Goal: Task Accomplishment & Management: Use online tool/utility

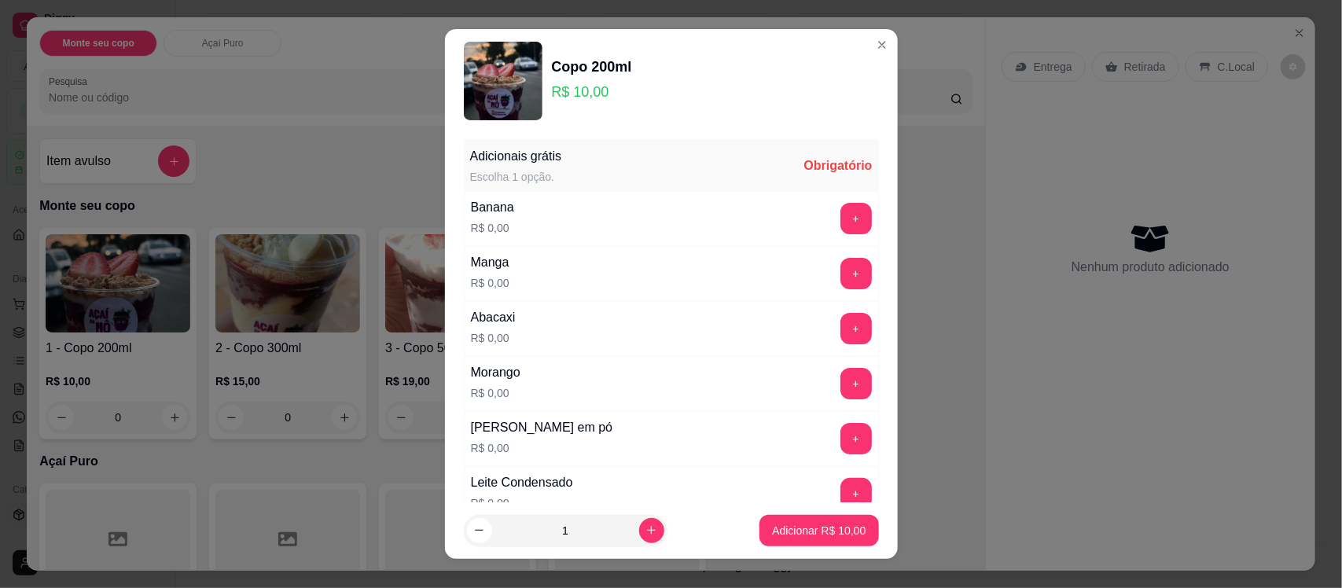
drag, startPoint x: 704, startPoint y: 240, endPoint x: 818, endPoint y: 220, distance: 116.4
click at [818, 220] on div "Banana R$ 0,00 +" at bounding box center [671, 218] width 415 height 55
click at [840, 220] on button "+" at bounding box center [855, 219] width 31 height 31
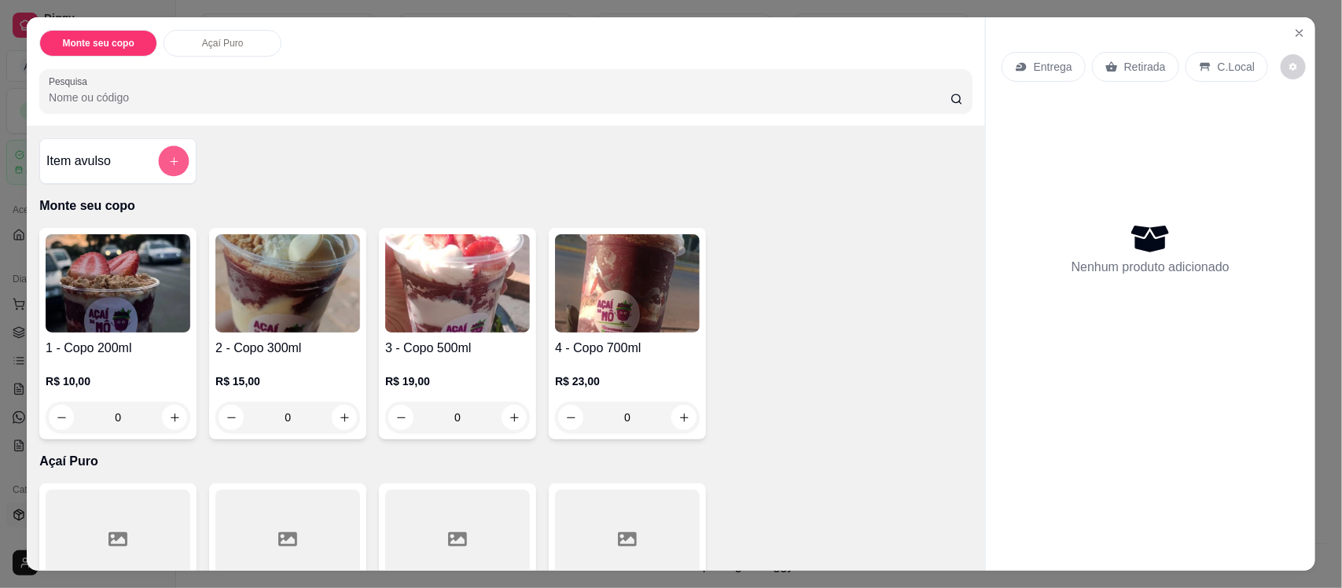
click at [159, 167] on button "add-separate-item" at bounding box center [174, 161] width 31 height 31
click at [245, 45] on div "Açaí Puro" at bounding box center [223, 43] width 118 height 27
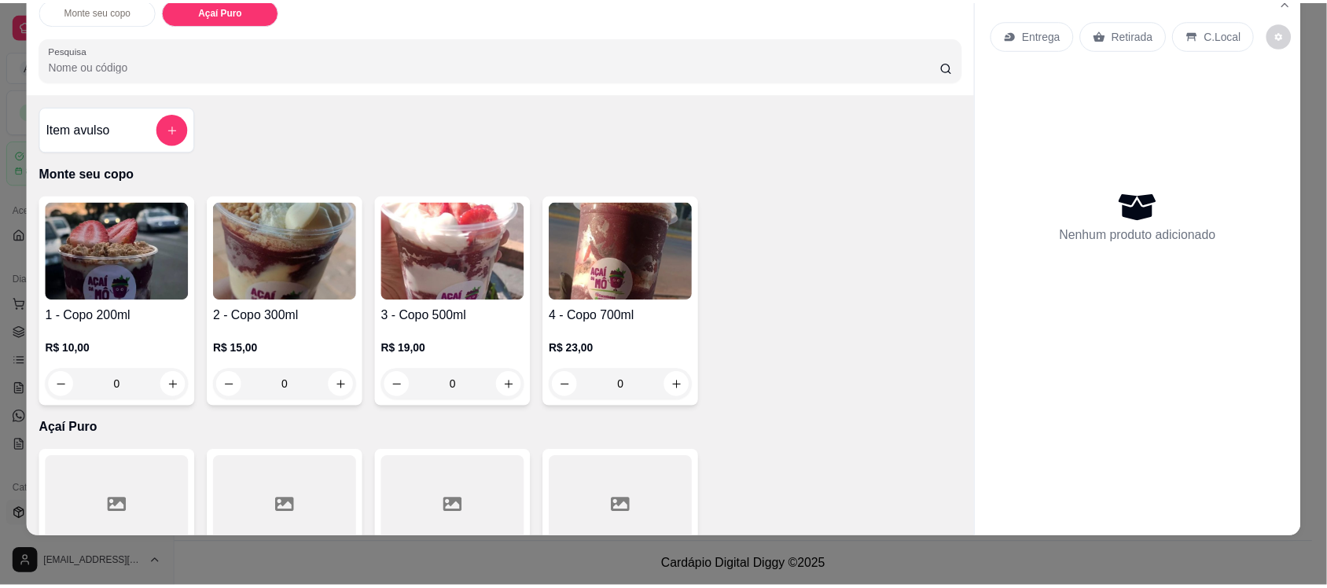
scroll to position [0, 0]
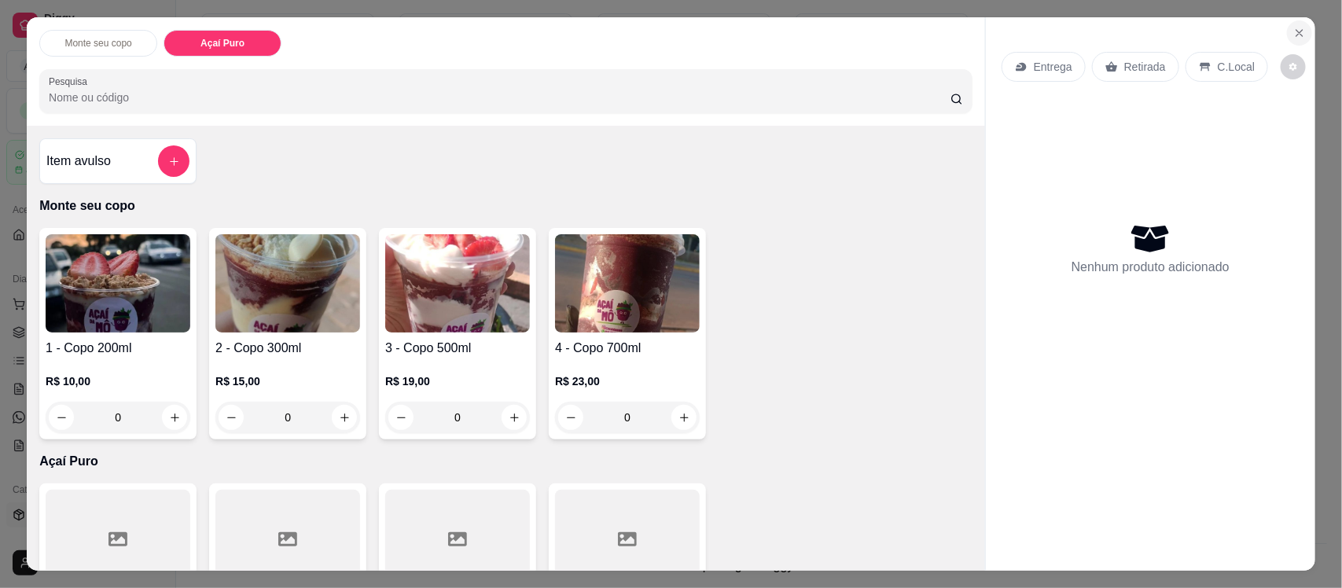
click at [1297, 35] on icon "Close" at bounding box center [1299, 33] width 13 height 13
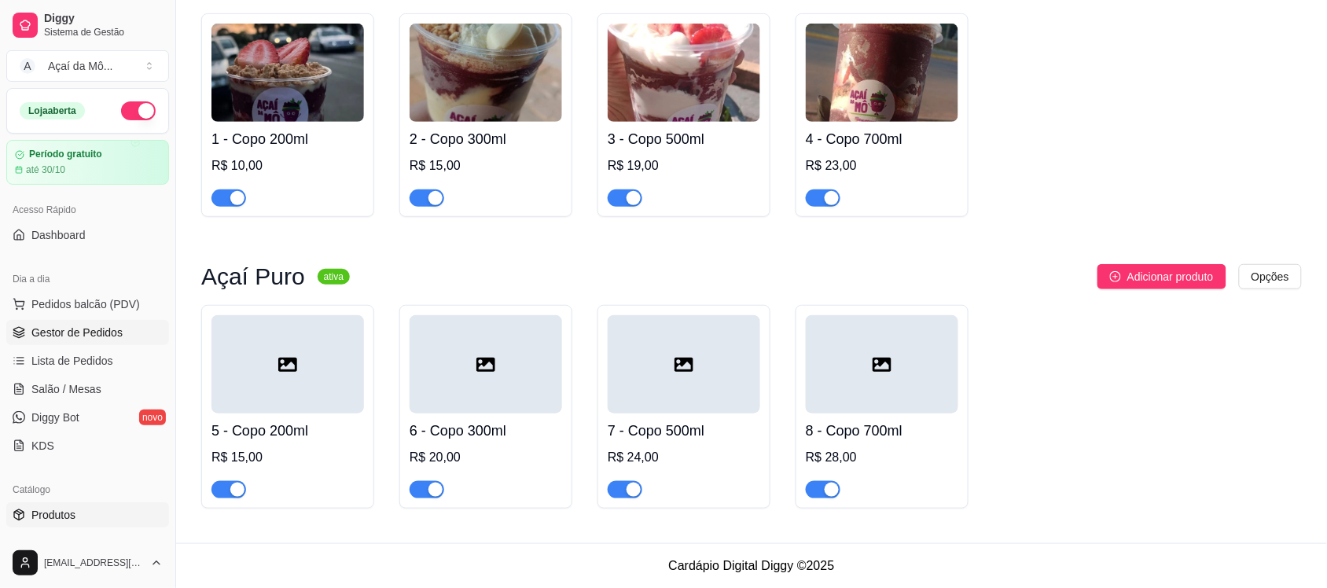
click at [64, 325] on span "Gestor de Pedidos" at bounding box center [76, 333] width 91 height 16
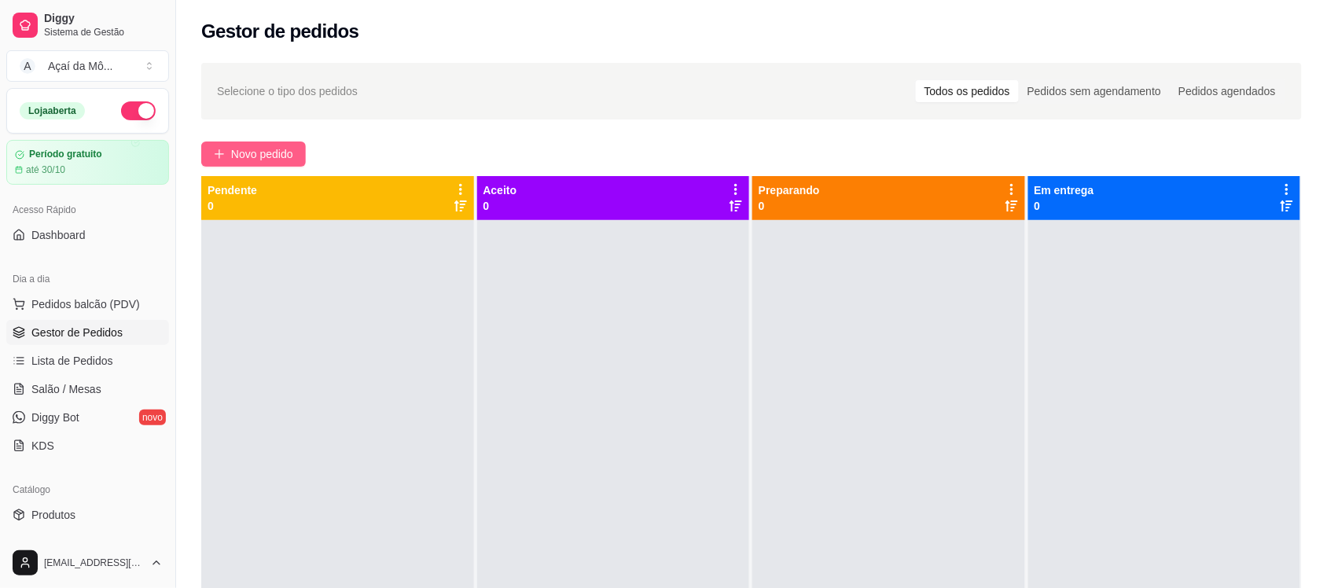
click at [237, 144] on button "Novo pedido" at bounding box center [253, 154] width 105 height 25
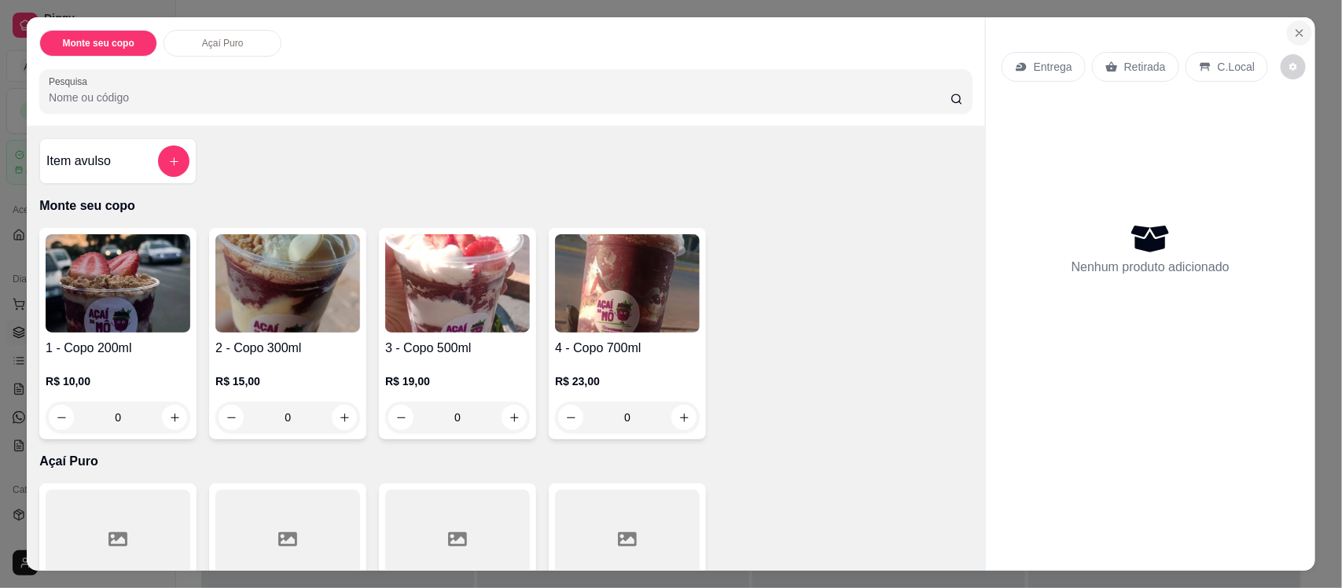
click at [1299, 22] on button "Close" at bounding box center [1299, 32] width 25 height 25
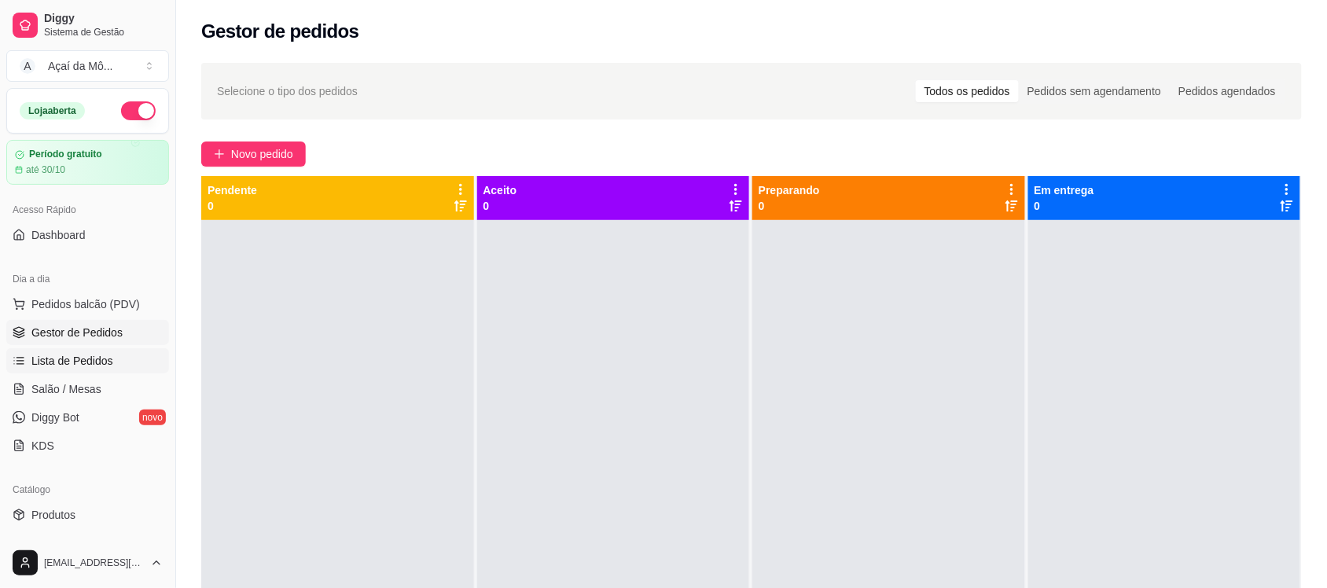
click at [119, 358] on link "Lista de Pedidos" at bounding box center [87, 360] width 163 height 25
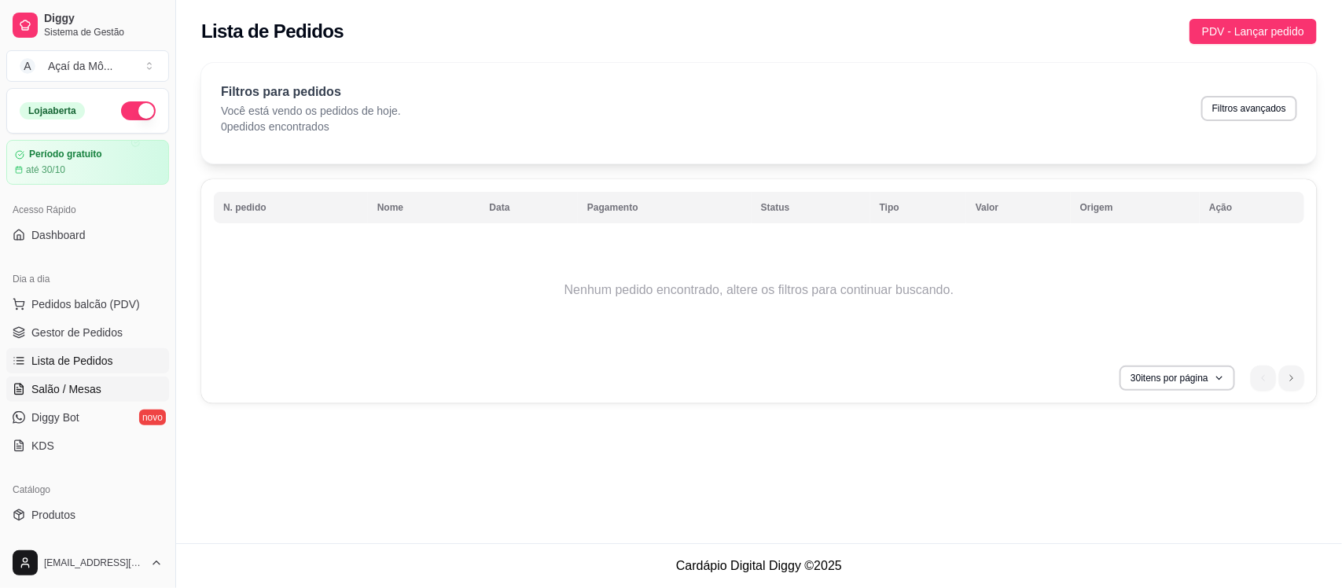
click at [102, 379] on link "Salão / Mesas" at bounding box center [87, 389] width 163 height 25
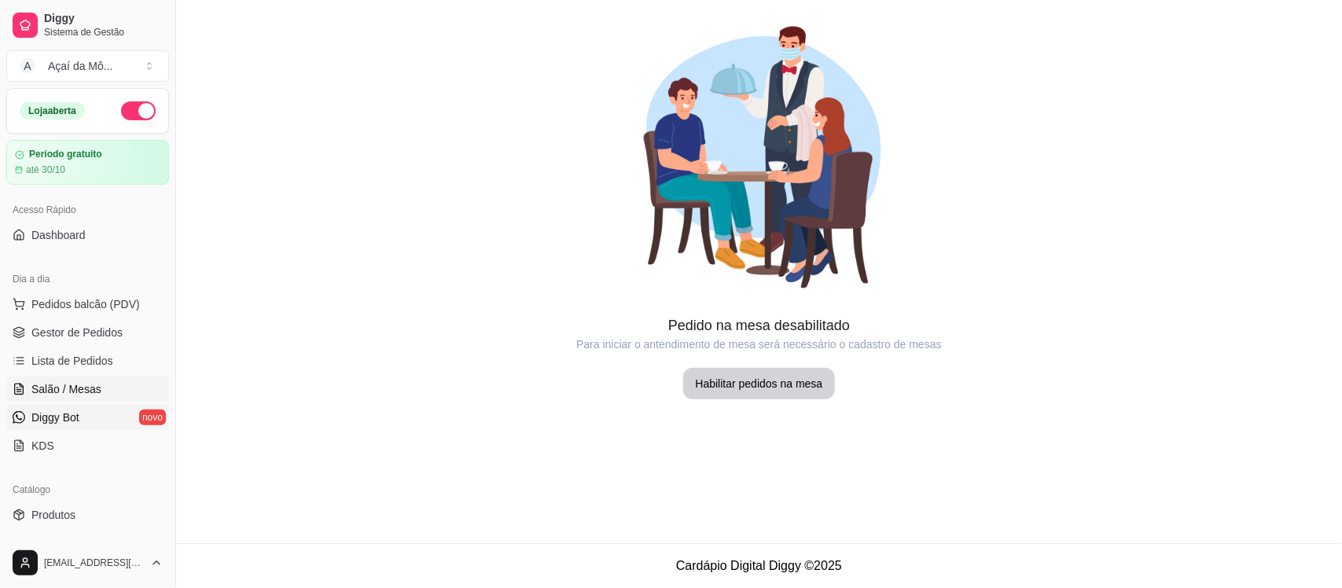
click at [47, 414] on span "Diggy Bot" at bounding box center [55, 418] width 48 height 16
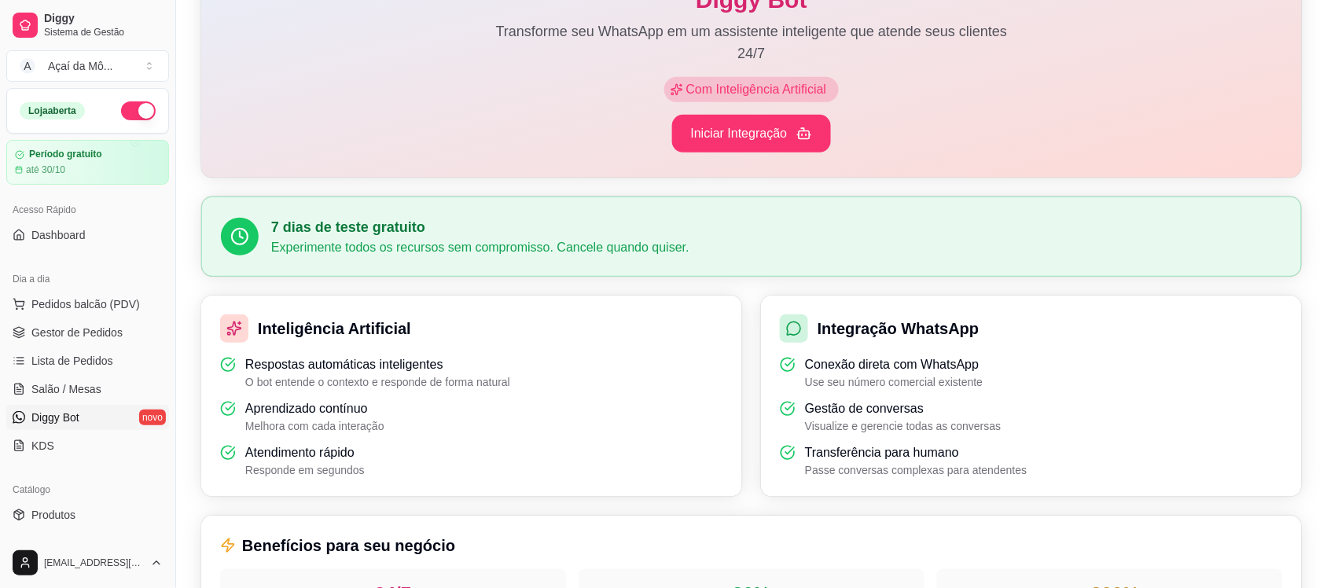
scroll to position [186, 0]
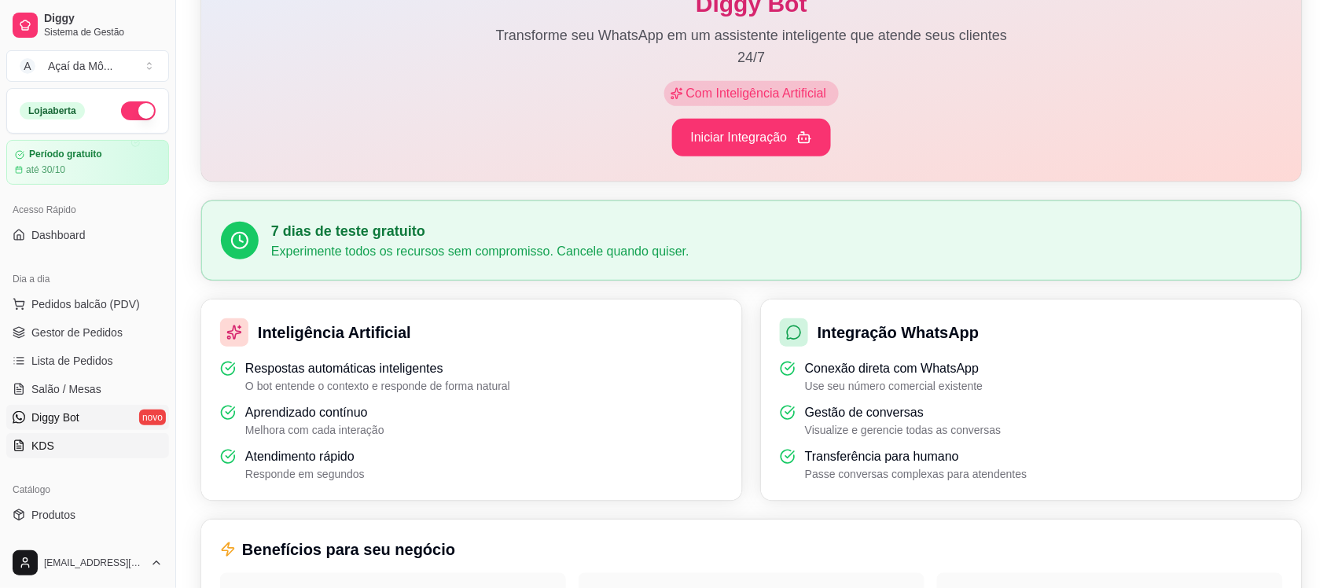
click at [33, 439] on span "KDS" at bounding box center [42, 446] width 23 height 16
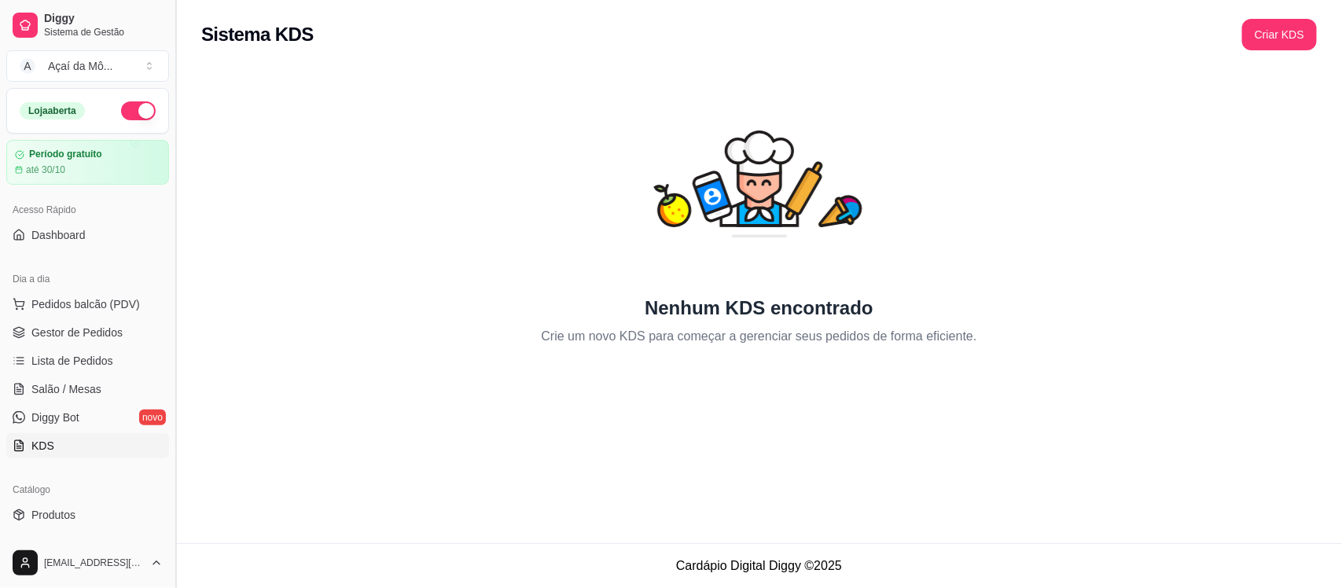
click at [181, 304] on button "Toggle Sidebar" at bounding box center [175, 294] width 13 height 588
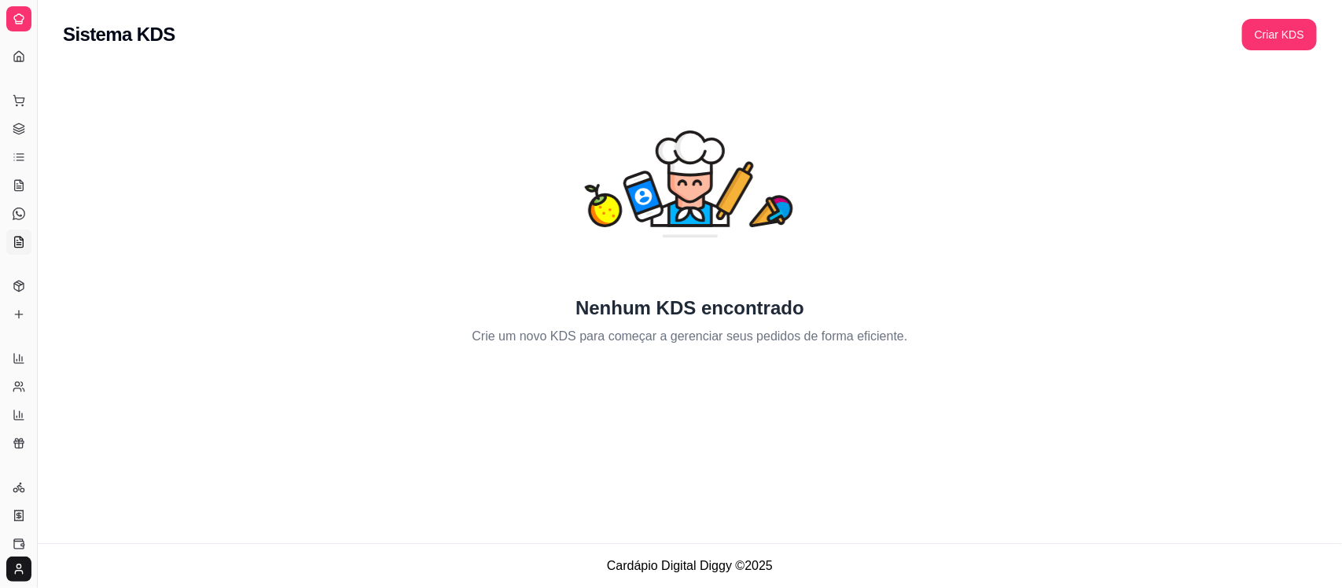
drag, startPoint x: 33, startPoint y: 316, endPoint x: 135, endPoint y: 289, distance: 105.8
click at [135, 289] on div "Diggy Sistema de Gestão A Açaí da Mô ... Loja aberta Período gratuito até 30/10…" at bounding box center [671, 294] width 1342 height 588
click at [17, 44] on link "Dashboard" at bounding box center [18, 56] width 25 height 25
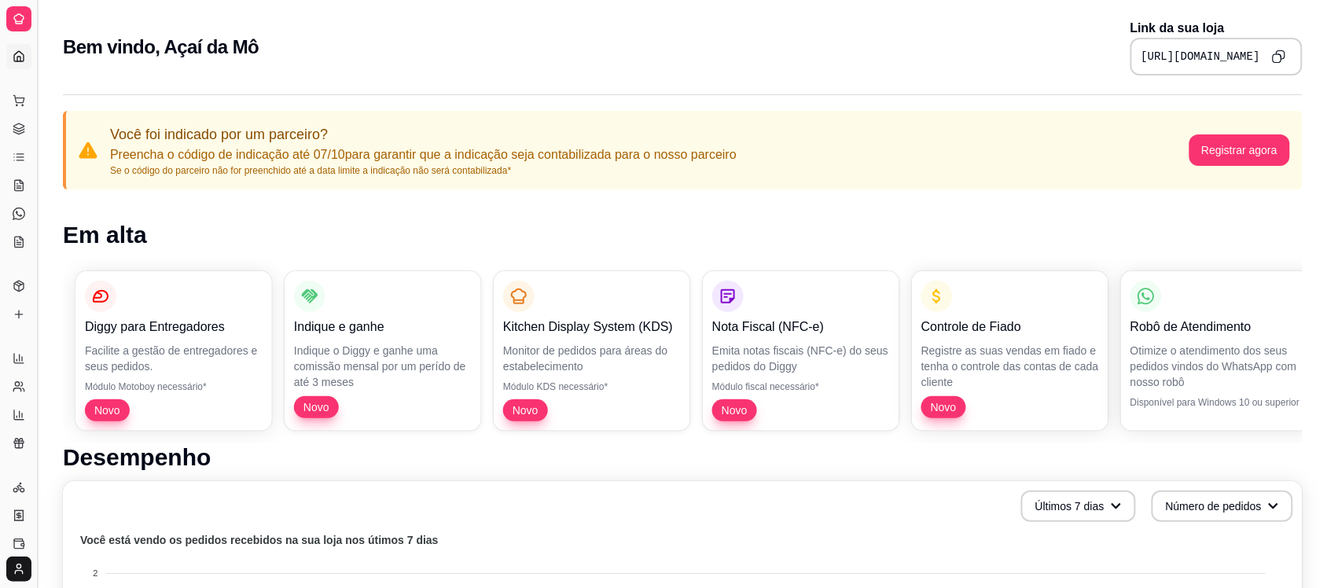
click at [36, 59] on button "Toggle Sidebar" at bounding box center [37, 294] width 13 height 588
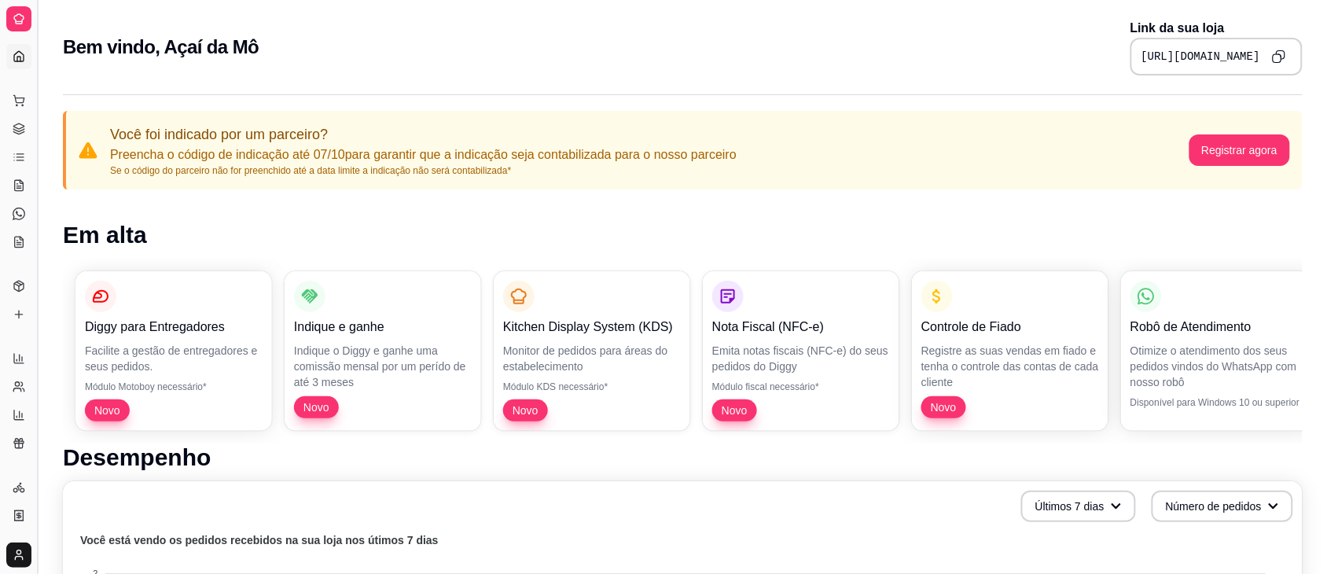
click at [0, 0] on button "A Açaí da Mô ..." at bounding box center [0, 0] width 0 height 0
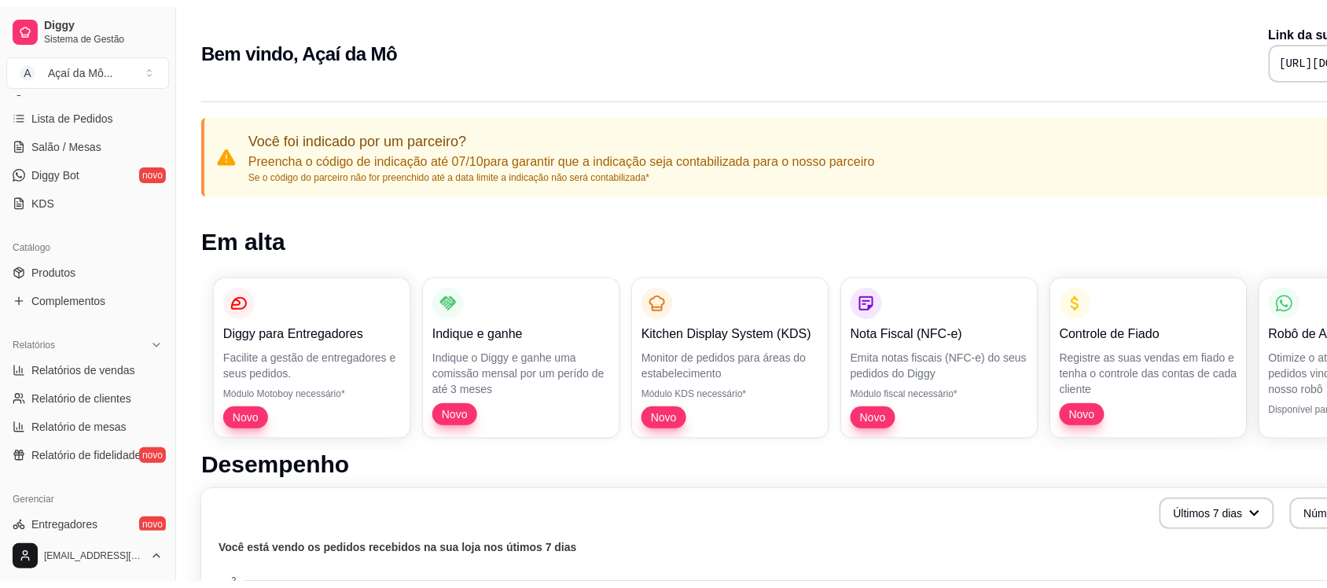
scroll to position [233, 0]
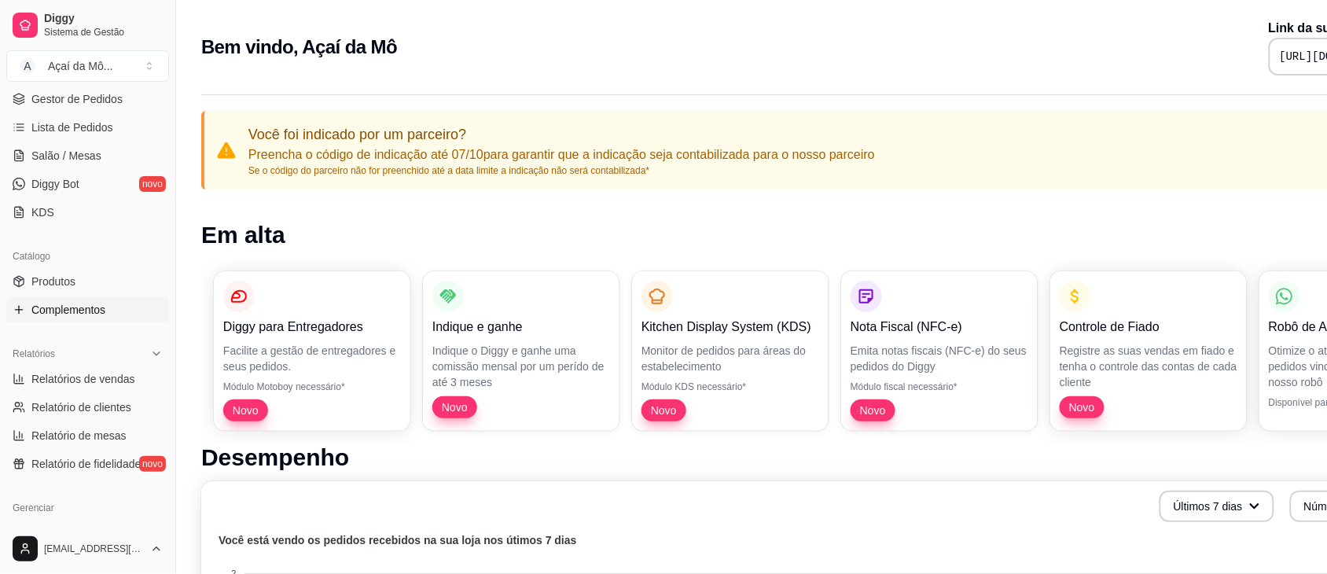
click at [13, 304] on icon at bounding box center [19, 309] width 13 height 13
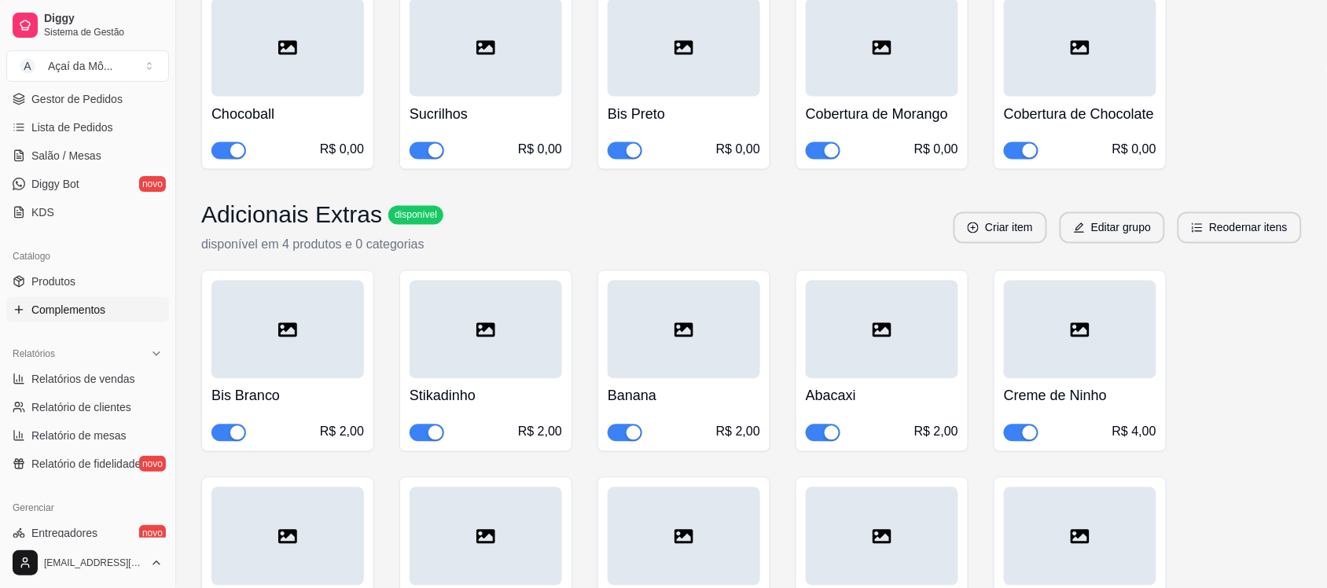
scroll to position [737, 0]
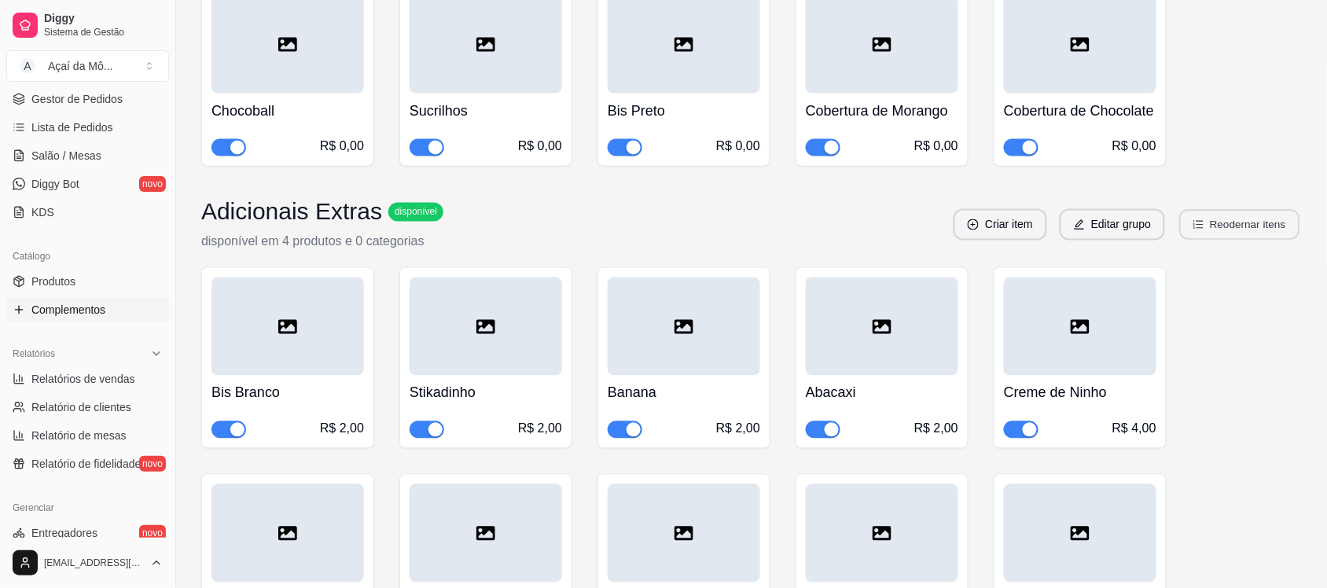
click at [1234, 230] on button "Reodernar itens" at bounding box center [1240, 225] width 120 height 31
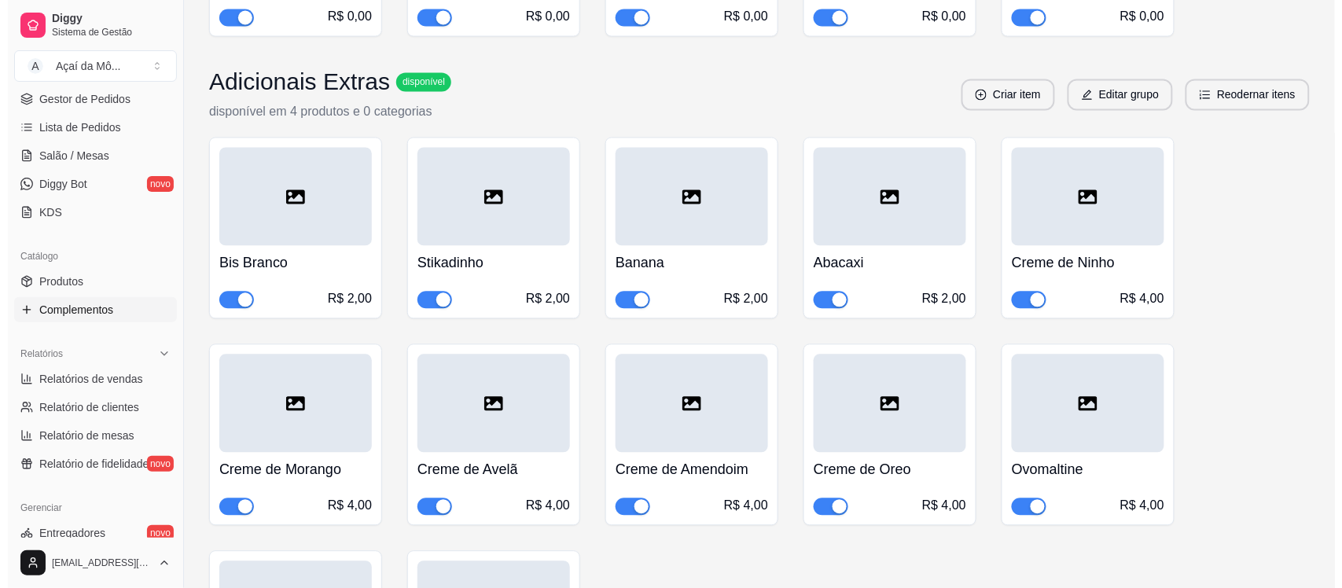
scroll to position [869, 0]
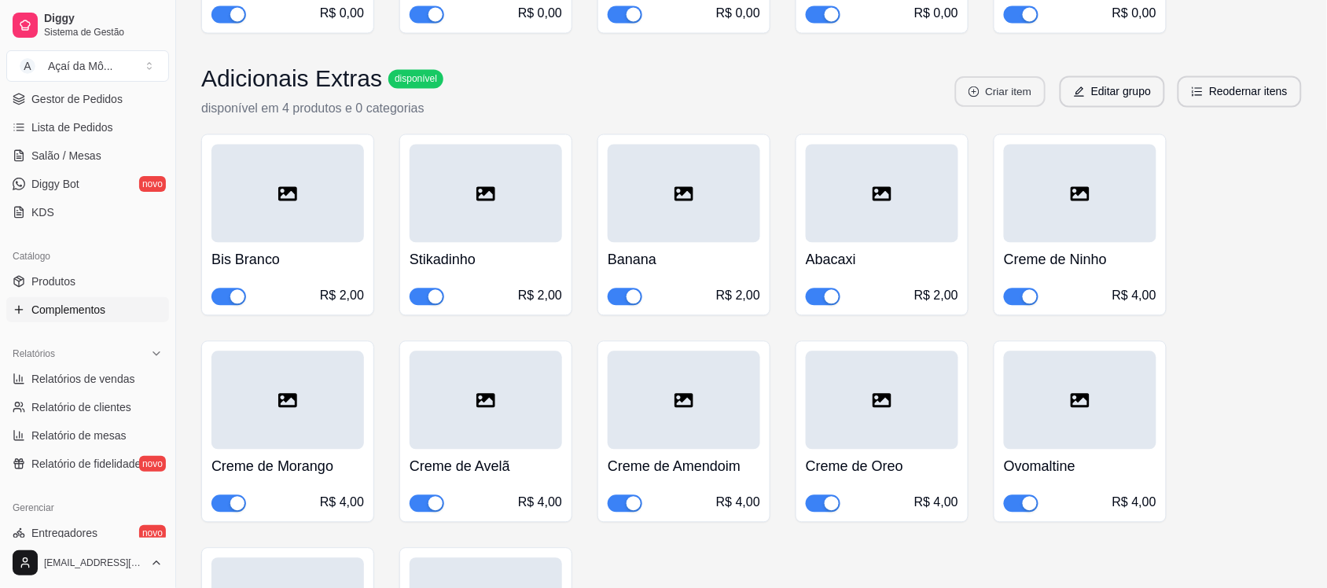
click at [1000, 92] on button "Criar item" at bounding box center [1000, 92] width 90 height 31
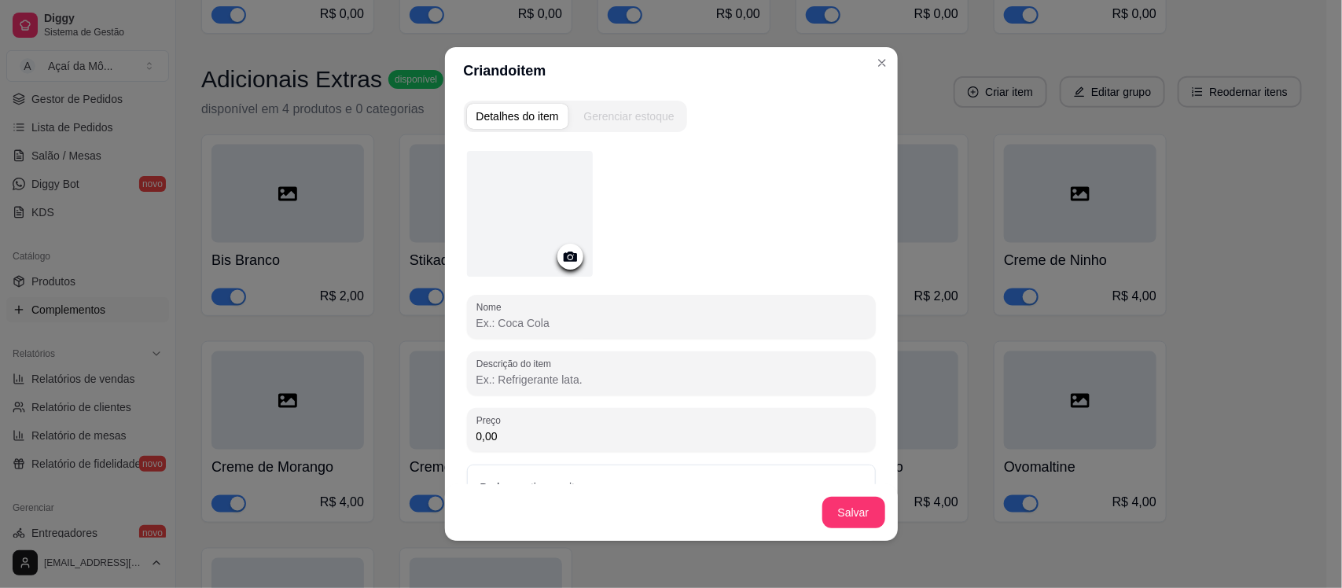
click at [513, 323] on input "Nome" at bounding box center [671, 323] width 390 height 16
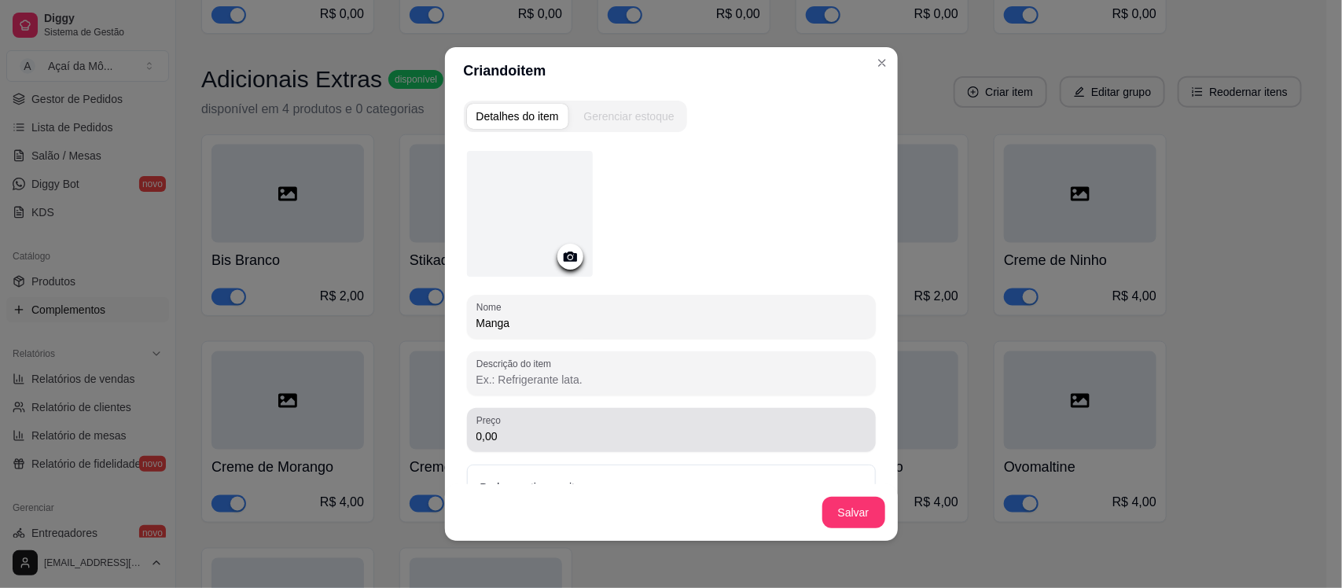
type input "Manga"
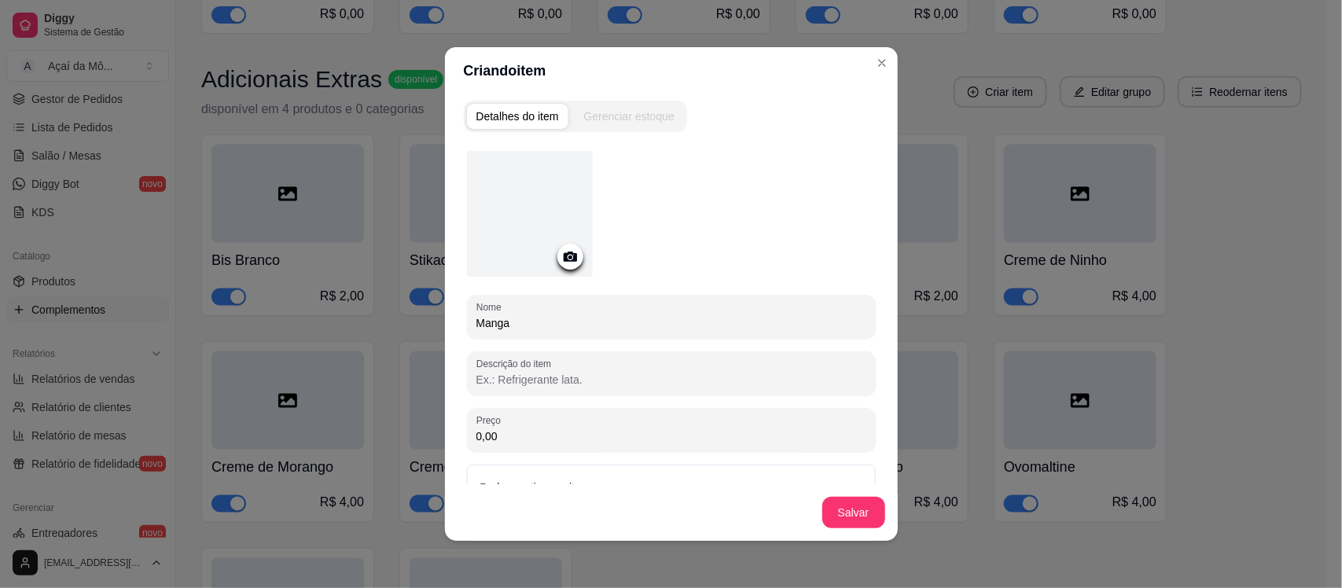
click at [566, 428] on input "0,00" at bounding box center [671, 436] width 390 height 16
type input "2,00"
click at [834, 511] on button "Salvar" at bounding box center [853, 513] width 61 height 31
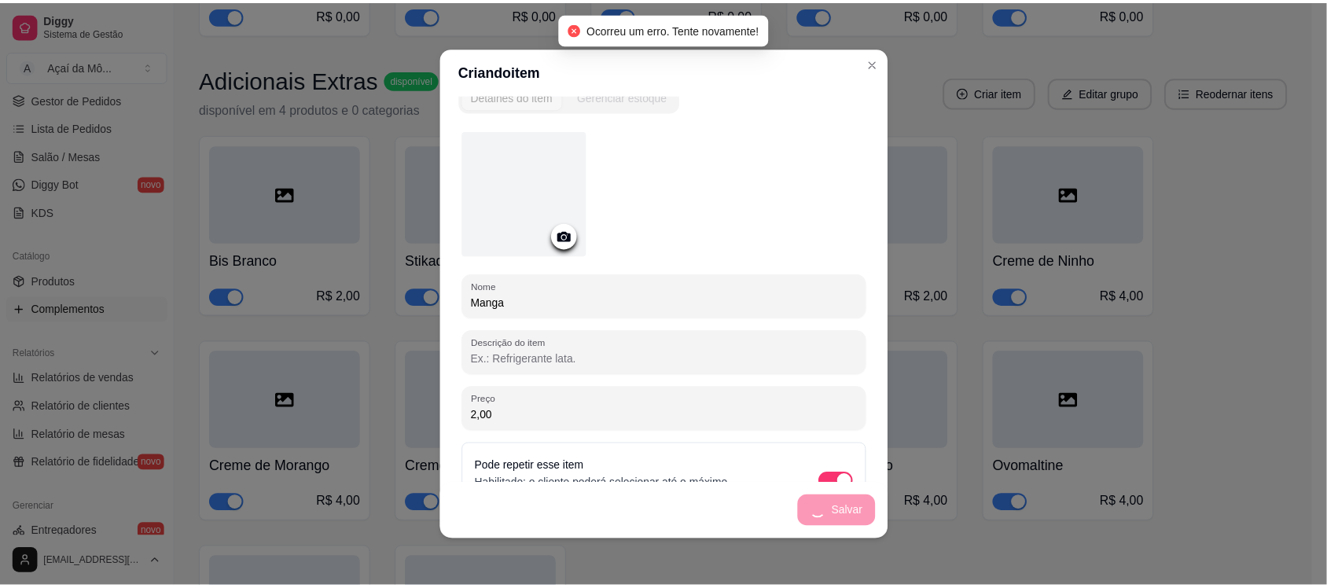
scroll to position [64, 0]
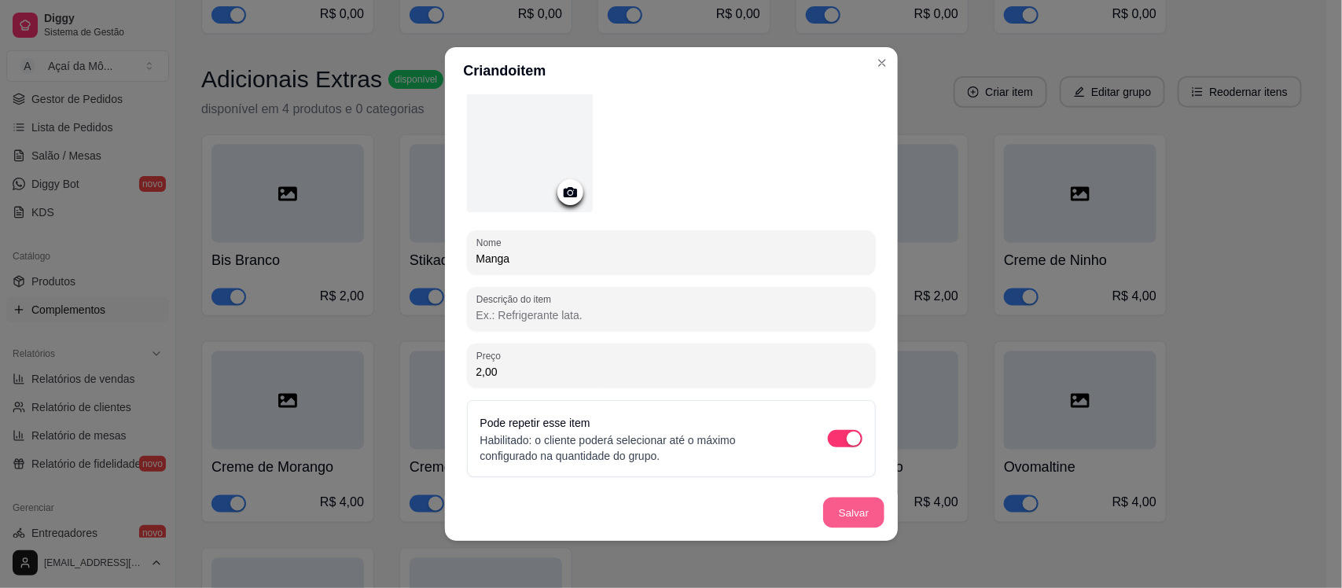
click at [836, 517] on button "Salvar" at bounding box center [853, 513] width 61 height 31
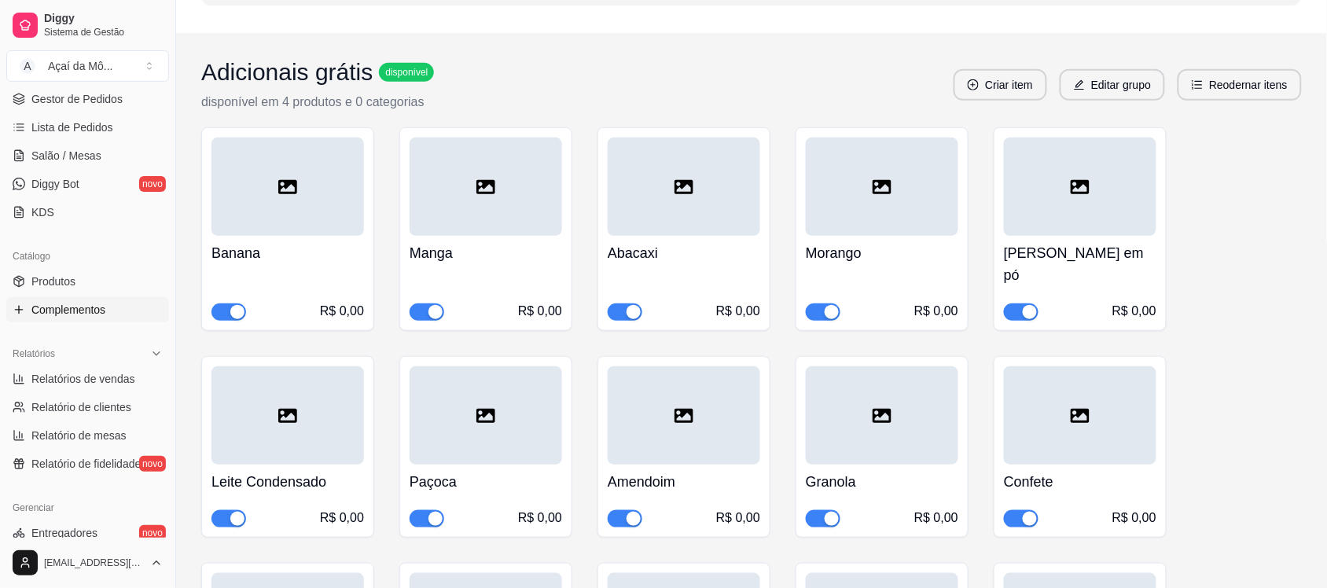
scroll to position [153, 0]
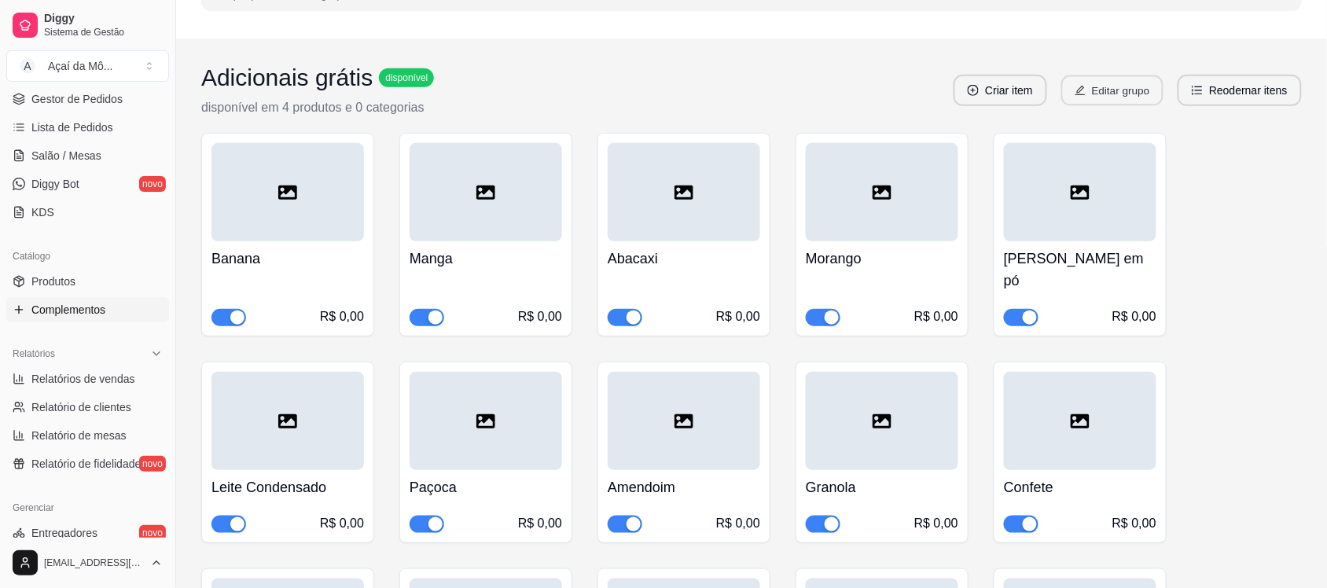
click at [1123, 79] on button "Editar grupo" at bounding box center [1112, 90] width 102 height 31
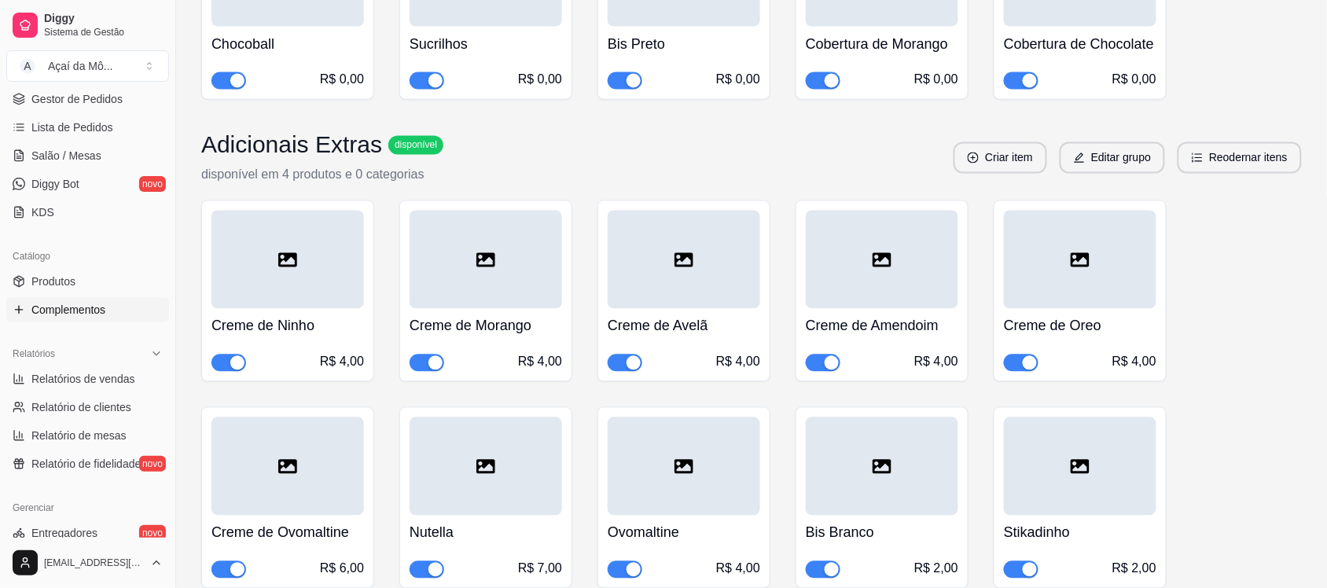
scroll to position [810, 0]
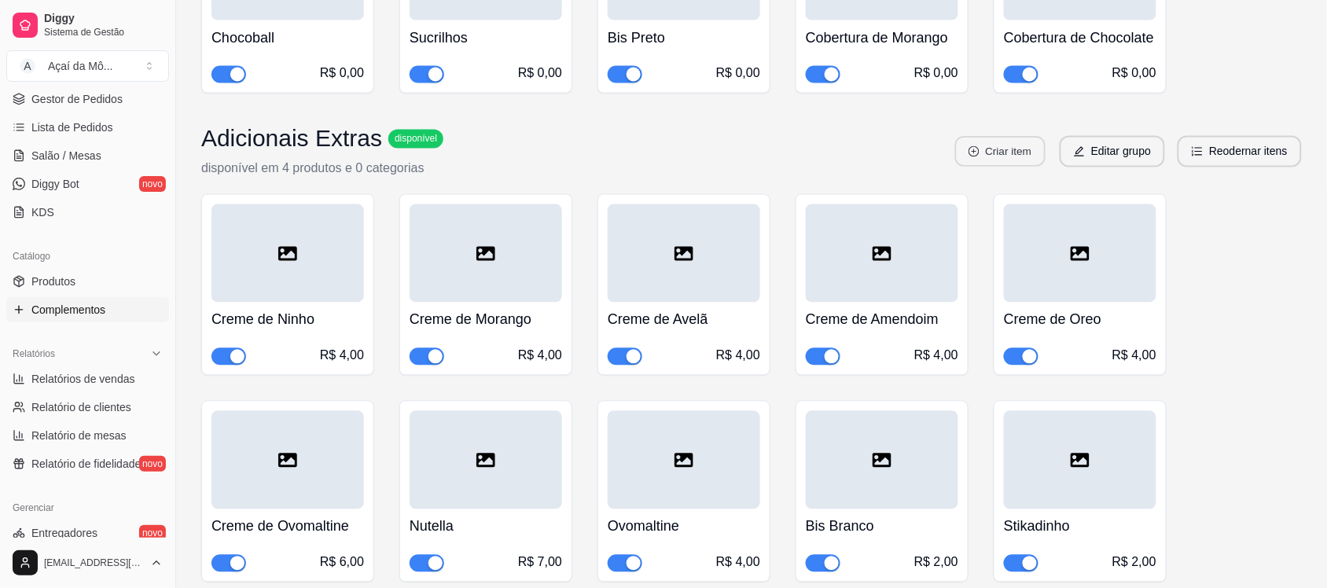
click at [1034, 152] on button "Criar item" at bounding box center [1000, 152] width 90 height 31
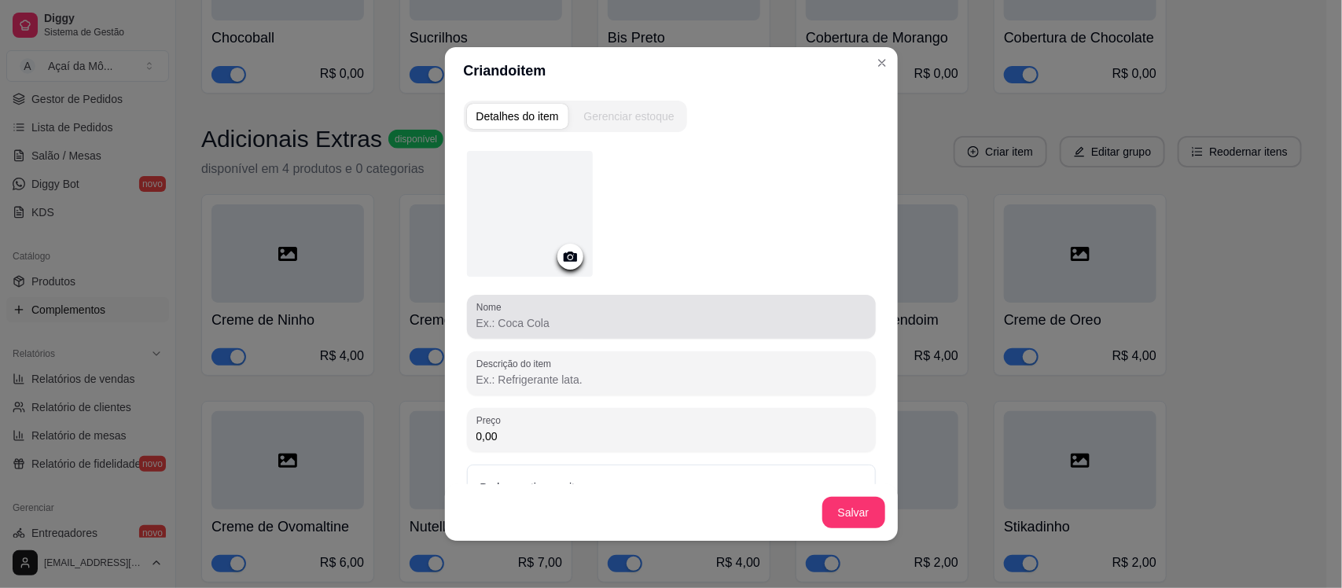
click at [674, 320] on input "Nome" at bounding box center [671, 323] width 390 height 16
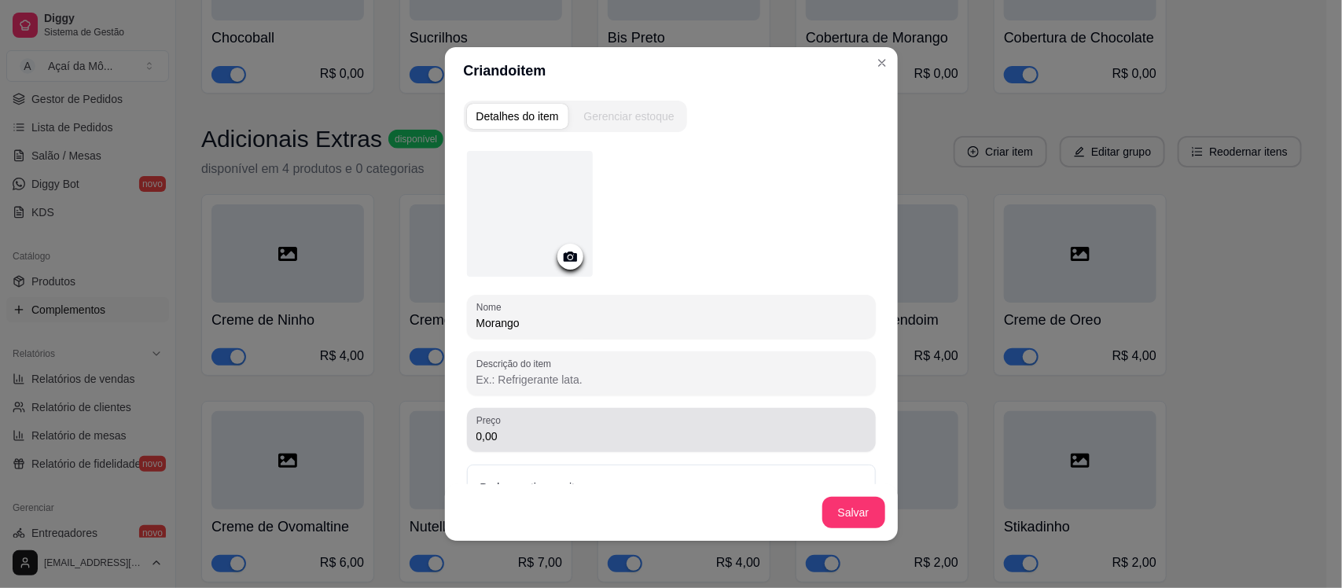
type input "Morango"
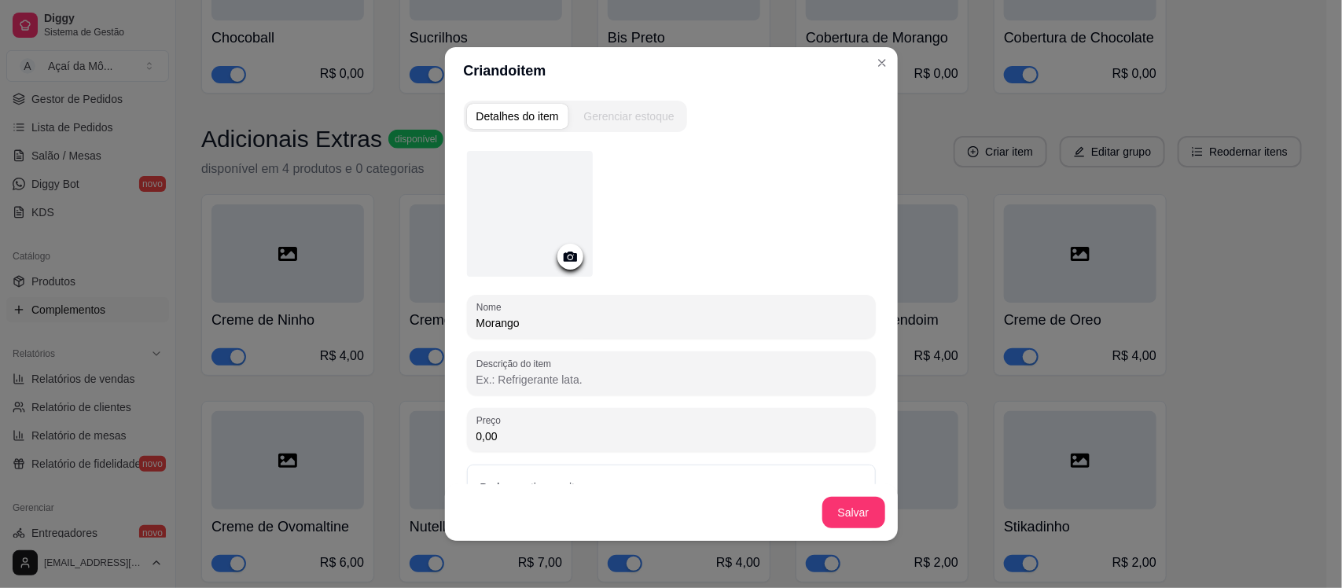
click at [656, 438] on input "0,00" at bounding box center [671, 436] width 390 height 16
type input "2,00"
click at [873, 524] on button "Salvar" at bounding box center [853, 512] width 63 height 31
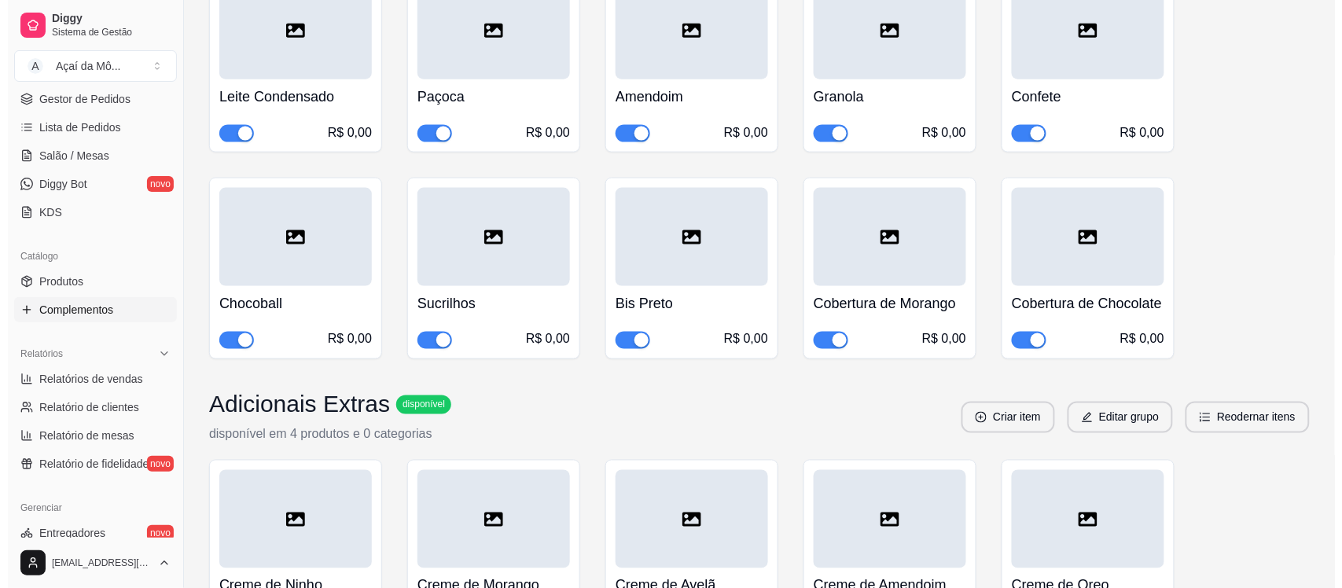
scroll to position [605, 0]
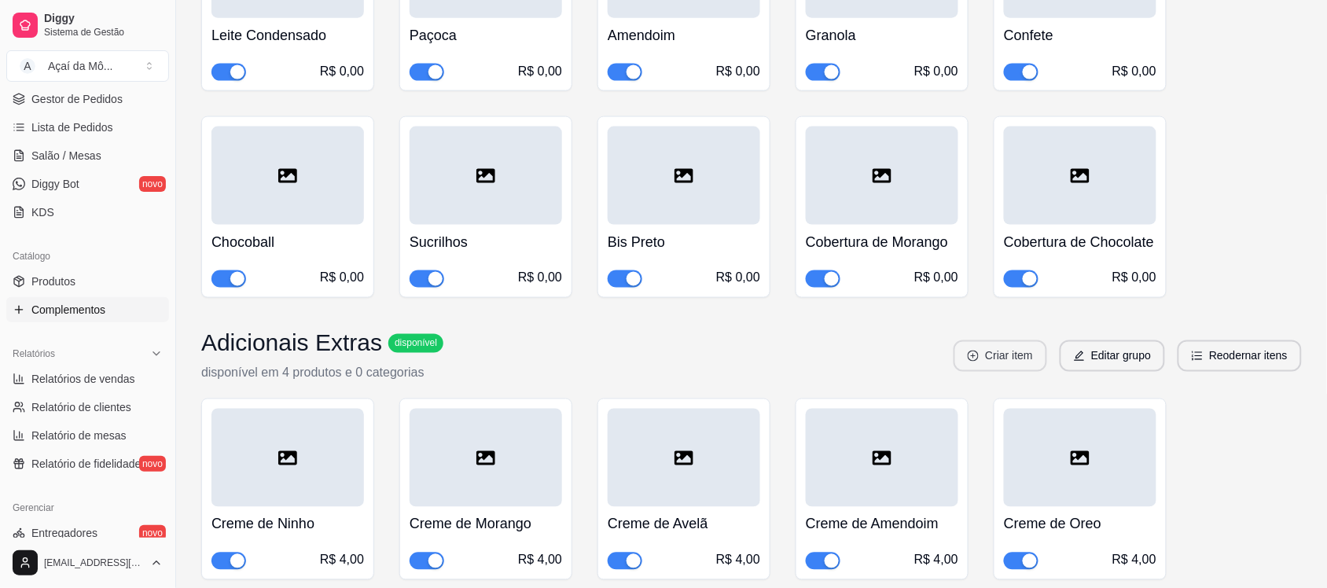
click at [991, 366] on button "Criar item" at bounding box center [1001, 355] width 94 height 31
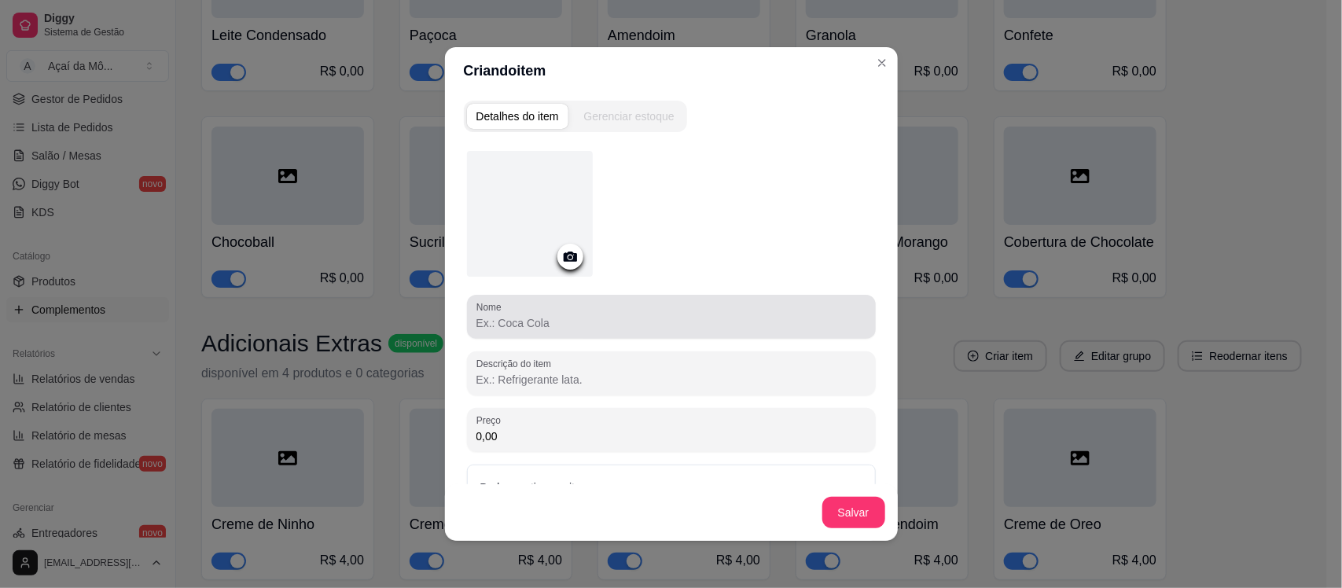
click at [575, 307] on div at bounding box center [671, 316] width 390 height 31
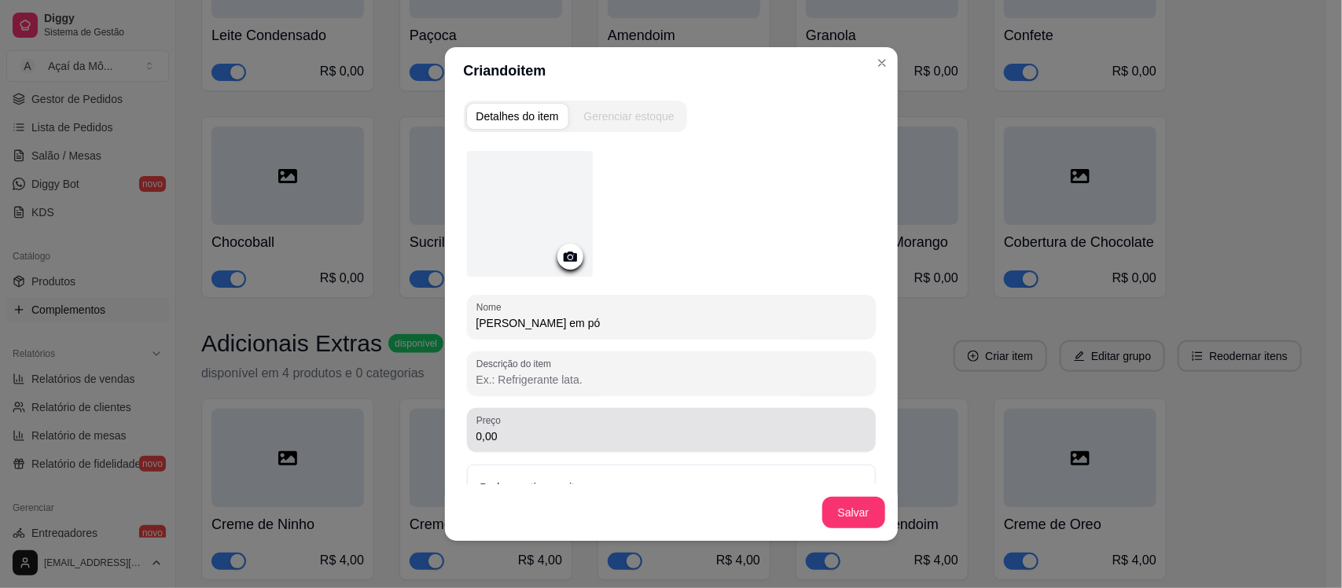
type input "[PERSON_NAME] em pó"
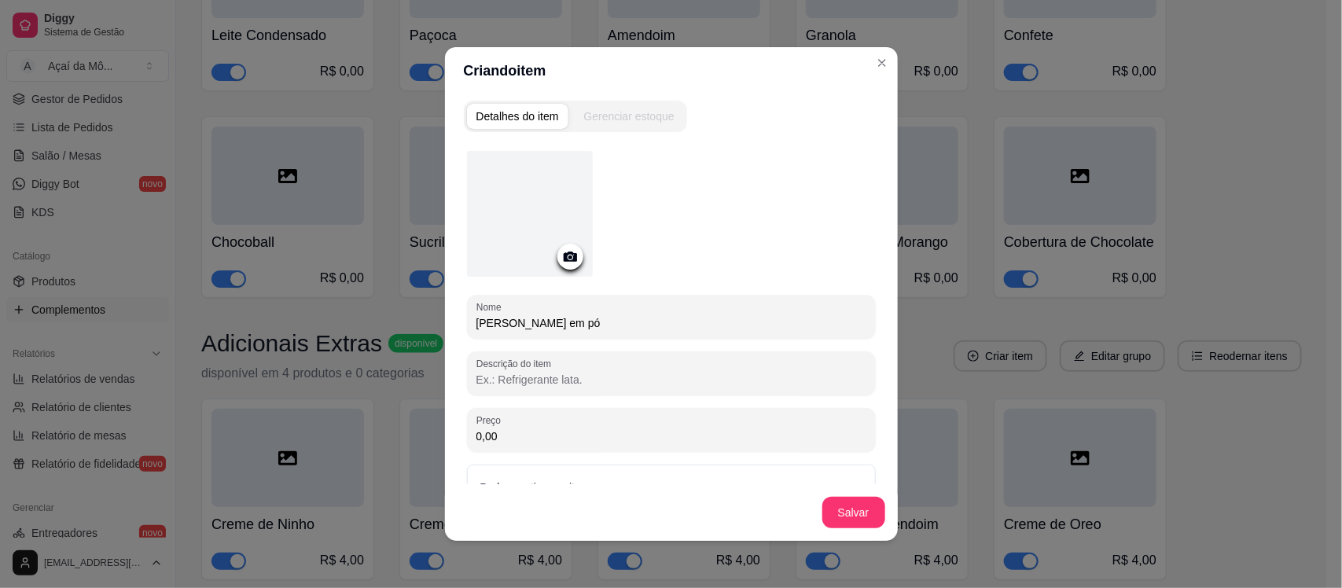
click at [572, 436] on input "0,00" at bounding box center [671, 436] width 390 height 16
type input "2,00"
click at [842, 503] on button "Salvar" at bounding box center [853, 513] width 61 height 31
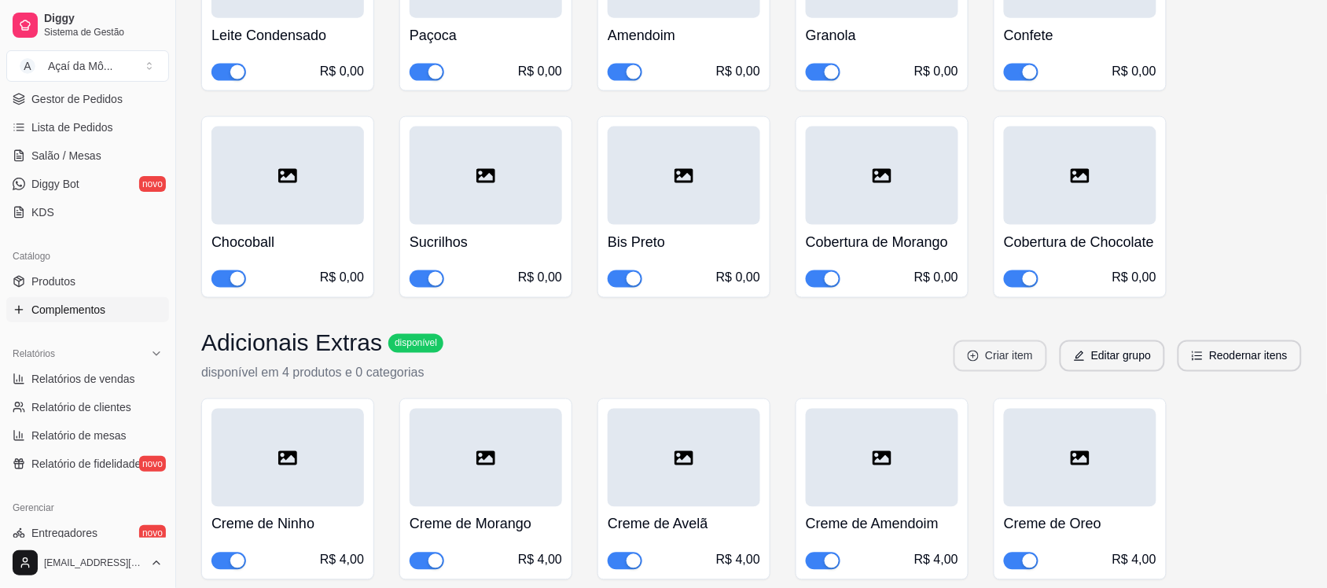
click at [1008, 360] on button "Criar item" at bounding box center [1001, 355] width 94 height 31
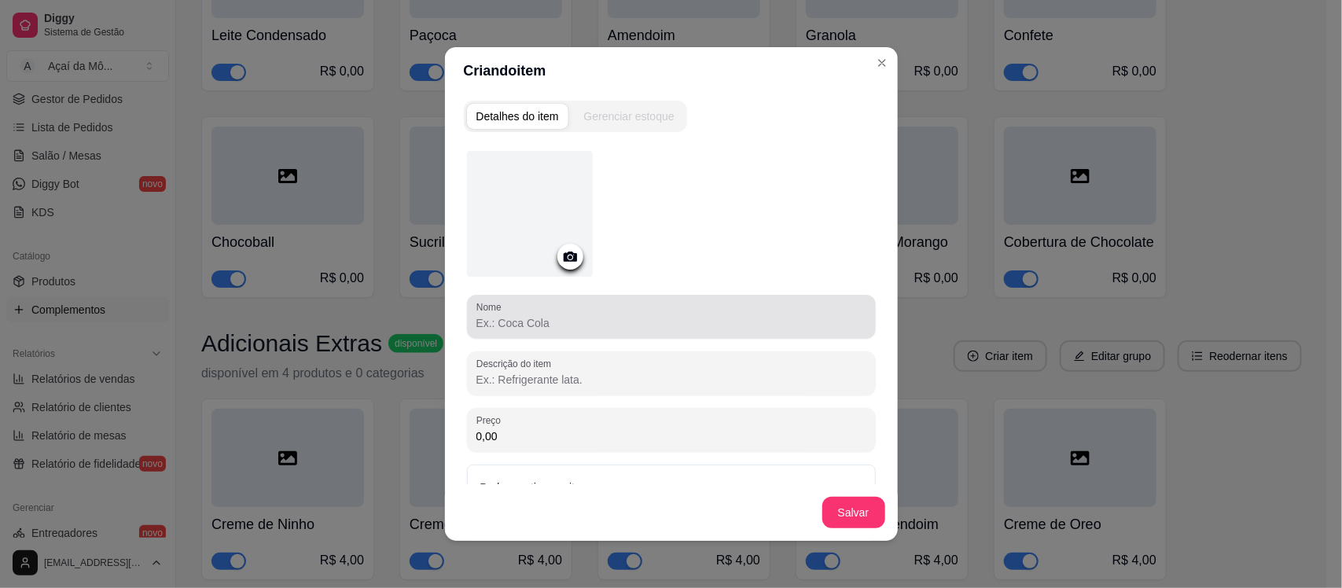
click at [716, 307] on div at bounding box center [671, 316] width 390 height 31
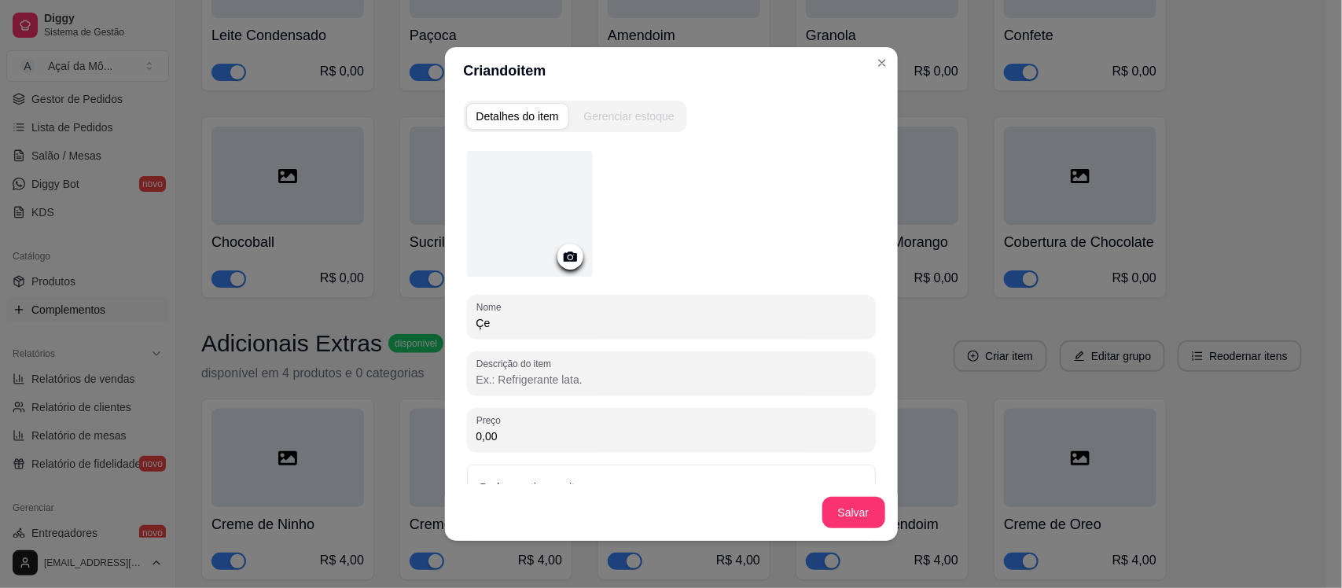
type input "Ç"
type input "Leite Condensado"
click at [855, 505] on button "Salvar" at bounding box center [853, 513] width 61 height 31
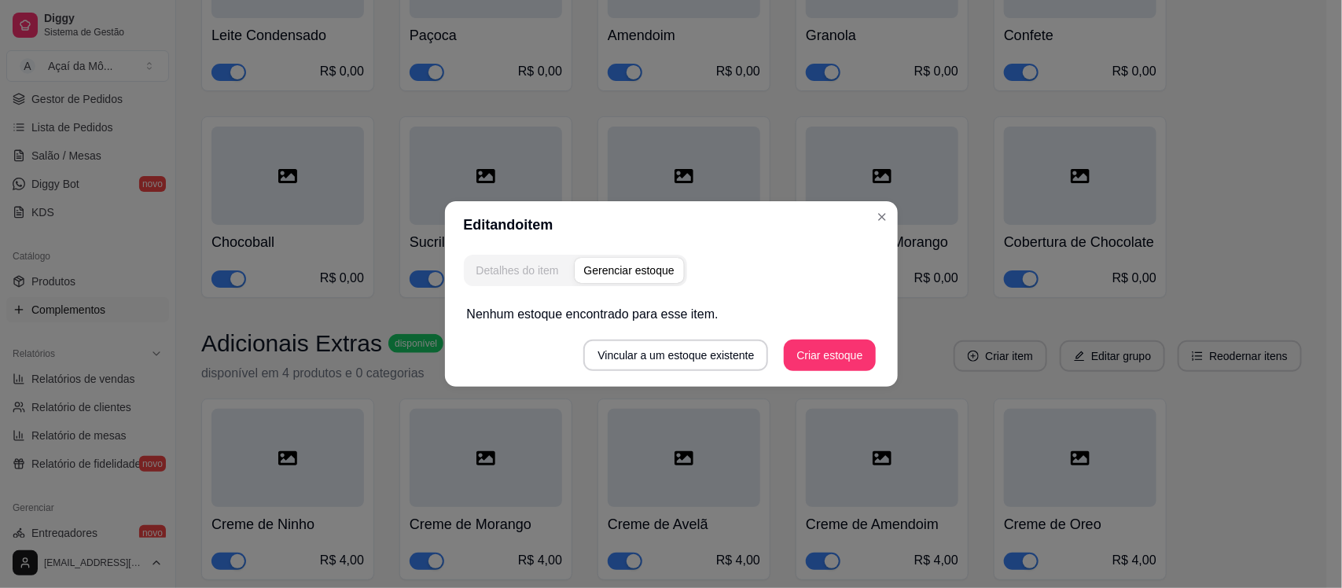
click at [511, 263] on div "Detalhes do item" at bounding box center [517, 271] width 83 height 16
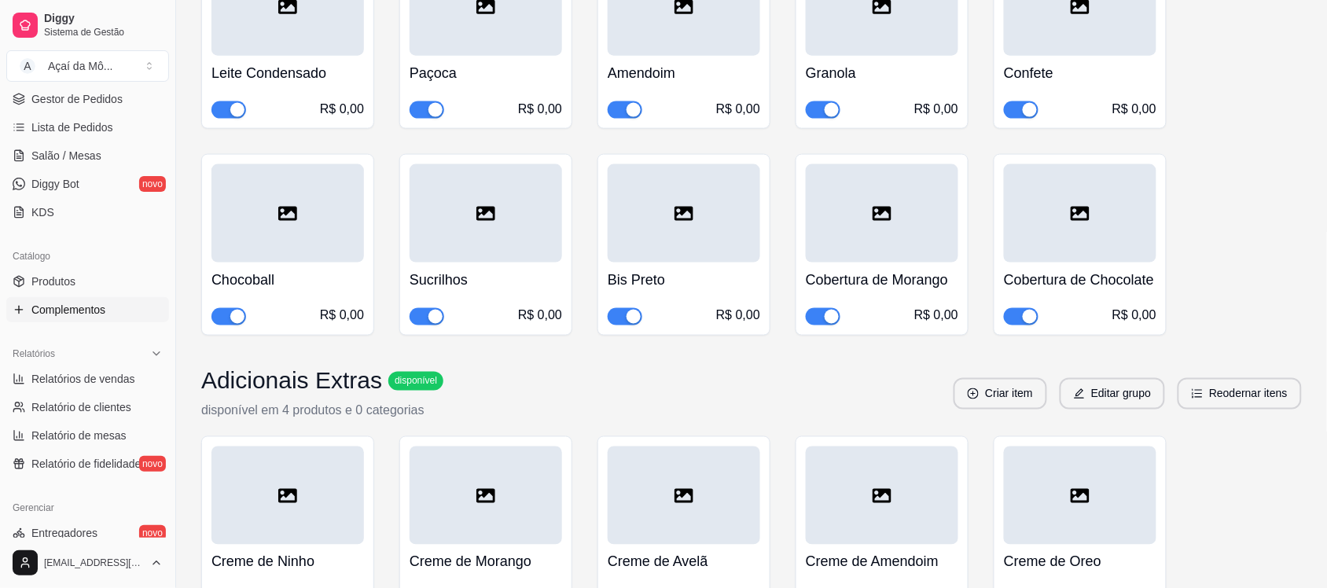
scroll to position [575, 0]
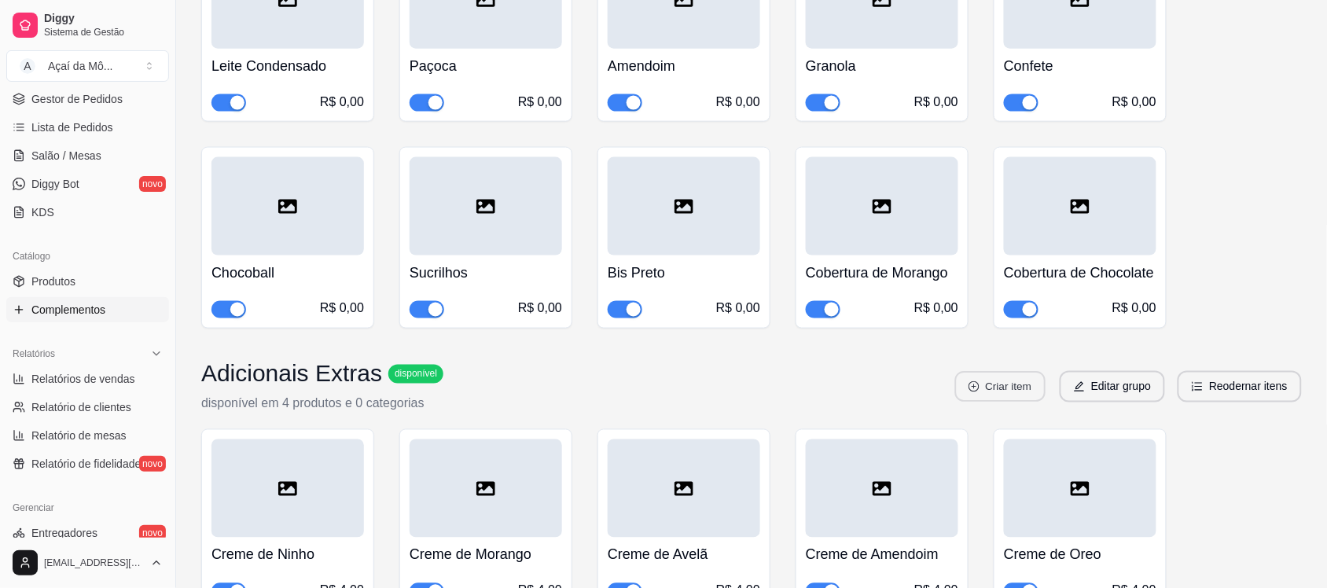
click at [1009, 377] on button "Criar item" at bounding box center [1000, 387] width 90 height 31
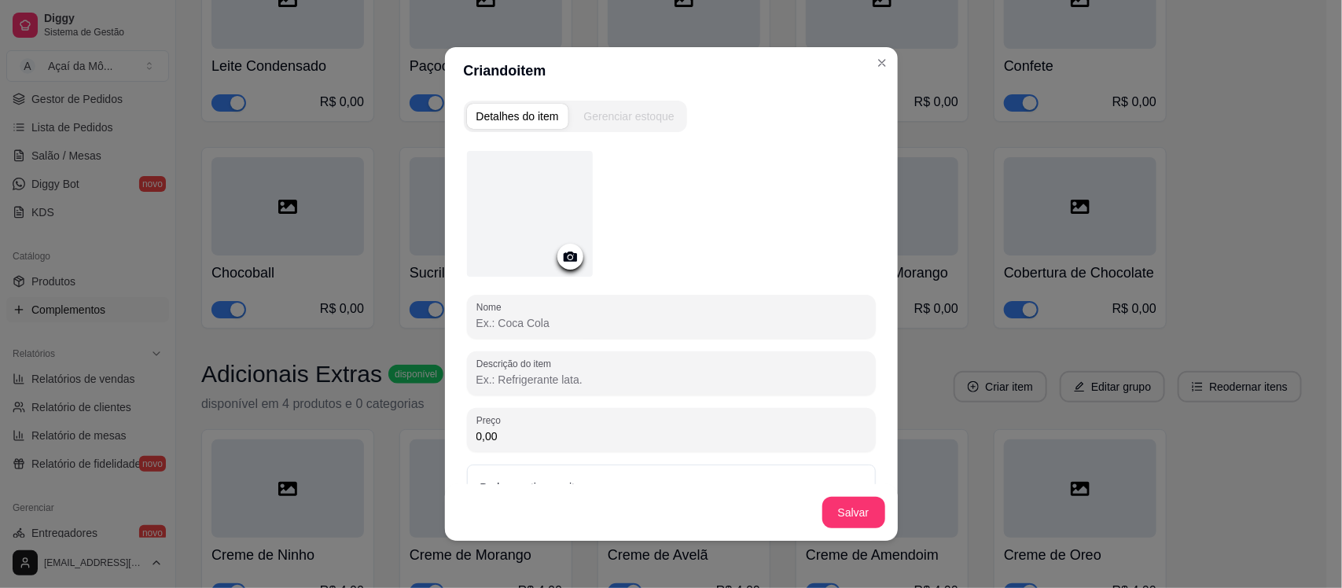
click at [774, 340] on div "Nome Descrição do item Preço 0,00 Pode repetir esse item Habilitado: o cliente …" at bounding box center [671, 346] width 409 height 391
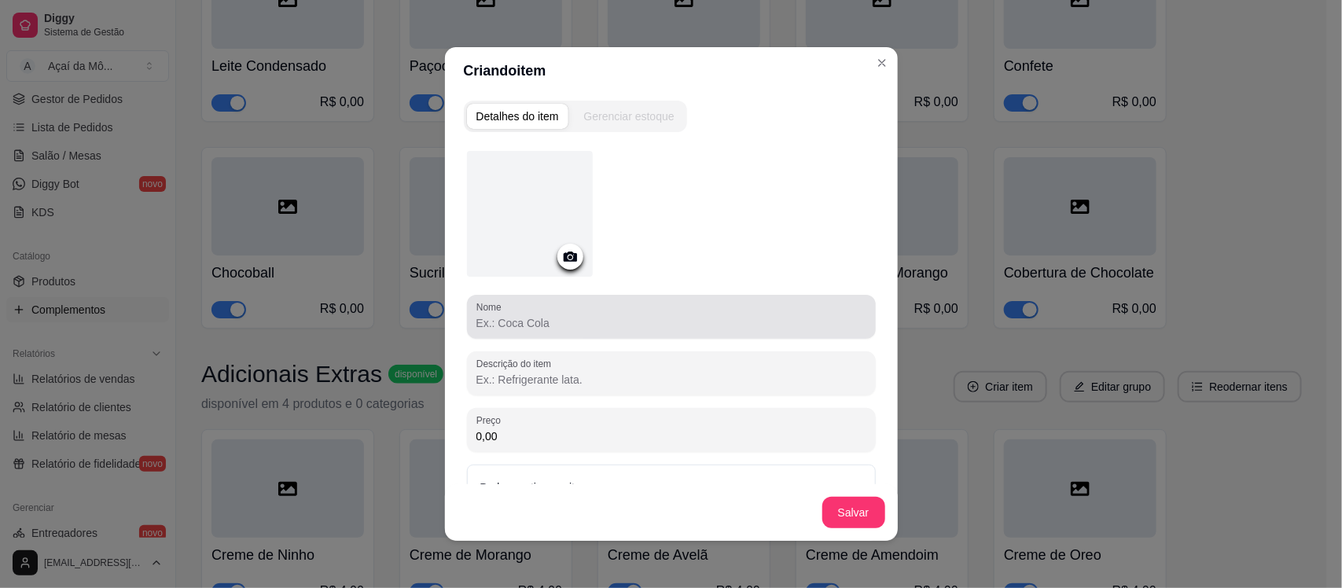
click at [774, 311] on div at bounding box center [671, 316] width 390 height 31
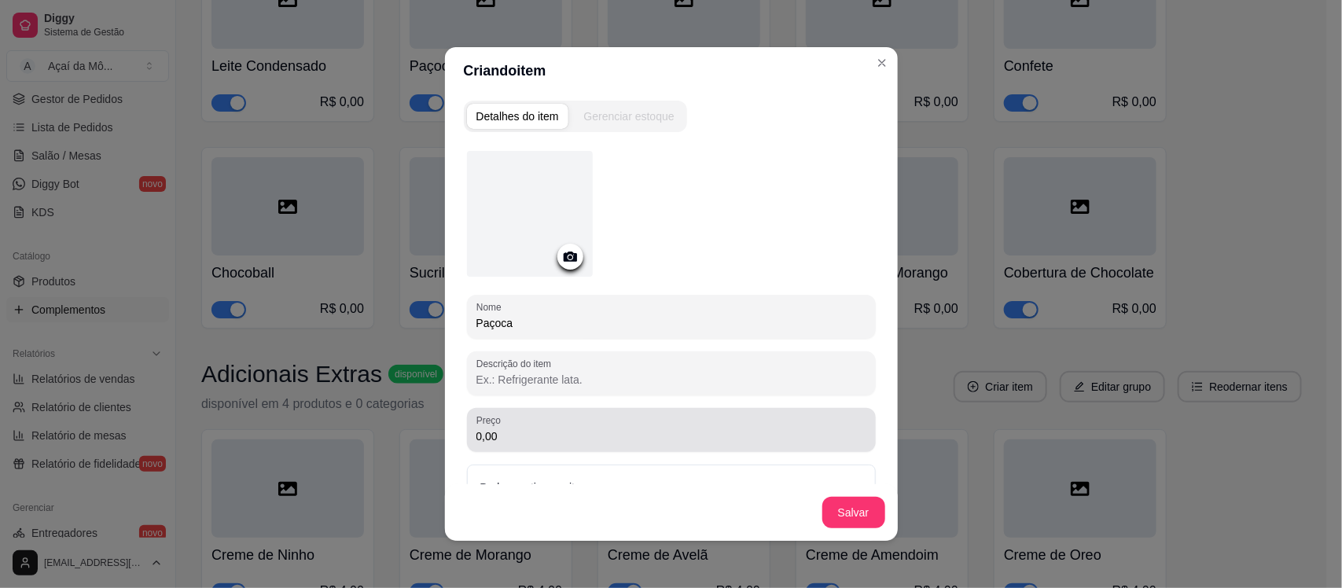
type input "Paçoca"
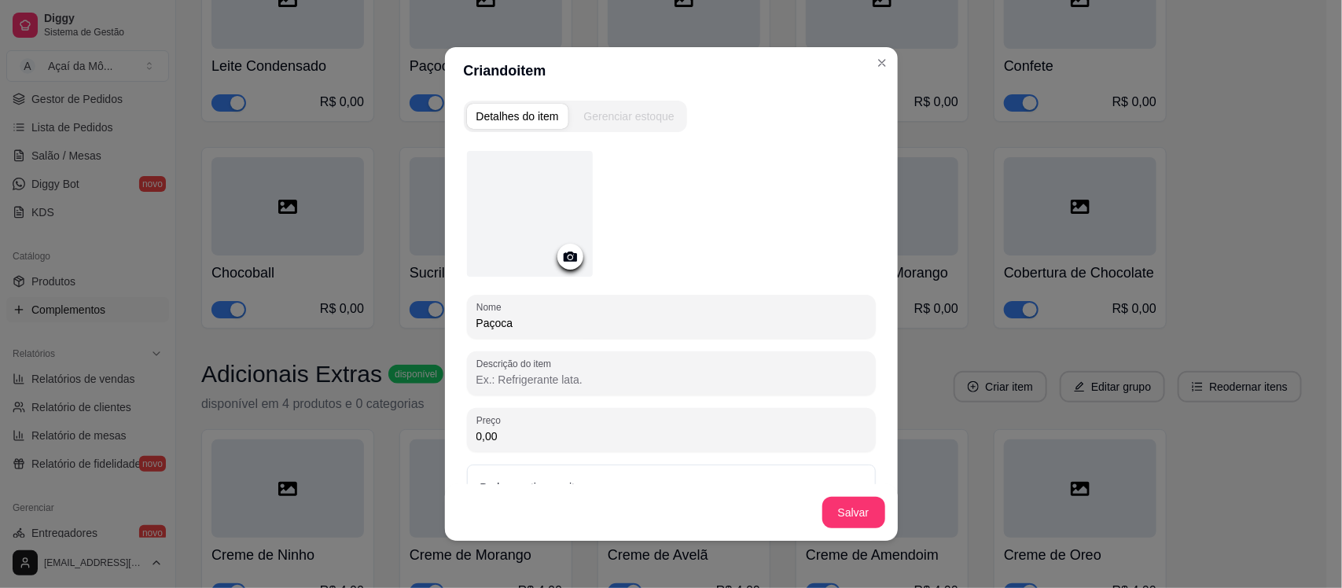
click at [733, 428] on input "0,00" at bounding box center [671, 436] width 390 height 16
type input "2,00"
click at [863, 505] on button "Salvar" at bounding box center [853, 513] width 61 height 31
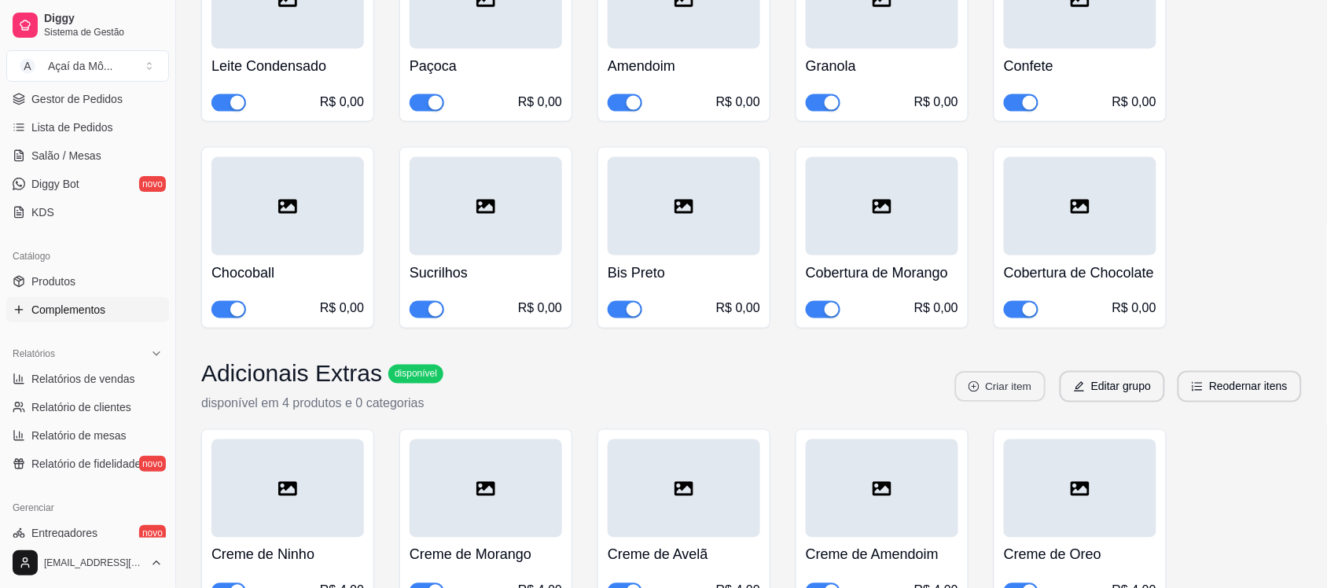
click at [1002, 387] on button "Criar item" at bounding box center [1000, 387] width 90 height 31
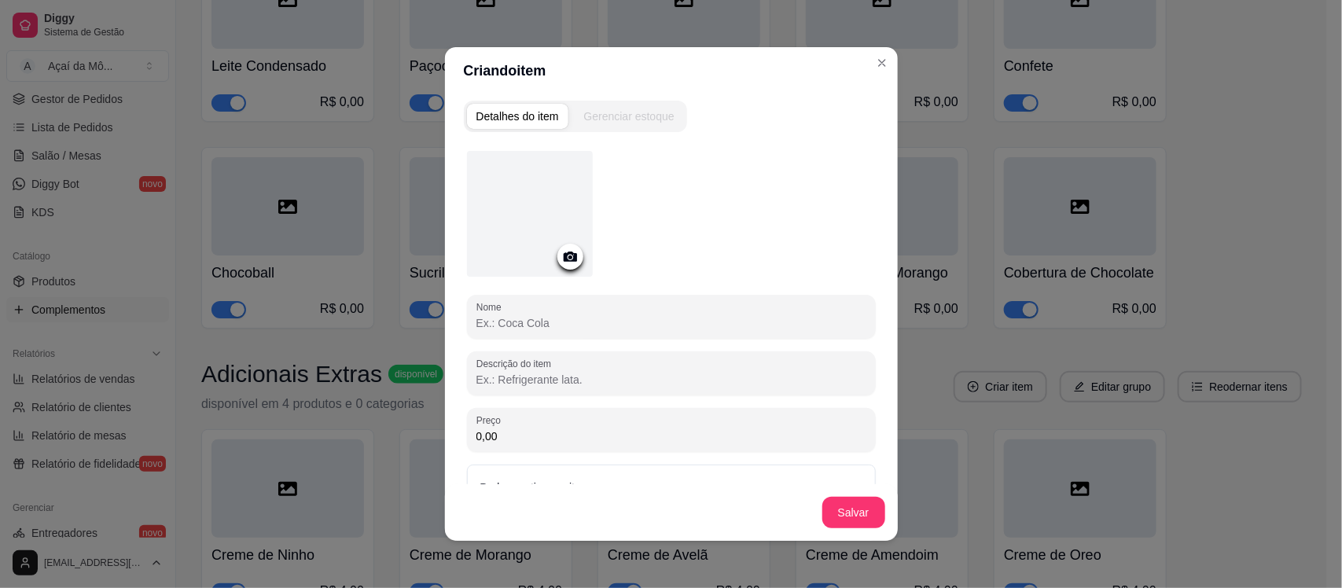
click at [671, 315] on input "Nome" at bounding box center [671, 323] width 390 height 16
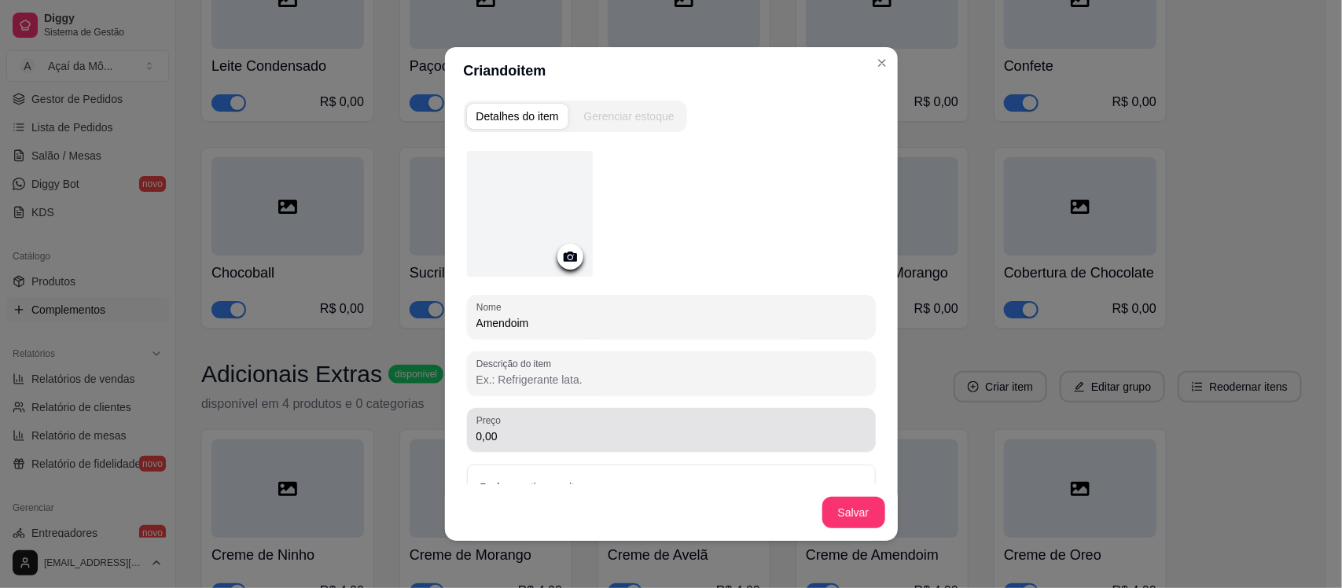
type input "Amendoim"
click at [670, 417] on div "0,00" at bounding box center [671, 429] width 390 height 31
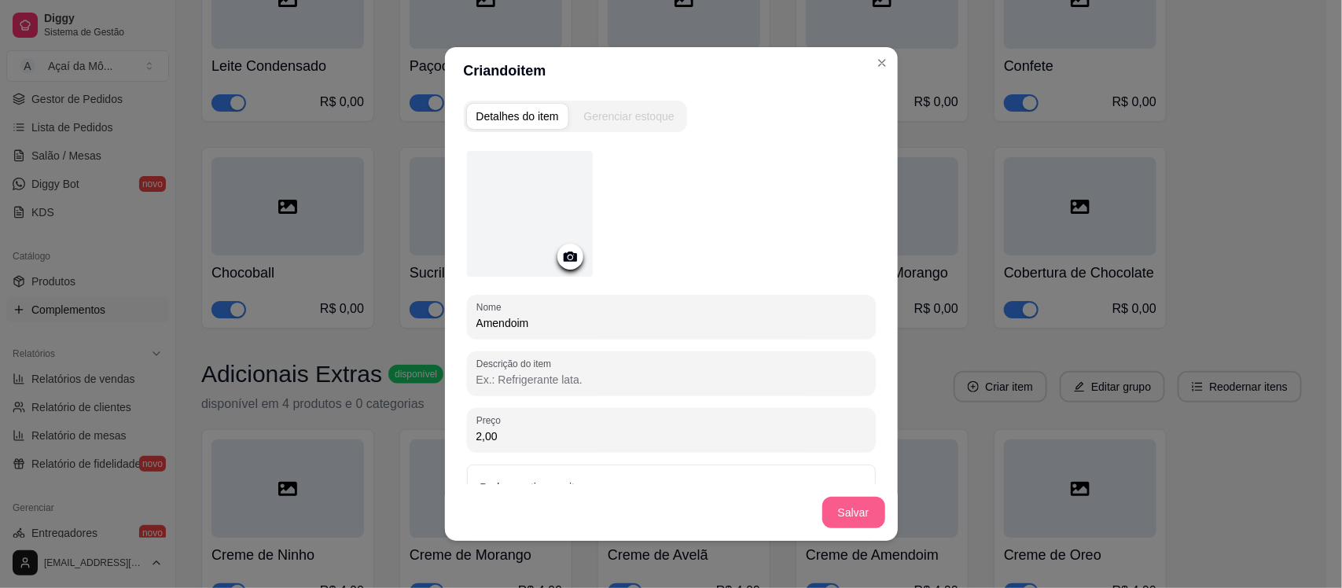
type input "2,00"
click at [832, 525] on button "Salvar" at bounding box center [853, 513] width 61 height 31
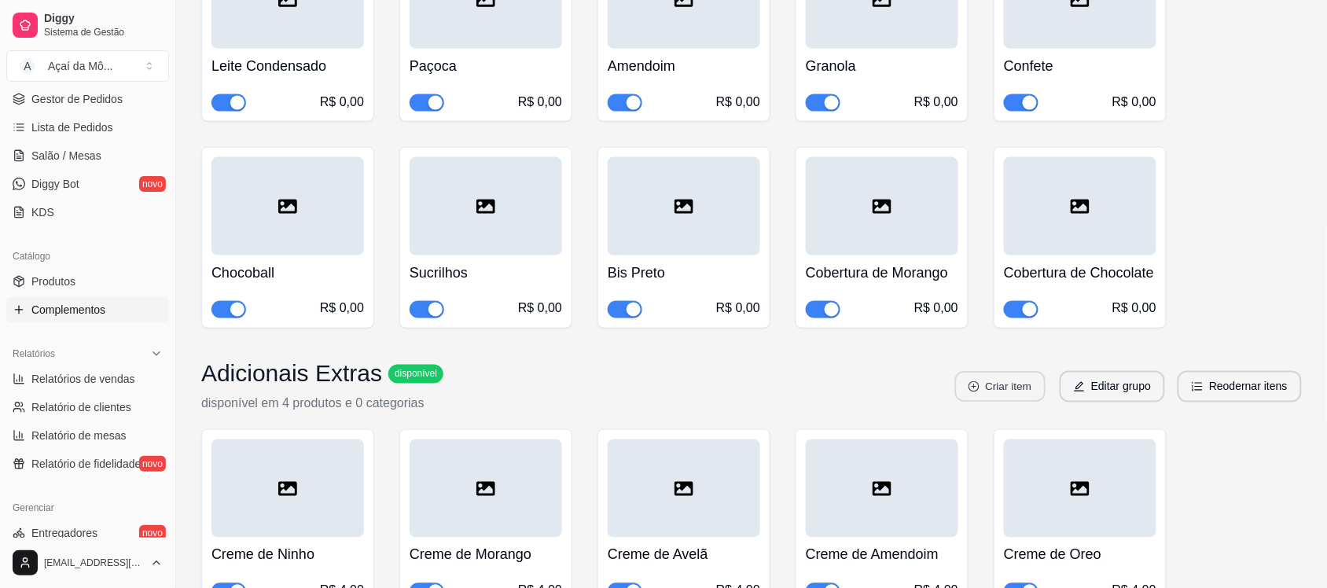
click at [1014, 395] on button "Criar item" at bounding box center [1000, 387] width 90 height 31
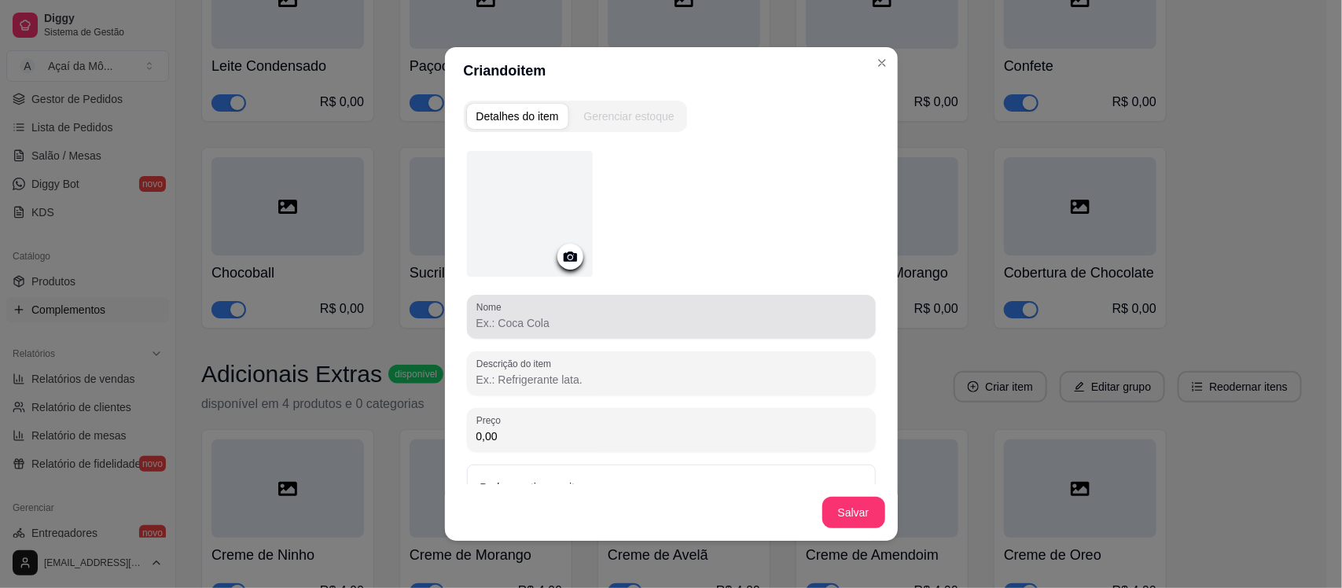
click at [720, 333] on div "Nome" at bounding box center [671, 317] width 409 height 44
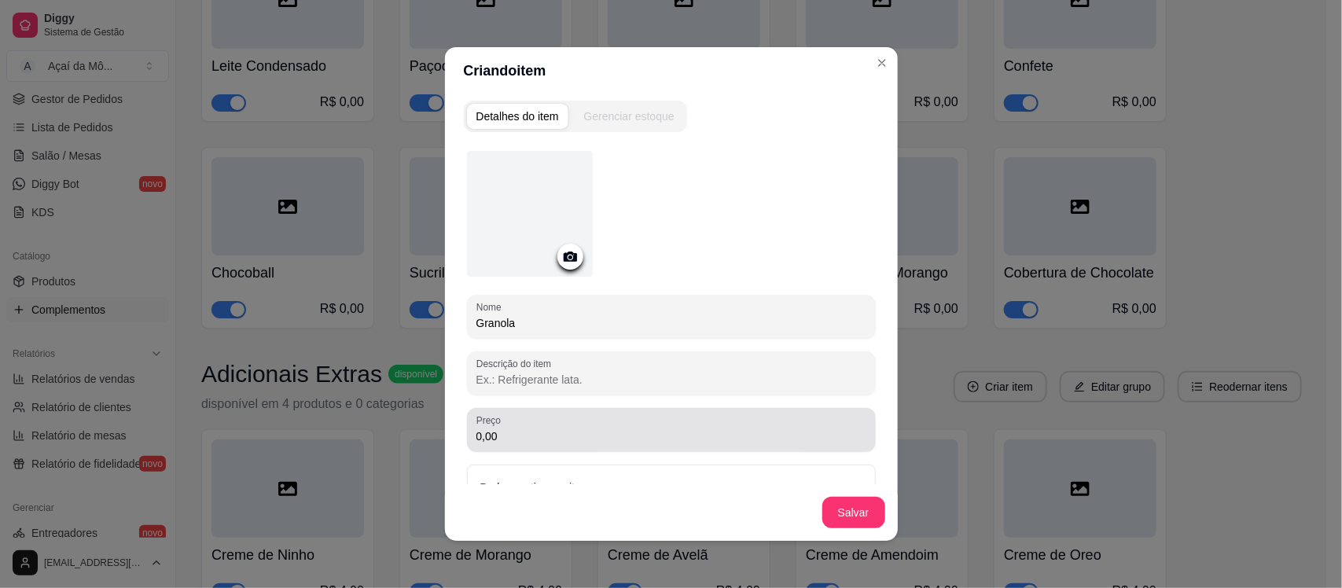
type input "Granola"
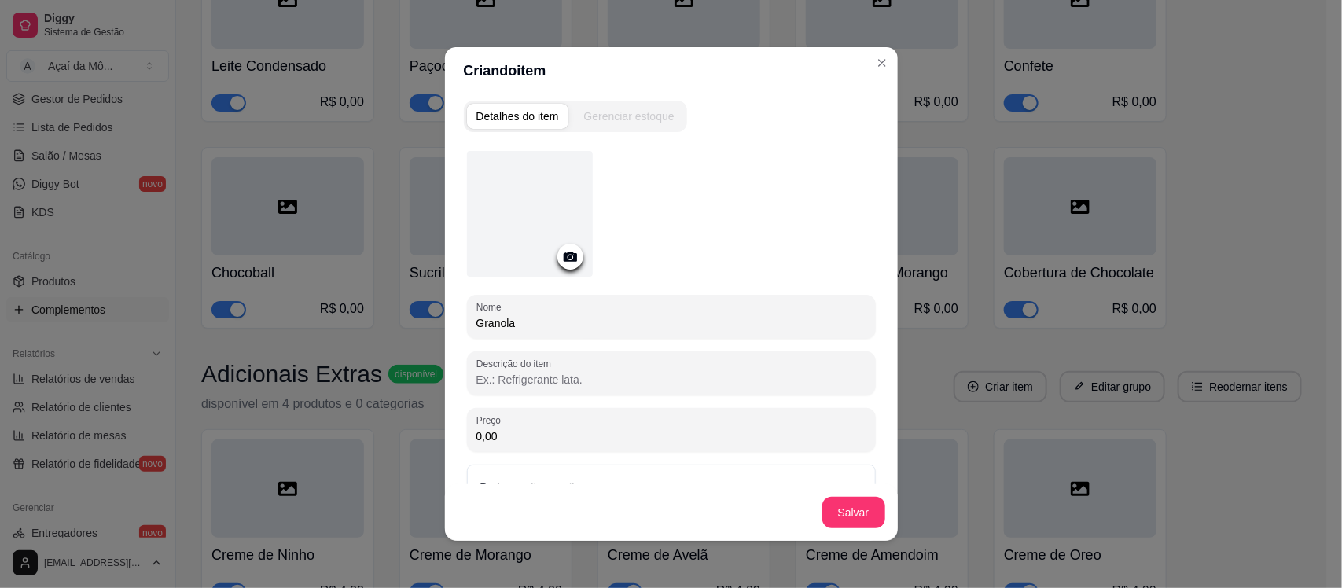
click at [665, 431] on input "0,00" at bounding box center [671, 436] width 390 height 16
type input "2,00"
click at [851, 528] on div "Salvar" at bounding box center [671, 512] width 453 height 57
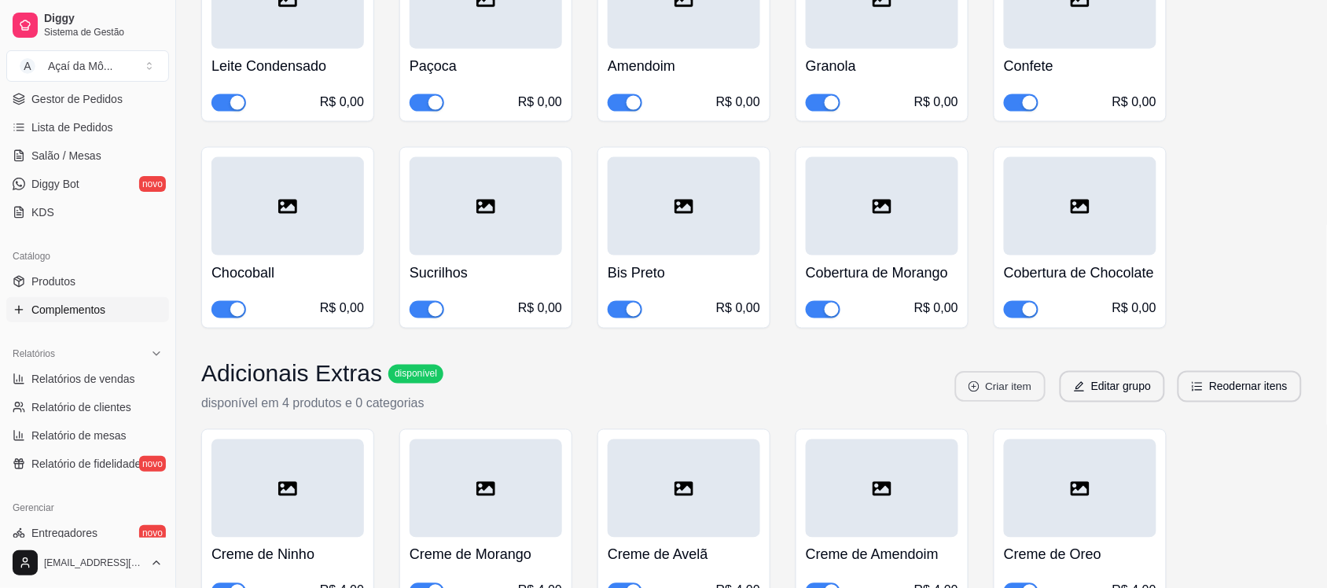
click at [1007, 397] on button "Criar item" at bounding box center [1000, 387] width 90 height 31
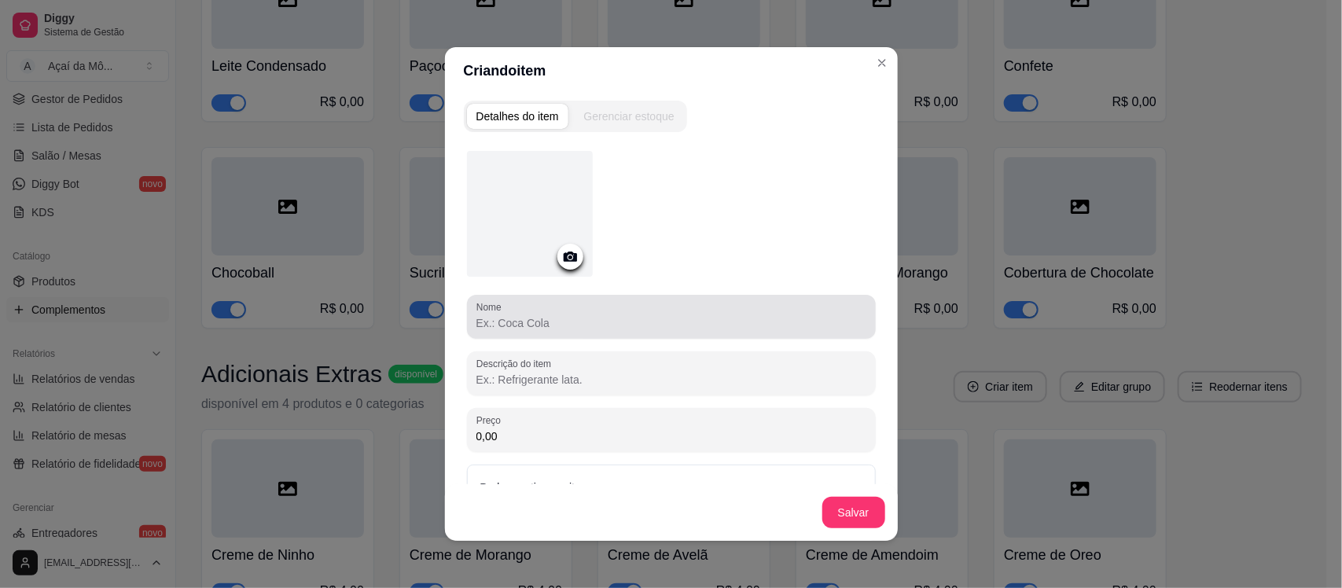
click at [796, 332] on div "Nome" at bounding box center [671, 317] width 409 height 44
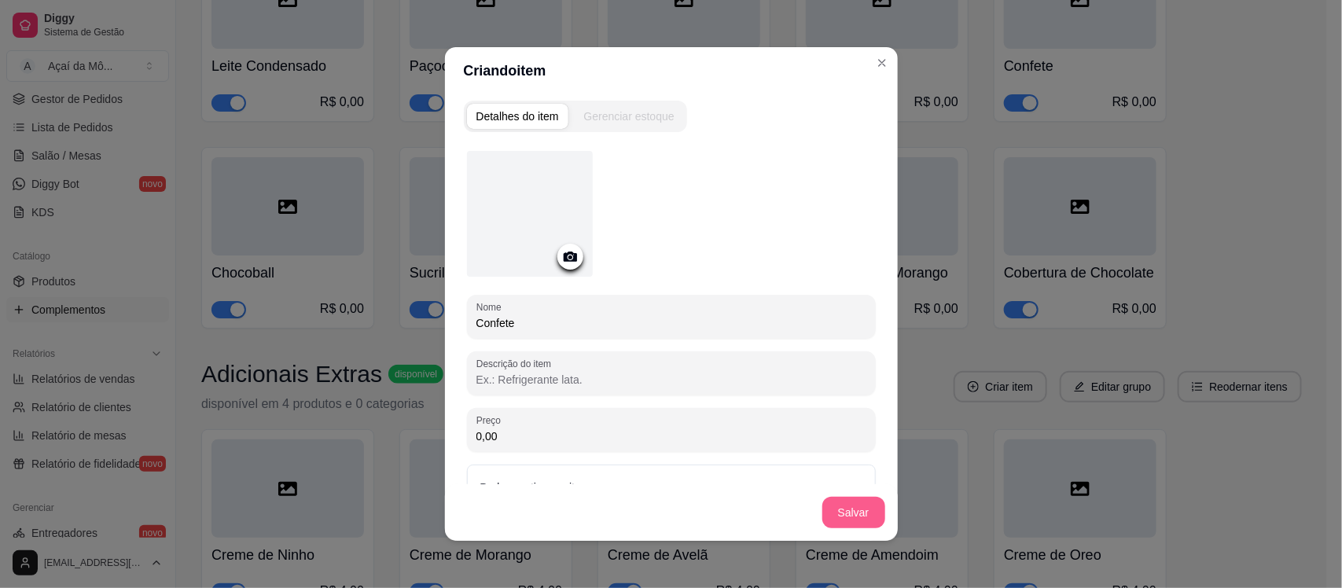
type input "Confete"
click at [845, 517] on button "Salvar" at bounding box center [853, 513] width 61 height 31
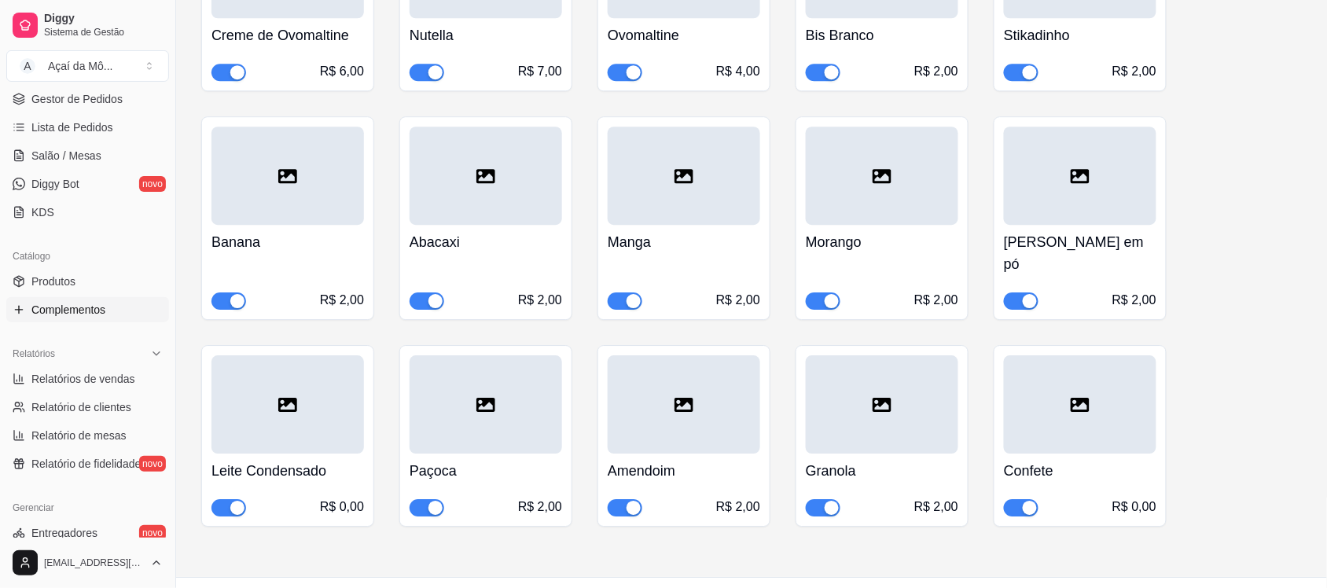
scroll to position [1314, 0]
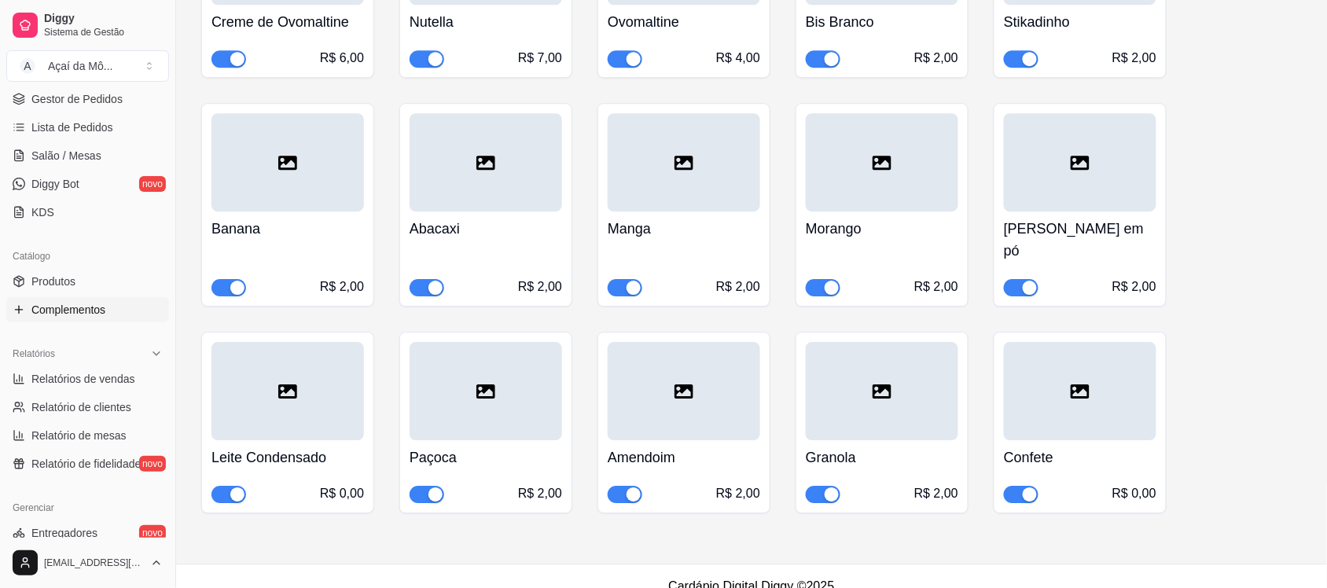
click at [1101, 407] on div at bounding box center [1080, 391] width 153 height 98
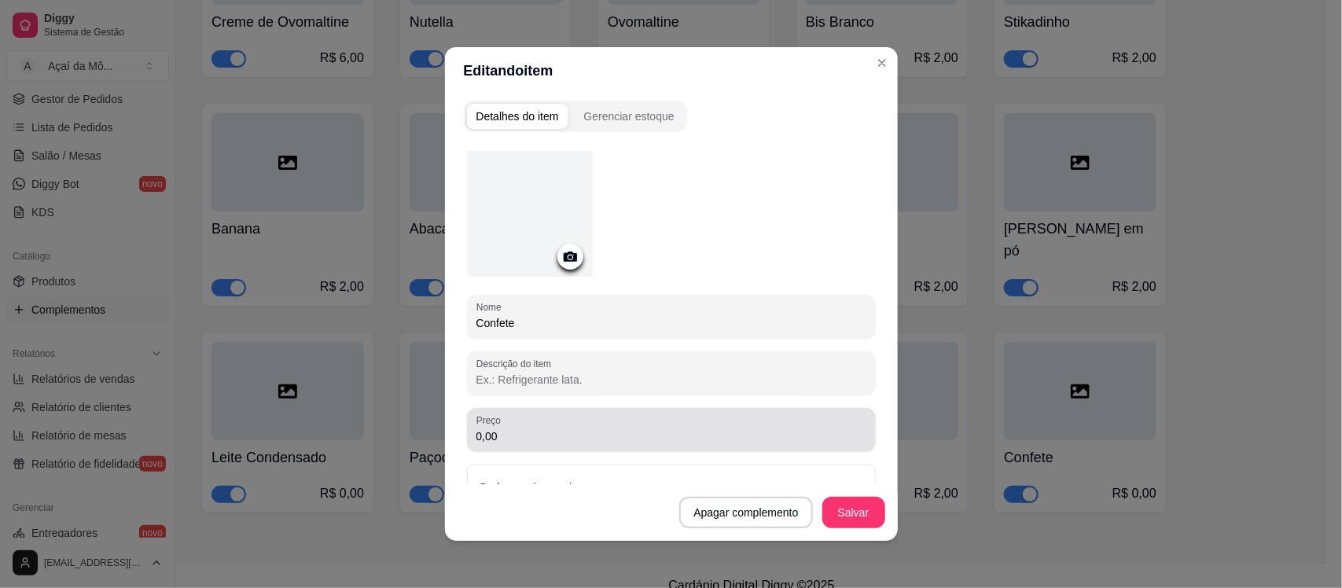
click at [764, 444] on div "0,00" at bounding box center [671, 429] width 390 height 31
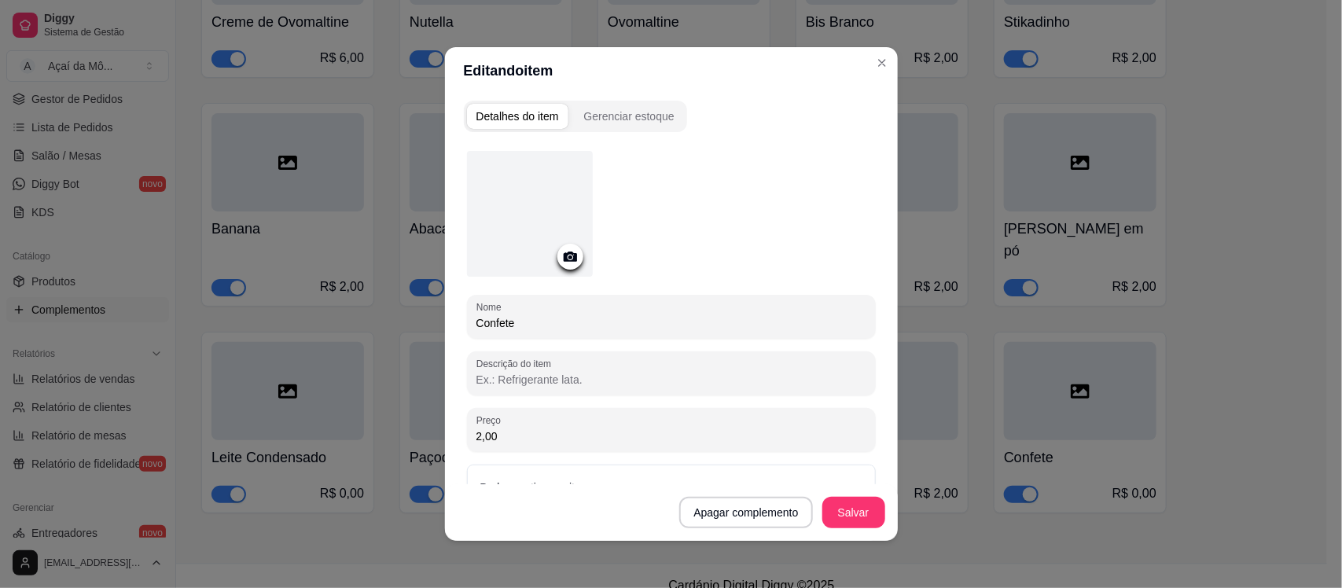
type input "2,00"
click at [849, 512] on button "Salvar" at bounding box center [853, 513] width 61 height 31
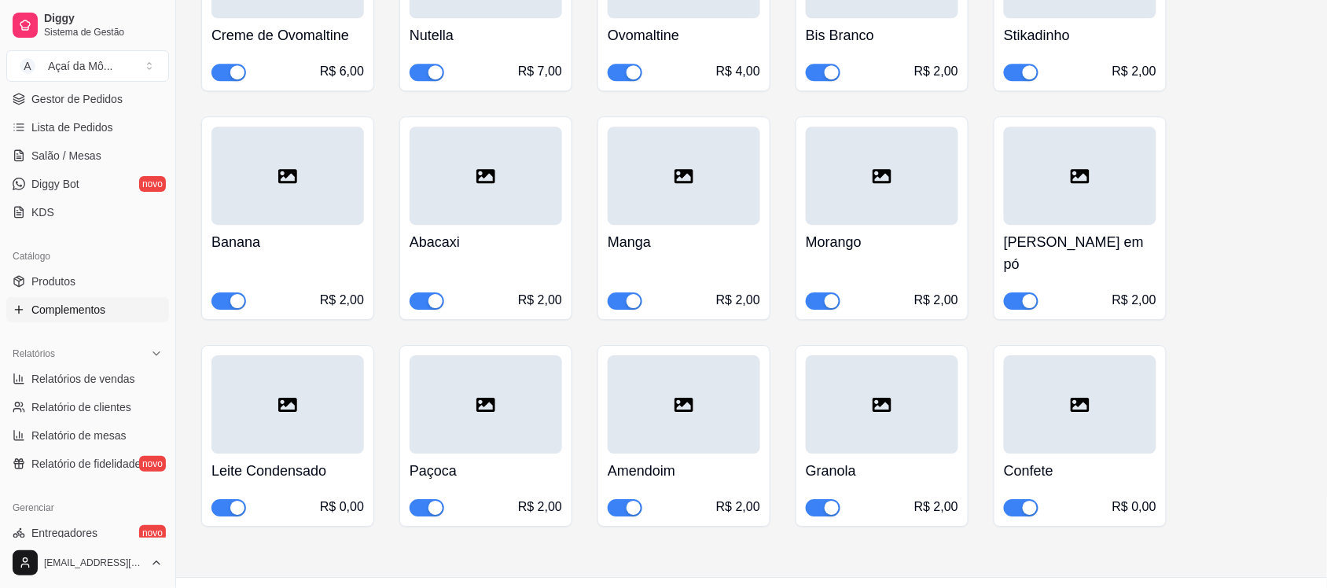
scroll to position [1291, 0]
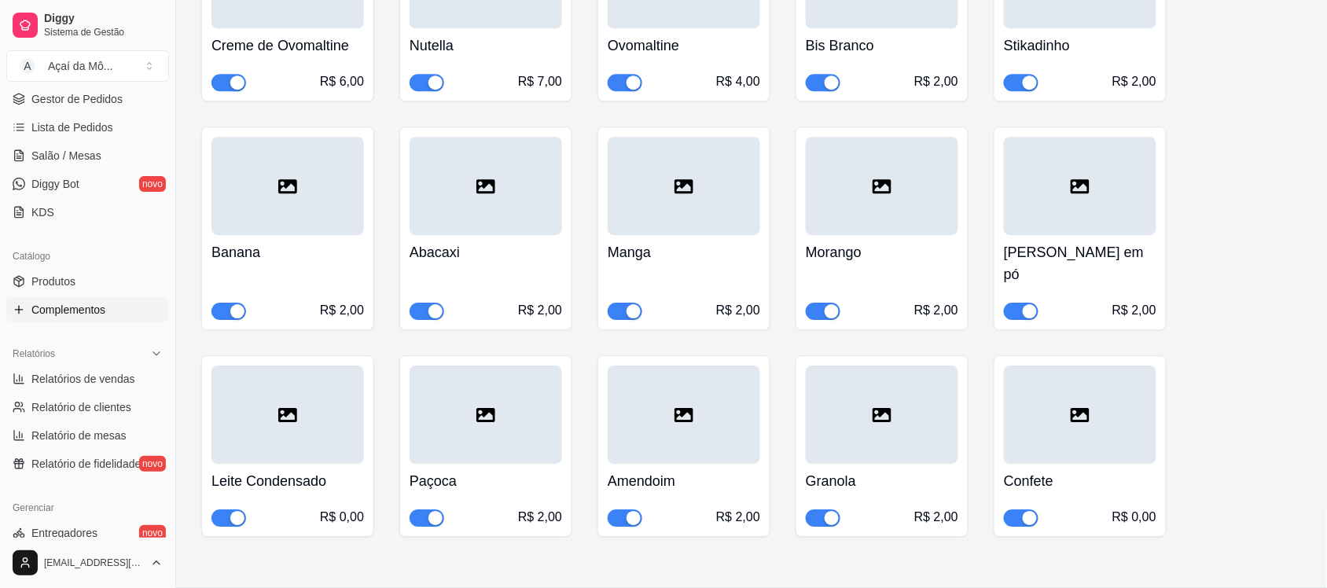
click at [1031, 414] on div at bounding box center [1080, 415] width 153 height 98
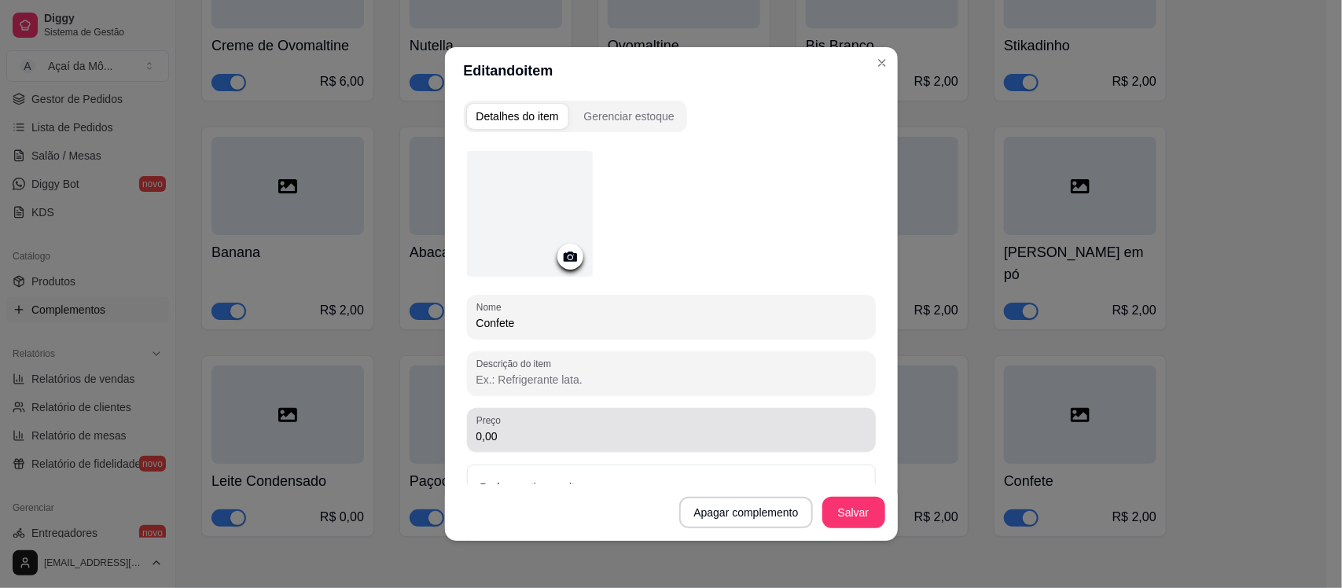
click at [638, 443] on div "0,00" at bounding box center [671, 429] width 390 height 31
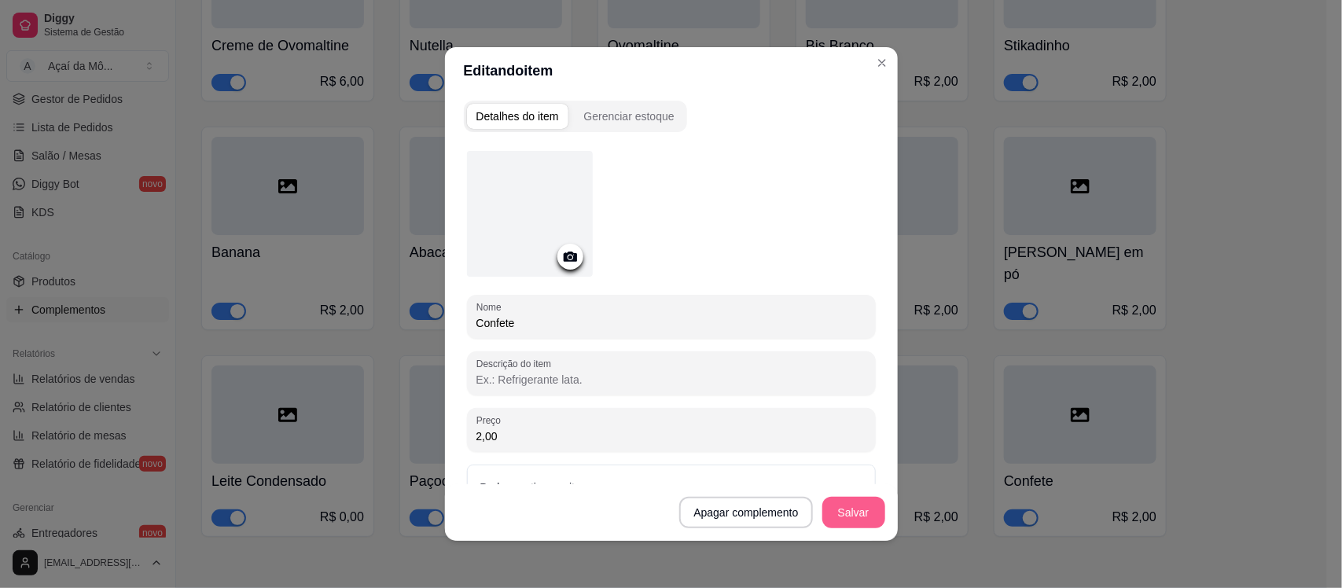
type input "2,00"
click at [877, 505] on button "Salvar" at bounding box center [853, 512] width 63 height 31
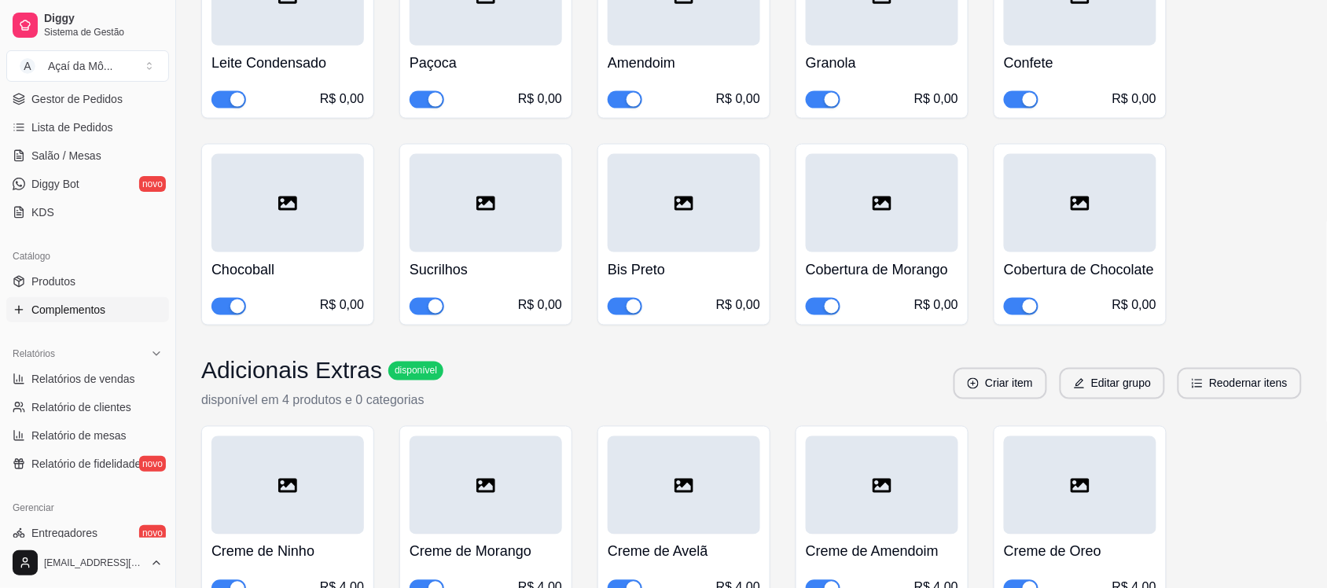
scroll to position [575, 0]
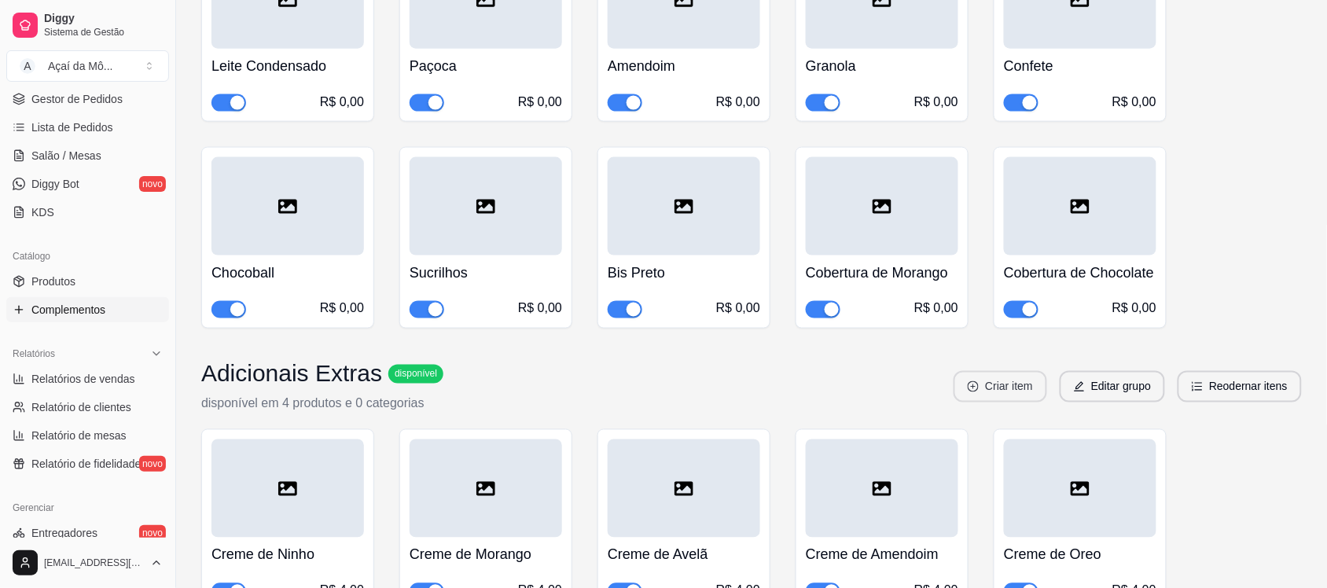
click at [1020, 390] on button "Criar item" at bounding box center [1001, 386] width 94 height 31
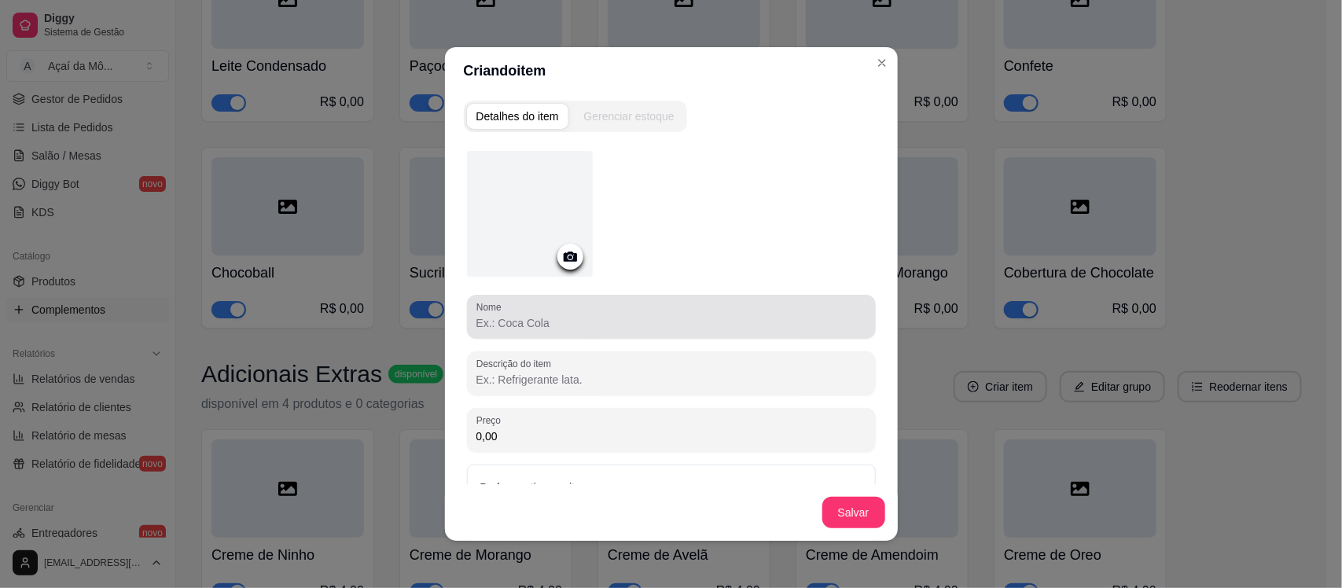
click at [594, 320] on input "Nome" at bounding box center [671, 323] width 390 height 16
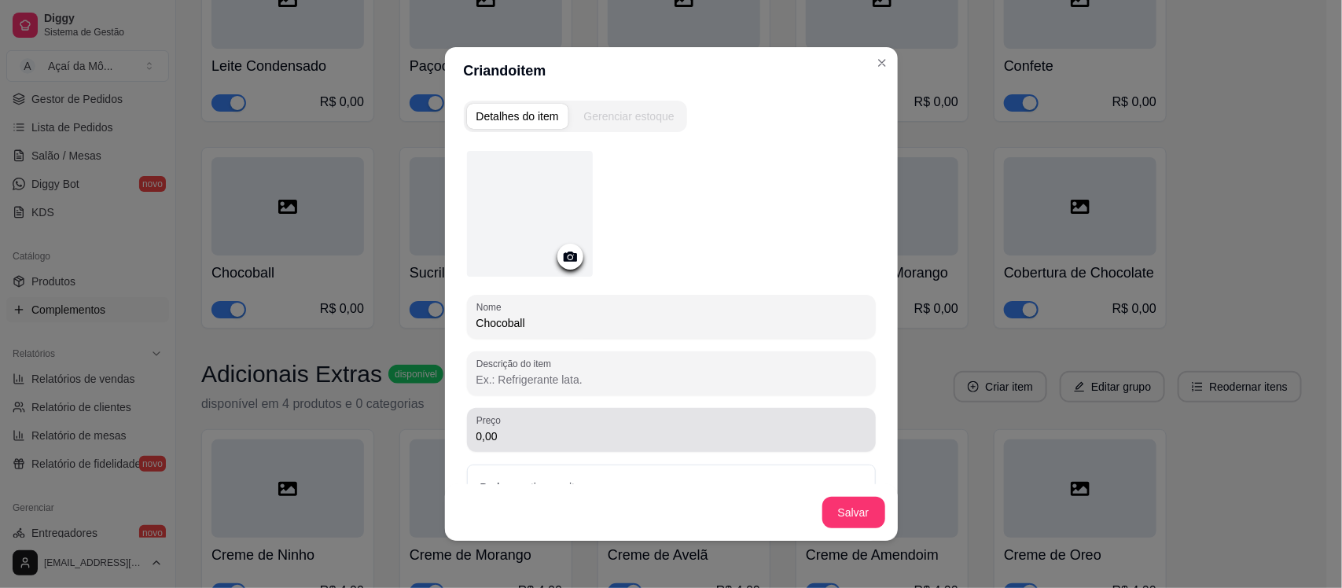
type input "Chocoball"
click at [672, 441] on input "0,00" at bounding box center [671, 436] width 390 height 16
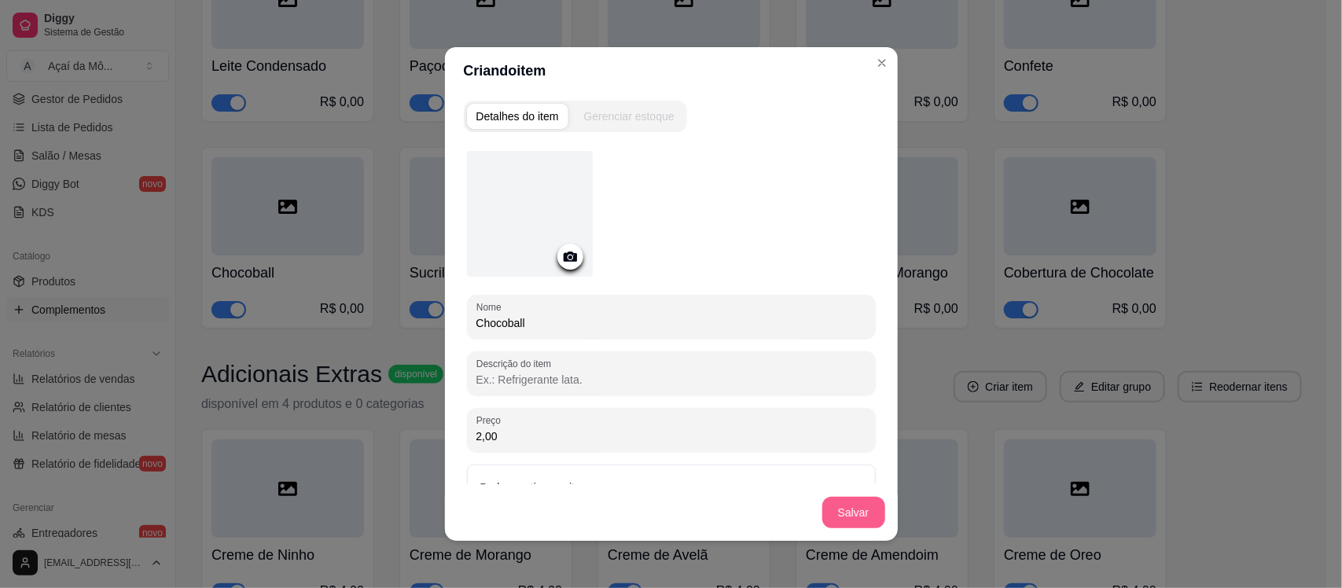
type input "2,00"
click at [883, 505] on div "Salvar" at bounding box center [671, 512] width 453 height 57
click at [873, 505] on button "Salvar" at bounding box center [853, 512] width 63 height 31
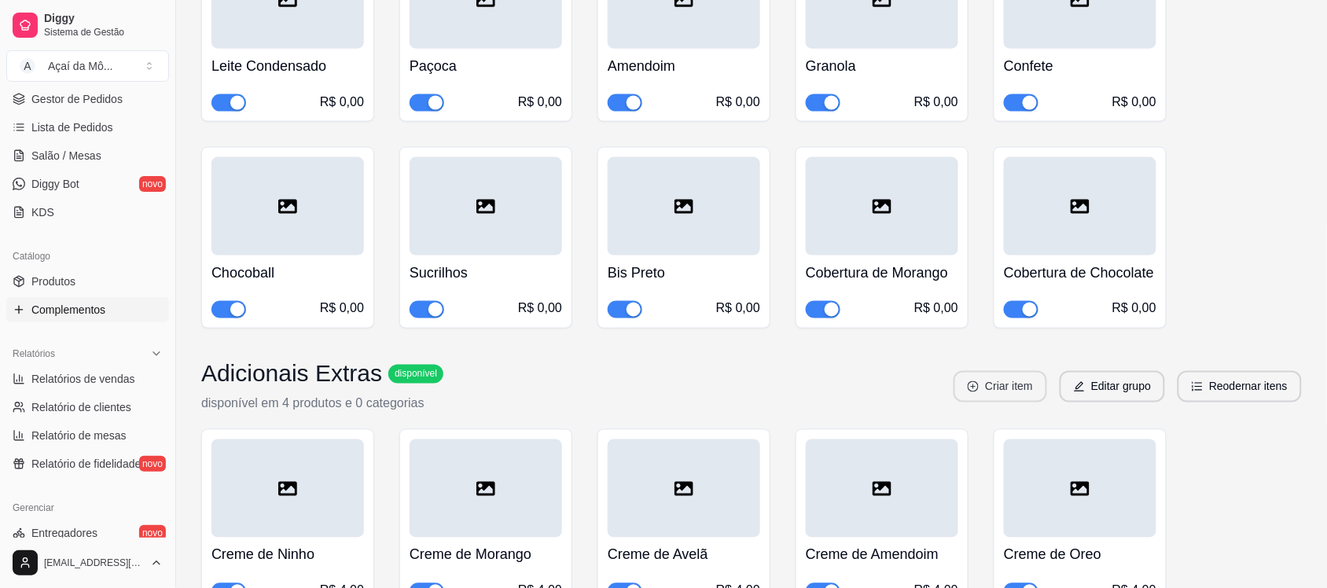
click at [999, 392] on button "Criar item" at bounding box center [1001, 386] width 94 height 31
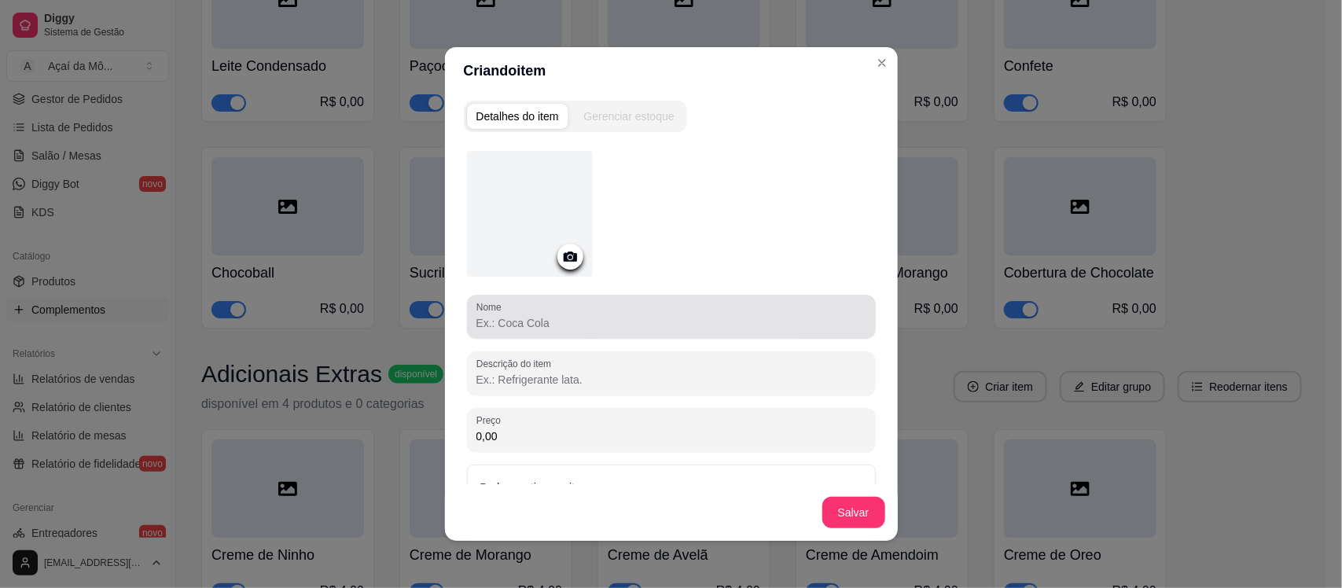
click at [733, 311] on div at bounding box center [671, 316] width 390 height 31
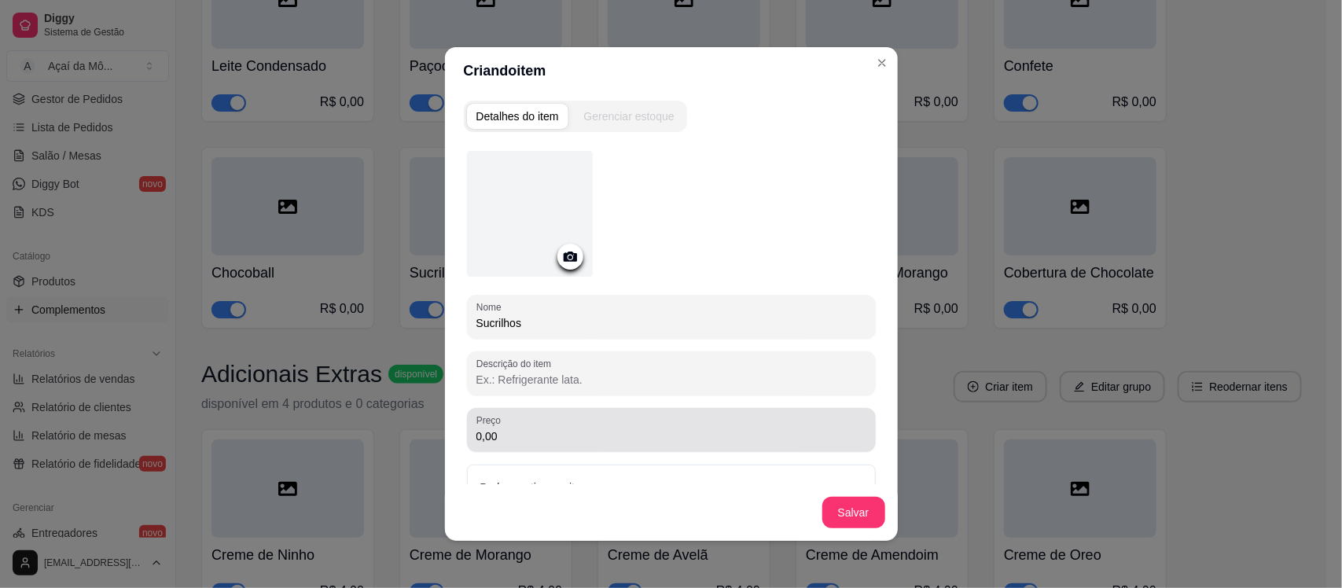
type input "Sucrilhos"
click at [698, 446] on div "Preço 0,00" at bounding box center [671, 430] width 409 height 44
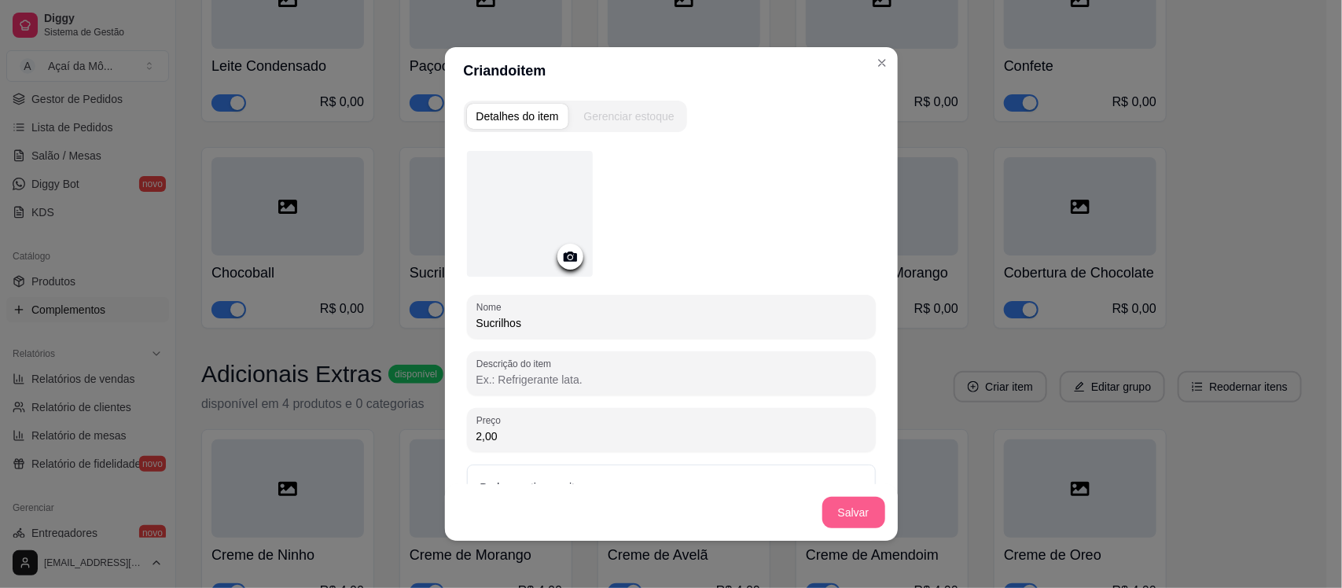
type input "2,00"
click at [851, 520] on button "Salvar" at bounding box center [853, 513] width 61 height 31
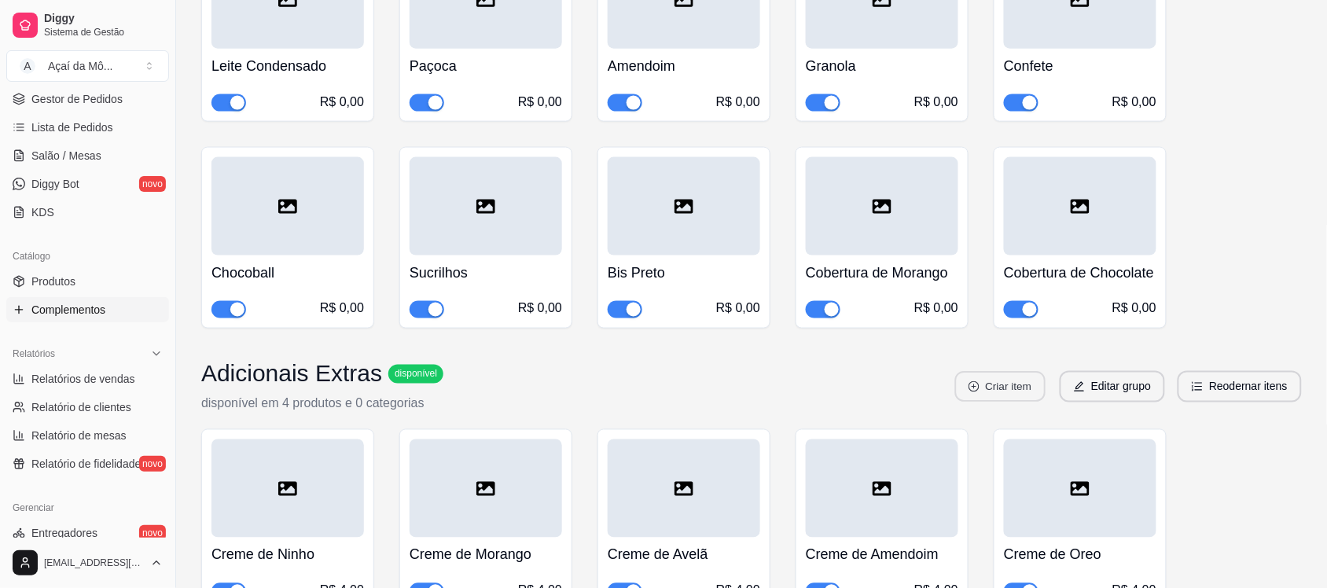
click at [1028, 397] on button "Criar item" at bounding box center [1000, 387] width 90 height 31
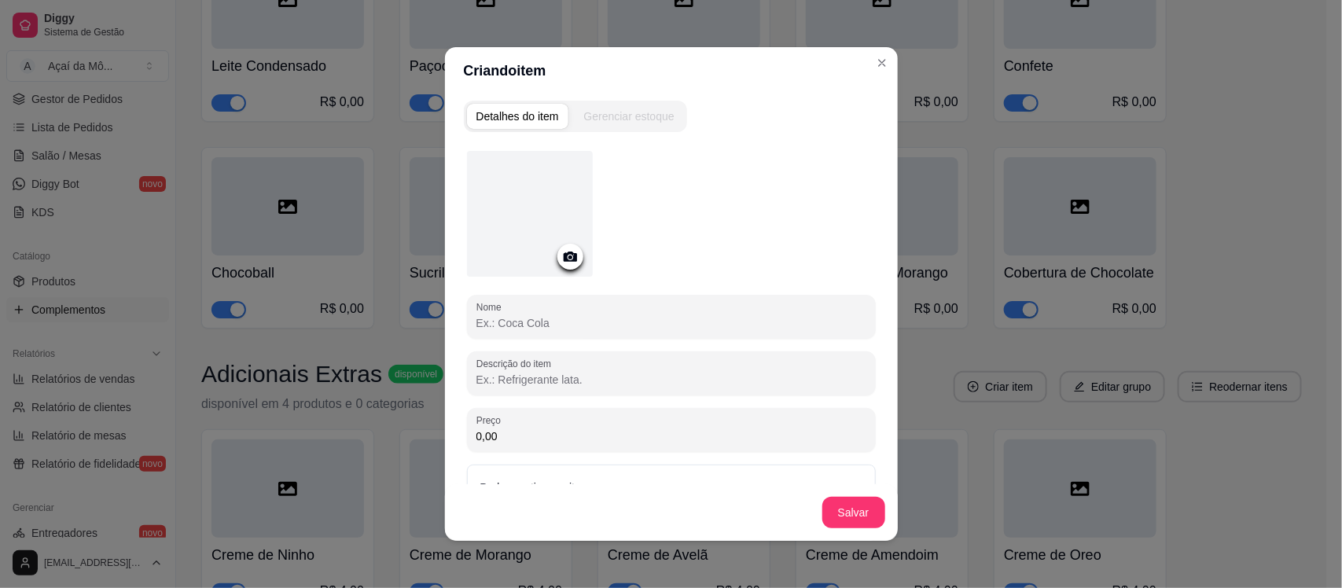
click at [599, 316] on input "Nome" at bounding box center [671, 323] width 390 height 16
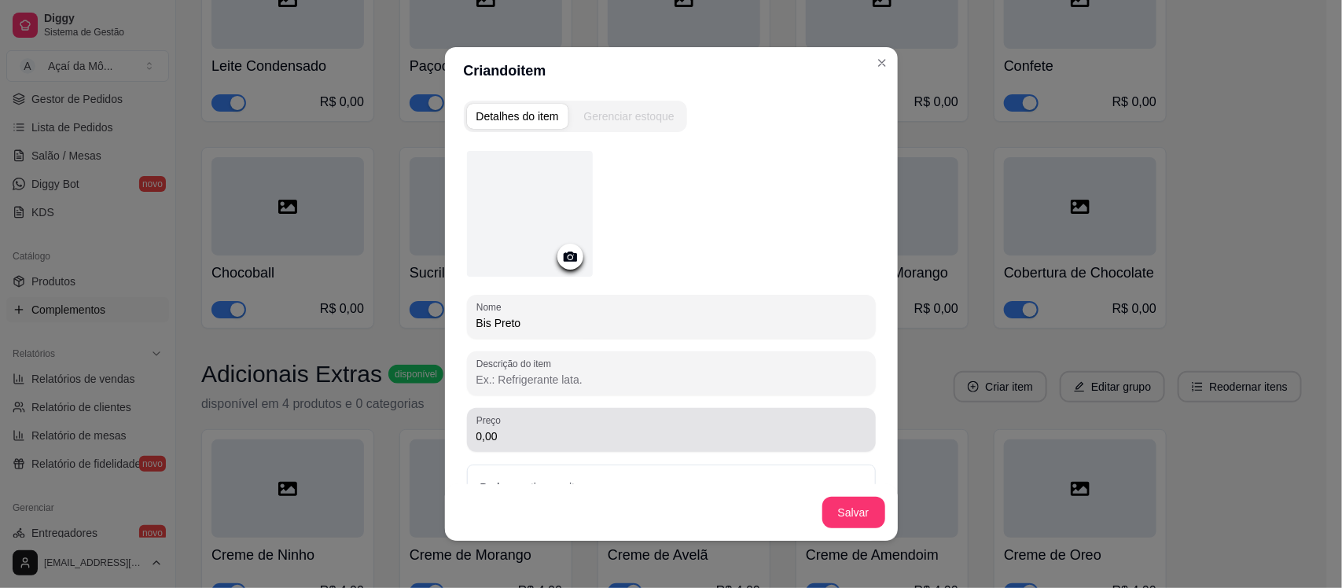
type input "Bis Preto"
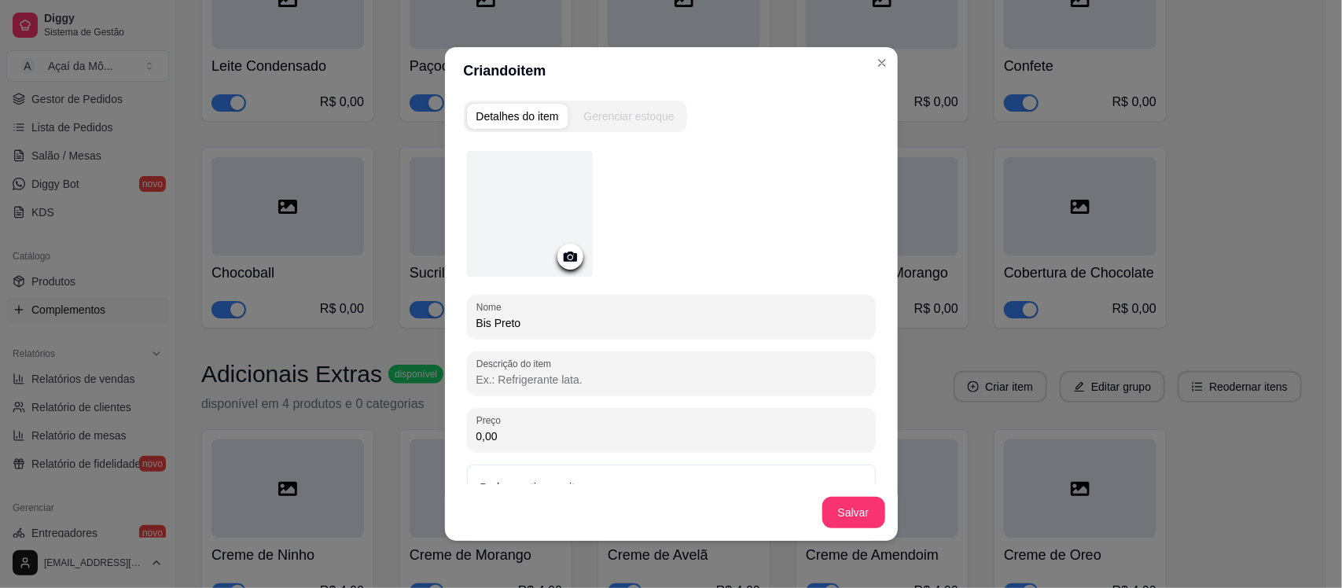
click at [599, 439] on input "0,00" at bounding box center [671, 436] width 390 height 16
type input "2,00"
click at [834, 517] on button "Salvar" at bounding box center [853, 513] width 61 height 31
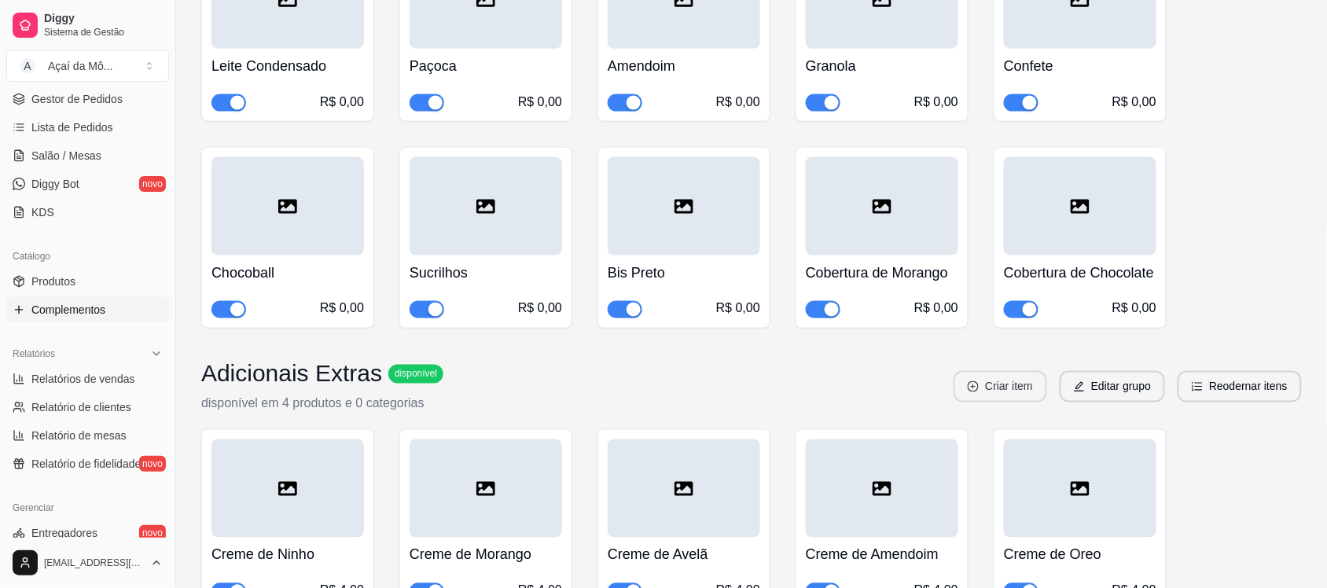
click at [994, 381] on button "Criar item" at bounding box center [1001, 386] width 94 height 31
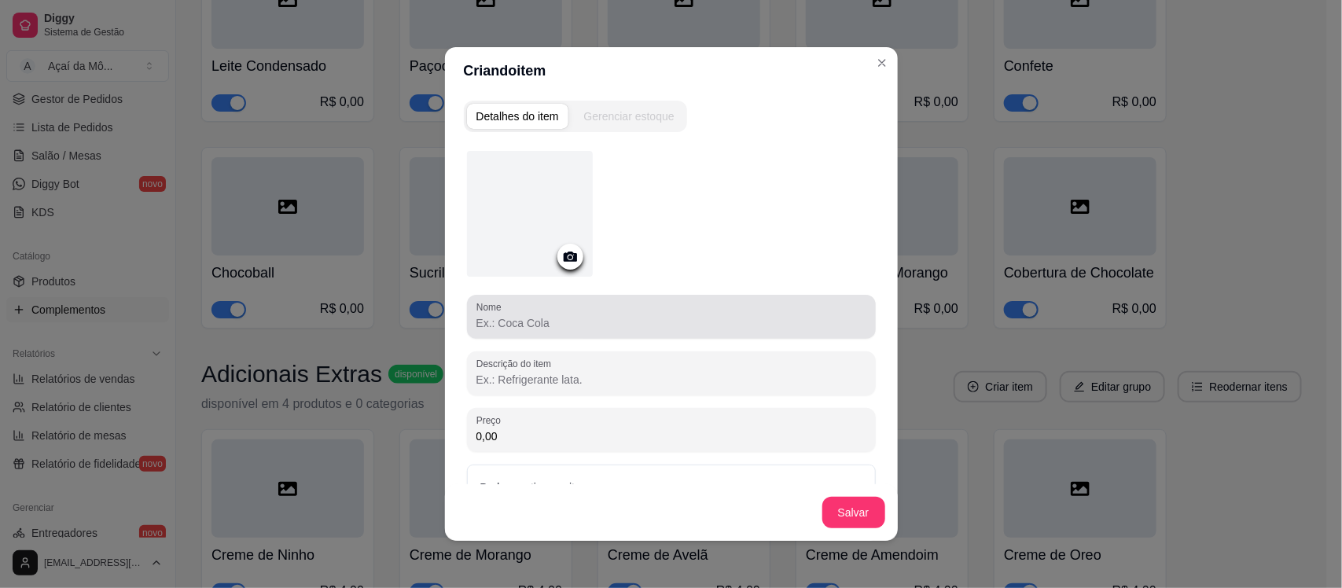
click at [733, 301] on div at bounding box center [671, 316] width 390 height 31
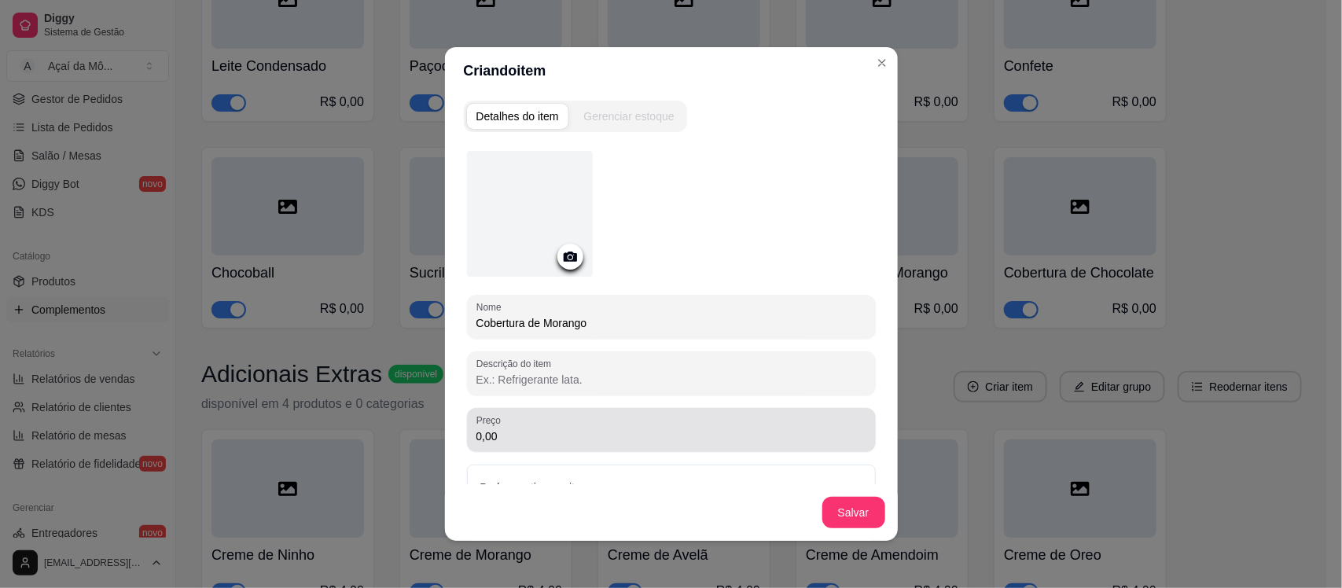
type input "Cobertura de Morango"
click at [685, 421] on div "0,00" at bounding box center [671, 429] width 390 height 31
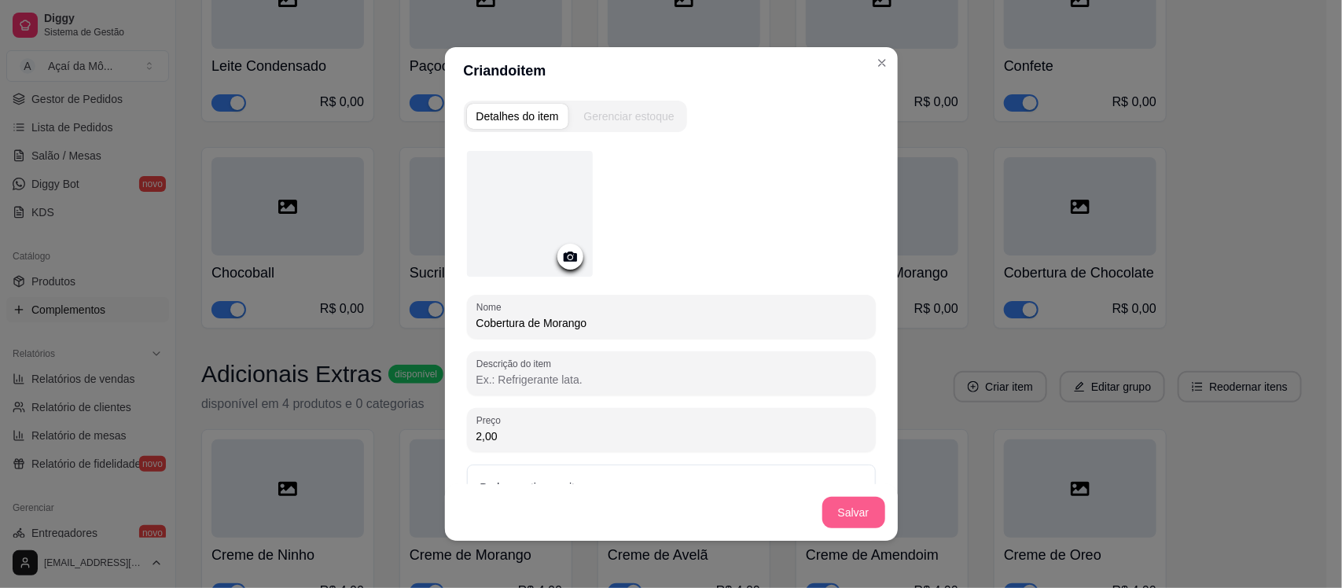
type input "2,00"
click at [858, 517] on button "Salvar" at bounding box center [853, 513] width 61 height 31
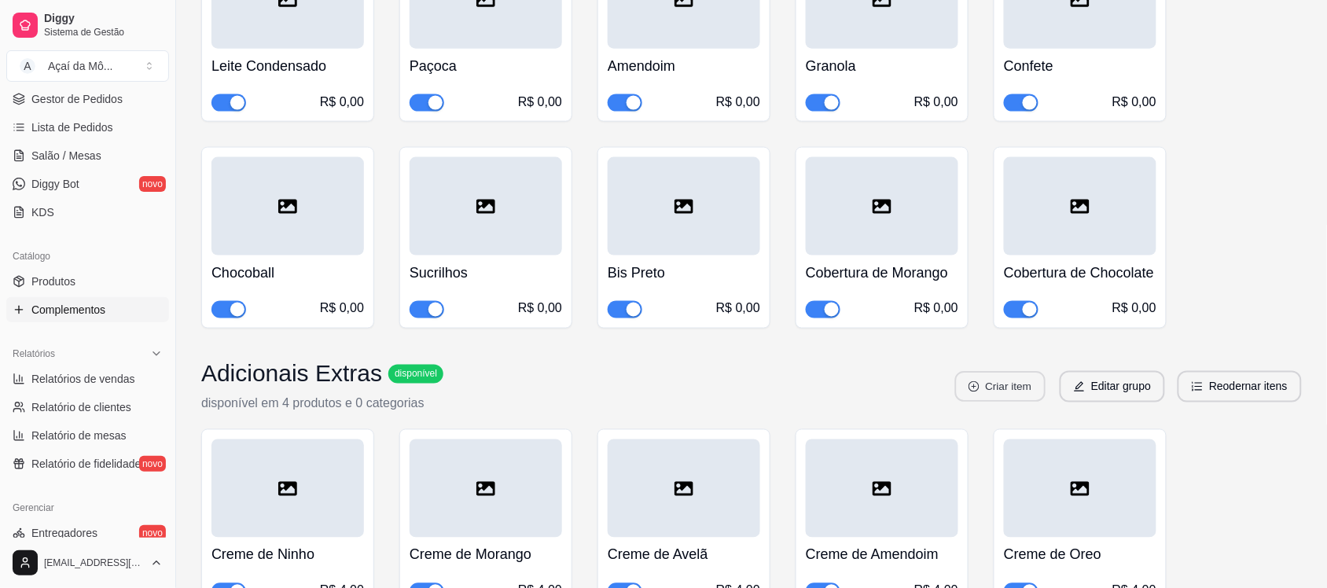
click at [1017, 385] on button "Criar item" at bounding box center [1000, 387] width 90 height 31
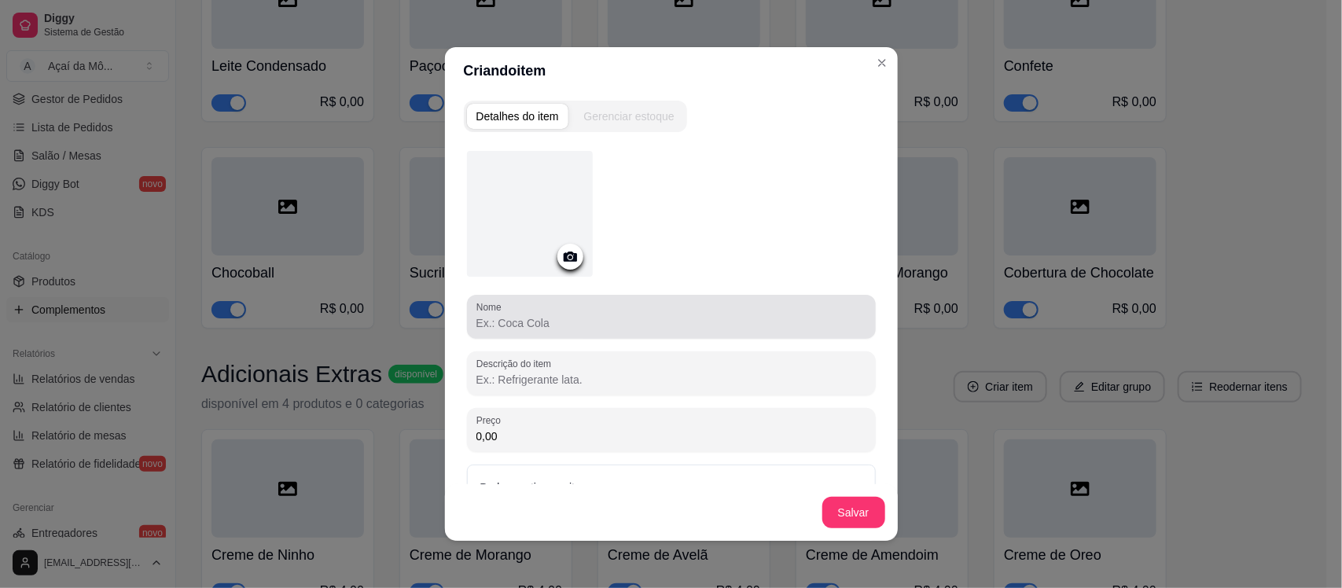
click at [808, 333] on div "Nome" at bounding box center [671, 317] width 409 height 44
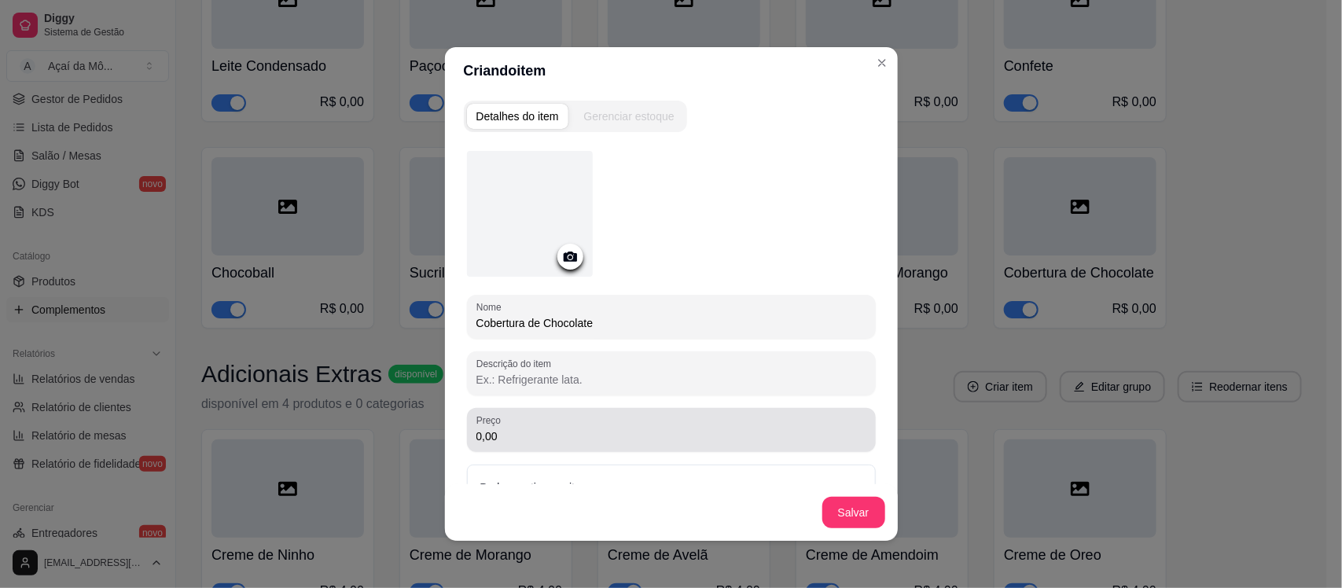
type input "Cobertura de Chocolate"
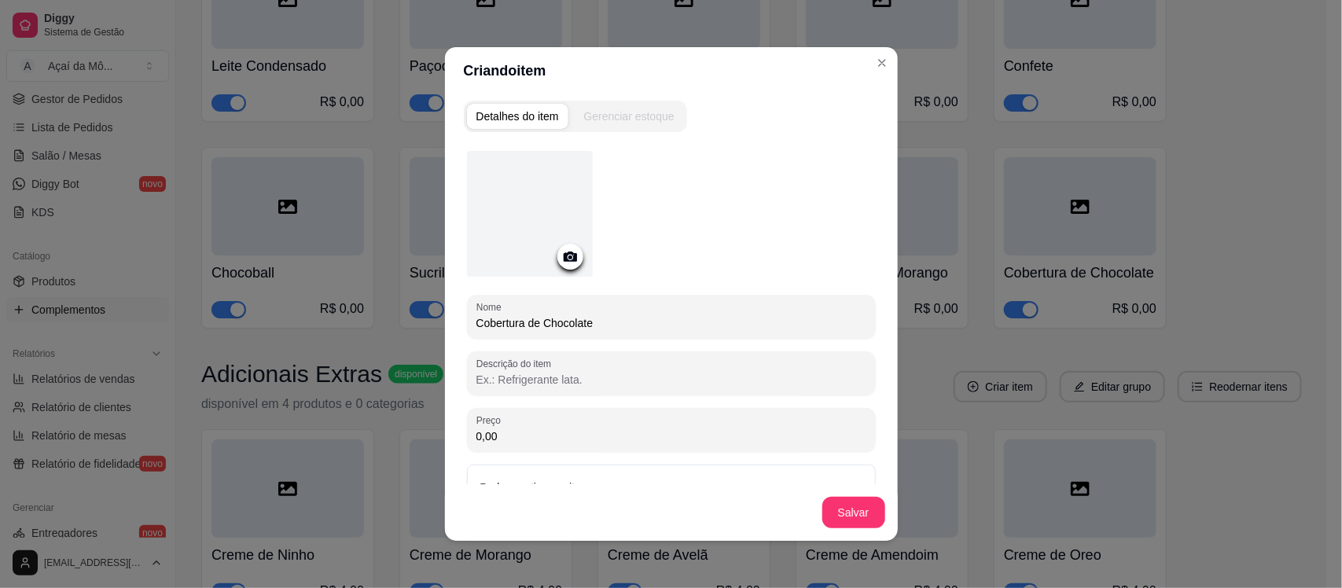
click at [733, 433] on input "0,00" at bounding box center [671, 436] width 390 height 16
type input "2,00"
click at [853, 519] on button "Salvar" at bounding box center [853, 513] width 61 height 31
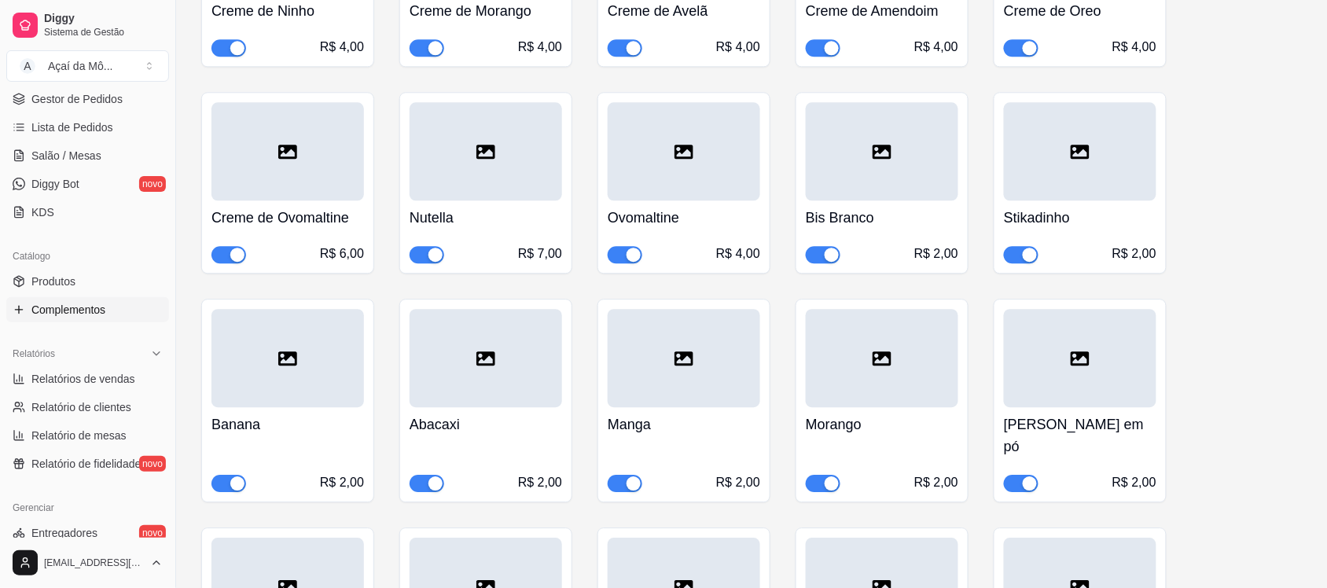
scroll to position [1127, 0]
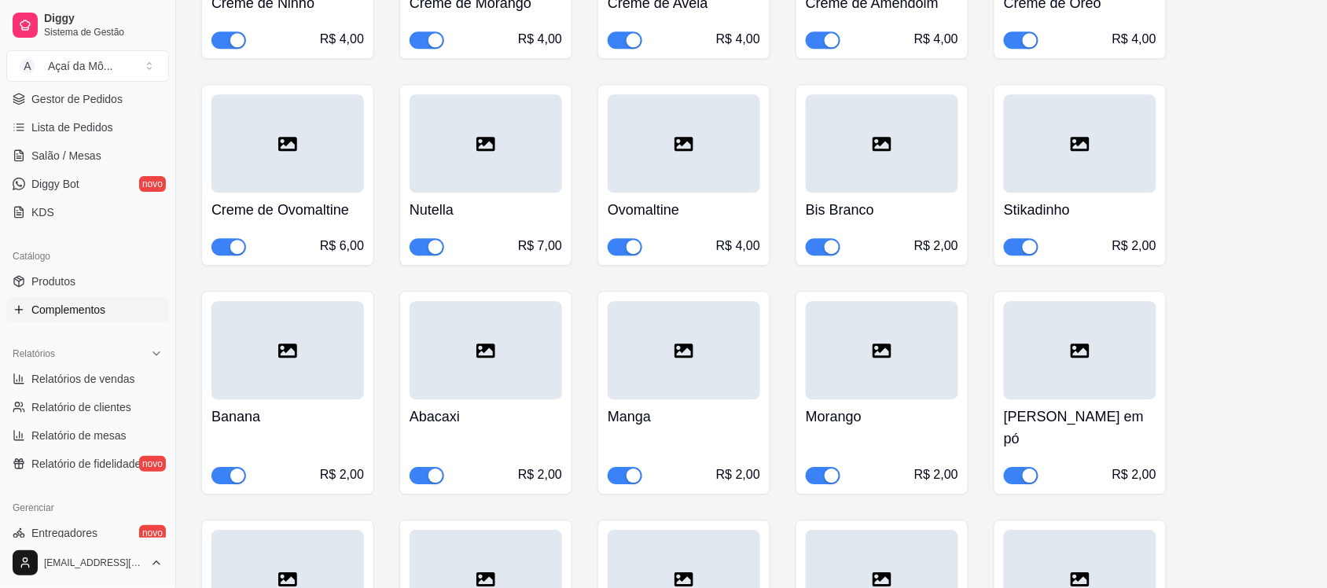
click at [535, 232] on div "Nutella R$ 7,00" at bounding box center [486, 224] width 153 height 63
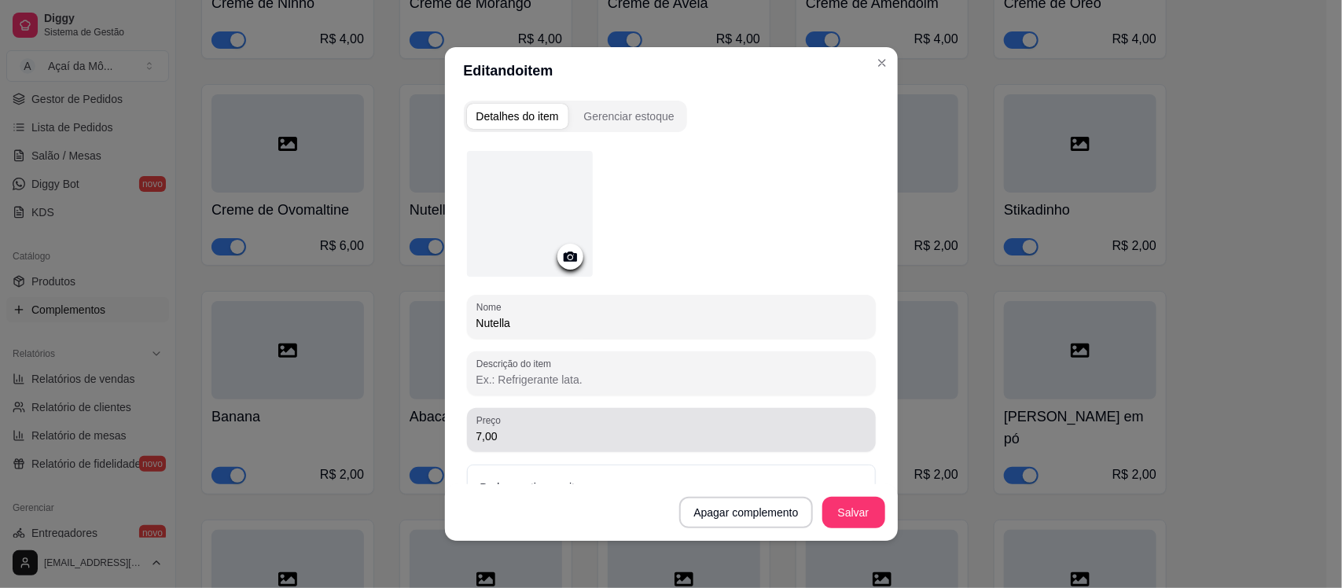
click at [476, 434] on input "7,00" at bounding box center [671, 436] width 390 height 16
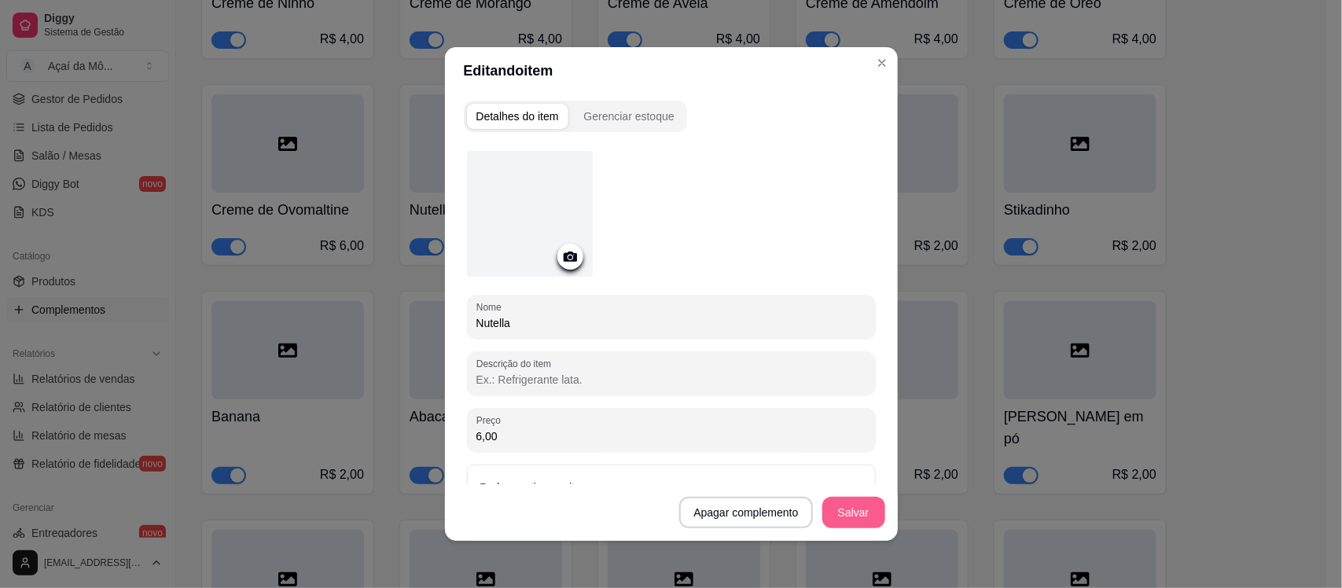
type input "6,00"
click at [840, 508] on button "Salvar" at bounding box center [853, 513] width 61 height 31
click at [859, 523] on button "Salvar" at bounding box center [853, 513] width 61 height 31
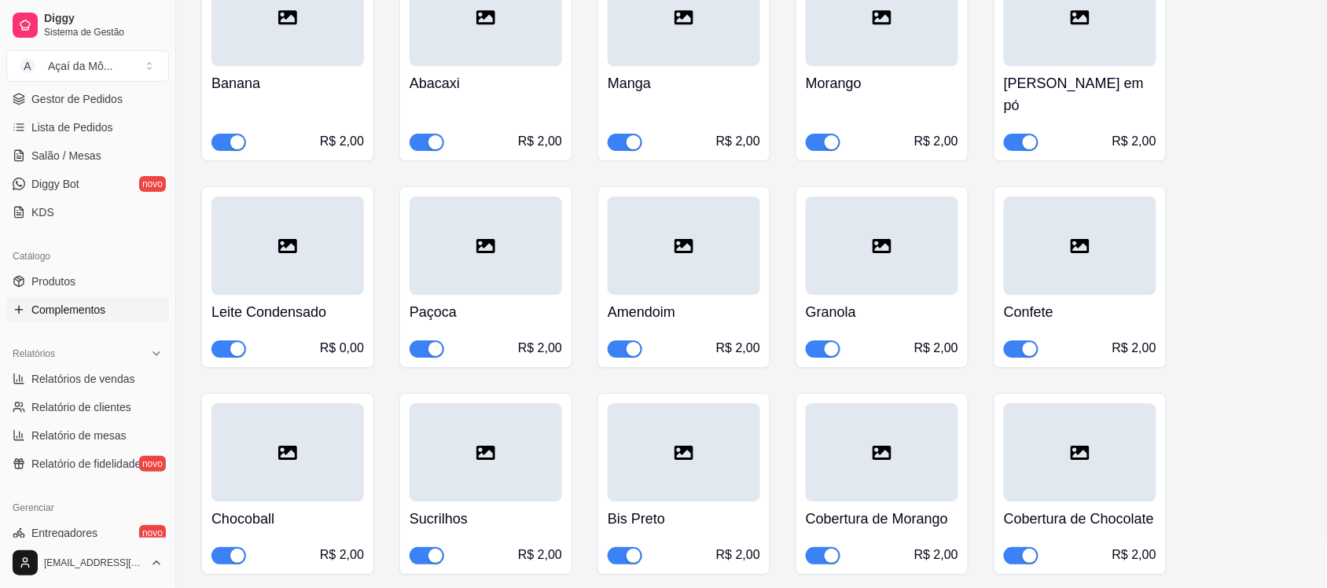
scroll to position [1467, 0]
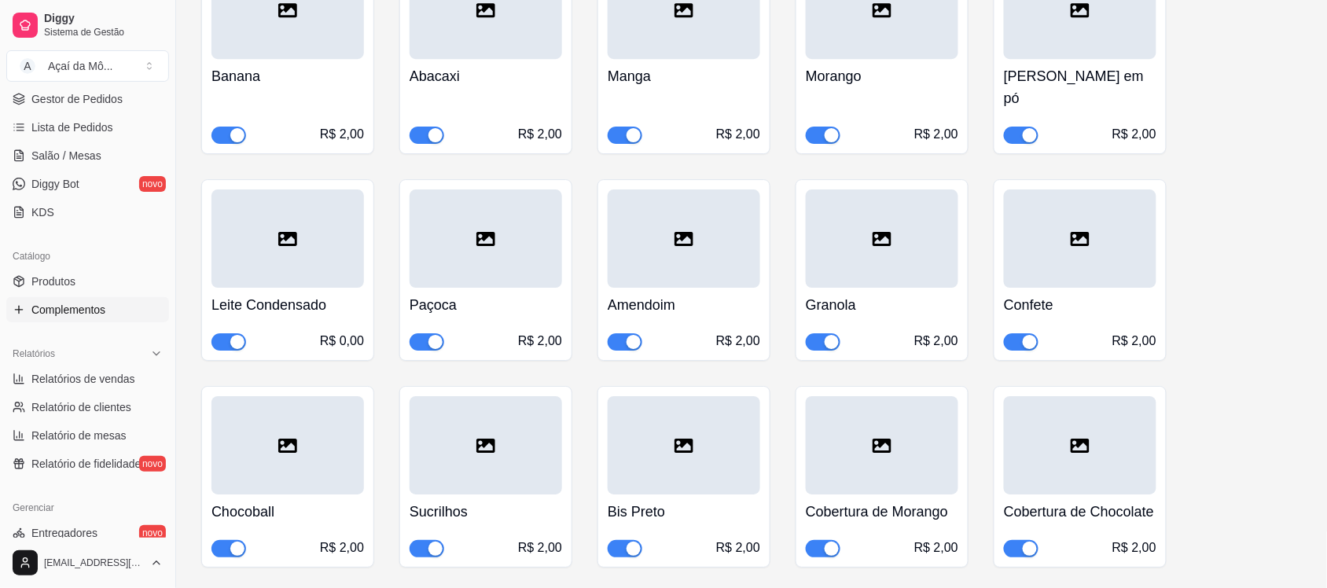
click at [285, 236] on div at bounding box center [287, 238] width 153 height 98
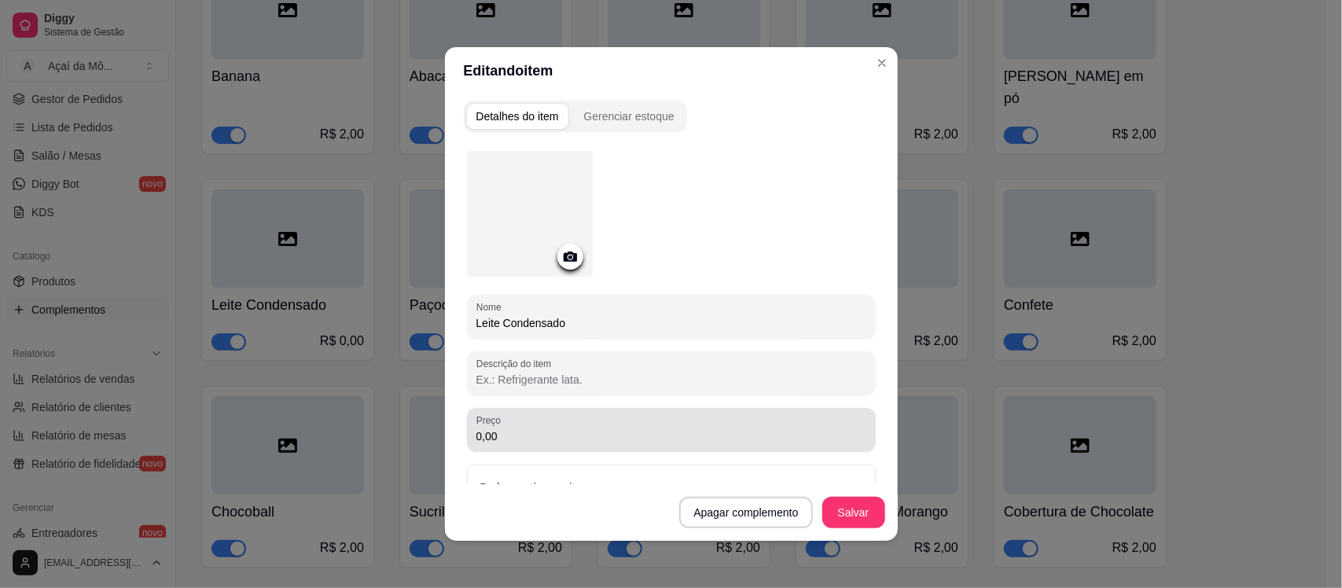
click at [528, 438] on input "0,00" at bounding box center [671, 436] width 390 height 16
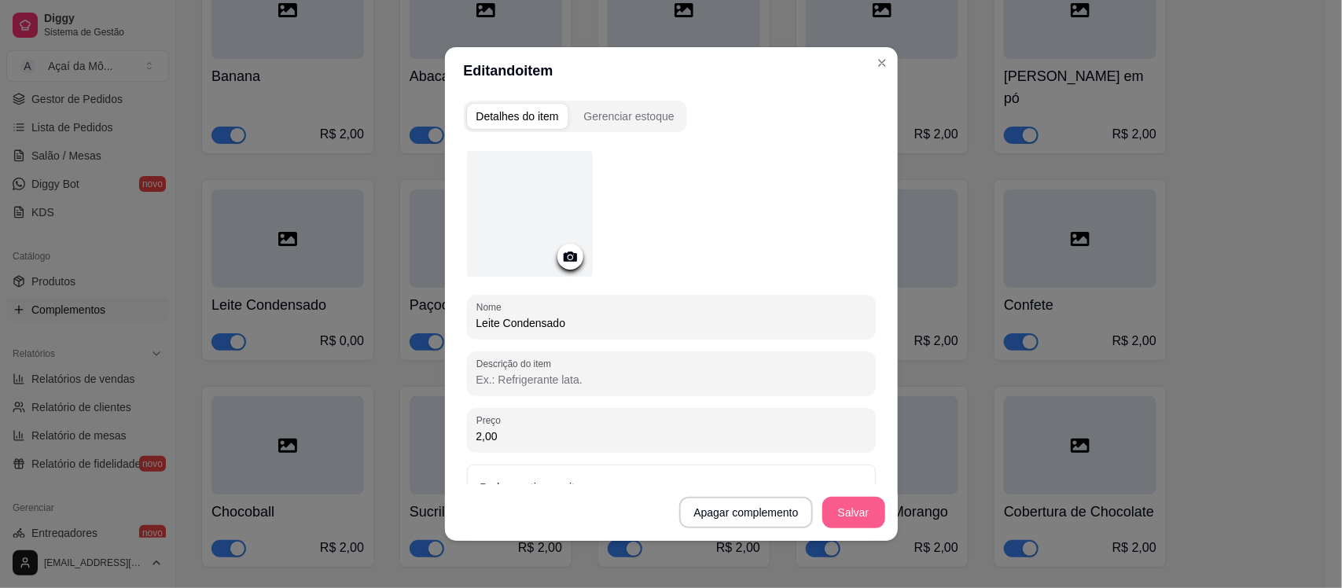
type input "2,00"
click at [836, 515] on button "Salvar" at bounding box center [853, 513] width 61 height 31
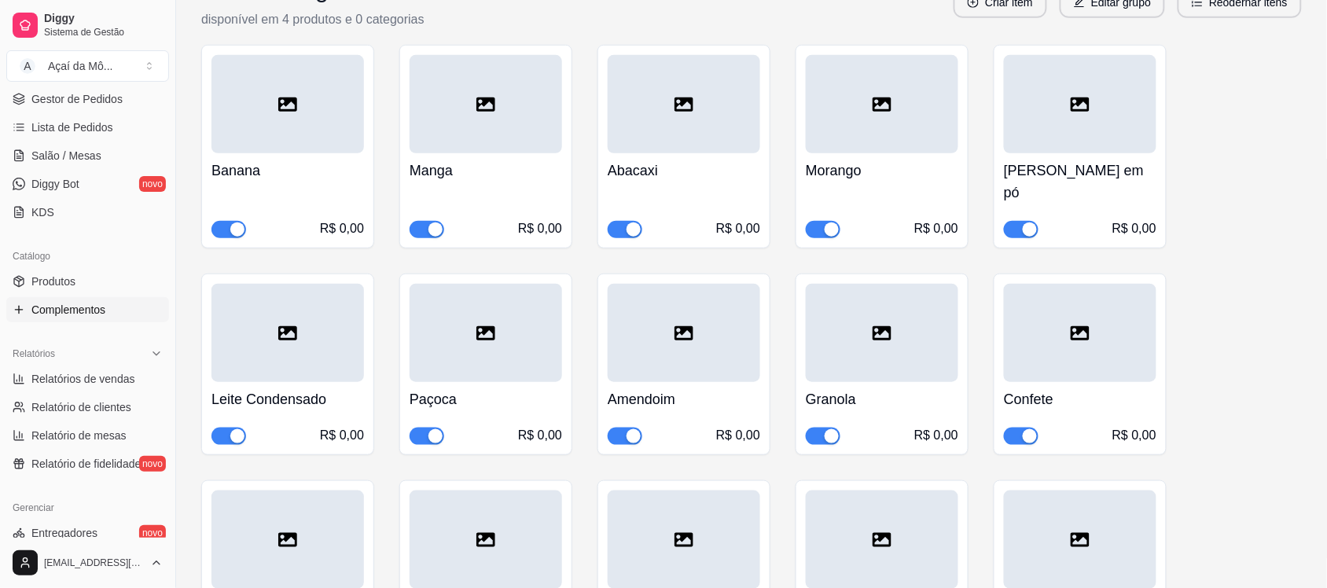
scroll to position [0, 0]
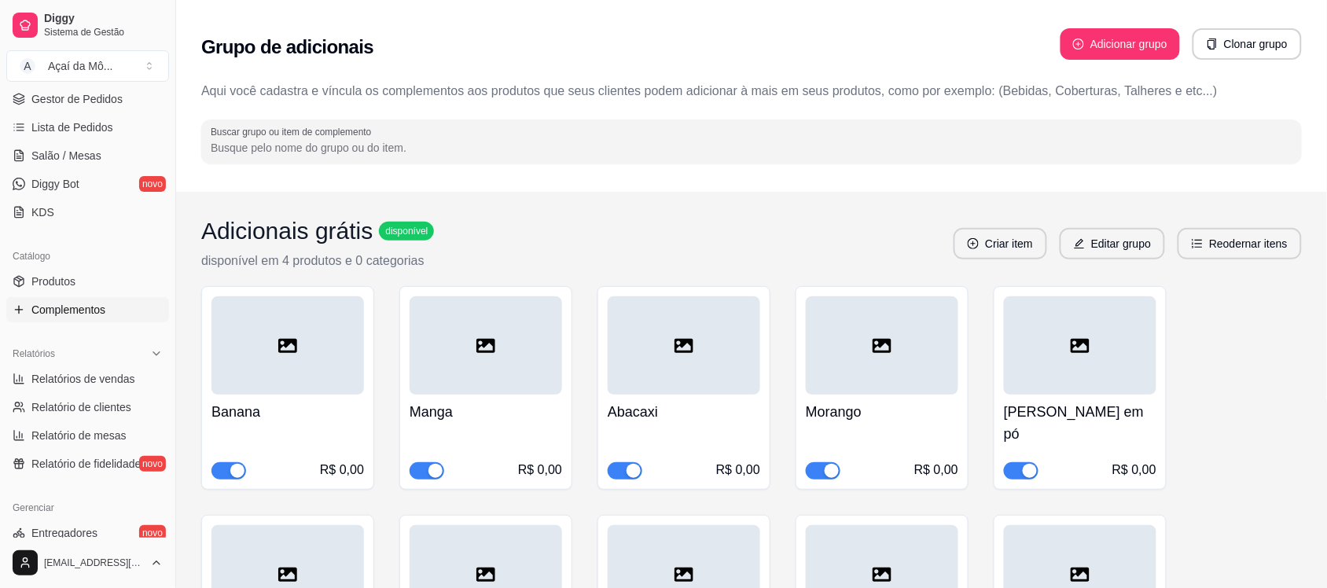
click at [309, 324] on div at bounding box center [287, 345] width 153 height 98
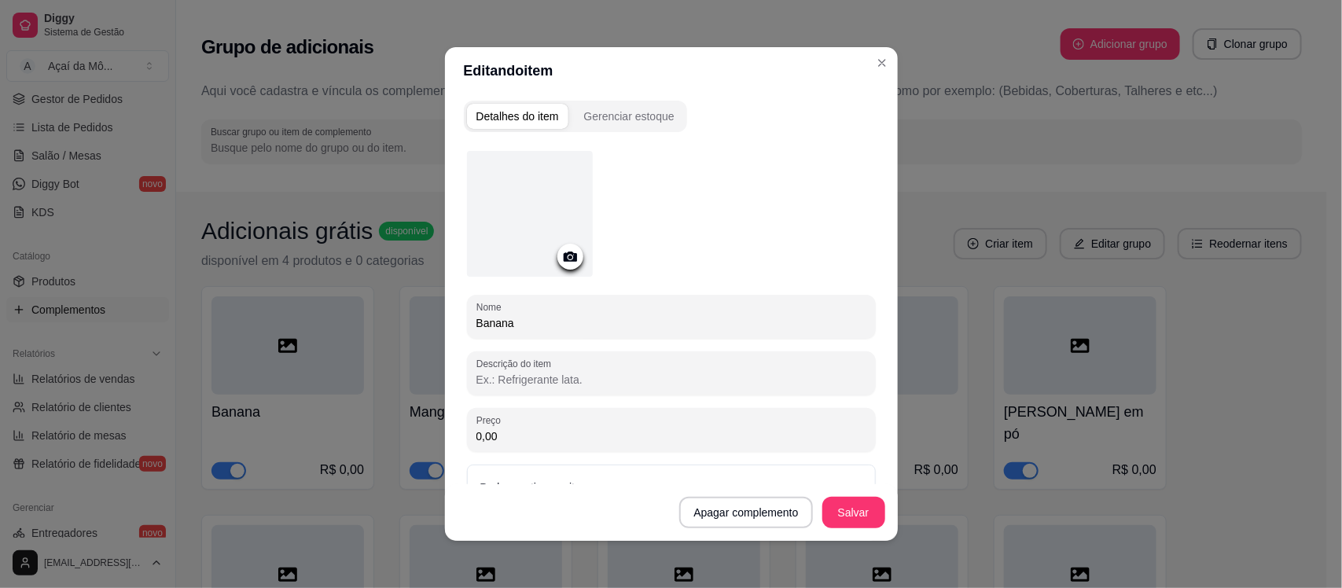
click at [563, 252] on icon at bounding box center [569, 257] width 13 height 10
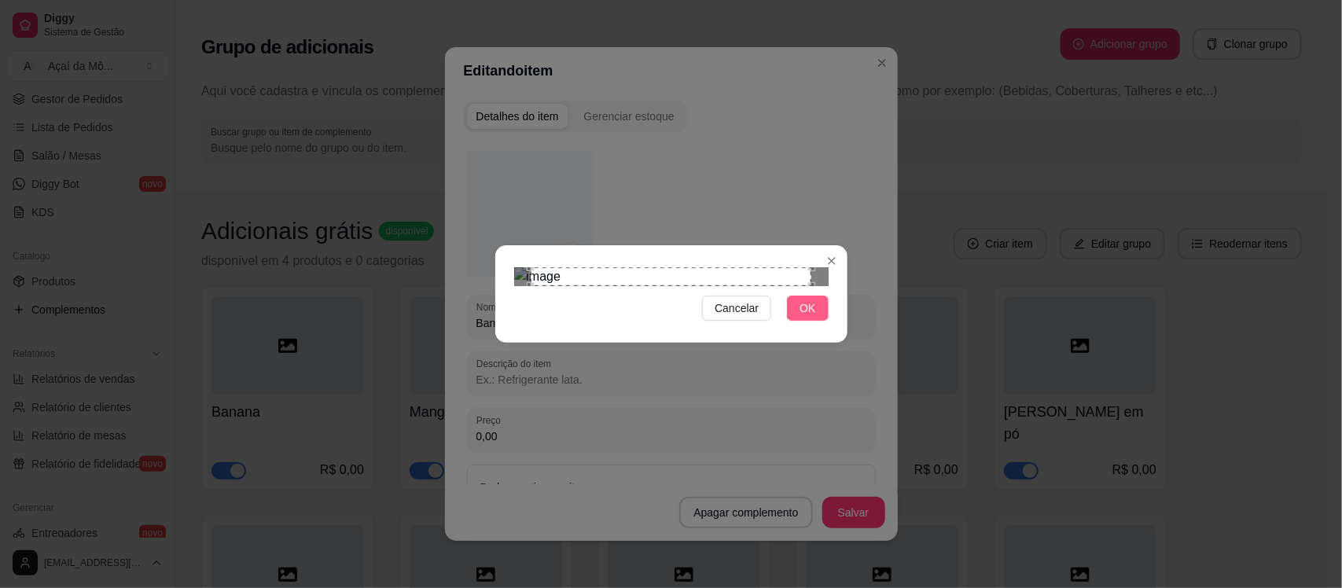
click at [810, 317] on span "OK" at bounding box center [808, 308] width 16 height 17
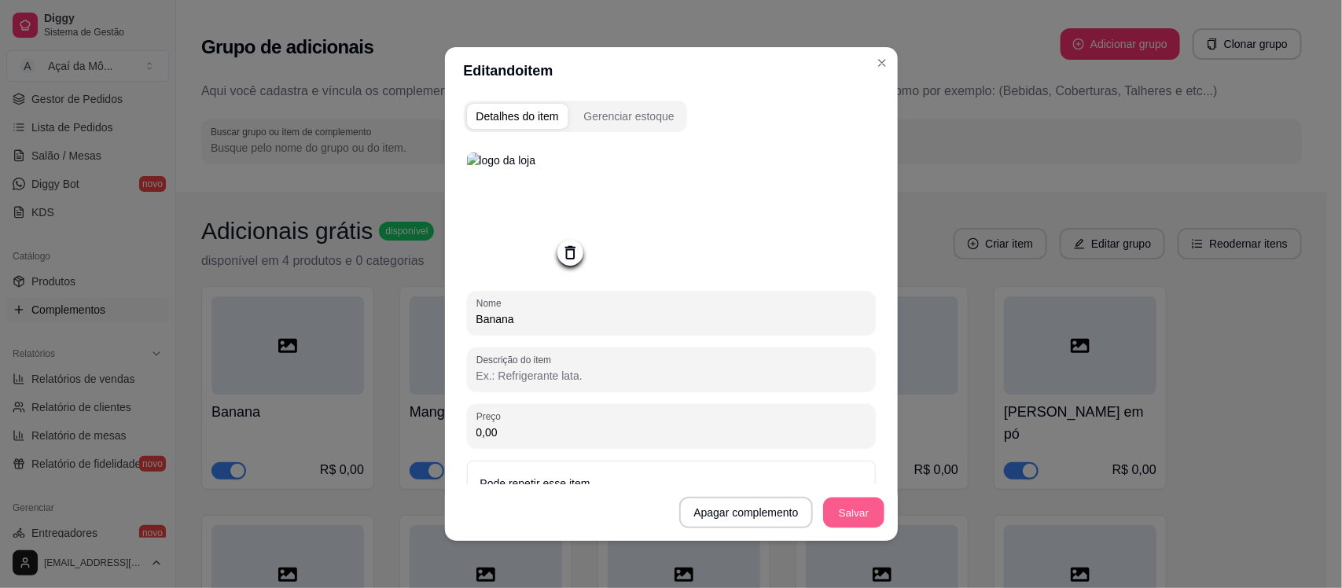
click at [851, 511] on button "Salvar" at bounding box center [853, 513] width 61 height 31
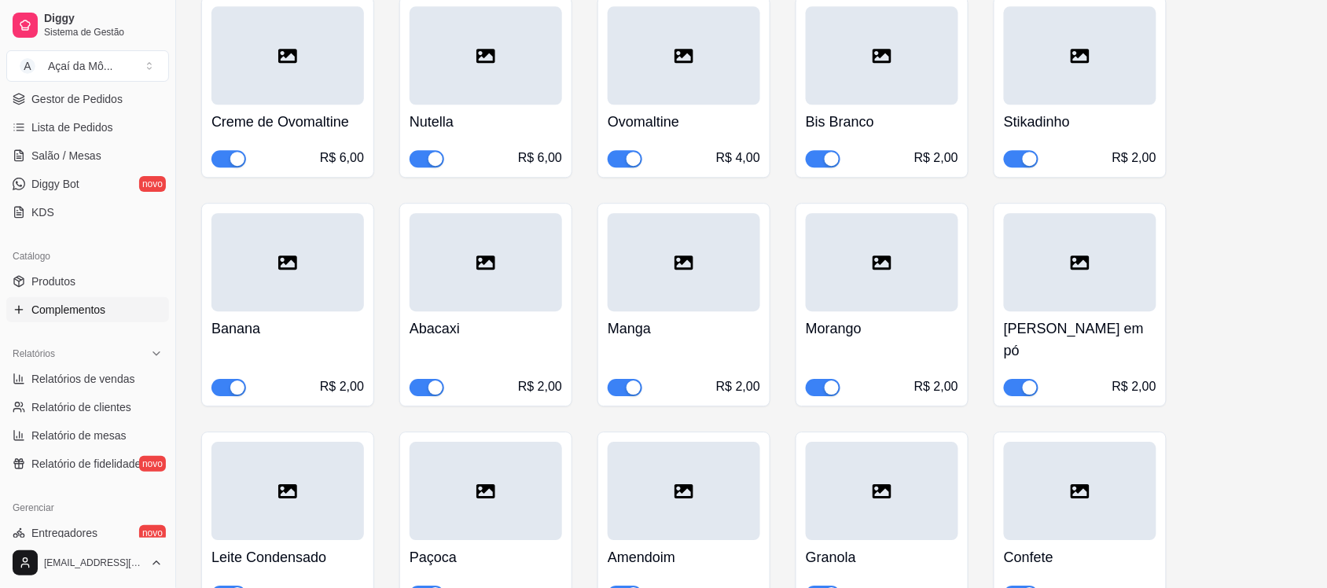
scroll to position [1219, 0]
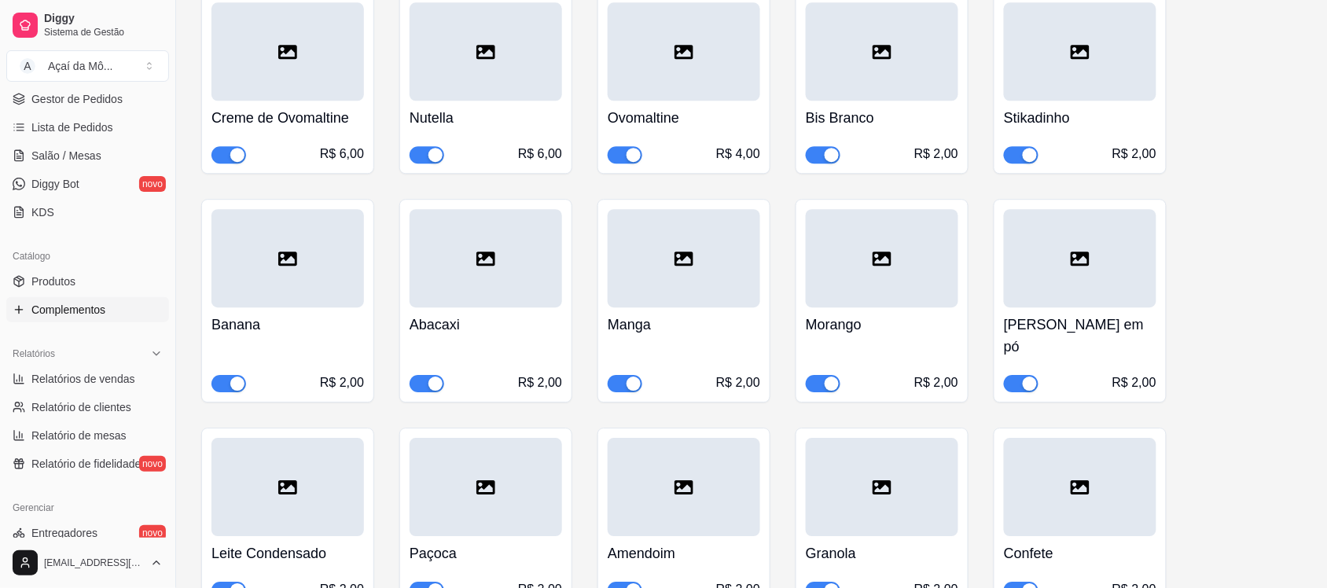
click at [300, 262] on div at bounding box center [287, 258] width 153 height 98
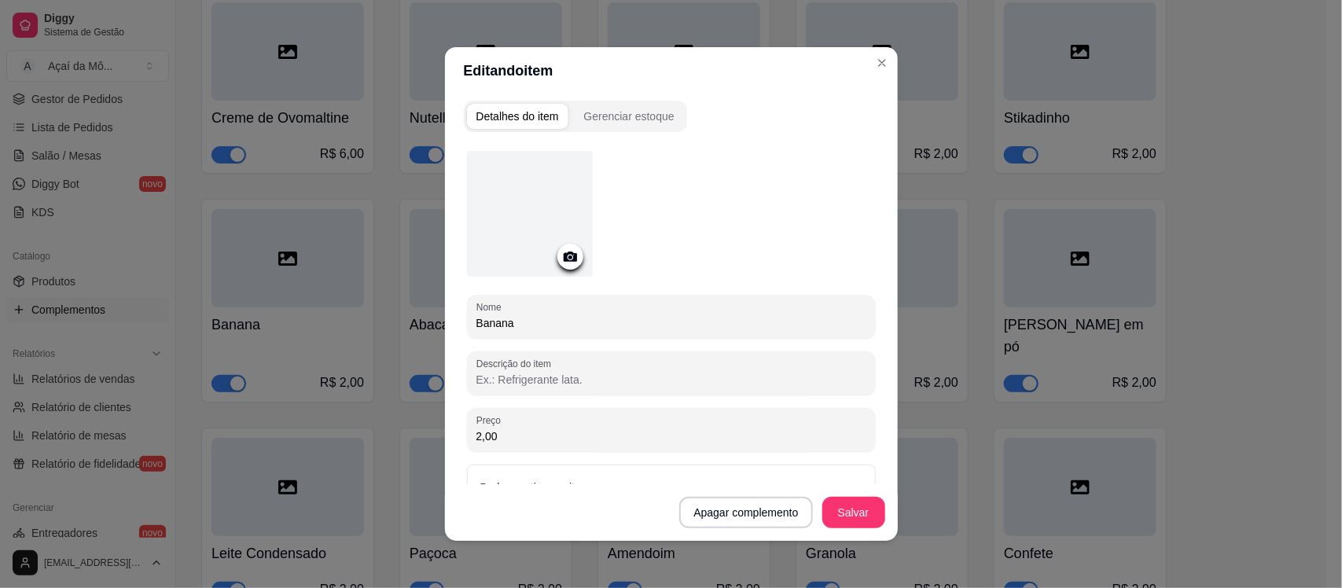
drag, startPoint x: 578, startPoint y: 275, endPoint x: 575, endPoint y: 265, distance: 10.7
click at [578, 274] on div at bounding box center [530, 214] width 126 height 126
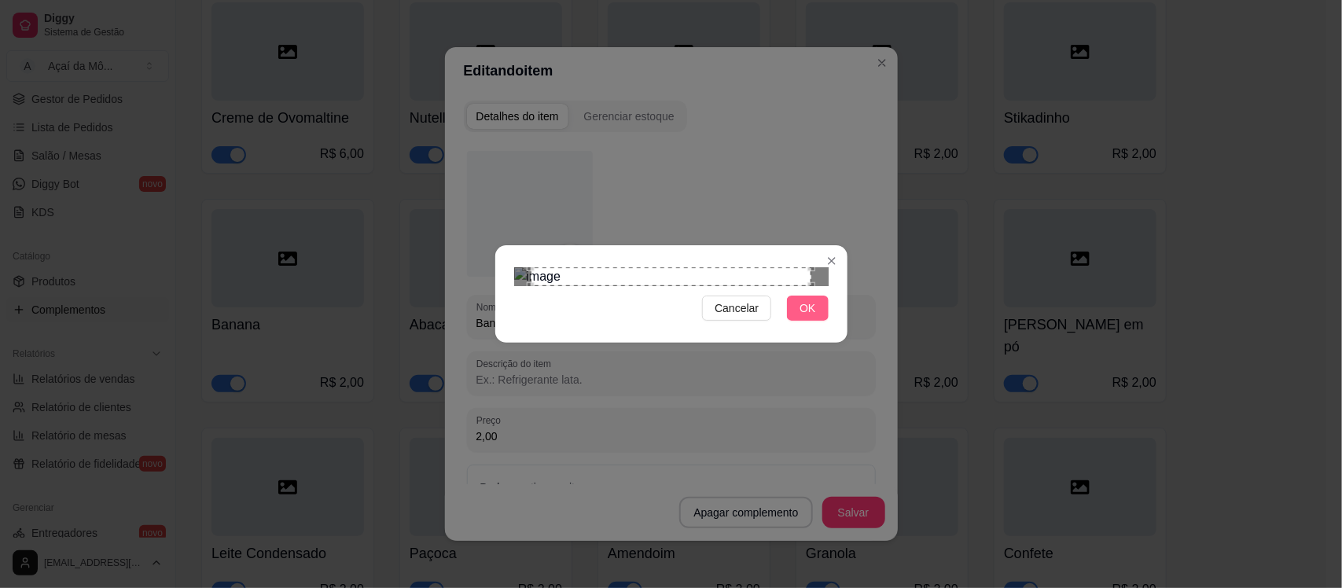
click at [810, 317] on span "OK" at bounding box center [808, 308] width 16 height 17
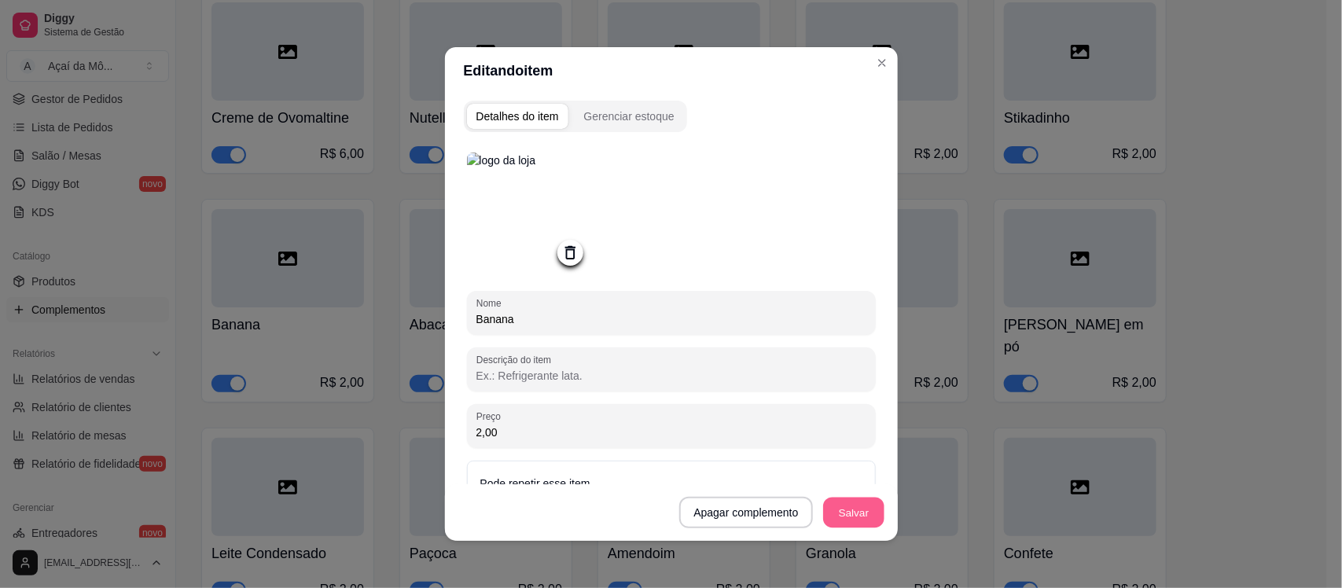
click at [855, 512] on button "Salvar" at bounding box center [853, 513] width 61 height 31
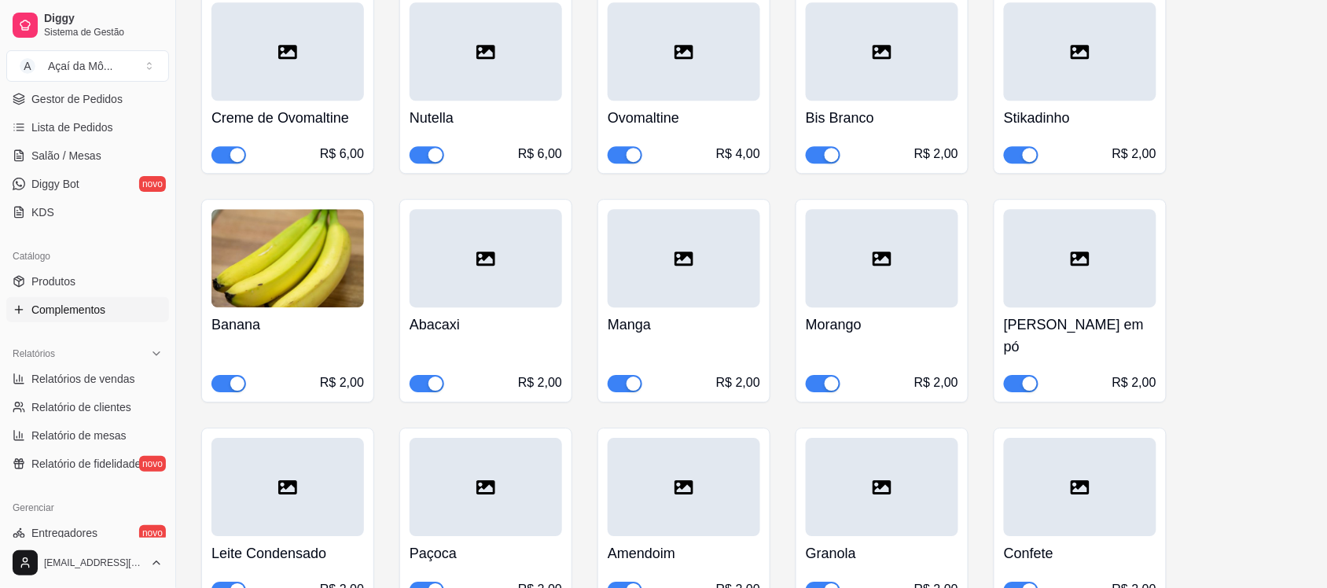
click at [488, 276] on div at bounding box center [486, 258] width 153 height 98
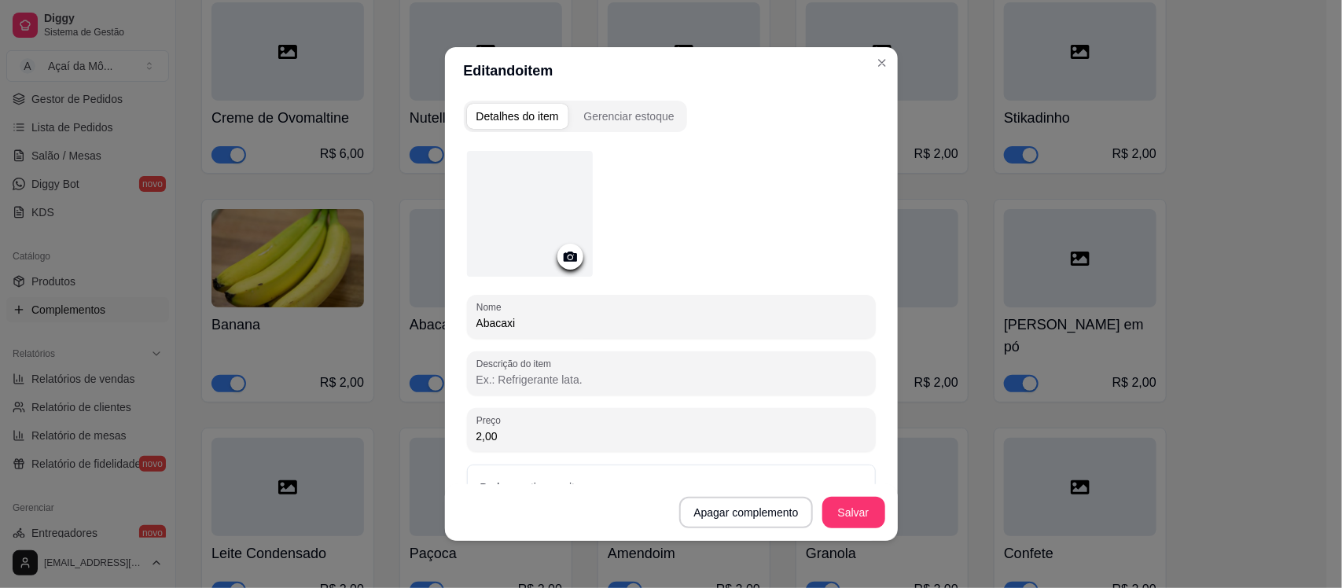
click at [564, 258] on icon at bounding box center [570, 257] width 18 height 18
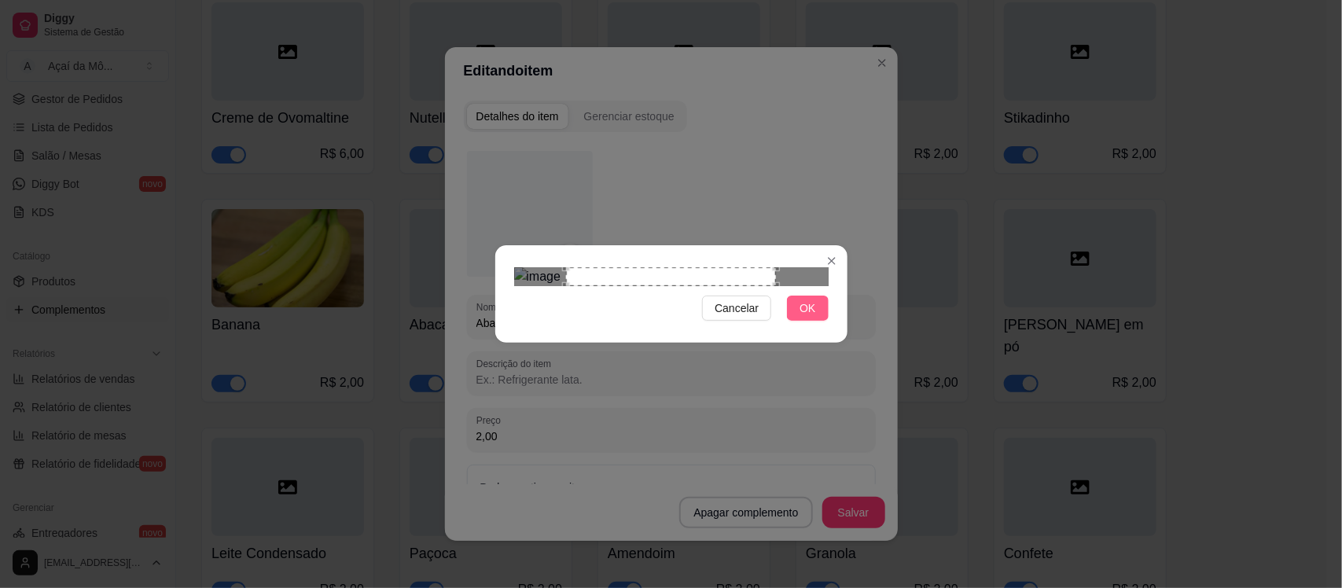
click at [800, 321] on button "OK" at bounding box center [807, 308] width 41 height 25
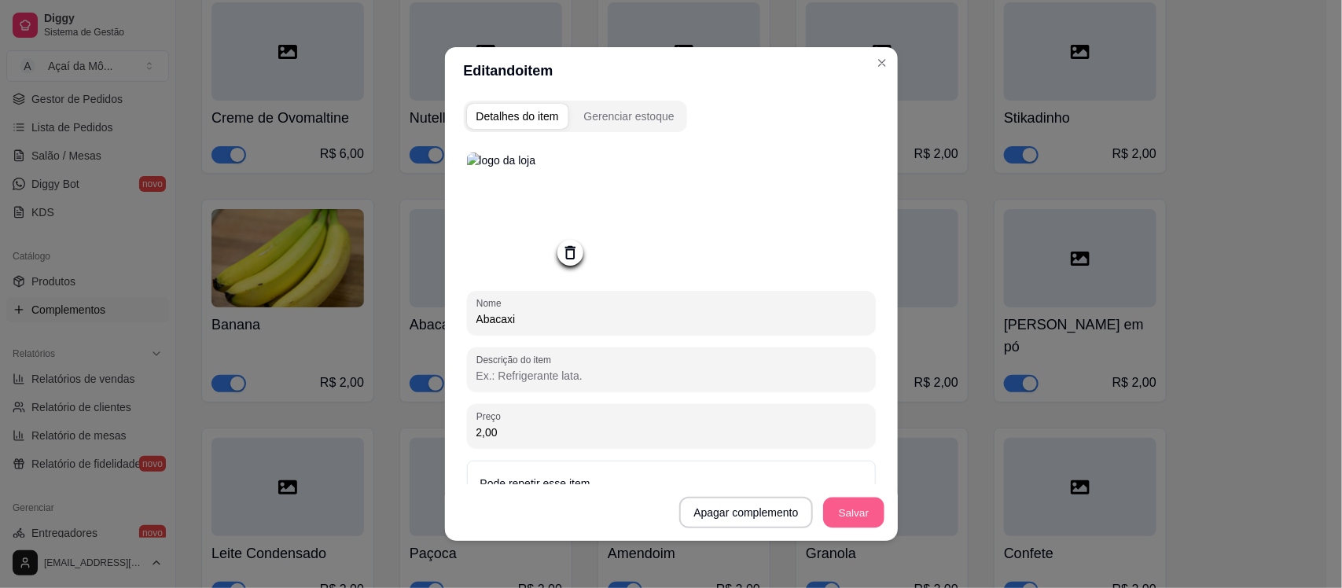
click at [840, 512] on button "Salvar" at bounding box center [853, 513] width 61 height 31
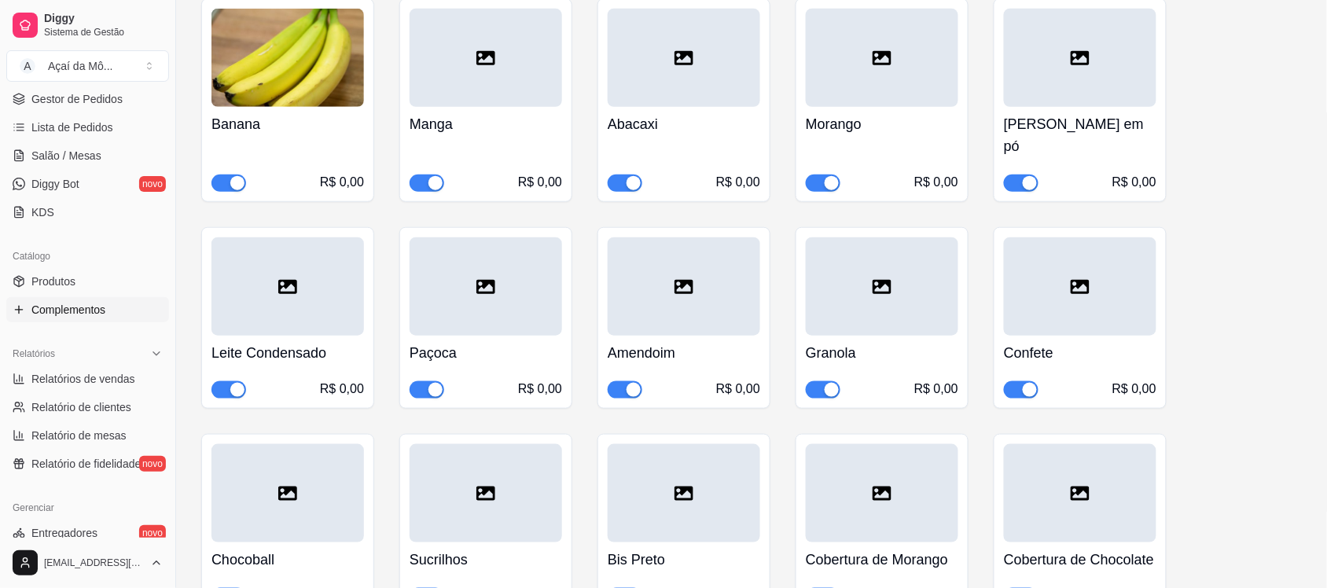
scroll to position [222, 0]
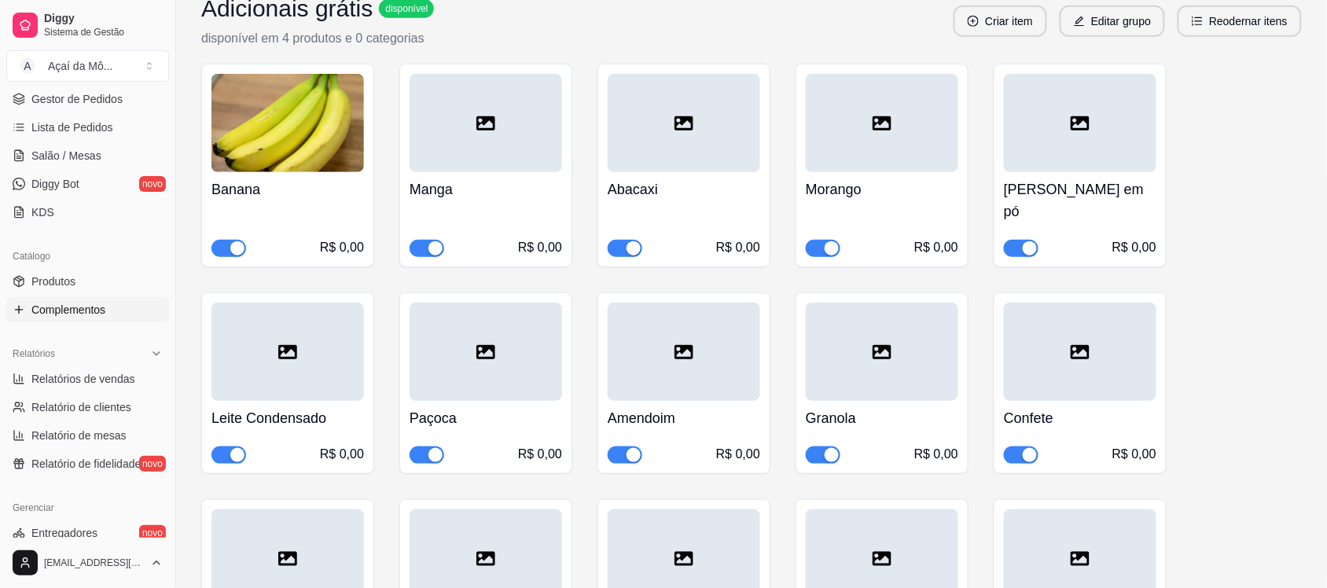
click at [676, 123] on icon at bounding box center [684, 123] width 19 height 14
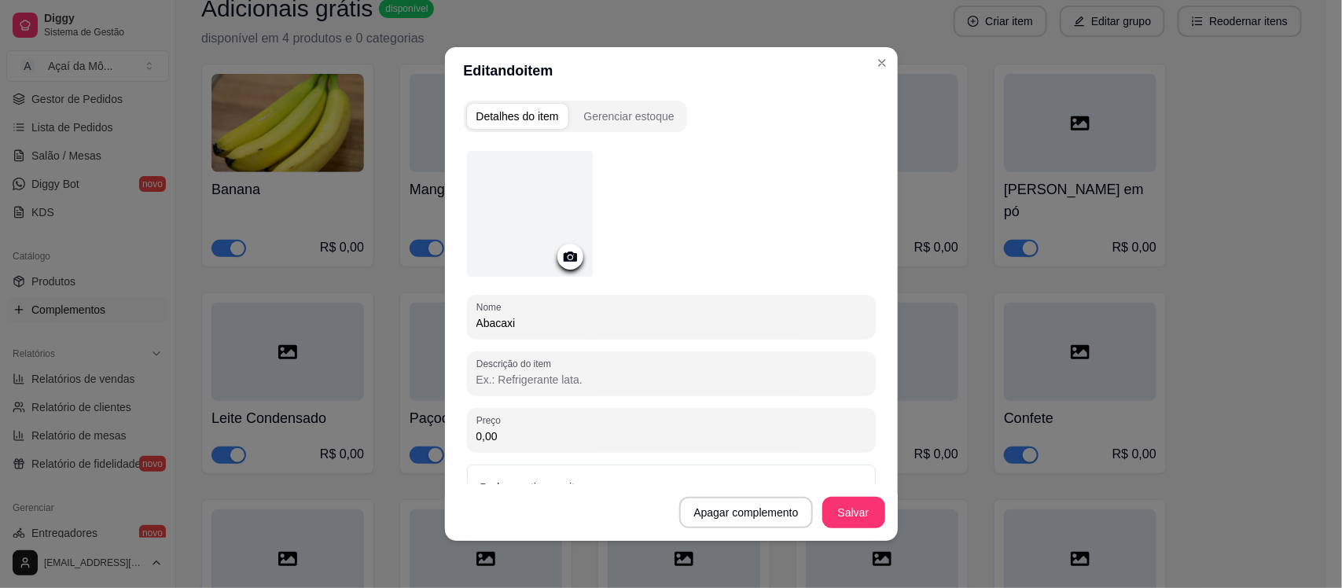
click at [570, 262] on icon at bounding box center [570, 257] width 18 height 18
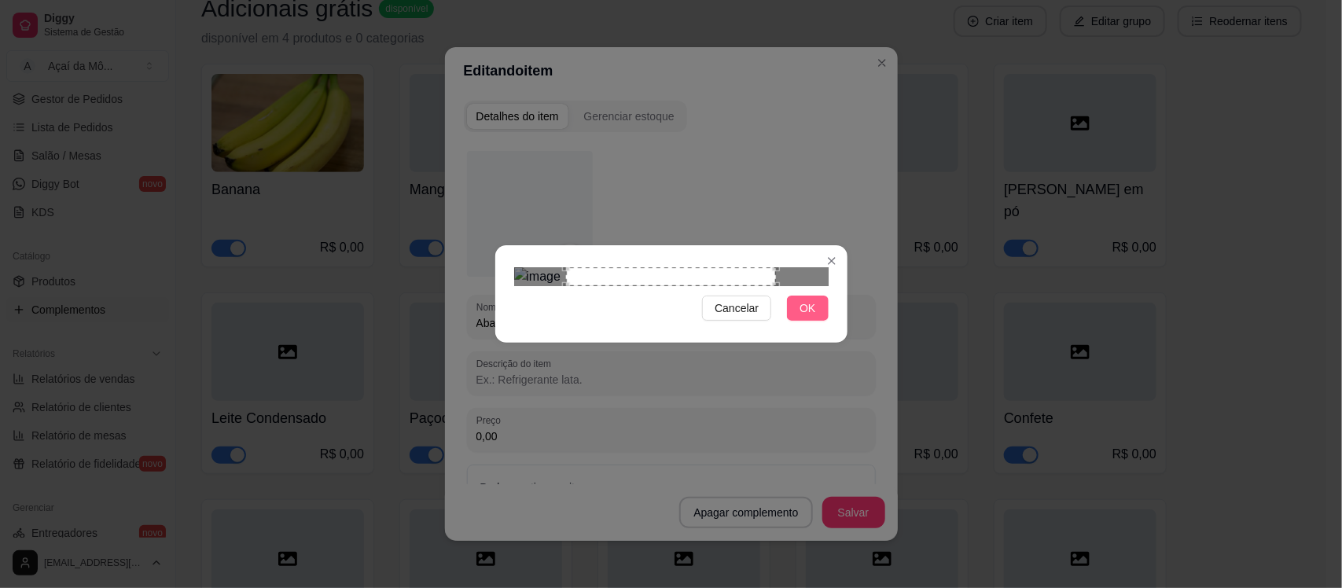
click at [816, 321] on button "OK" at bounding box center [807, 308] width 41 height 25
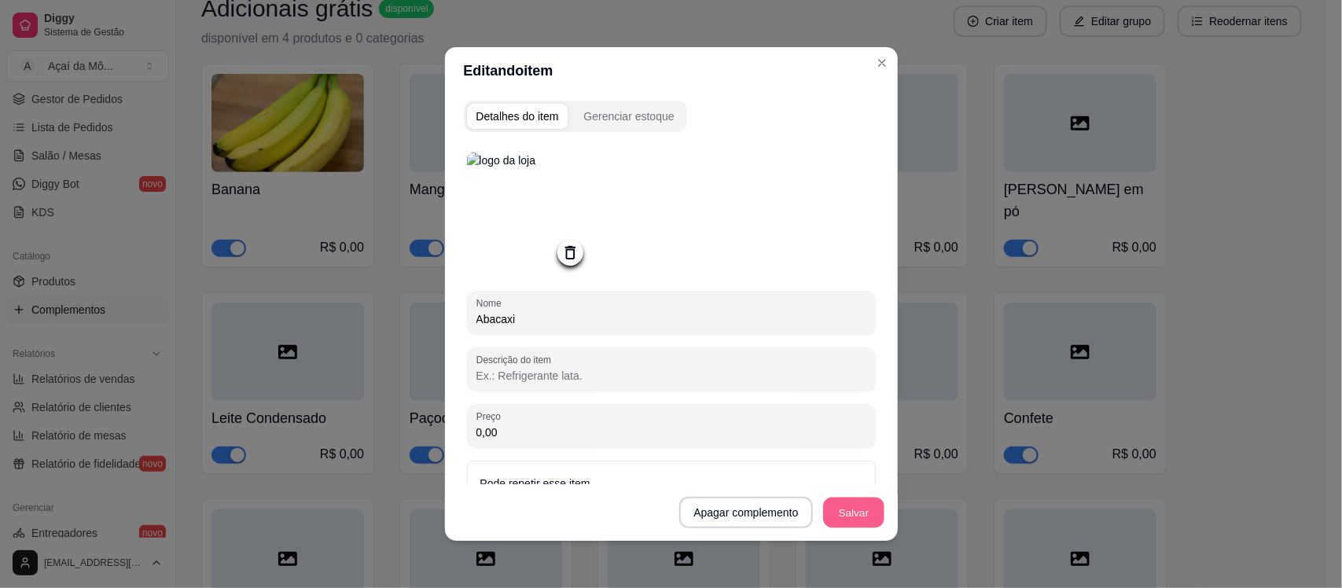
click at [857, 513] on button "Salvar" at bounding box center [853, 513] width 61 height 31
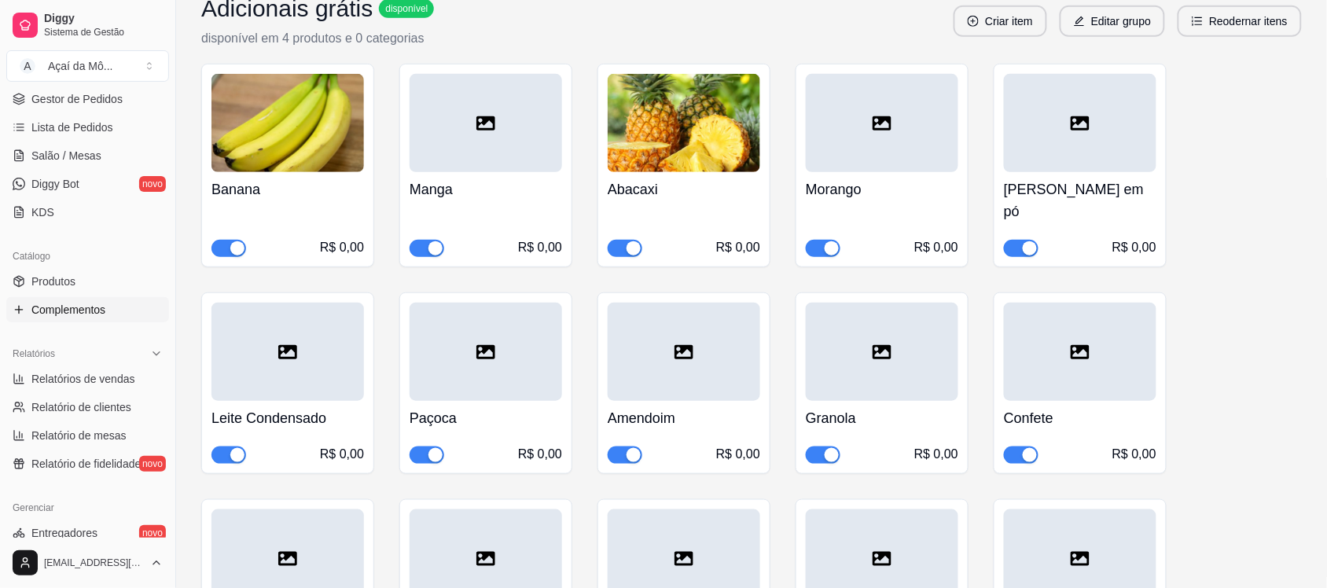
click at [519, 124] on div at bounding box center [486, 123] width 153 height 98
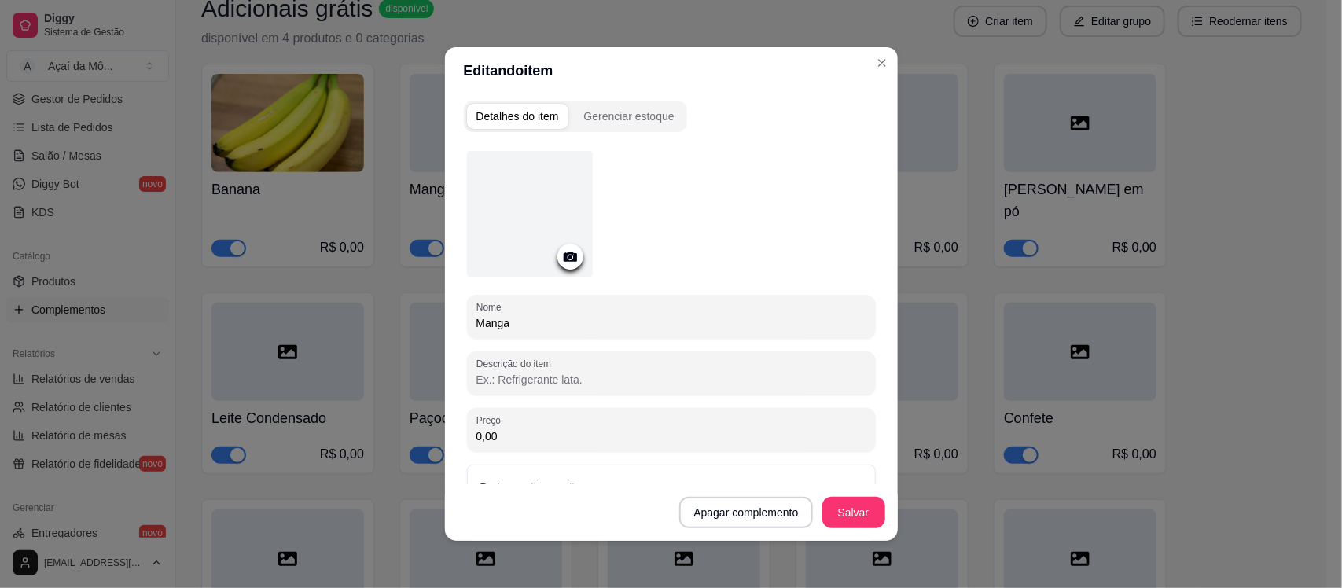
click at [564, 252] on icon at bounding box center [569, 257] width 13 height 10
click at [567, 250] on icon at bounding box center [570, 257] width 18 height 18
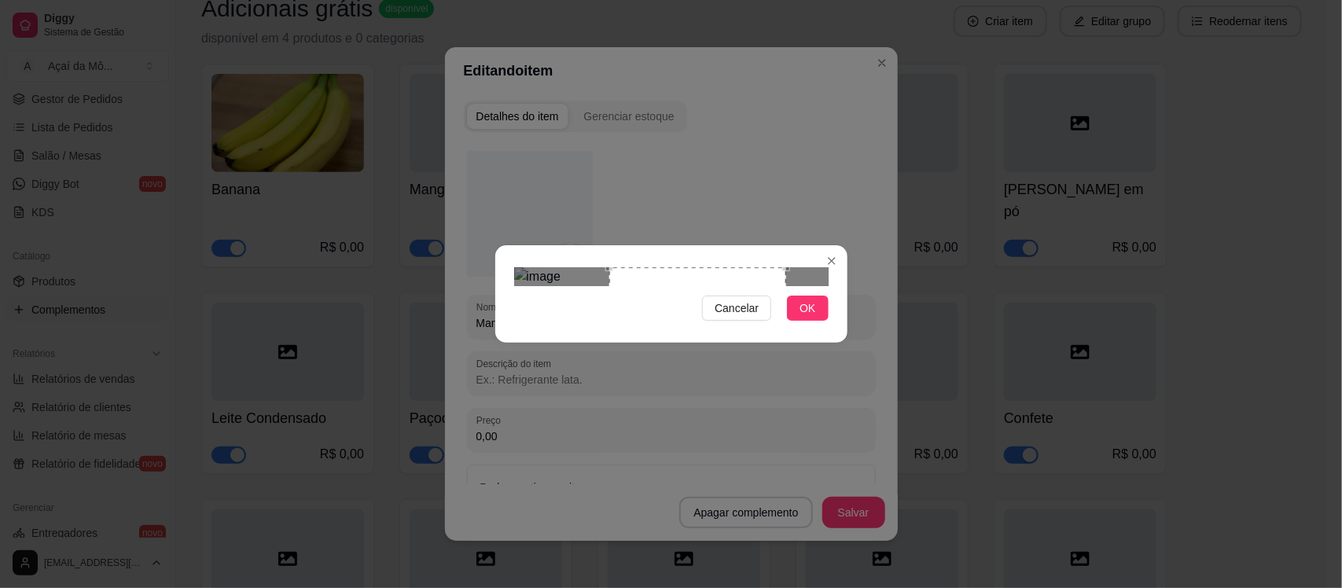
click at [763, 329] on div "Use the arrow keys to move the crop selection area" at bounding box center [697, 355] width 177 height 177
click at [804, 317] on span "OK" at bounding box center [808, 308] width 16 height 17
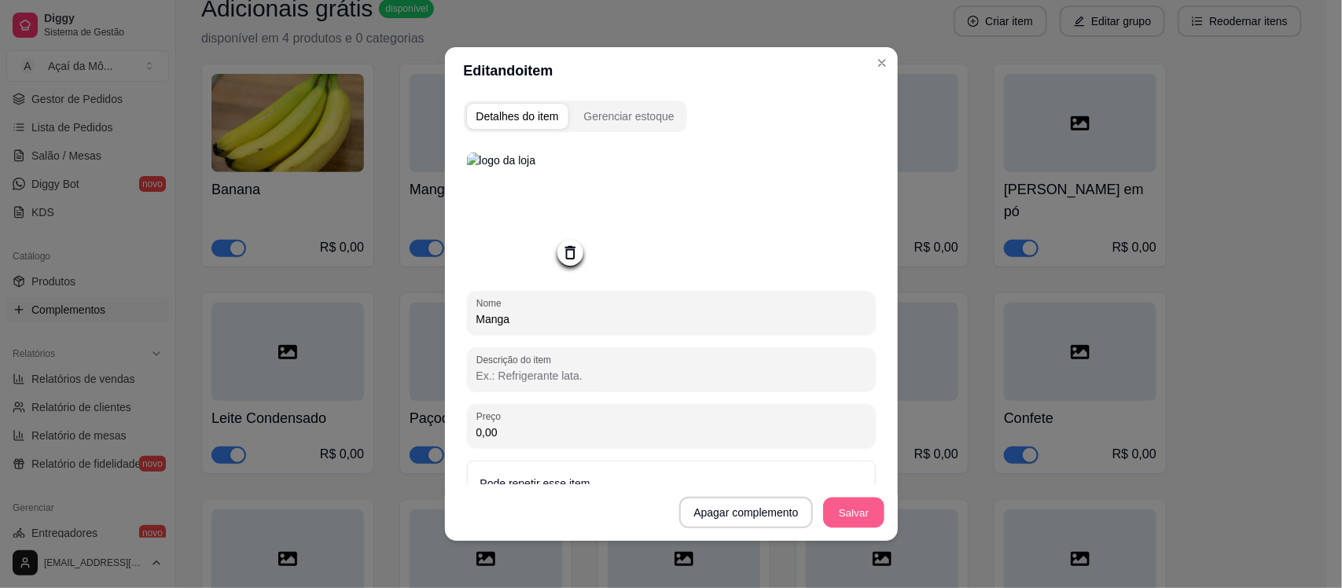
click at [845, 507] on button "Salvar" at bounding box center [853, 513] width 61 height 31
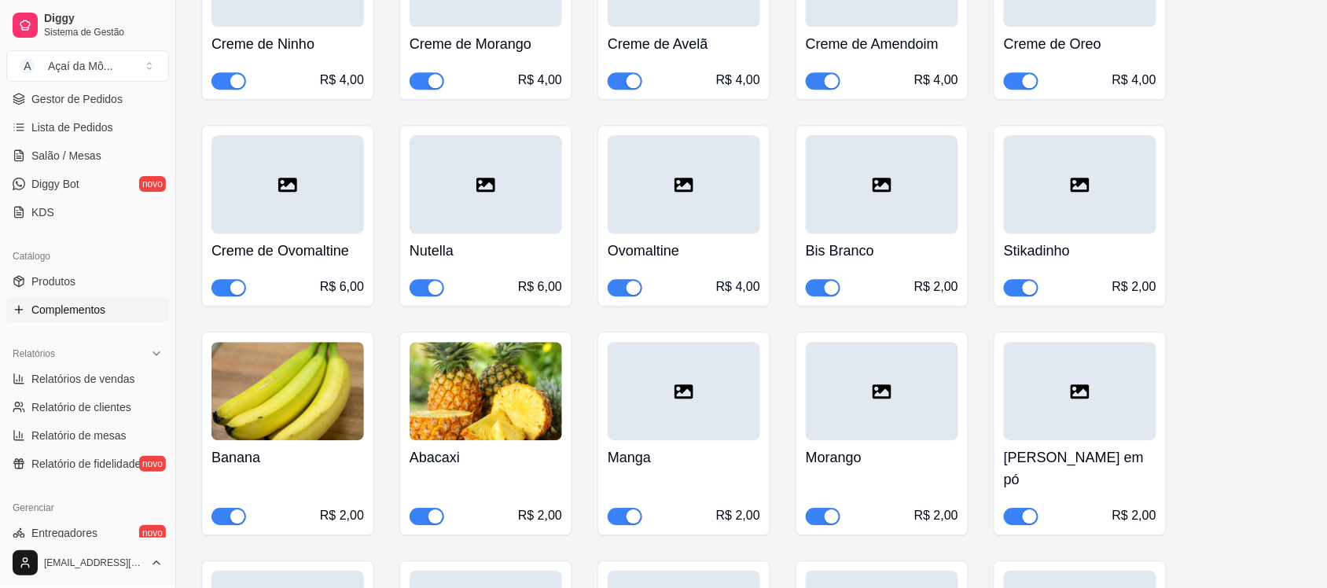
scroll to position [1094, 0]
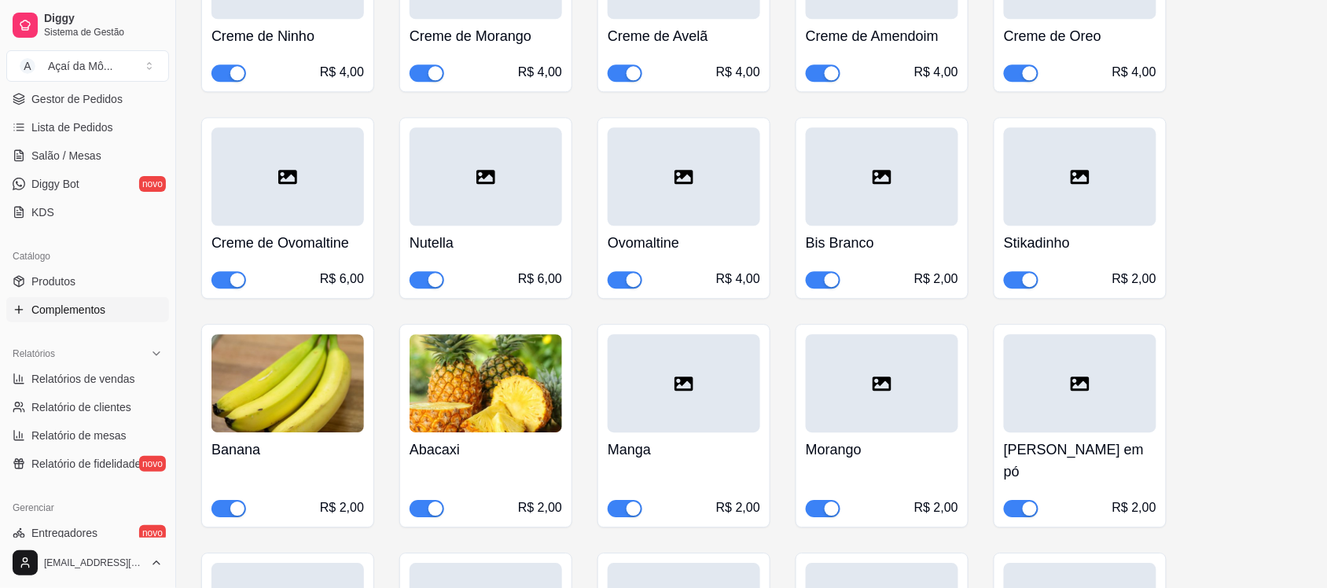
click at [655, 385] on div at bounding box center [684, 383] width 153 height 98
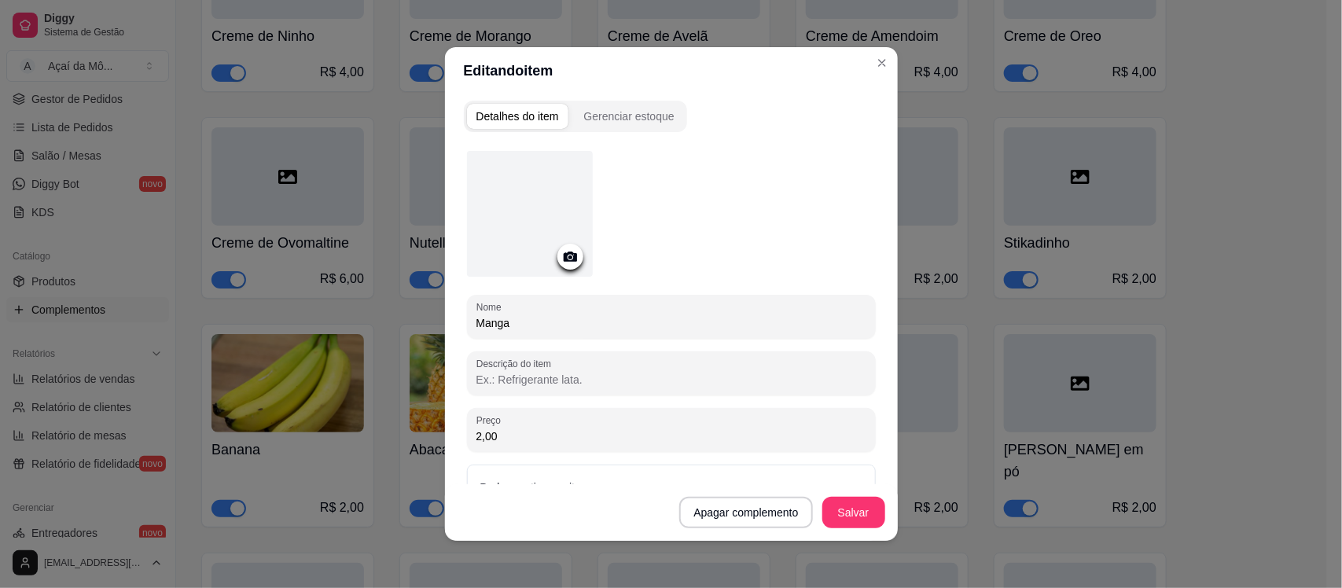
click at [561, 252] on icon at bounding box center [570, 257] width 18 height 18
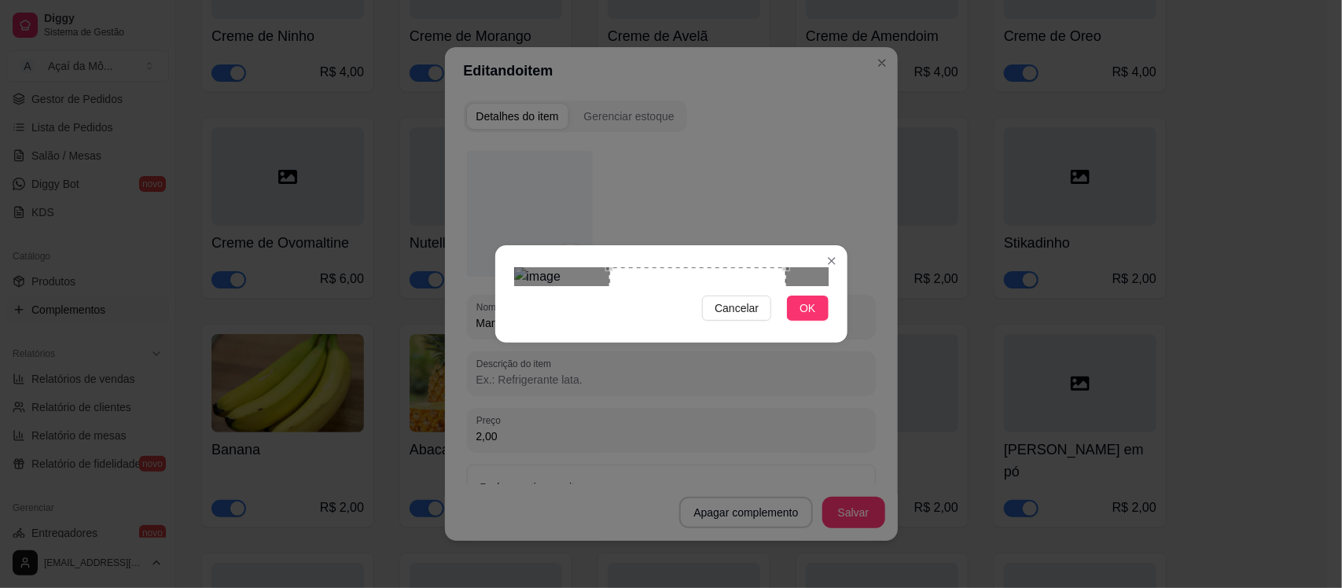
click at [737, 326] on div "Use the arrow keys to move the crop selection area" at bounding box center [697, 355] width 177 height 177
click at [828, 327] on div "Cancelar OK" at bounding box center [671, 294] width 352 height 66
click at [815, 321] on button "OK" at bounding box center [807, 308] width 41 height 25
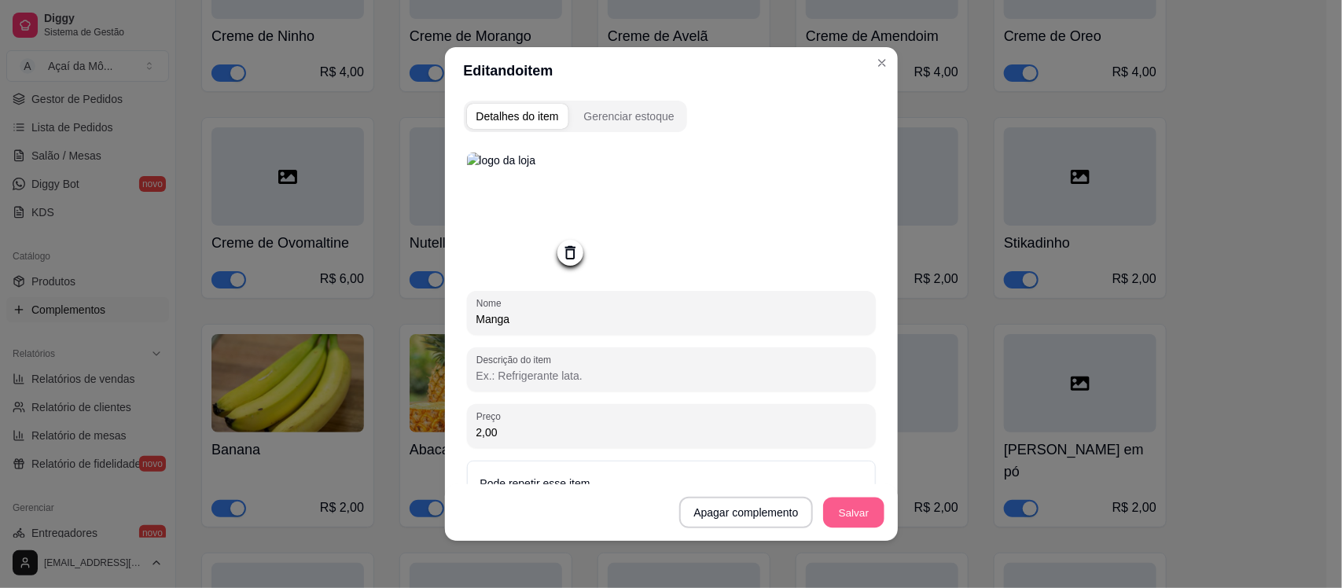
click at [826, 516] on button "Salvar" at bounding box center [853, 513] width 61 height 31
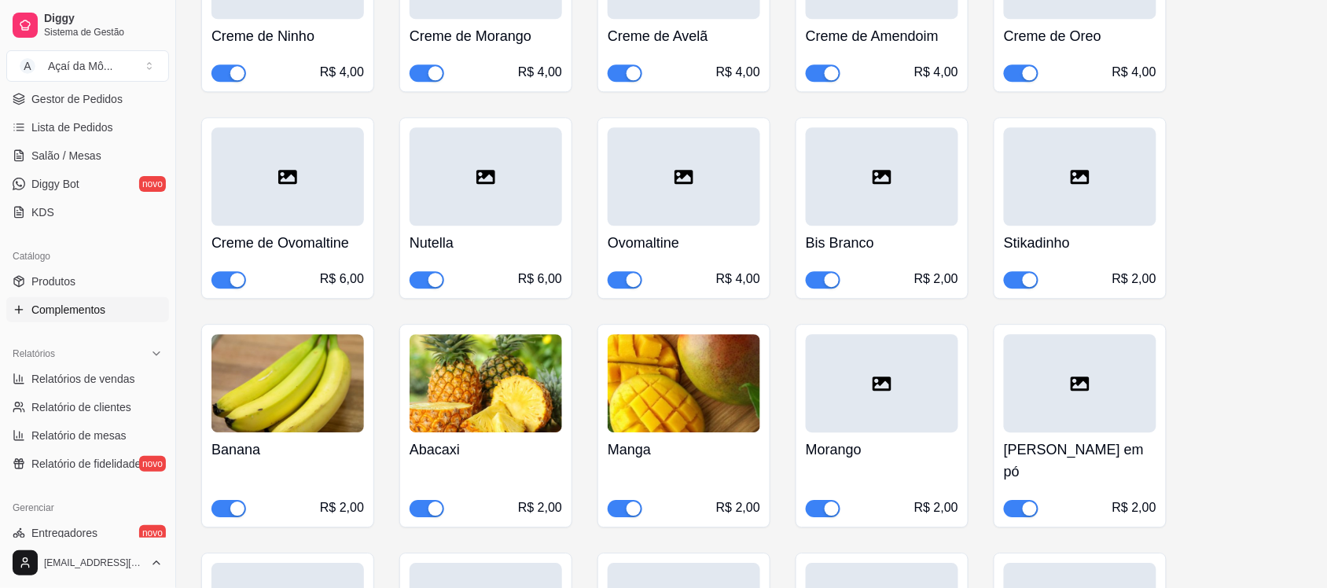
click at [886, 391] on icon at bounding box center [882, 384] width 19 height 14
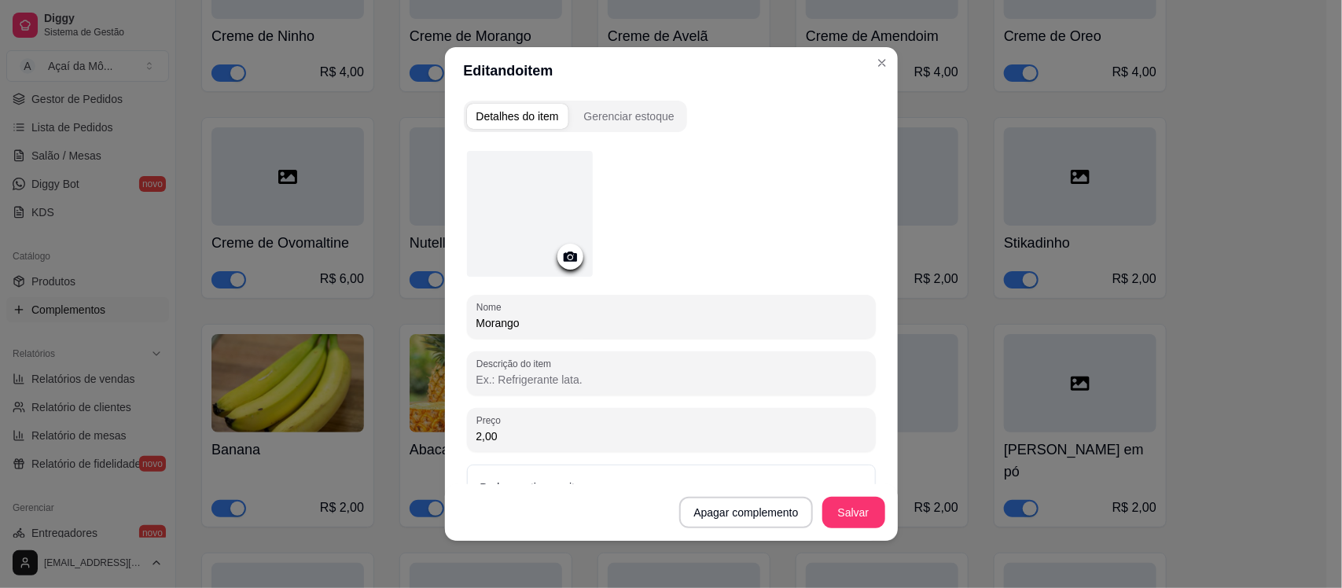
click at [564, 258] on icon at bounding box center [570, 257] width 18 height 18
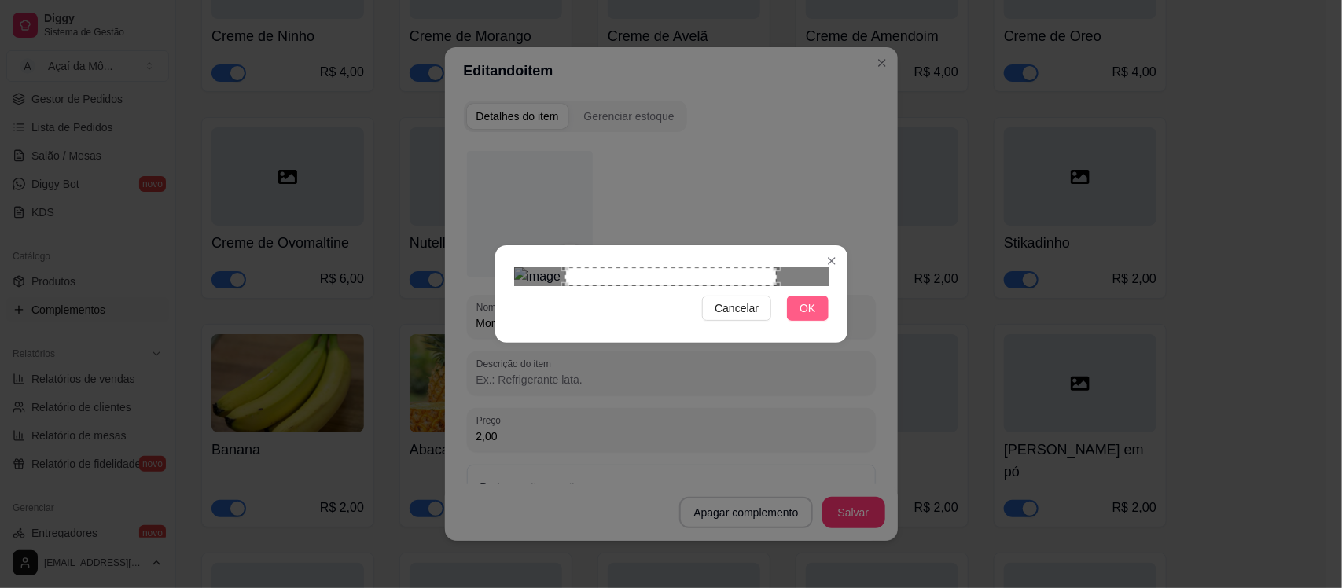
click at [816, 321] on button "OK" at bounding box center [807, 308] width 41 height 25
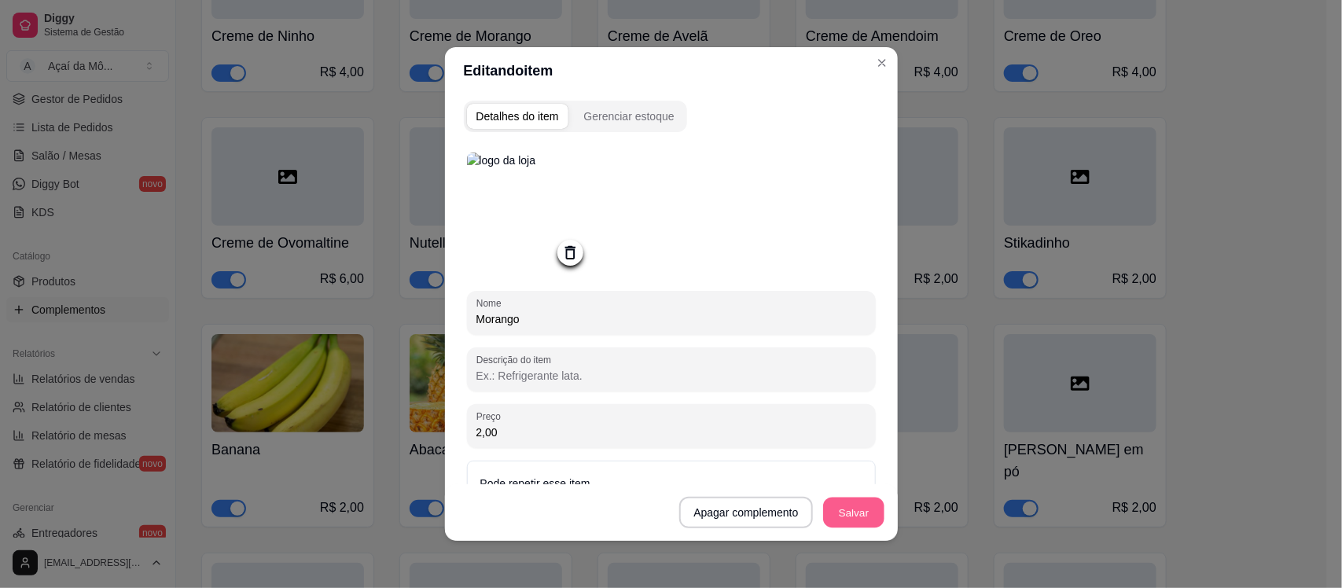
click at [841, 513] on button "Salvar" at bounding box center [853, 513] width 61 height 31
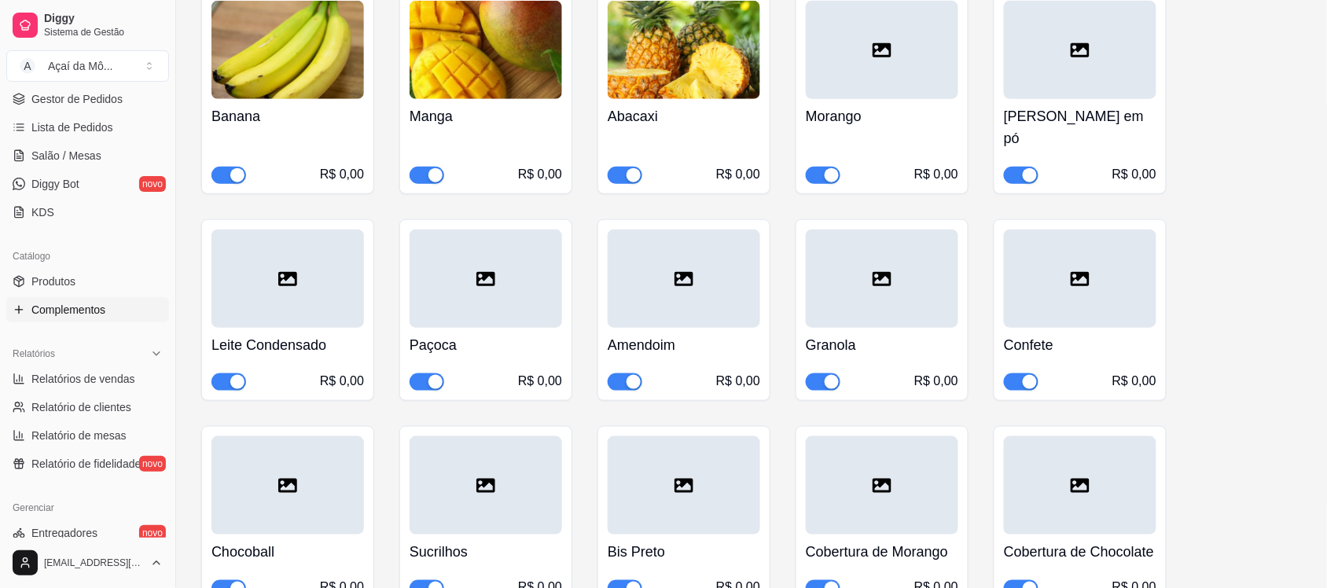
scroll to position [257, 0]
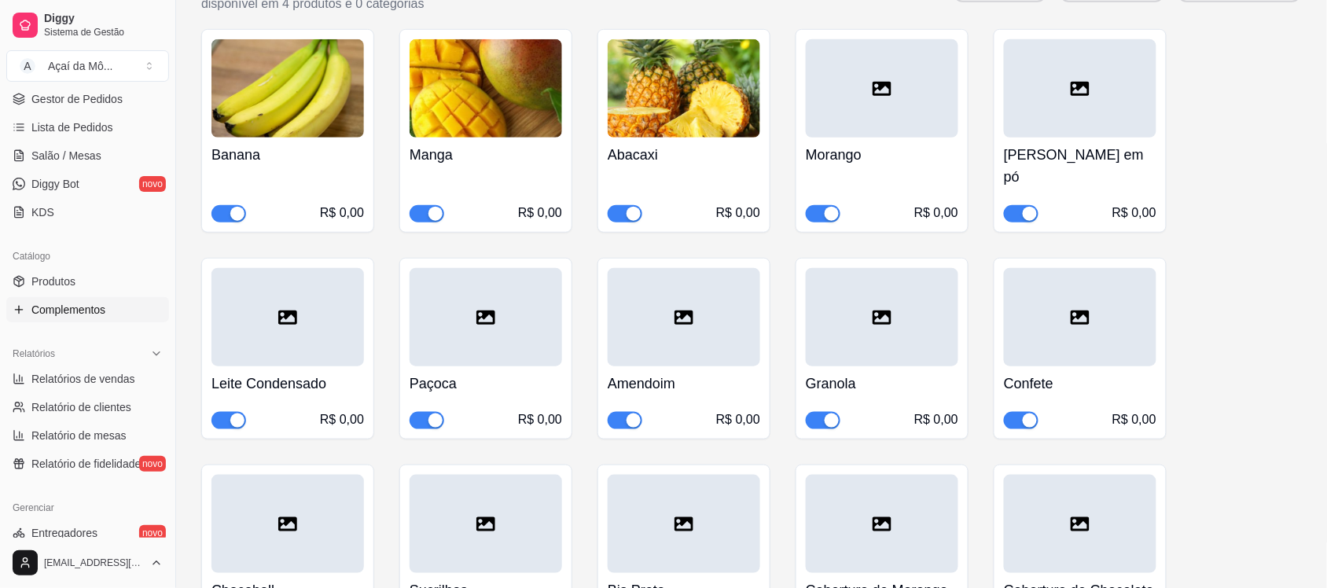
click at [875, 64] on div at bounding box center [882, 88] width 153 height 98
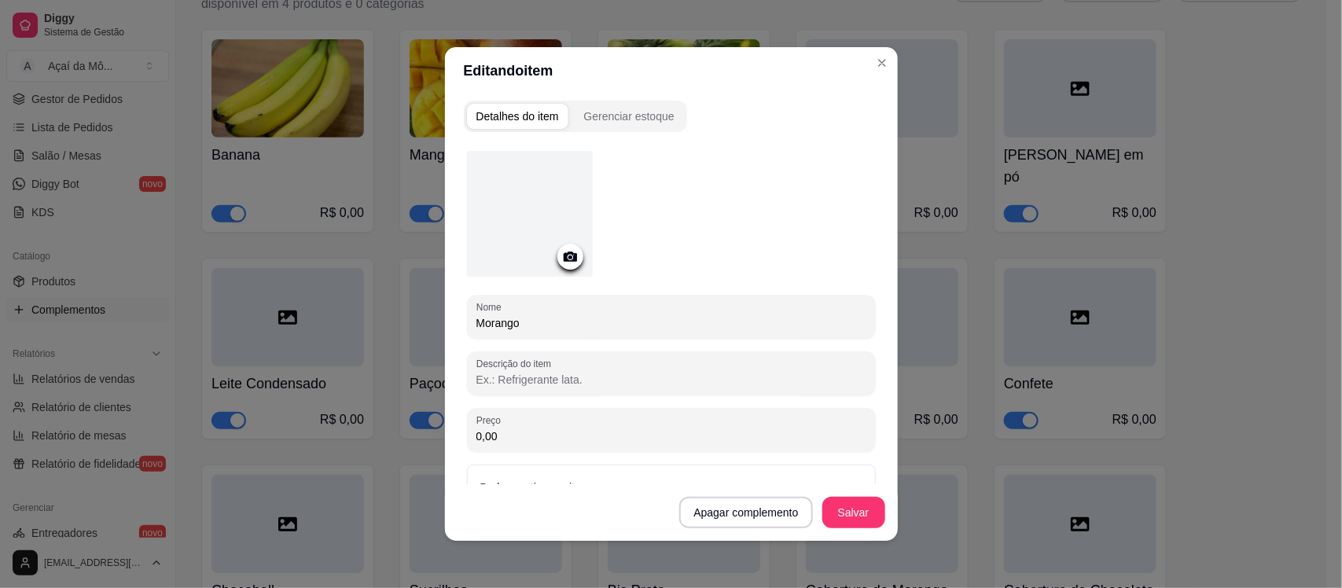
click at [567, 248] on icon at bounding box center [570, 257] width 18 height 18
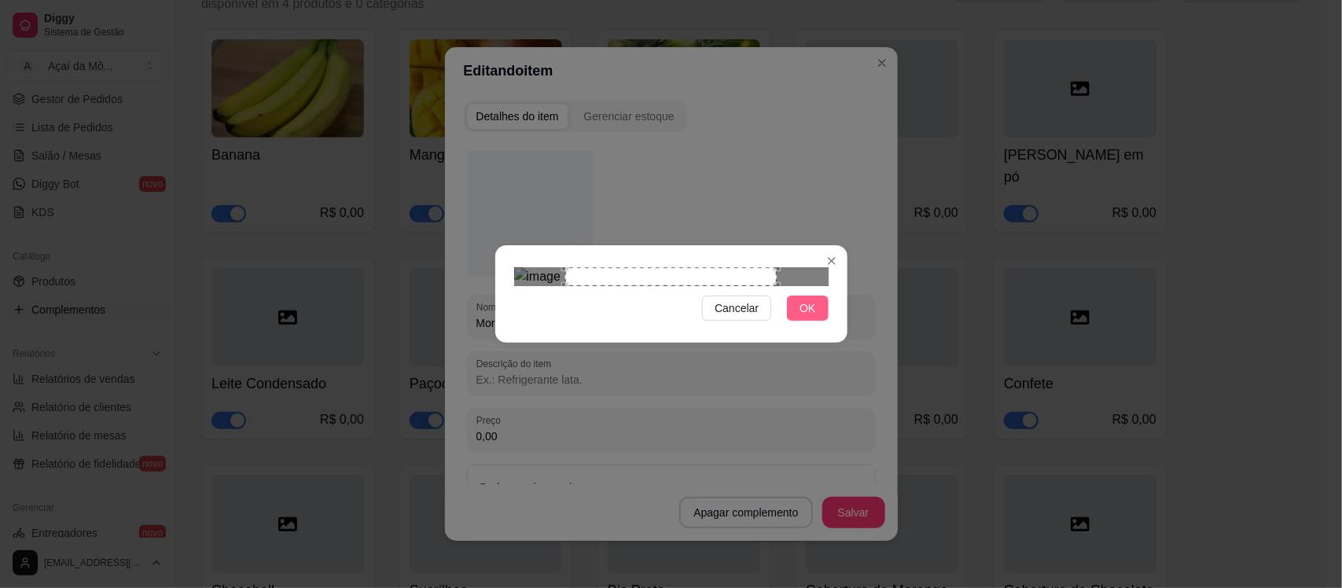
click at [796, 321] on button "OK" at bounding box center [807, 308] width 41 height 25
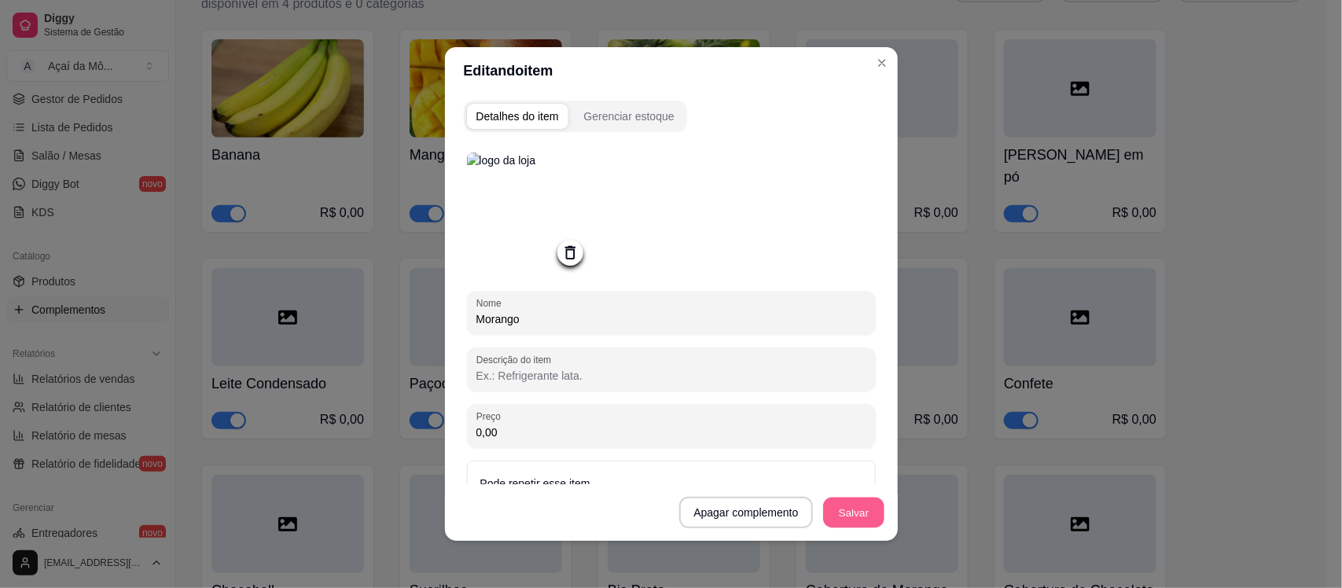
click at [854, 505] on button "Salvar" at bounding box center [853, 513] width 61 height 31
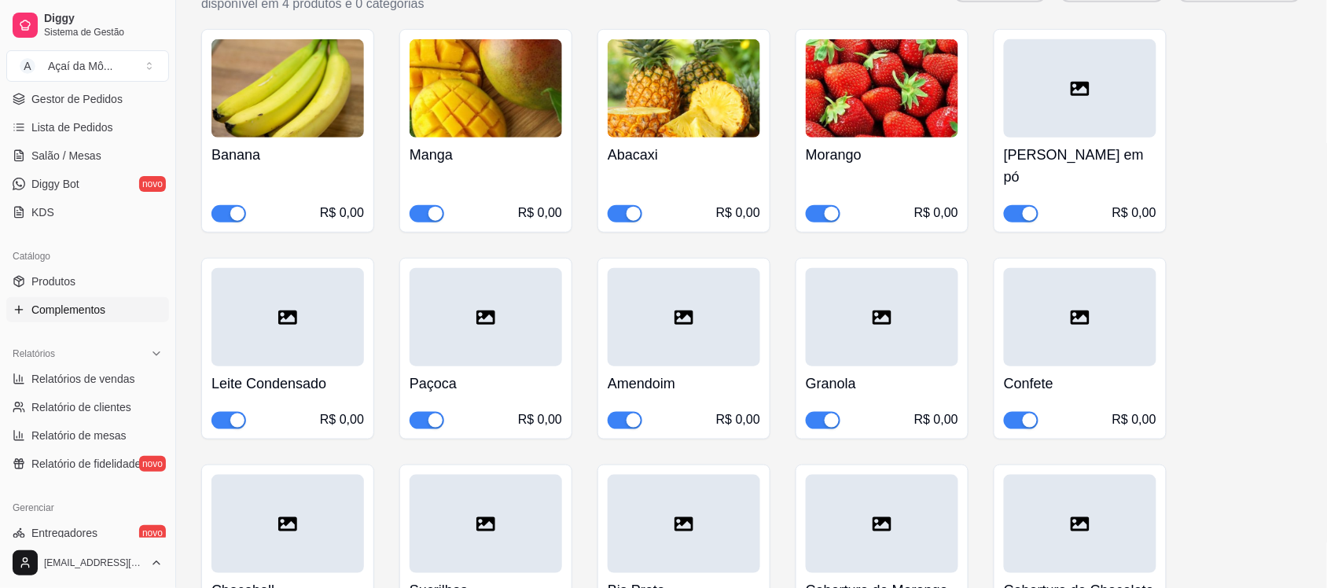
click at [1094, 138] on div "Leite em pó R$ 0,00" at bounding box center [1080, 180] width 153 height 85
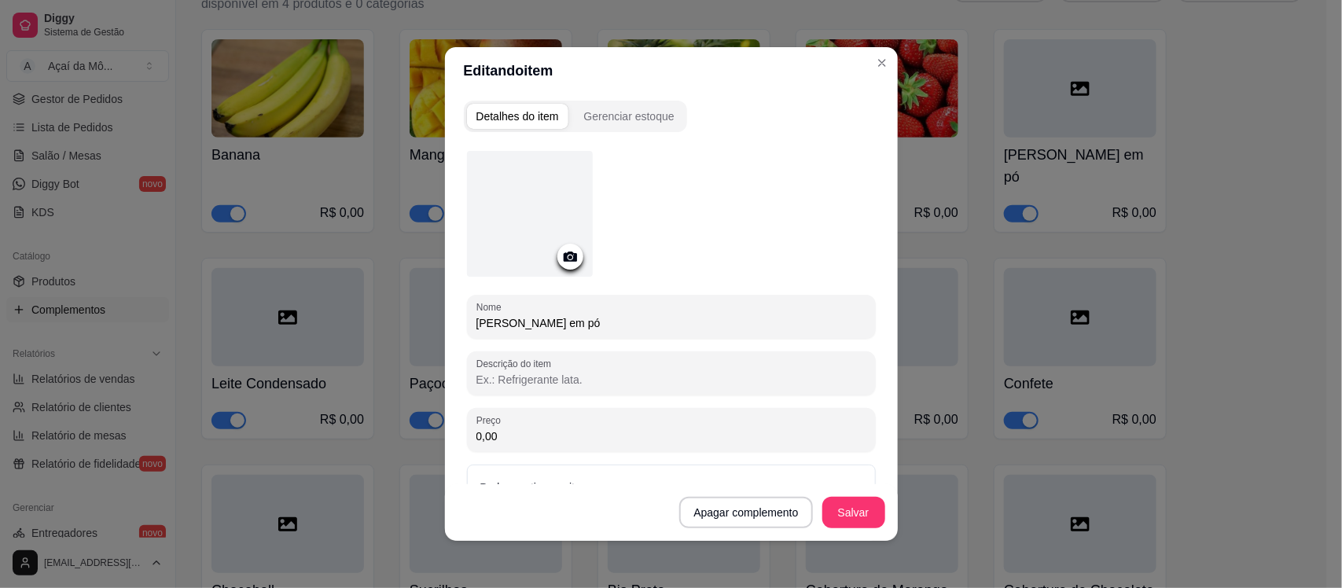
click at [563, 256] on icon at bounding box center [569, 257] width 13 height 10
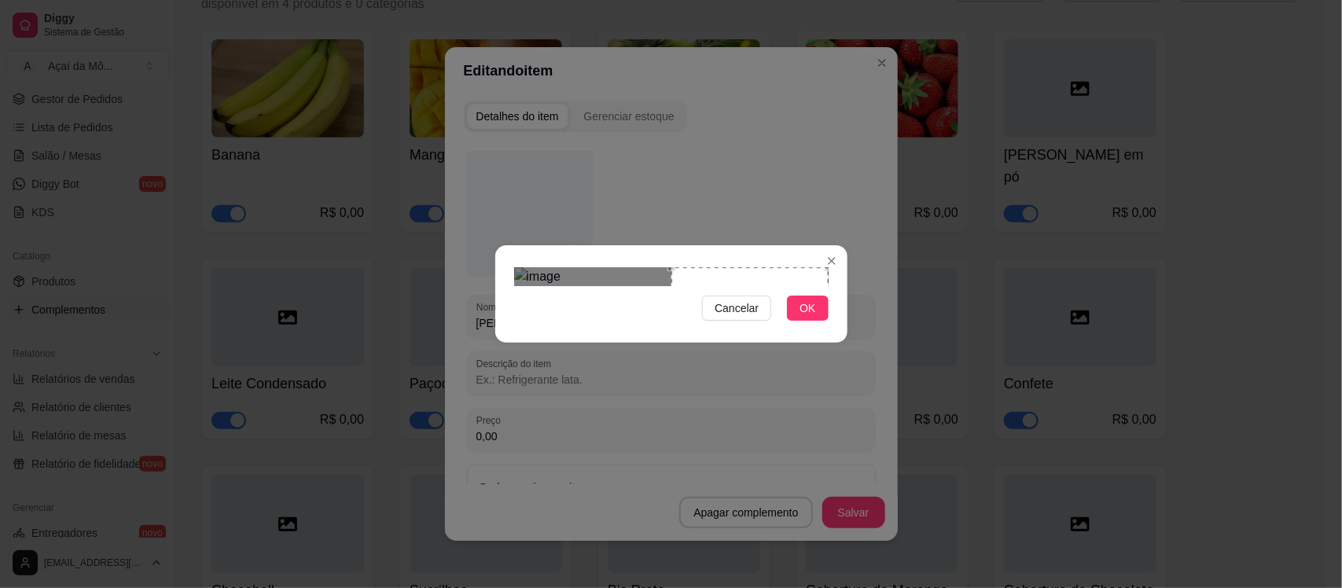
click at [802, 308] on div "Use the arrow keys to move the crop selection area" at bounding box center [749, 345] width 157 height 157
click at [811, 317] on span "OK" at bounding box center [808, 308] width 16 height 17
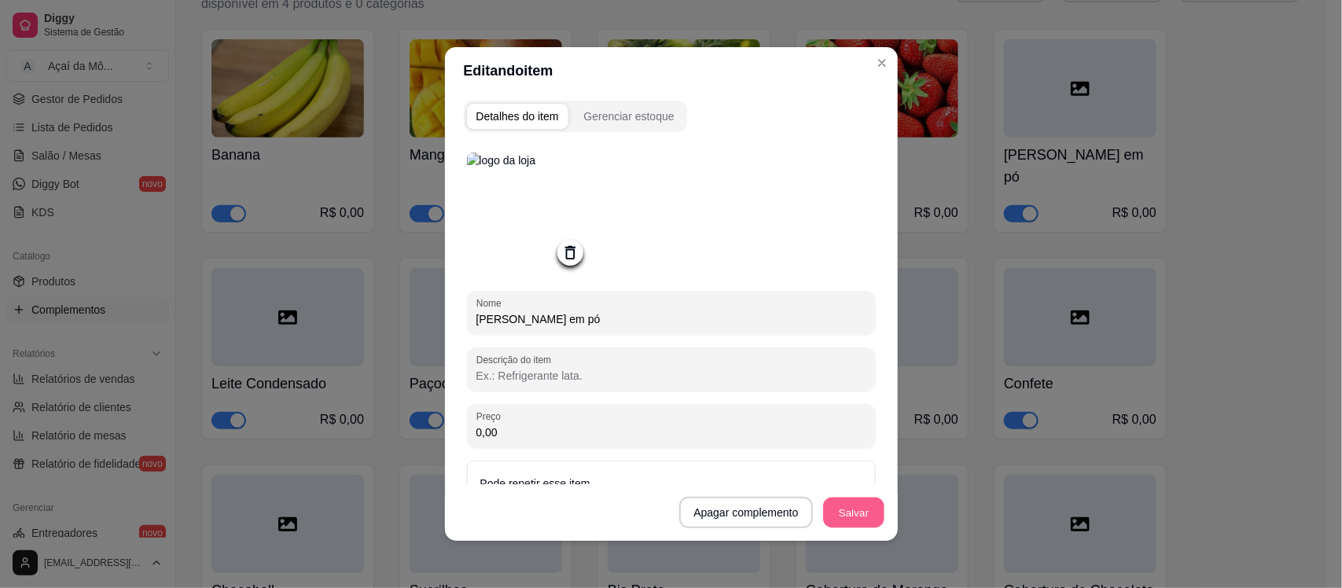
click at [861, 500] on button "Salvar" at bounding box center [853, 513] width 61 height 31
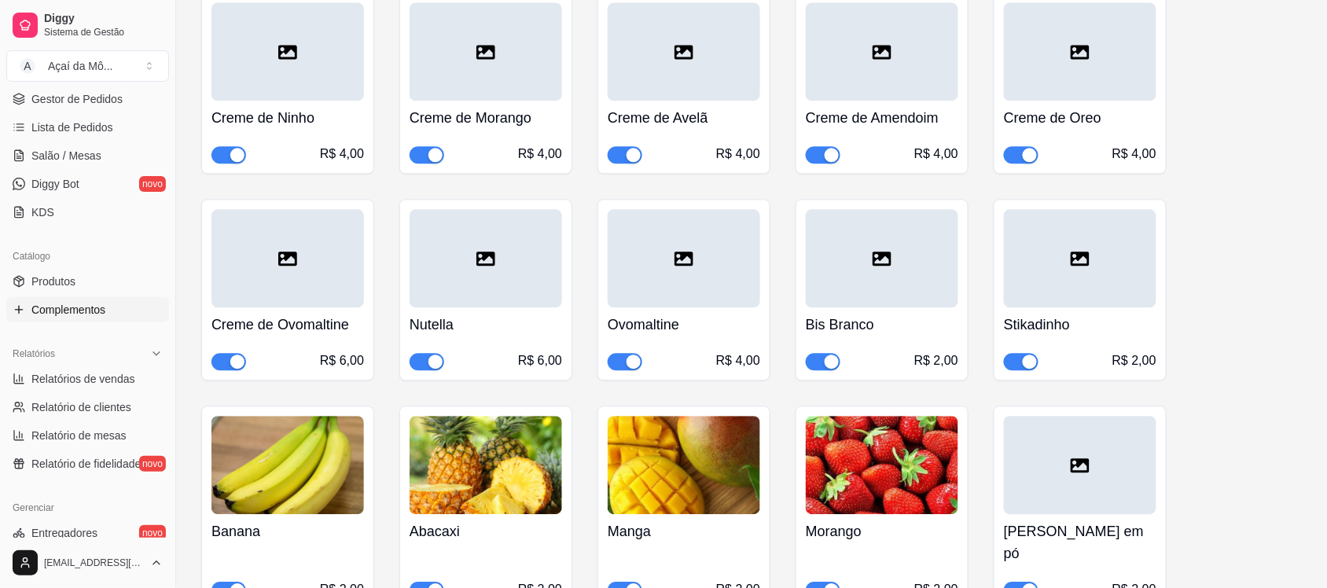
scroll to position [1043, 0]
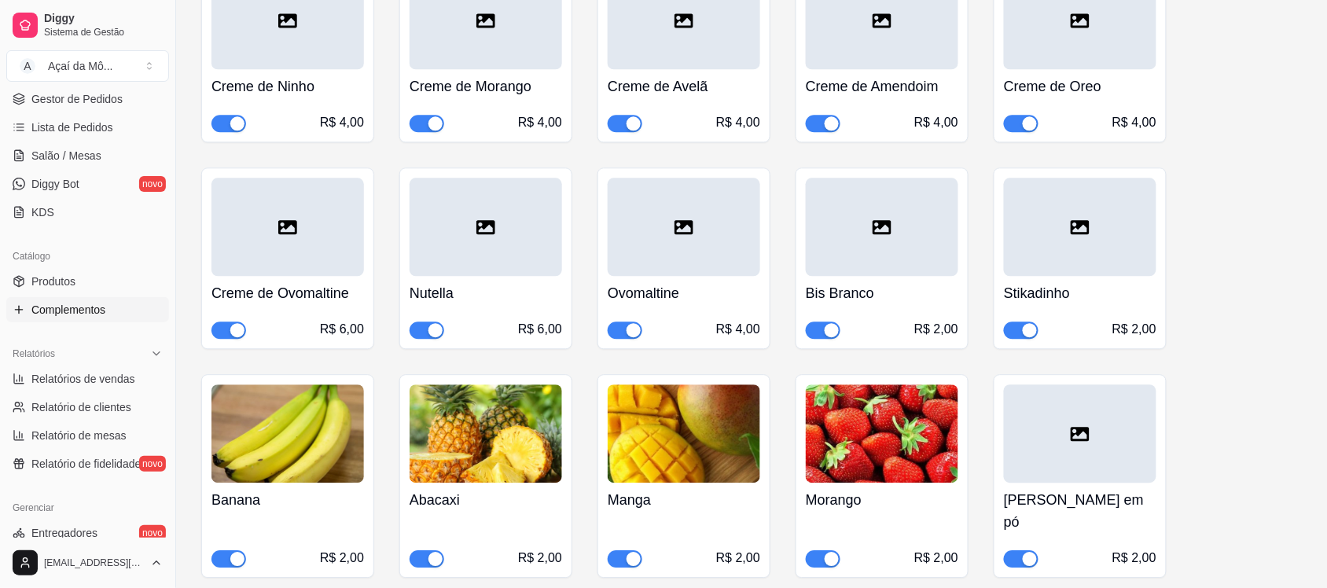
click at [1062, 419] on div at bounding box center [1080, 433] width 153 height 98
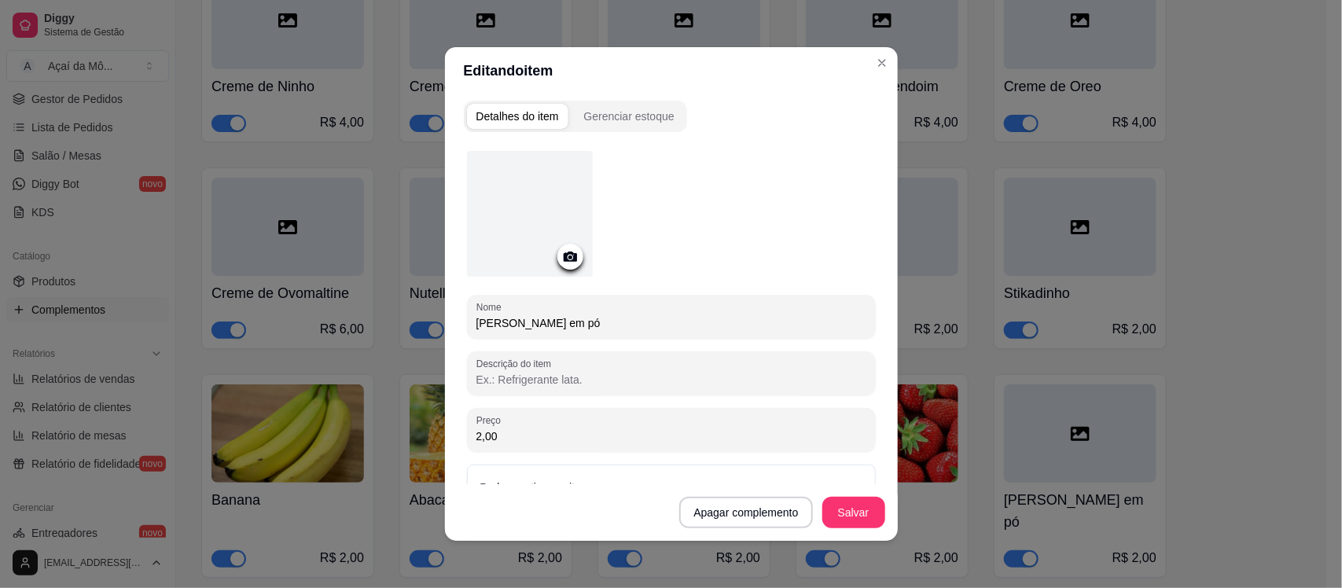
click at [561, 263] on icon at bounding box center [570, 257] width 18 height 18
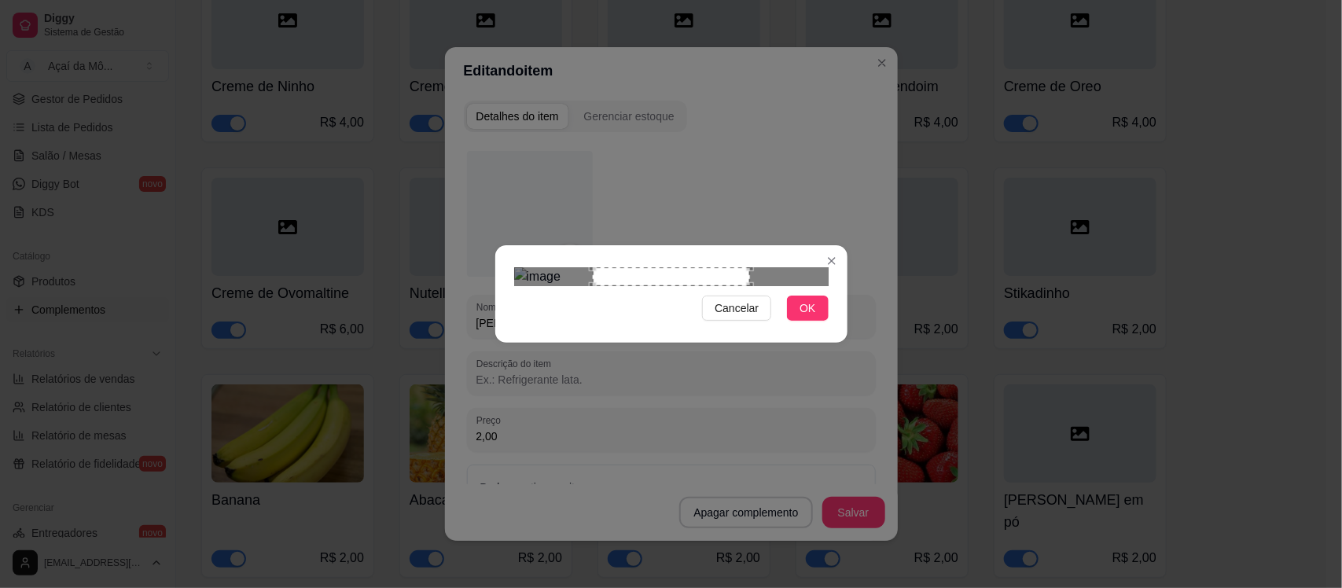
click at [926, 299] on div "Cancelar OK" at bounding box center [671, 294] width 1342 height 588
click at [807, 317] on span "OK" at bounding box center [808, 308] width 16 height 17
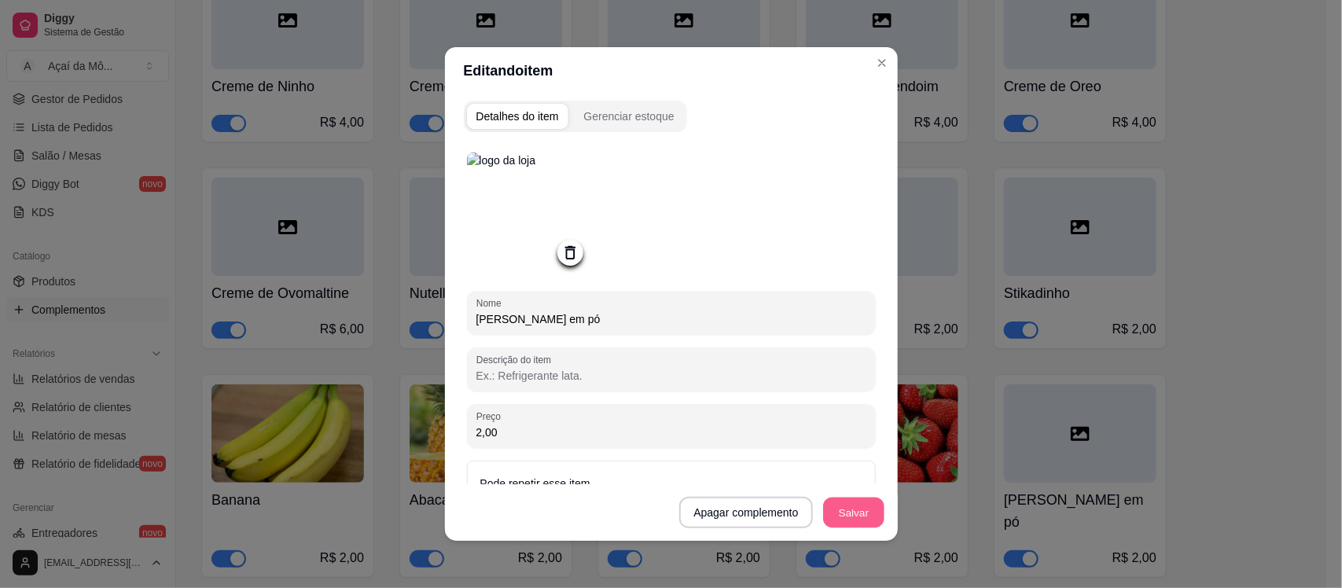
click at [846, 520] on button "Salvar" at bounding box center [853, 513] width 61 height 31
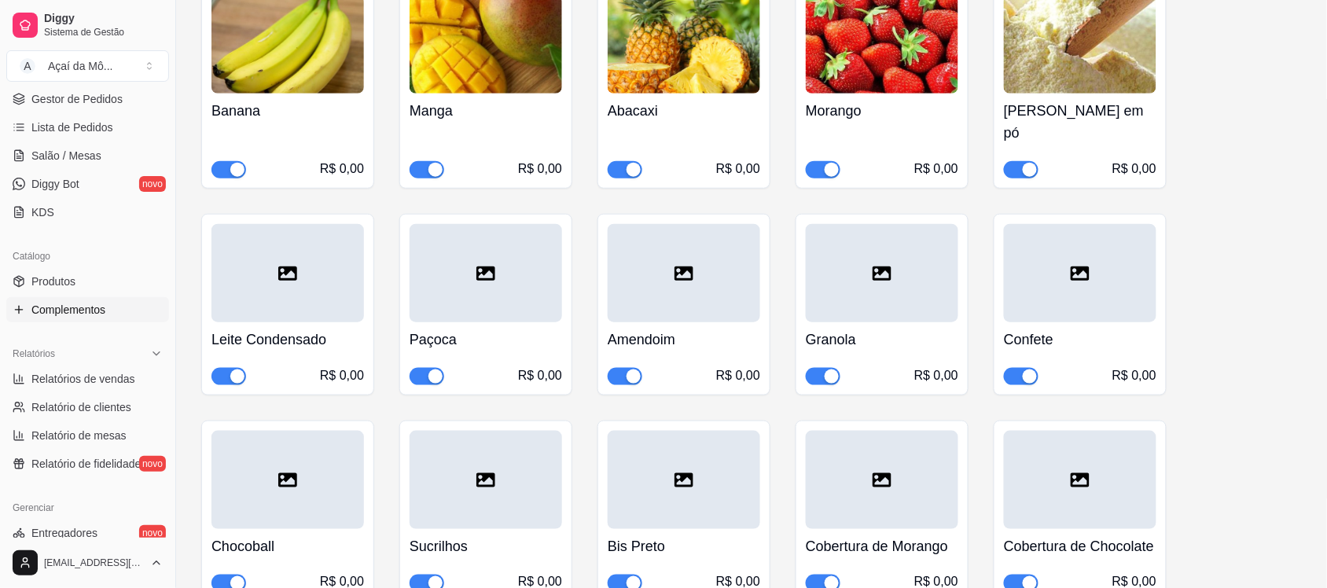
scroll to position [245, 0]
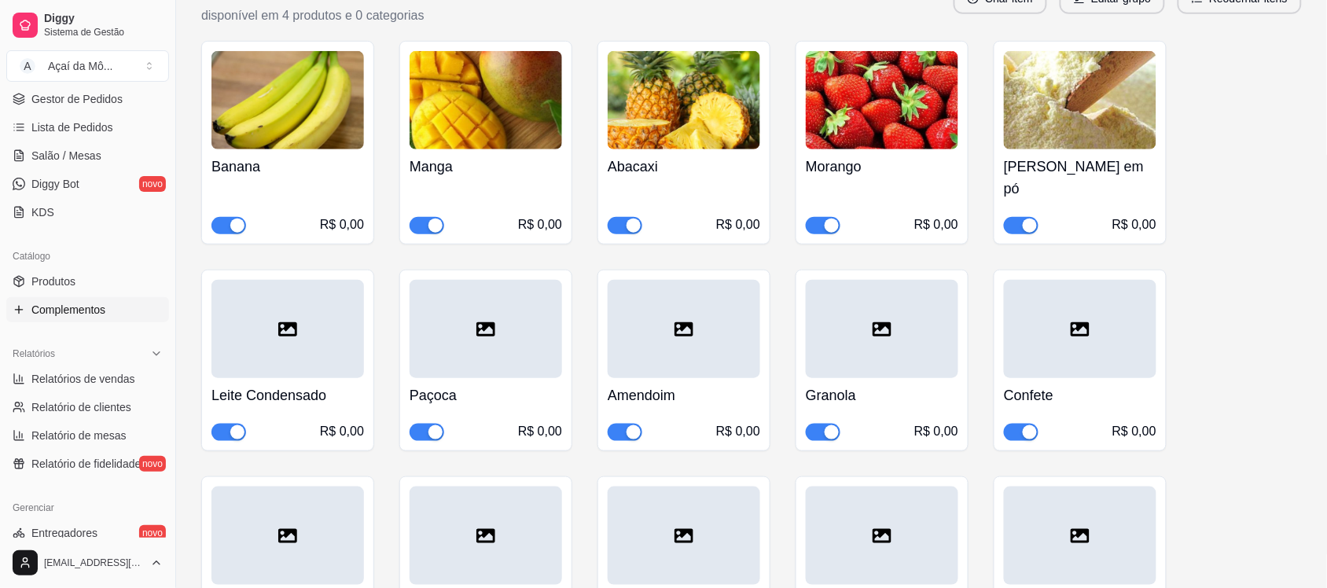
click at [303, 292] on div at bounding box center [287, 329] width 153 height 98
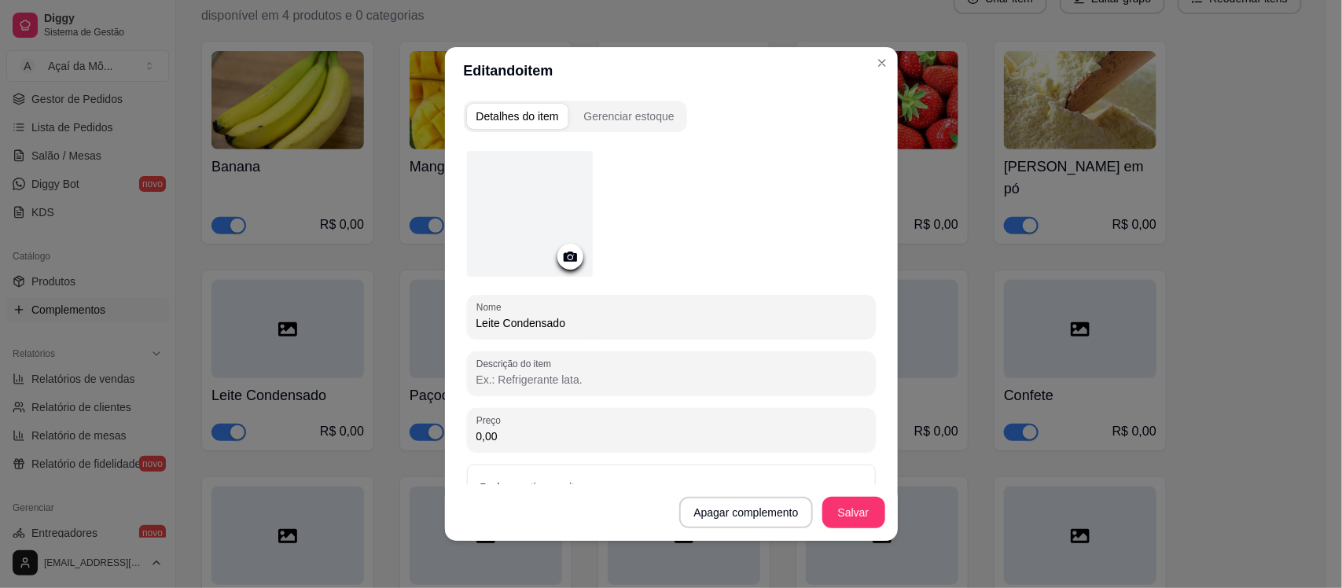
click at [568, 249] on icon at bounding box center [570, 257] width 18 height 18
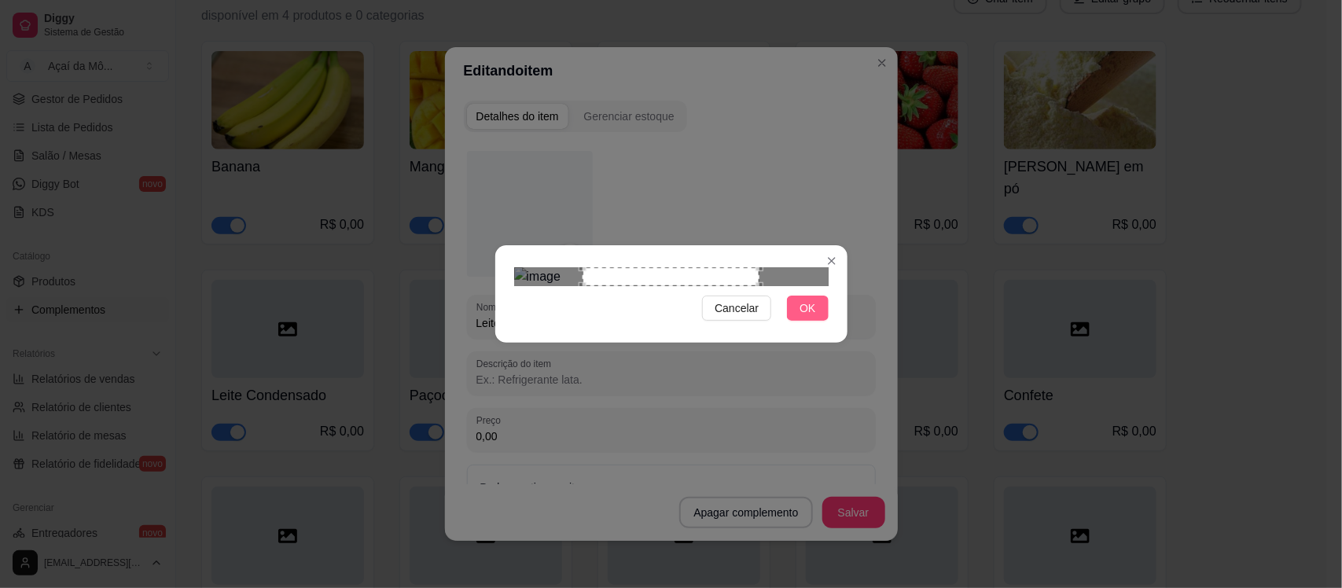
click at [799, 321] on button "OK" at bounding box center [807, 308] width 41 height 25
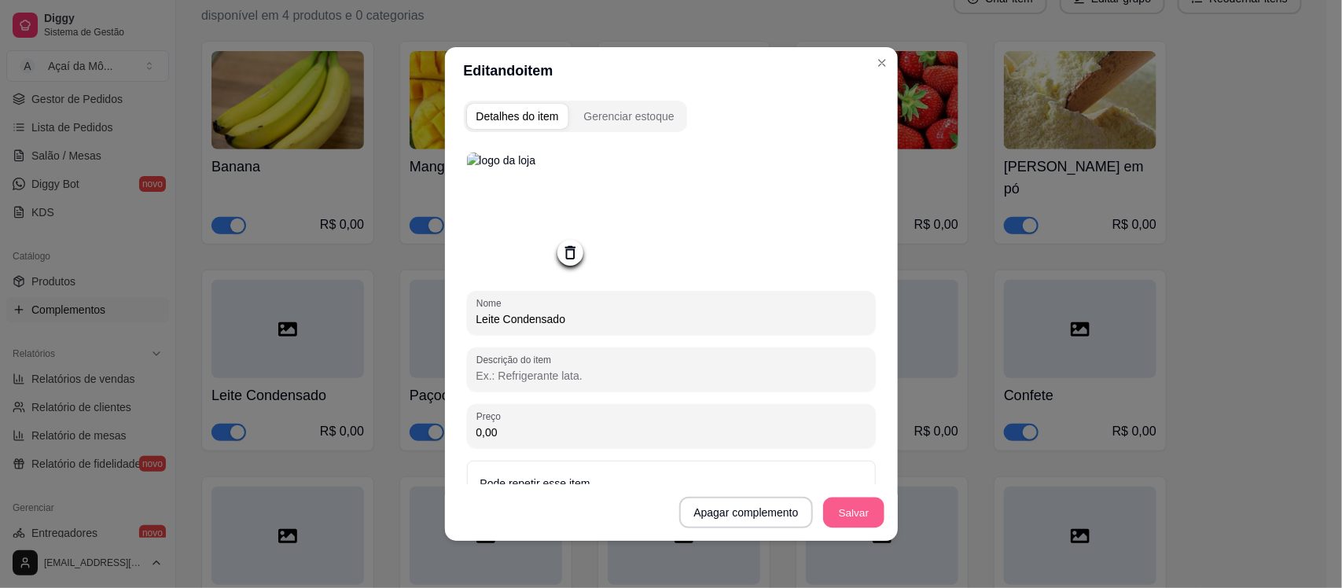
click at [845, 512] on button "Salvar" at bounding box center [853, 513] width 61 height 31
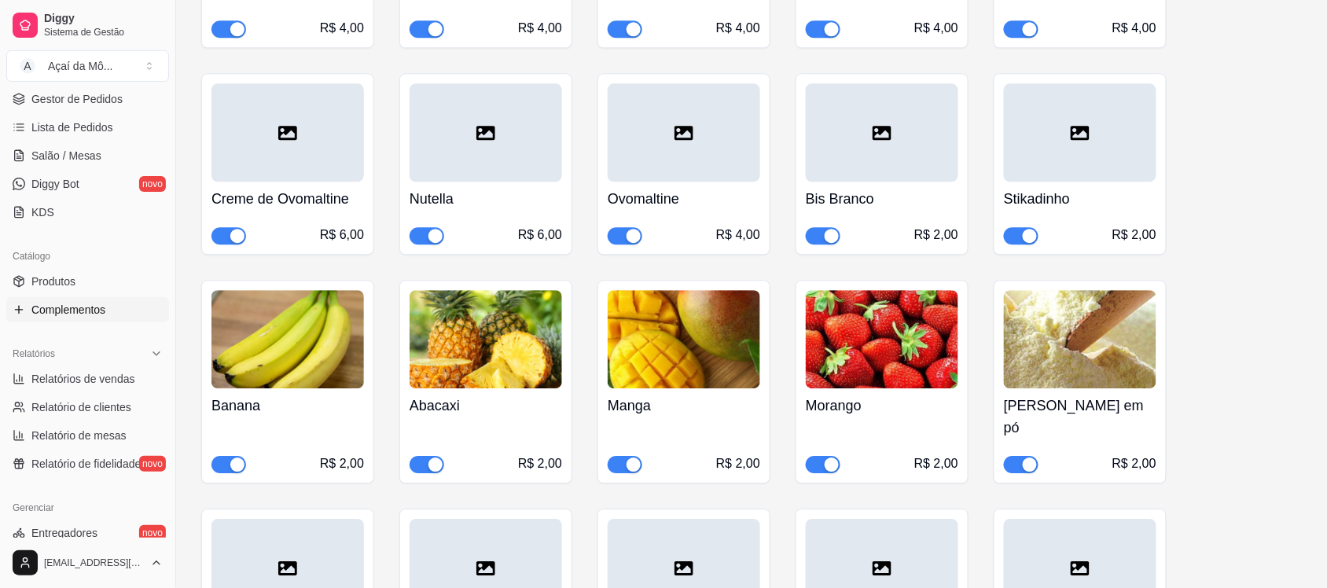
scroll to position [1134, 0]
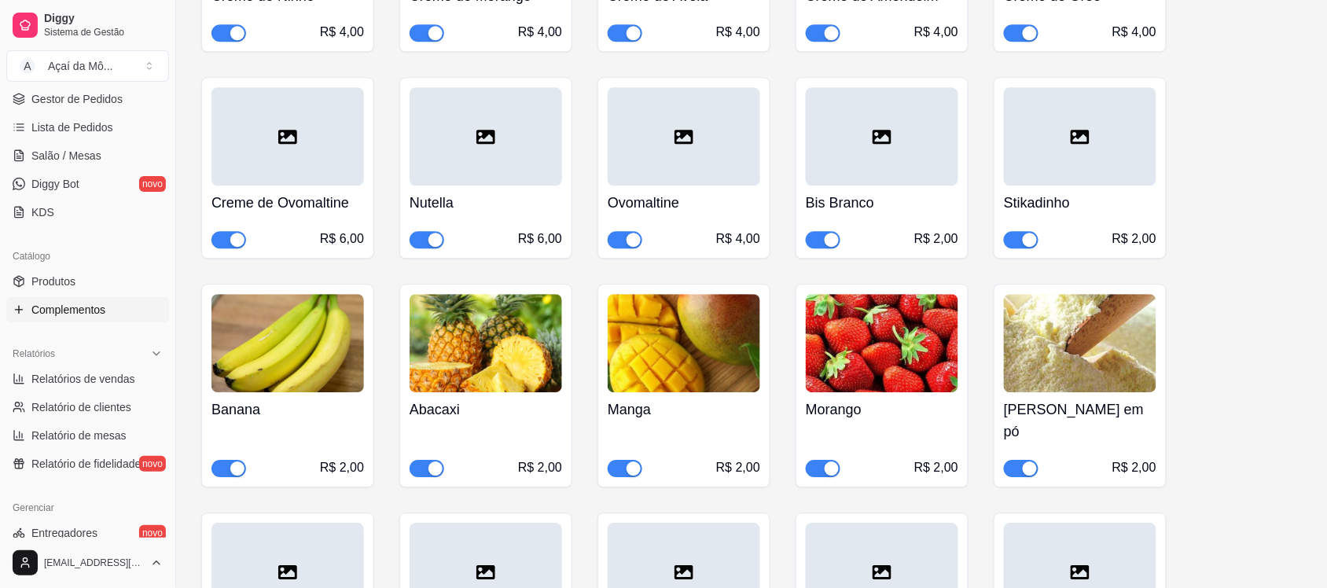
click at [245, 545] on div at bounding box center [287, 572] width 153 height 98
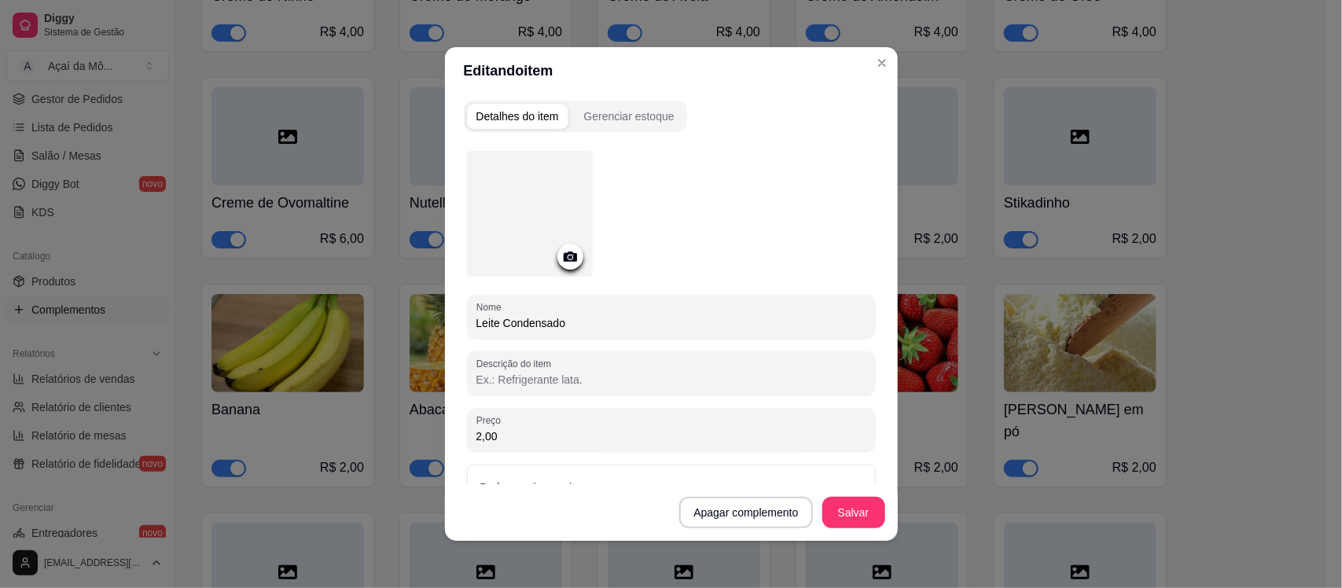
click at [561, 260] on icon at bounding box center [570, 257] width 18 height 18
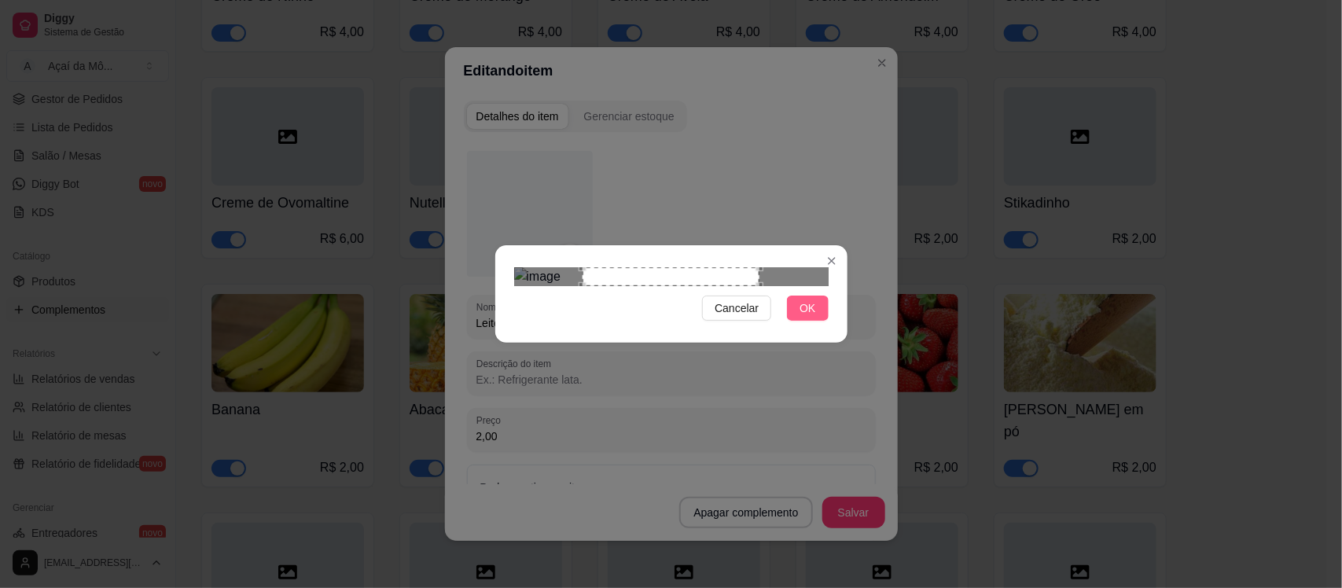
click at [808, 317] on span "OK" at bounding box center [808, 308] width 16 height 17
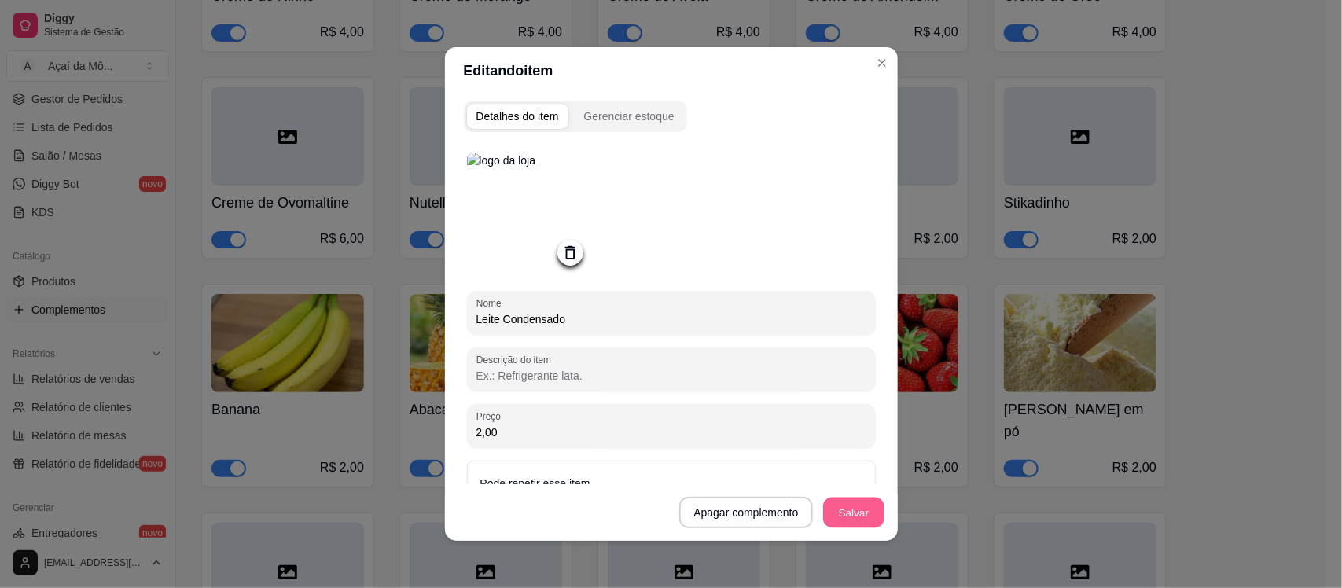
click at [836, 520] on button "Salvar" at bounding box center [853, 513] width 61 height 31
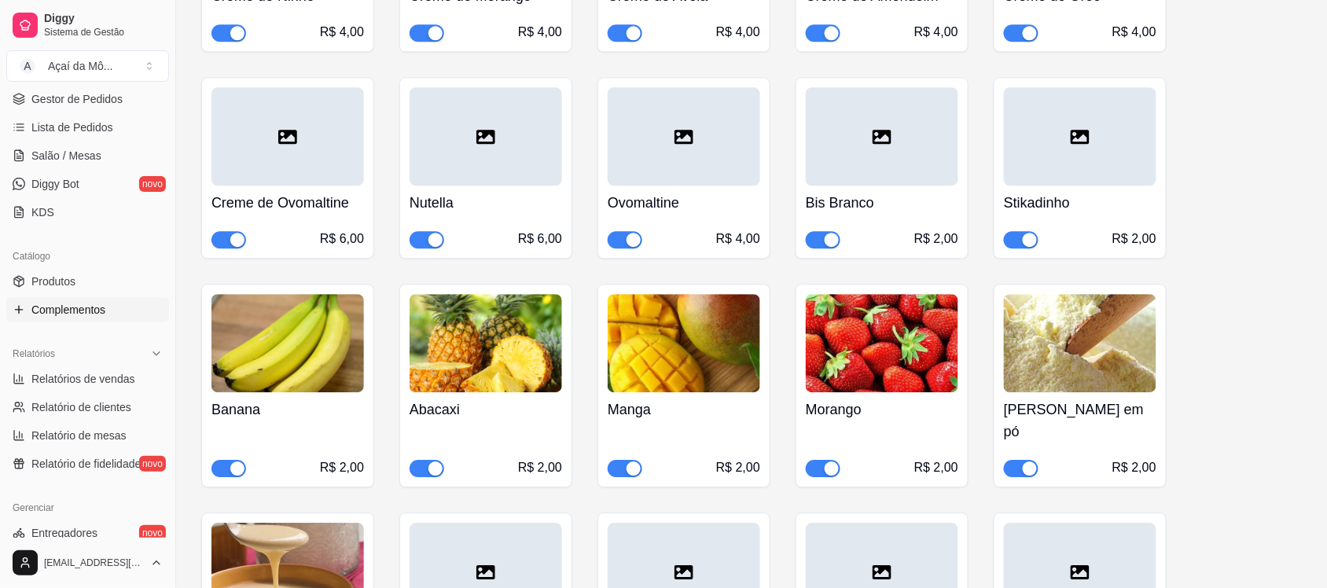
drag, startPoint x: 1321, startPoint y: 358, endPoint x: 1339, endPoint y: 360, distance: 18.2
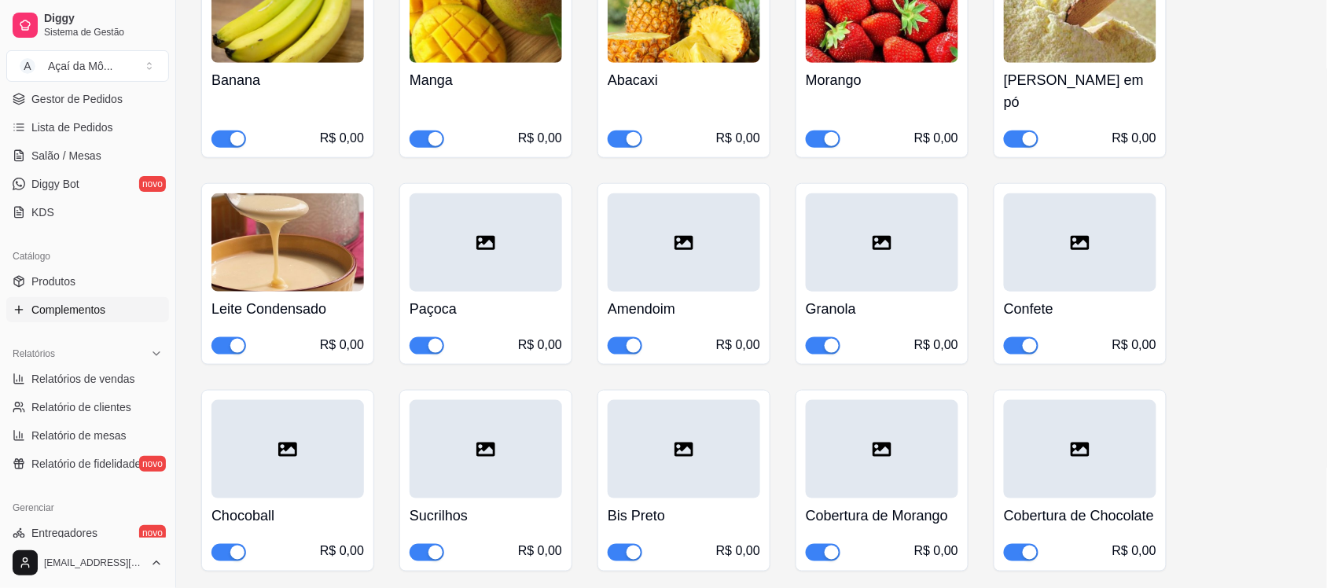
scroll to position [362, 0]
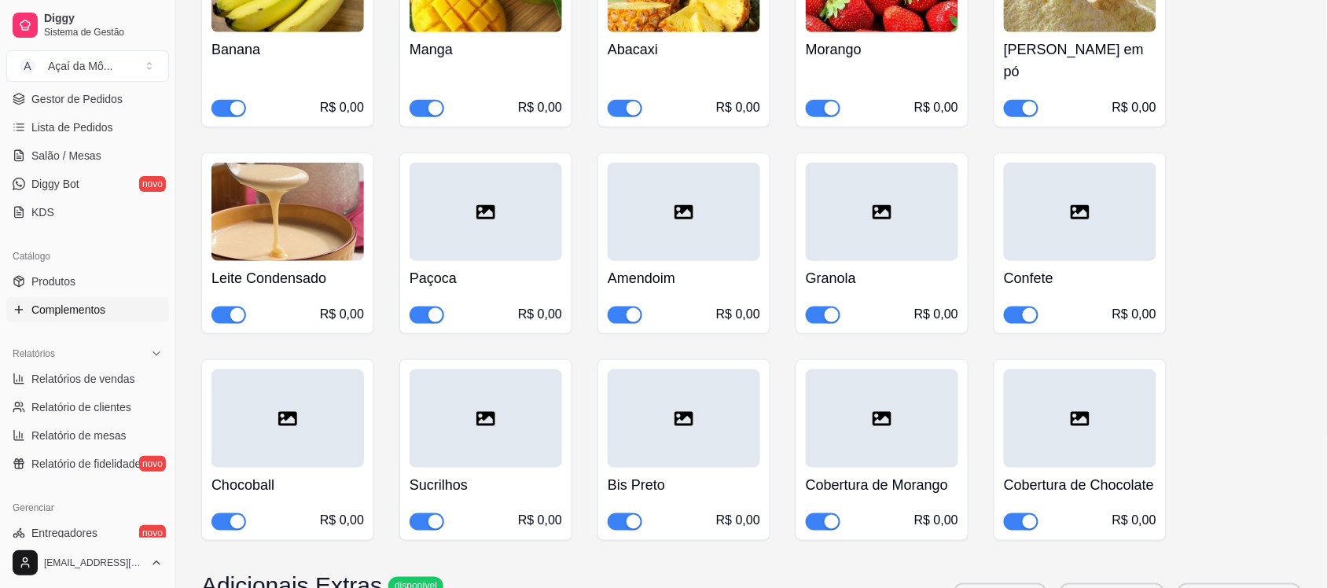
click at [555, 221] on div at bounding box center [486, 212] width 153 height 98
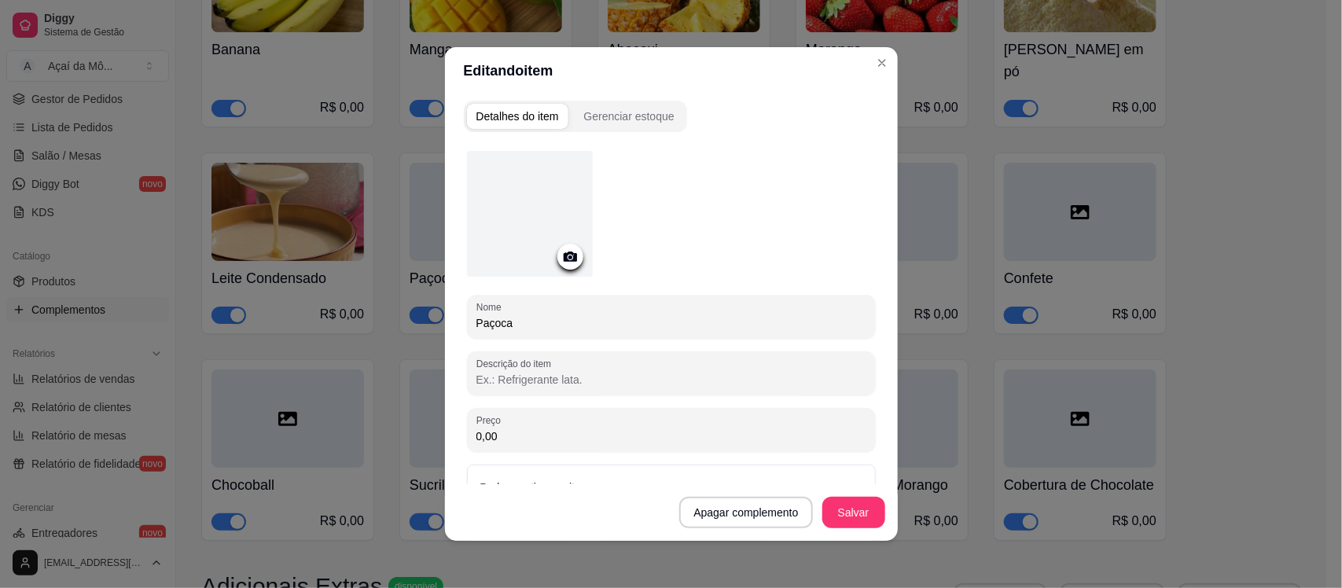
click at [564, 254] on icon at bounding box center [570, 257] width 18 height 18
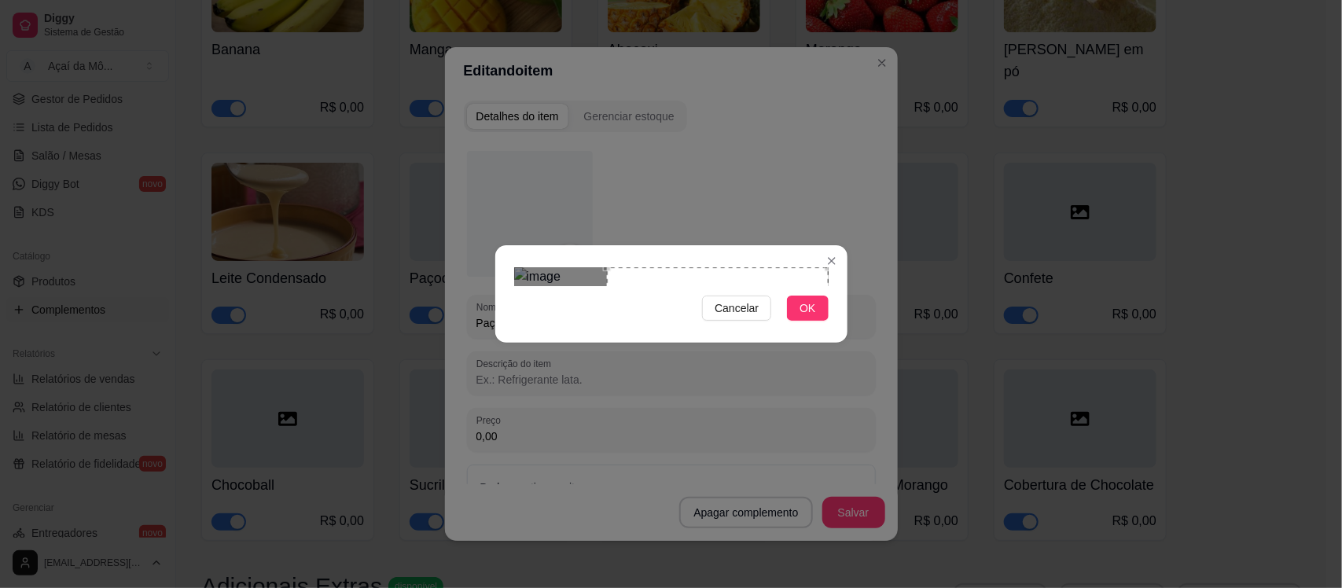
click at [802, 330] on div "Use the arrow keys to move the crop selection area" at bounding box center [718, 378] width 222 height 222
click at [815, 321] on button "OK" at bounding box center [807, 308] width 41 height 25
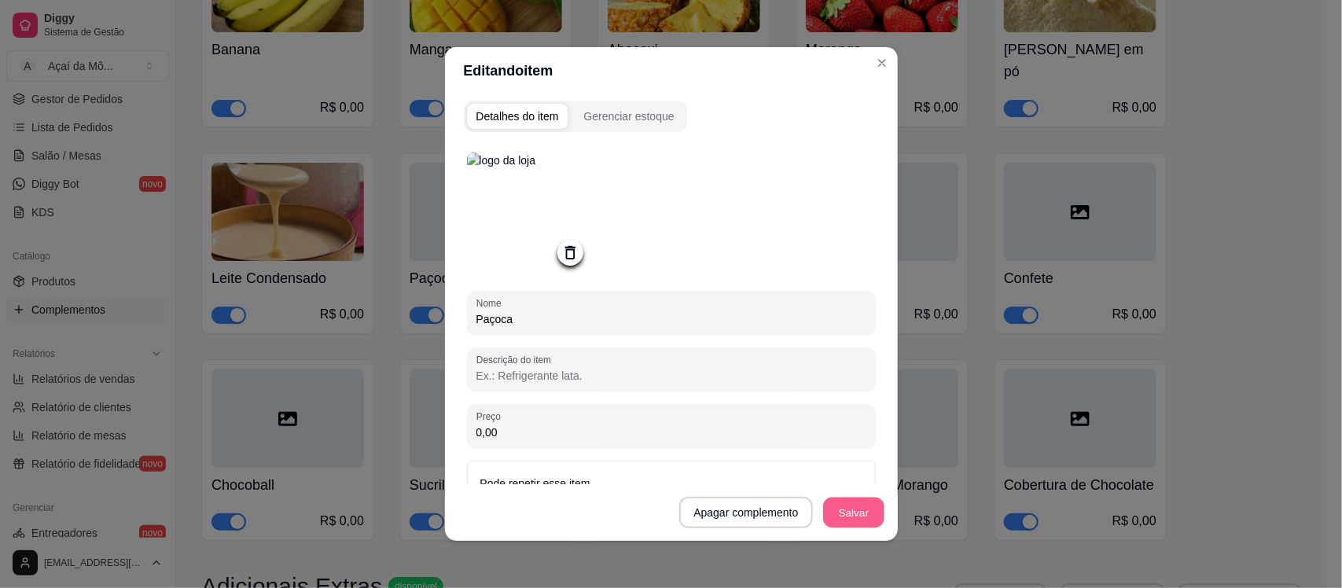
click at [844, 503] on button "Salvar" at bounding box center [853, 513] width 61 height 31
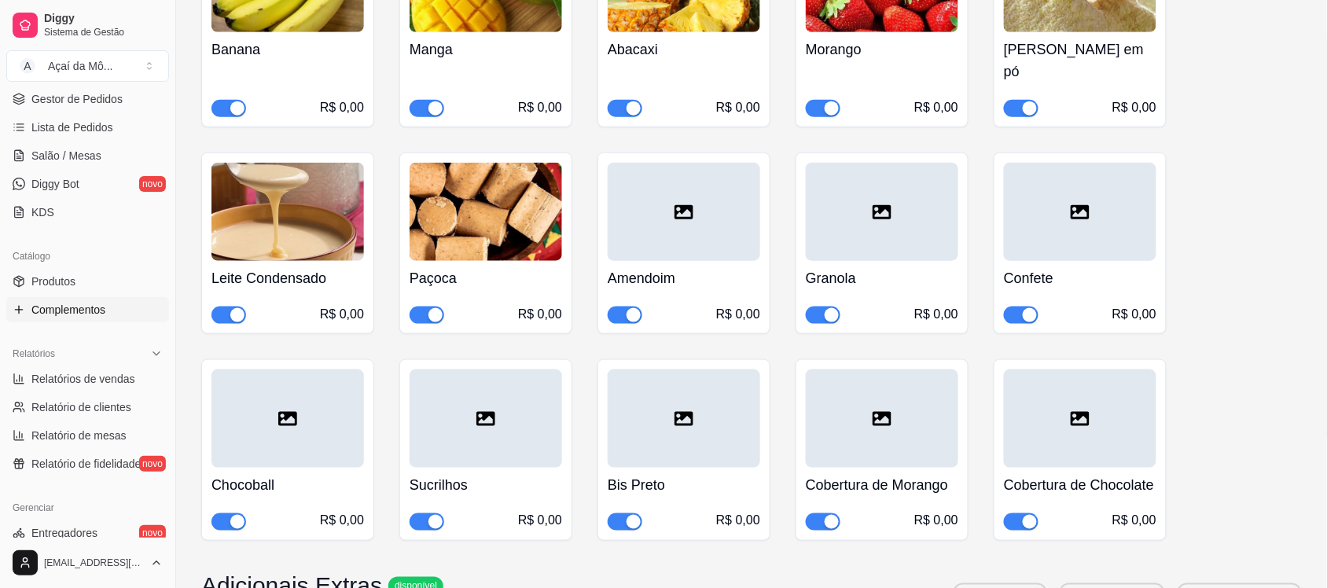
click at [676, 215] on div at bounding box center [684, 212] width 153 height 98
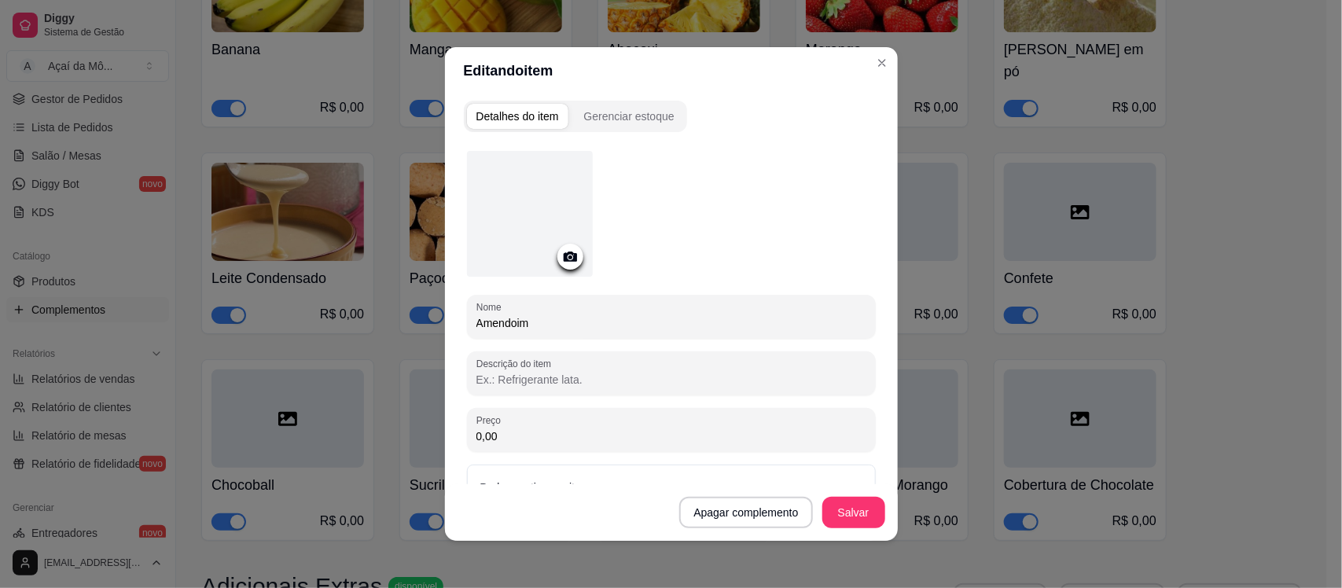
click at [563, 257] on icon at bounding box center [569, 257] width 13 height 10
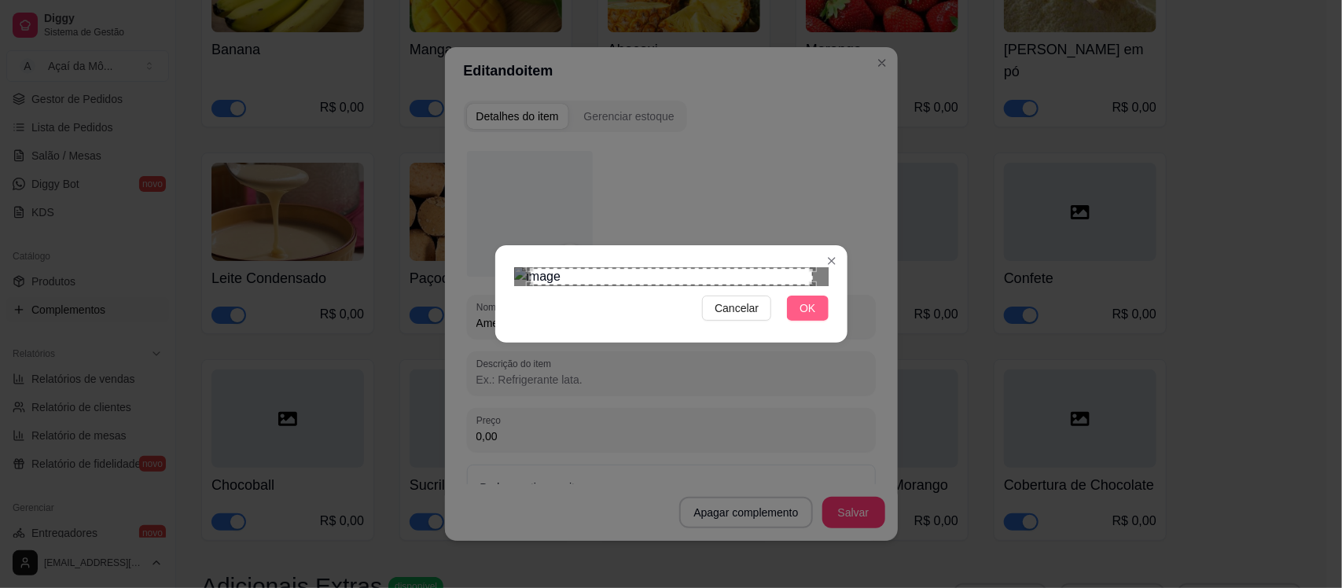
click at [814, 317] on span "OK" at bounding box center [808, 308] width 16 height 17
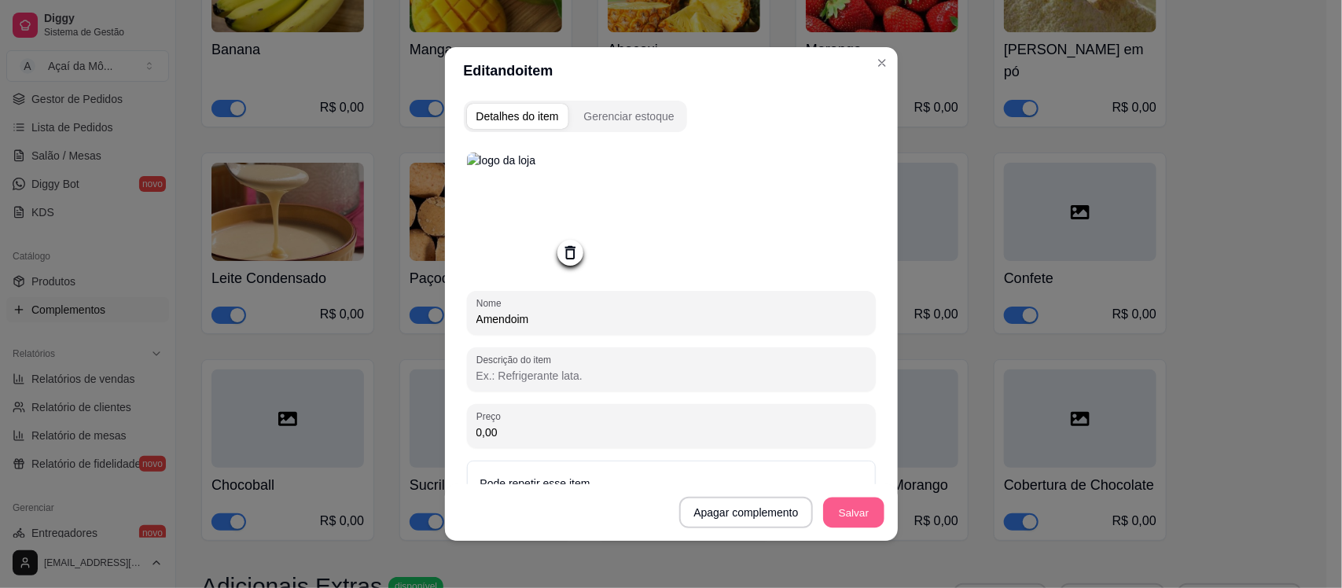
click at [826, 513] on button "Salvar" at bounding box center [853, 513] width 61 height 31
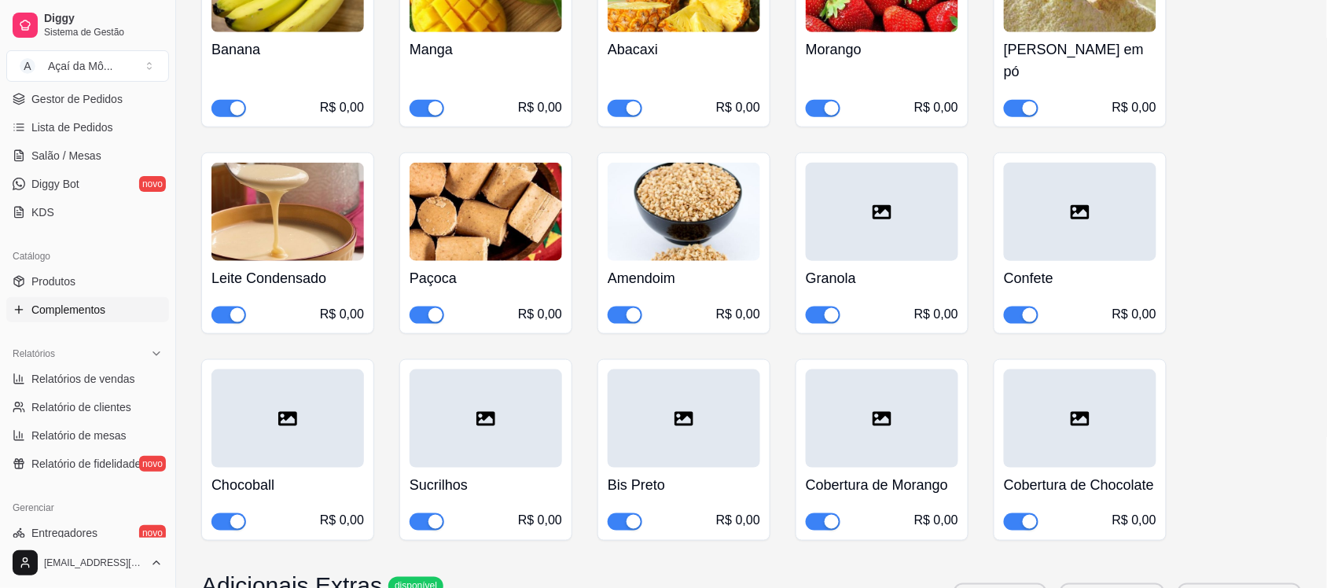
click at [879, 208] on div at bounding box center [882, 212] width 153 height 98
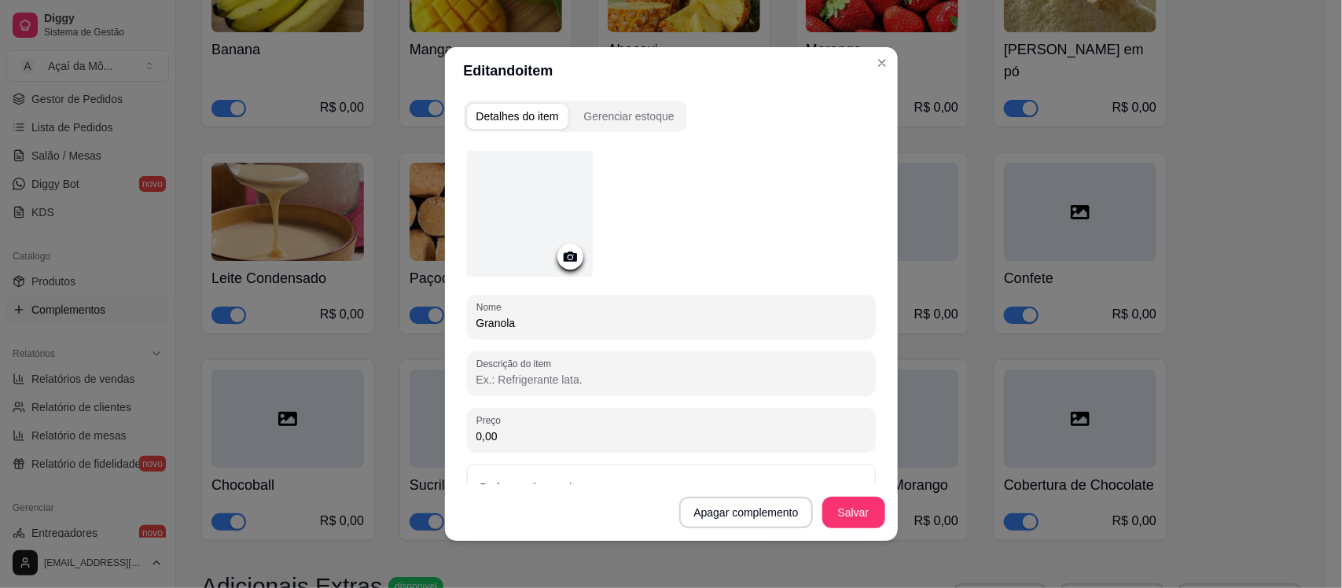
click at [561, 257] on icon at bounding box center [570, 257] width 18 height 18
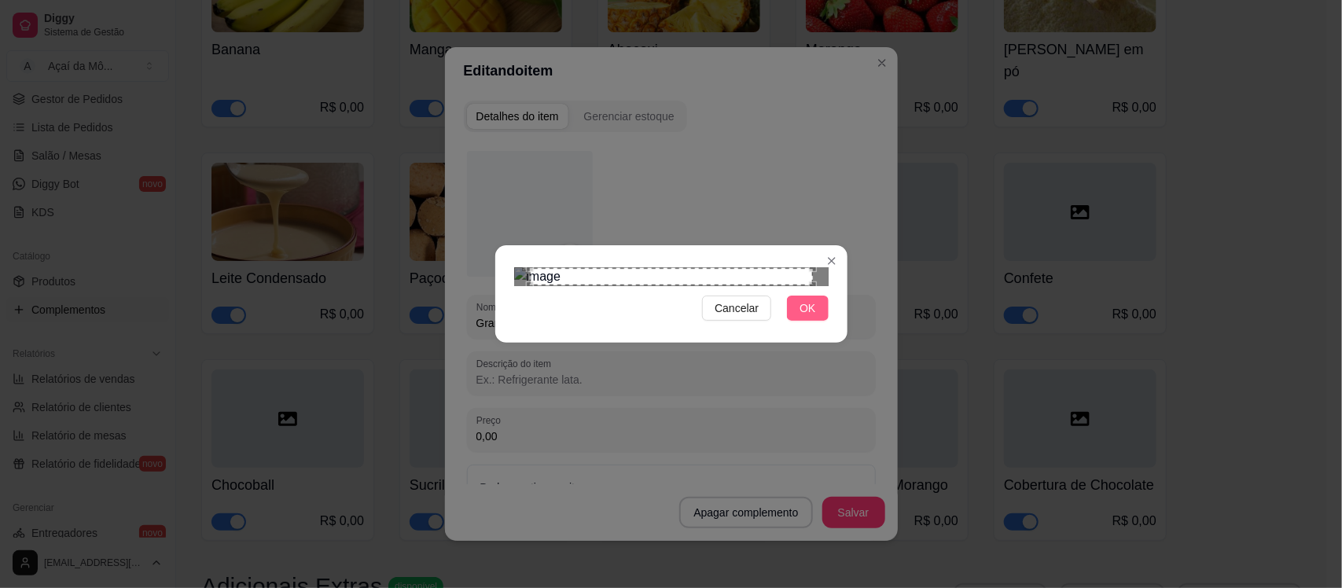
click at [820, 321] on button "OK" at bounding box center [807, 308] width 41 height 25
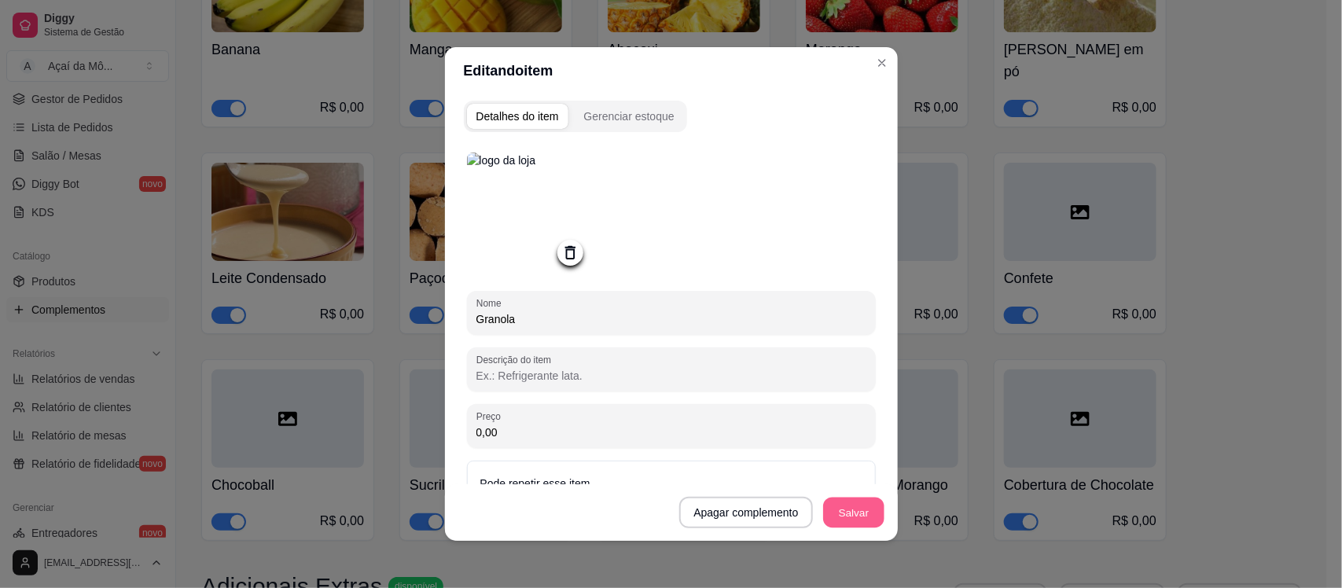
click at [855, 509] on button "Salvar" at bounding box center [853, 513] width 61 height 31
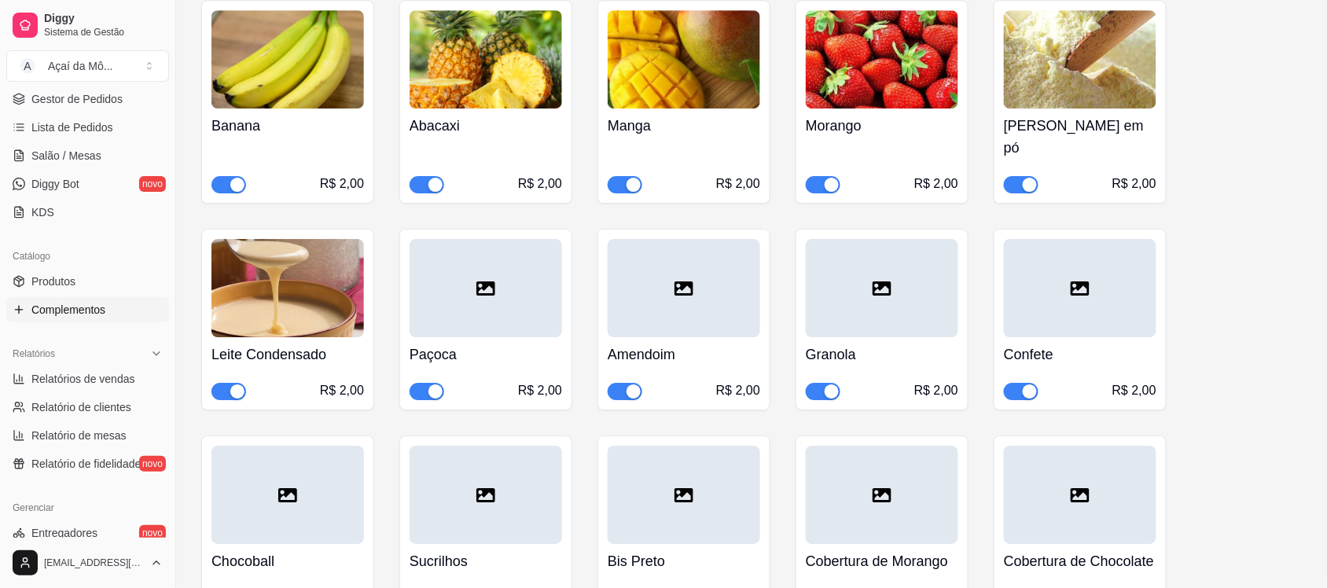
scroll to position [1436, 0]
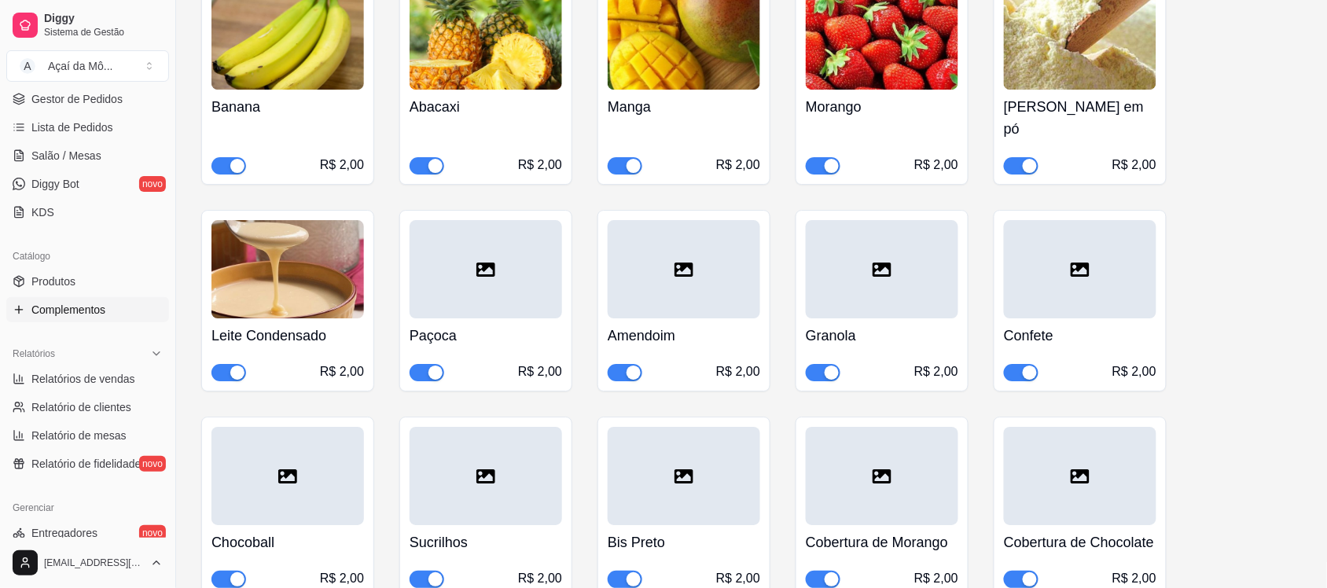
click at [504, 237] on div at bounding box center [486, 269] width 153 height 98
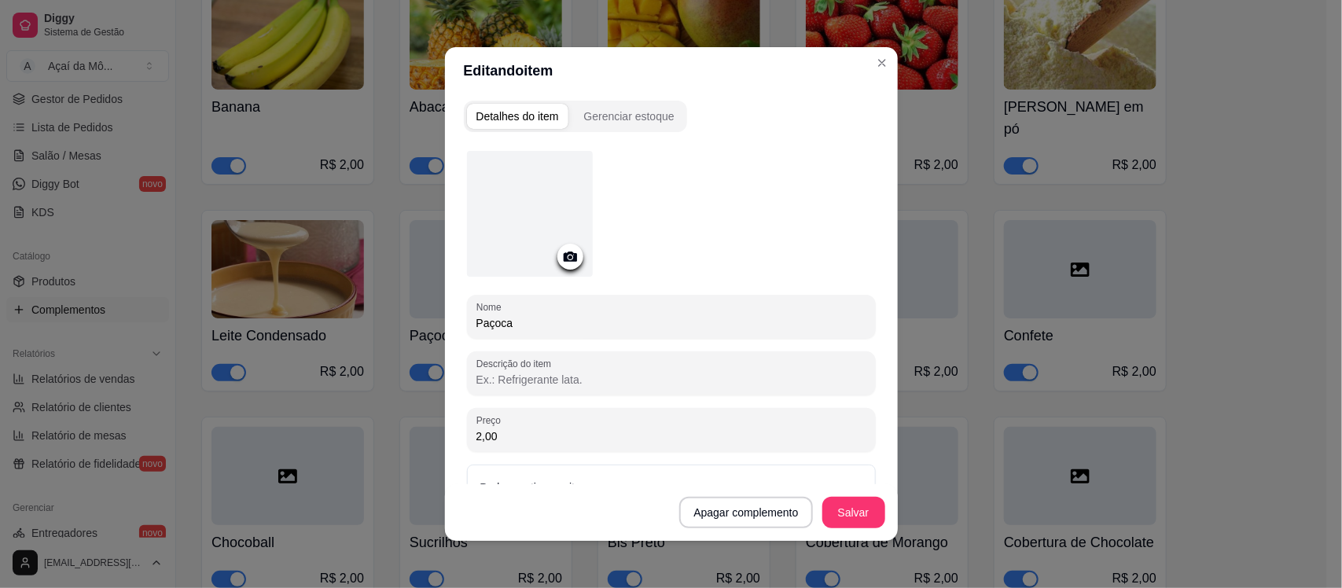
click at [563, 253] on icon at bounding box center [569, 257] width 13 height 10
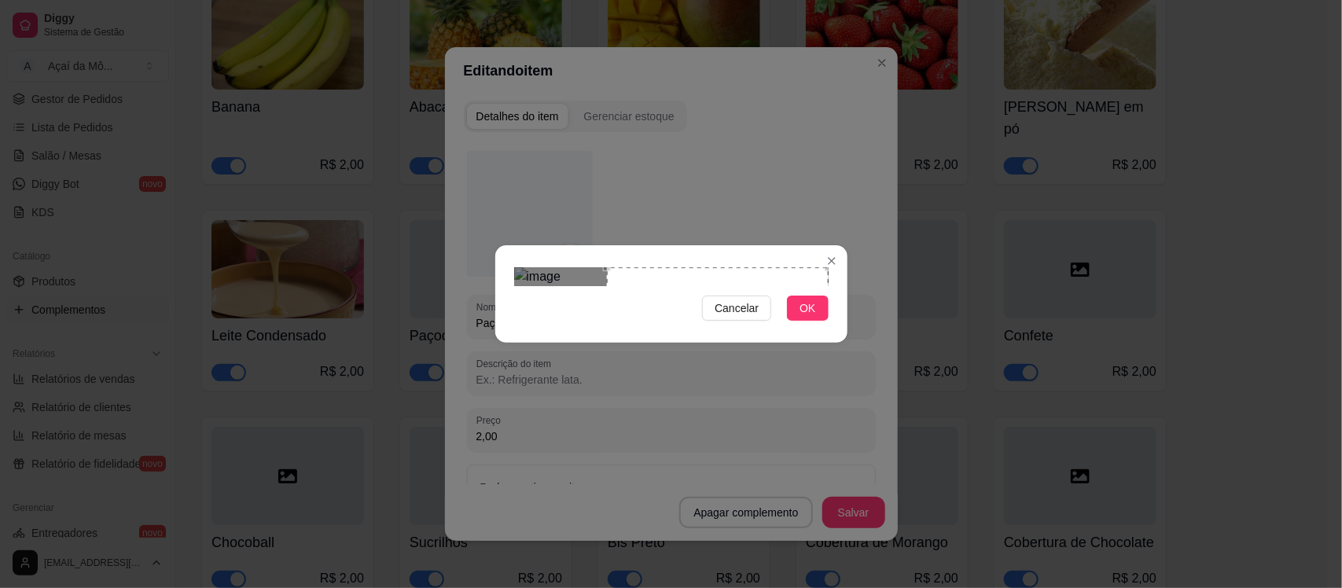
click at [878, 315] on div "Cancelar OK" at bounding box center [671, 294] width 1342 height 588
click at [806, 317] on span "OK" at bounding box center [808, 308] width 16 height 17
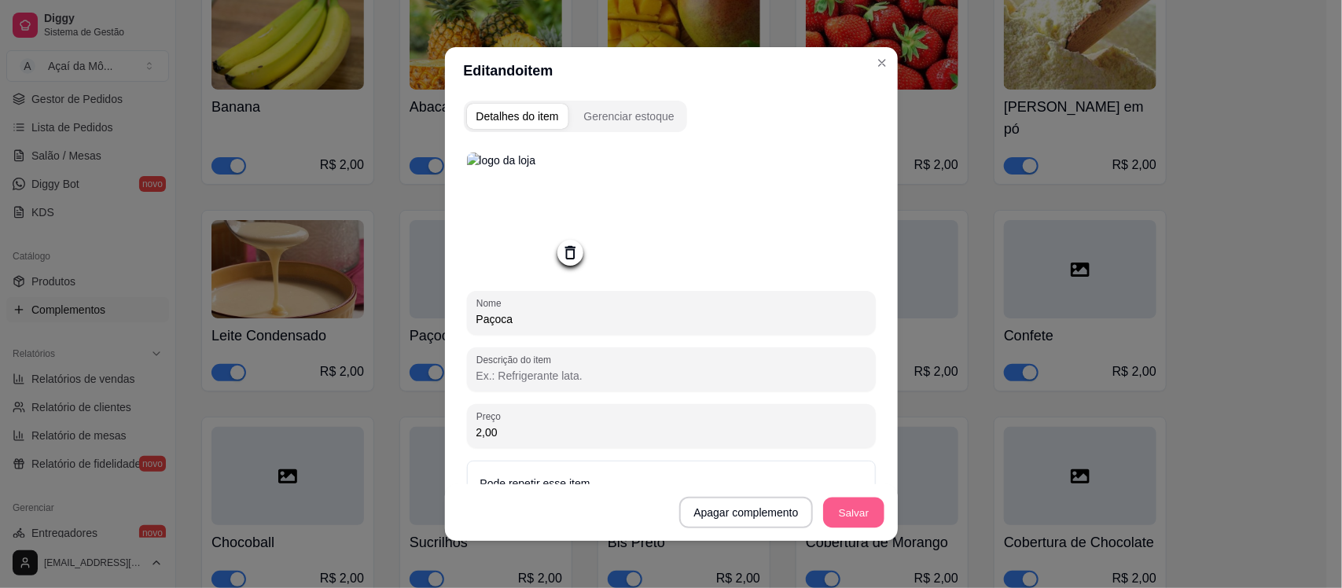
click at [849, 519] on button "Salvar" at bounding box center [853, 513] width 61 height 31
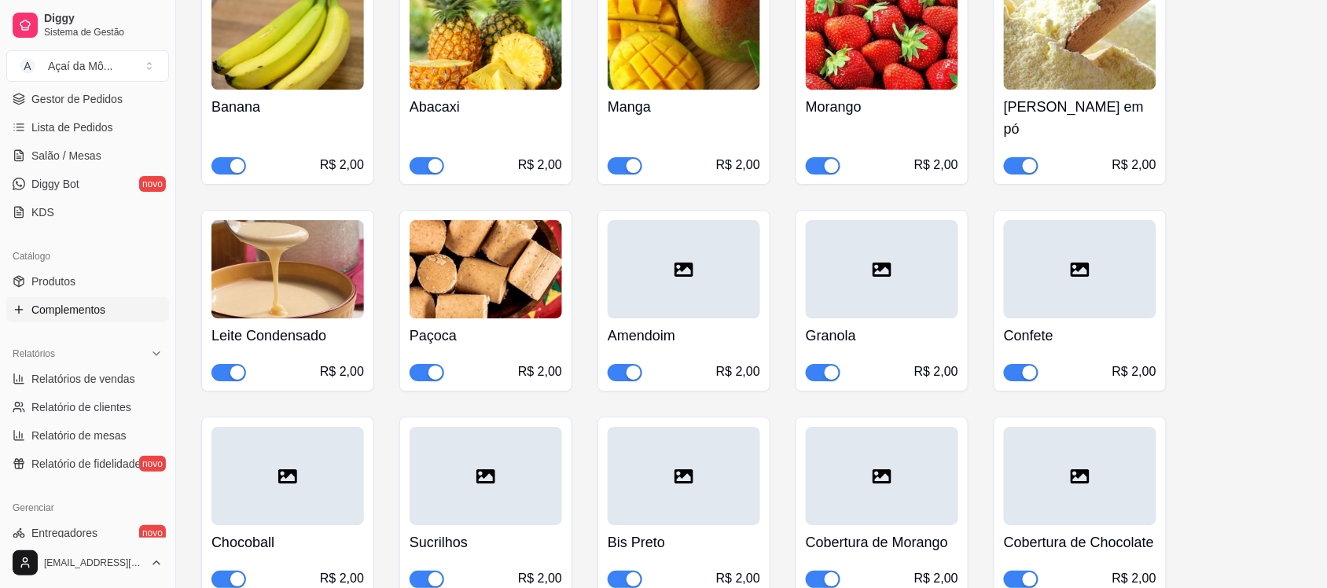
click at [682, 263] on icon at bounding box center [684, 270] width 19 height 14
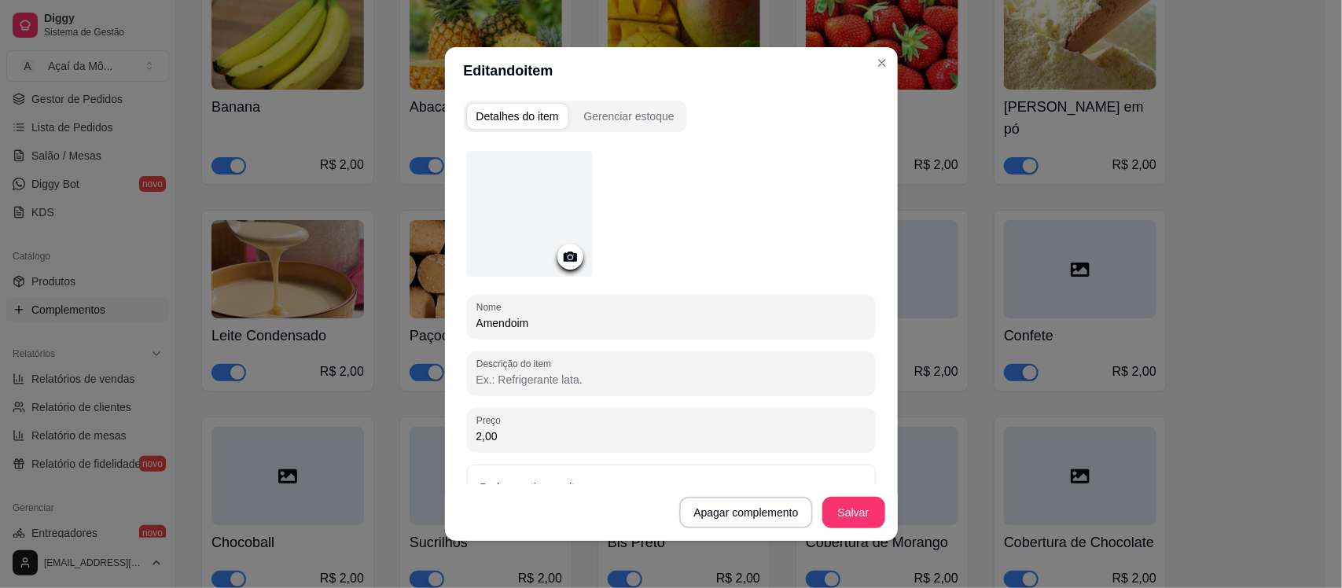
click at [566, 265] on div at bounding box center [570, 257] width 26 height 26
click at [564, 252] on icon at bounding box center [569, 257] width 13 height 10
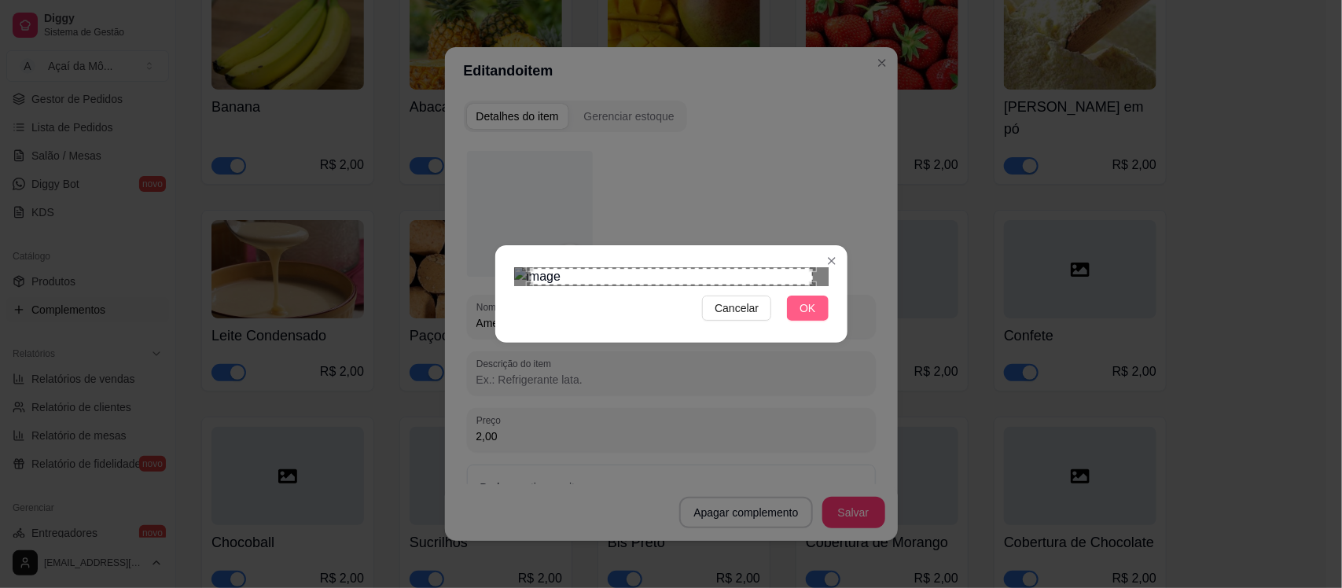
click at [826, 321] on button "OK" at bounding box center [807, 308] width 41 height 25
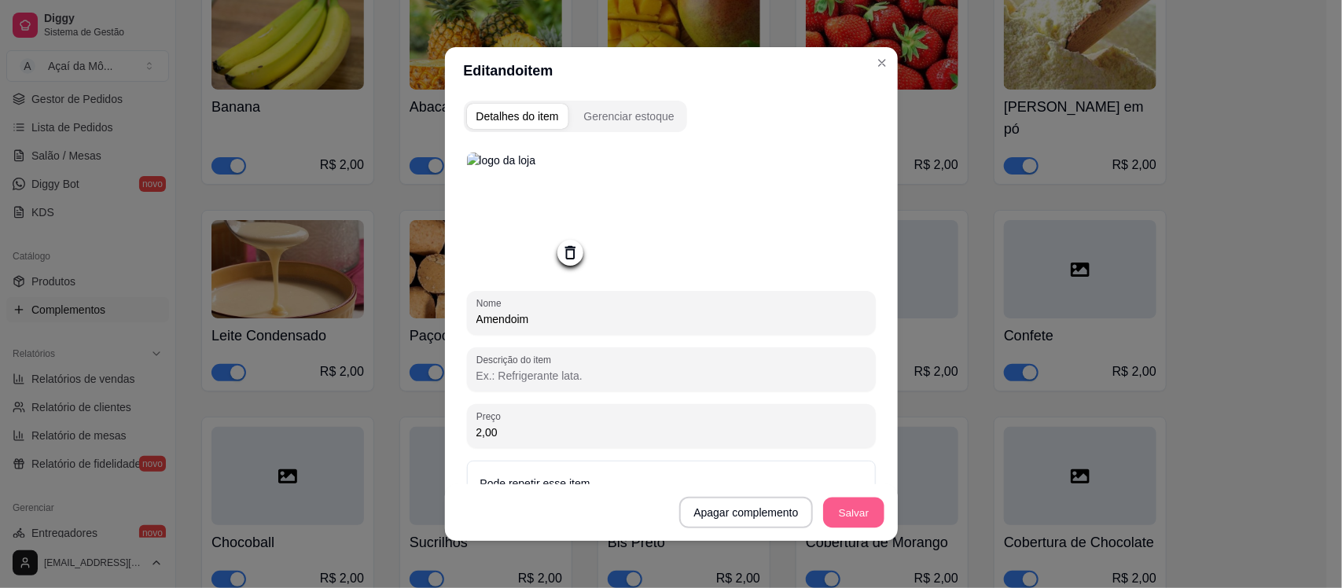
click at [849, 516] on button "Salvar" at bounding box center [853, 513] width 61 height 31
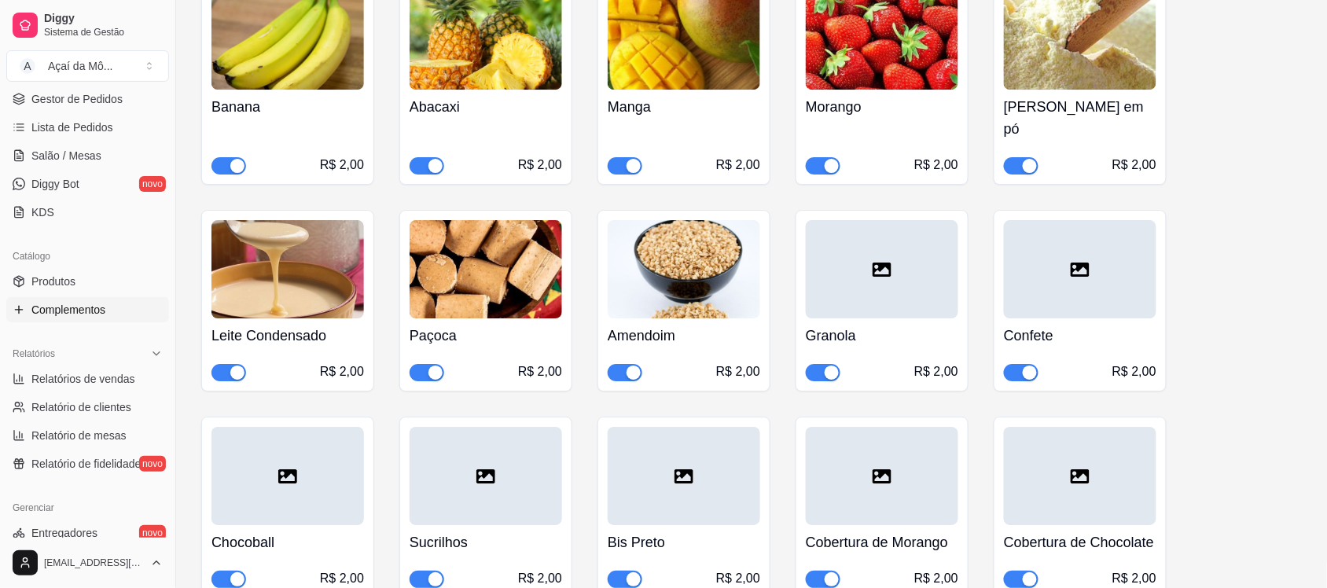
click at [863, 269] on div at bounding box center [882, 269] width 153 height 98
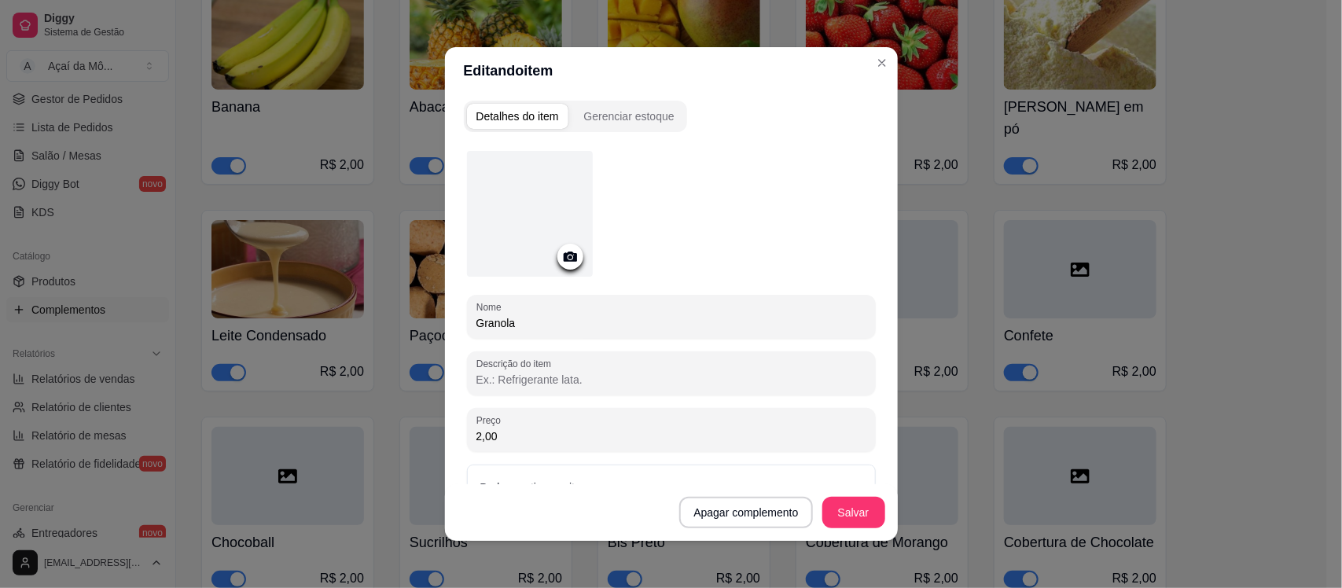
click at [556, 269] on div at bounding box center [530, 214] width 126 height 126
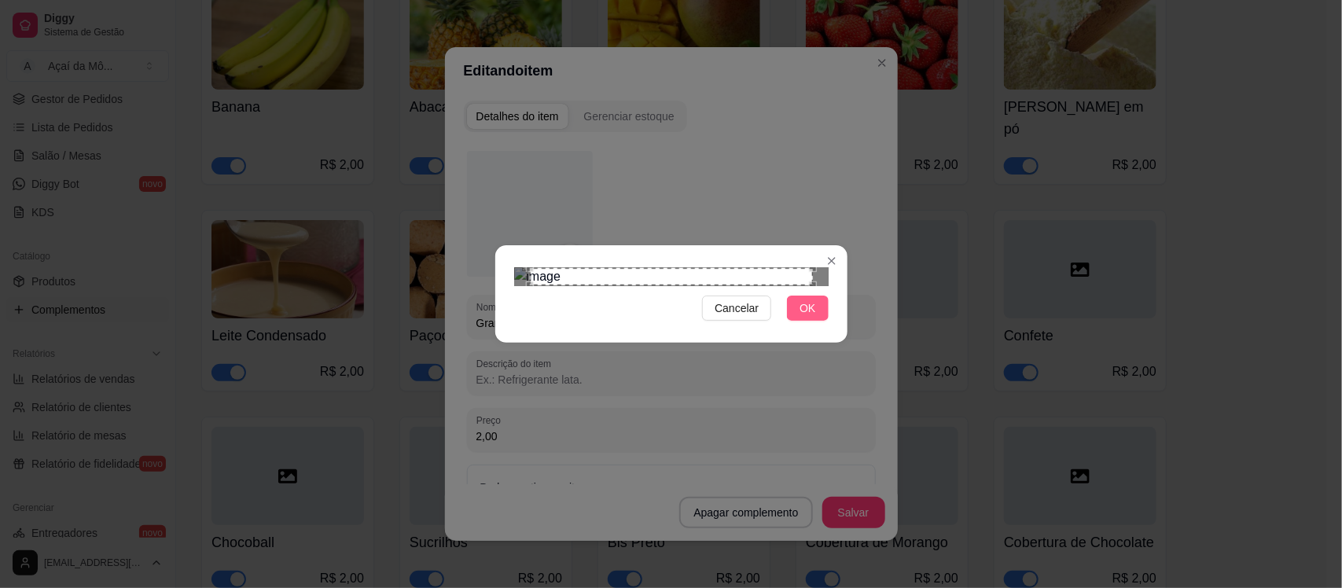
click at [823, 321] on button "OK" at bounding box center [807, 308] width 41 height 25
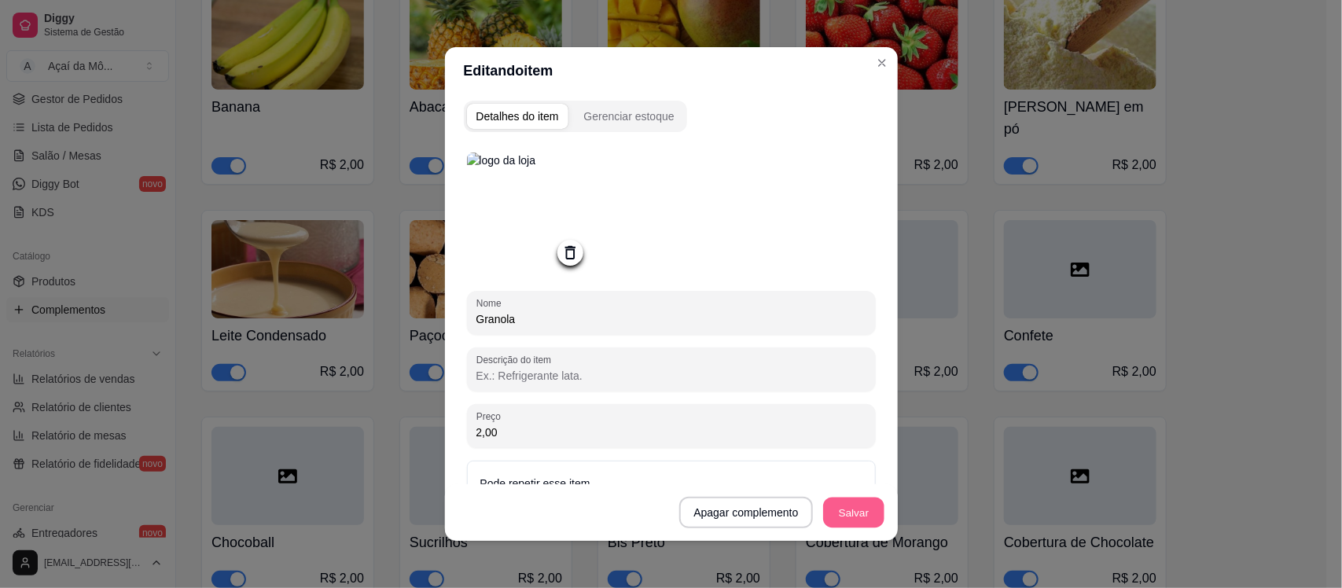
click at [857, 511] on button "Salvar" at bounding box center [853, 513] width 61 height 31
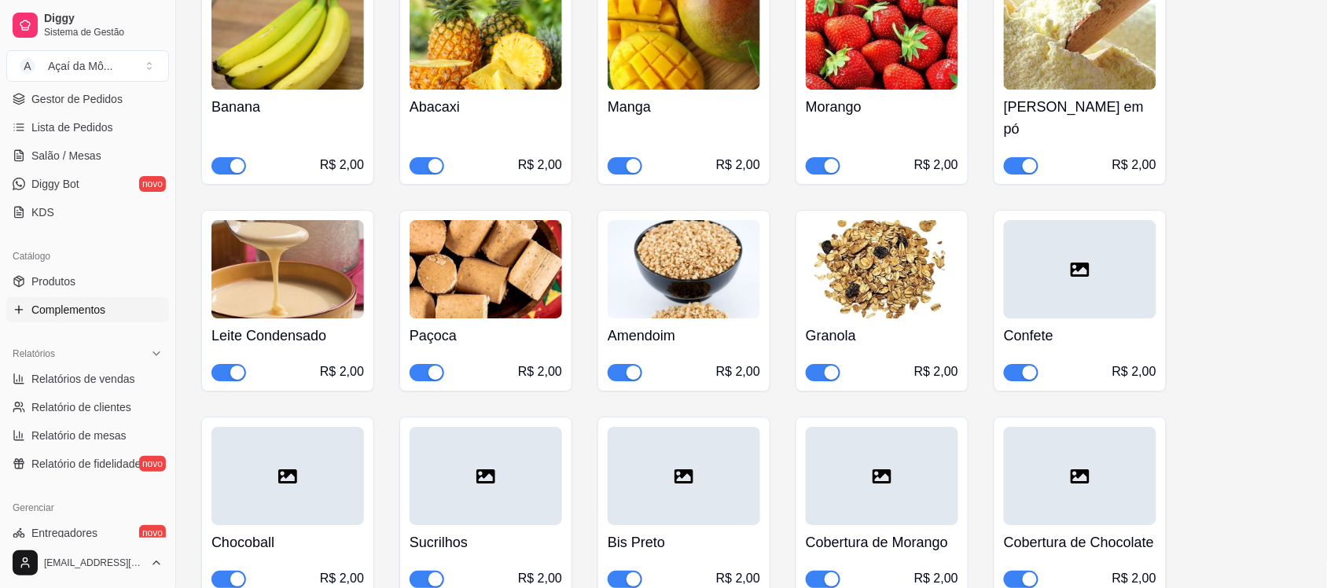
click at [1093, 325] on h4 "Confete" at bounding box center [1080, 336] width 153 height 22
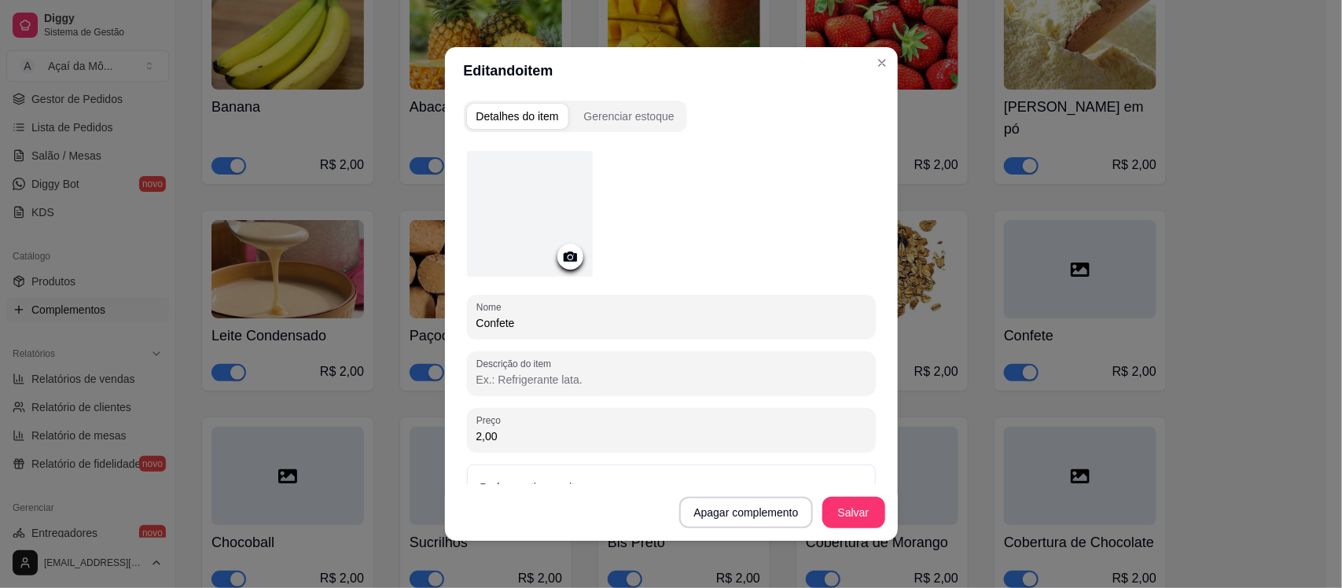
click at [561, 248] on icon at bounding box center [570, 257] width 18 height 18
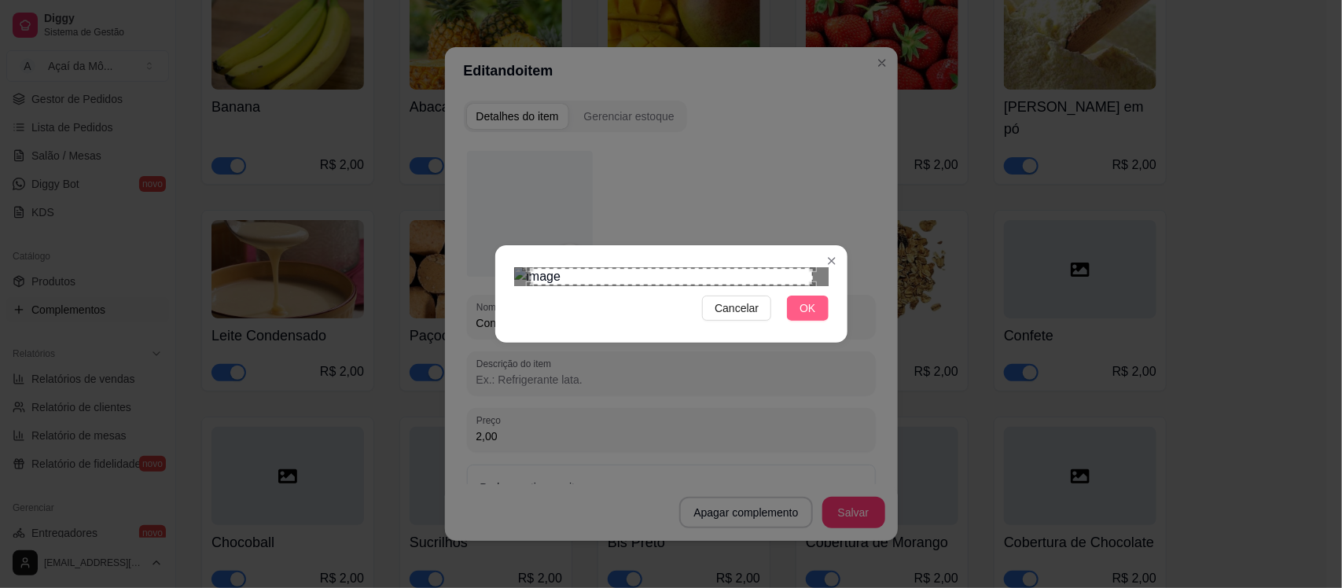
click at [816, 321] on button "OK" at bounding box center [807, 308] width 41 height 25
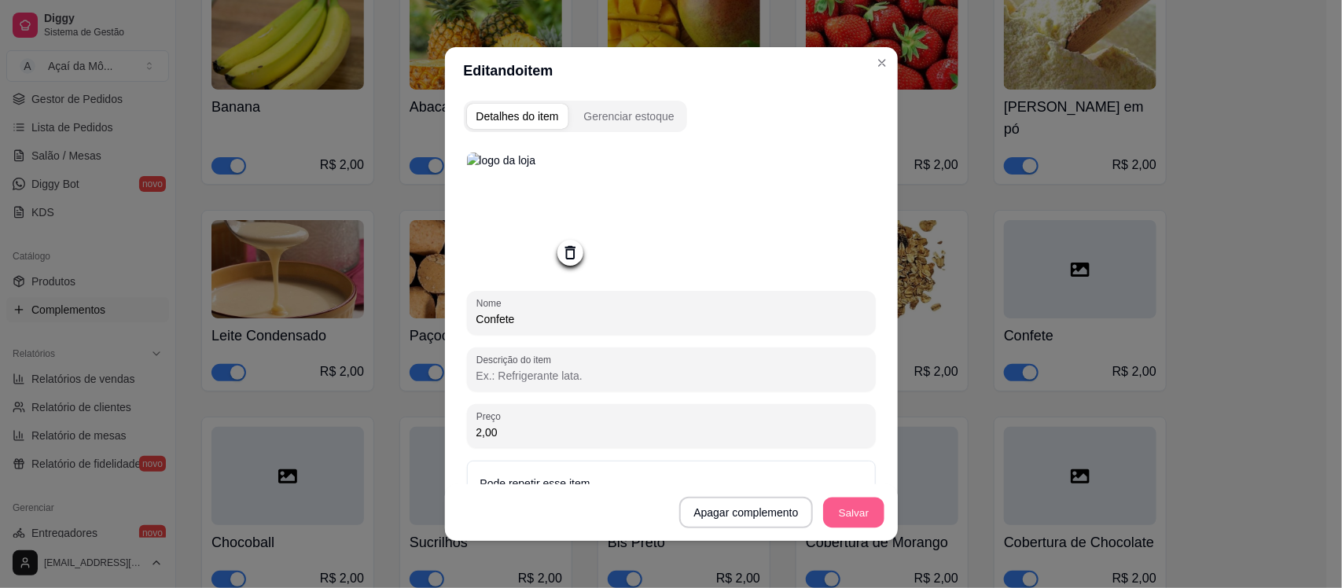
click at [858, 509] on button "Salvar" at bounding box center [853, 513] width 61 height 31
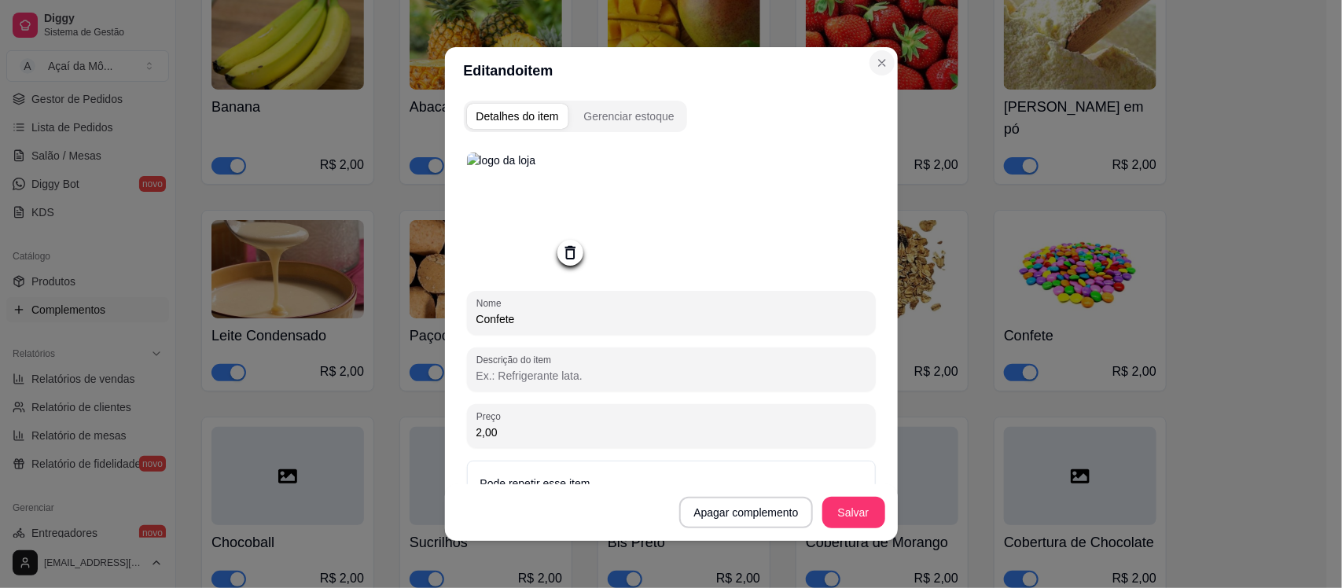
click at [880, 60] on section "Editando item Detalhes do item Gerenciar estoque Nome Confete Descrição do item…" at bounding box center [671, 294] width 453 height 494
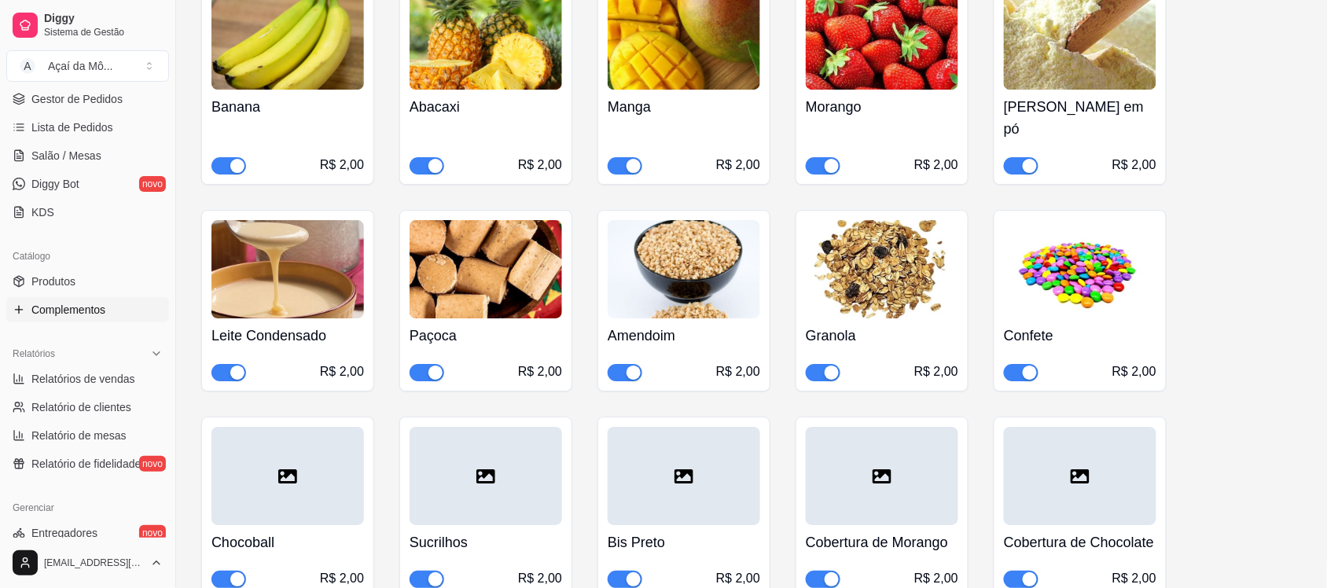
click at [292, 469] on icon at bounding box center [287, 476] width 19 height 14
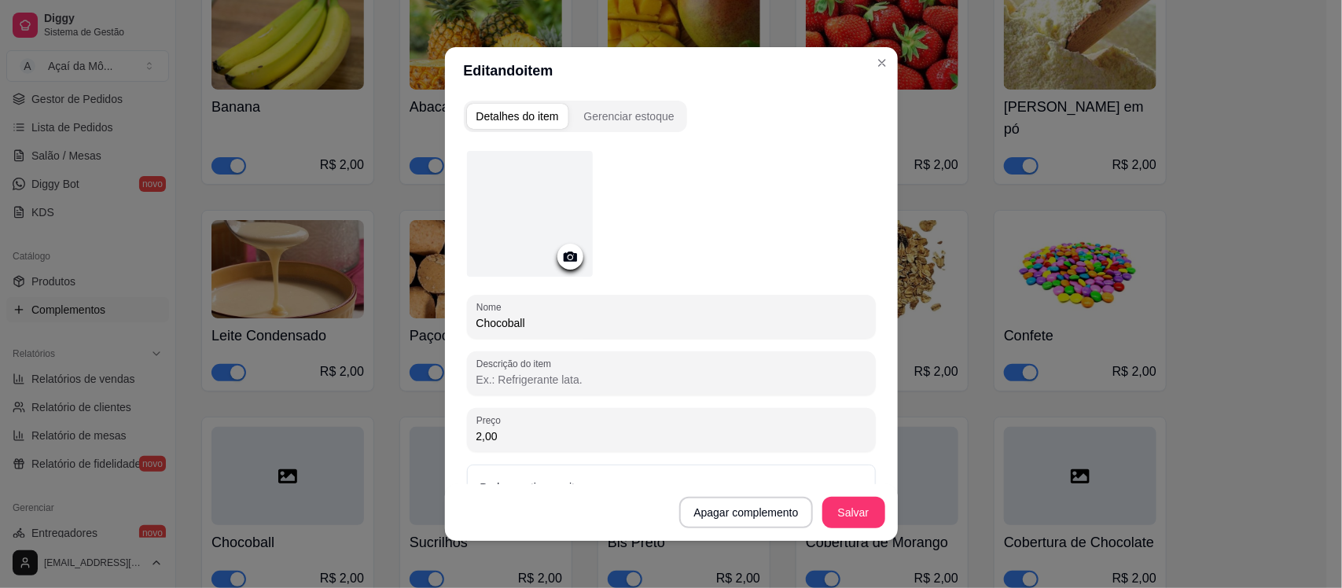
click at [561, 261] on icon at bounding box center [570, 257] width 18 height 18
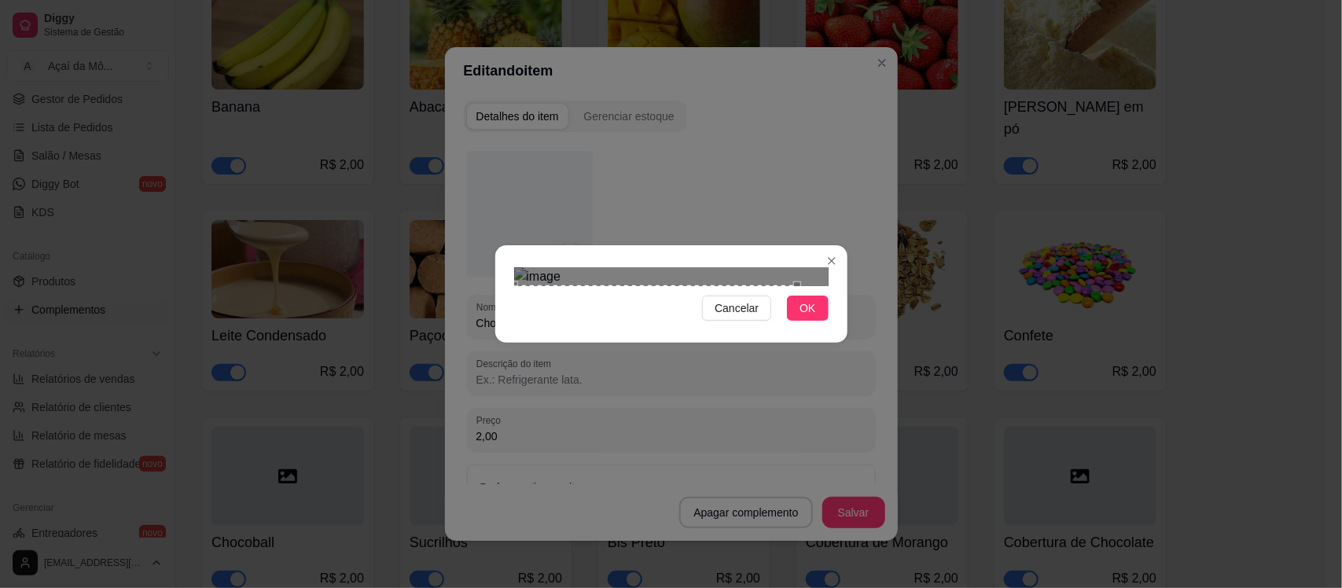
click at [639, 327] on div "Use the arrow keys to move the crop selection area" at bounding box center [655, 365] width 283 height 160
click at [709, 267] on div at bounding box center [671, 276] width 314 height 19
click at [824, 321] on button "OK" at bounding box center [807, 308] width 41 height 25
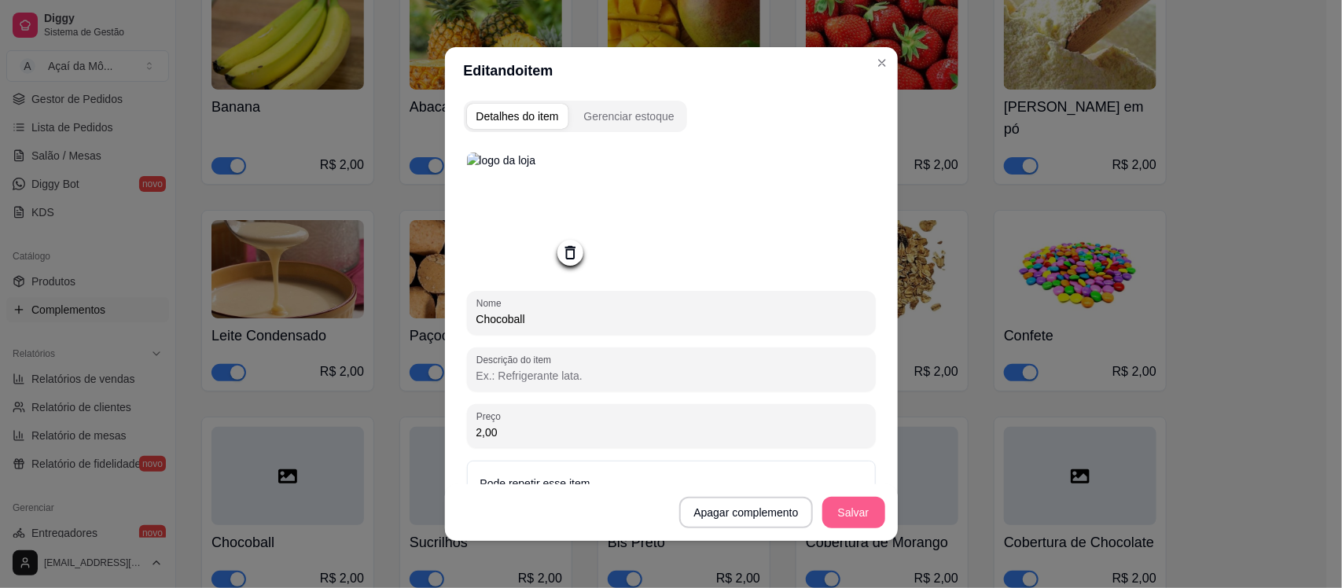
click at [853, 509] on button "Salvar" at bounding box center [853, 512] width 63 height 31
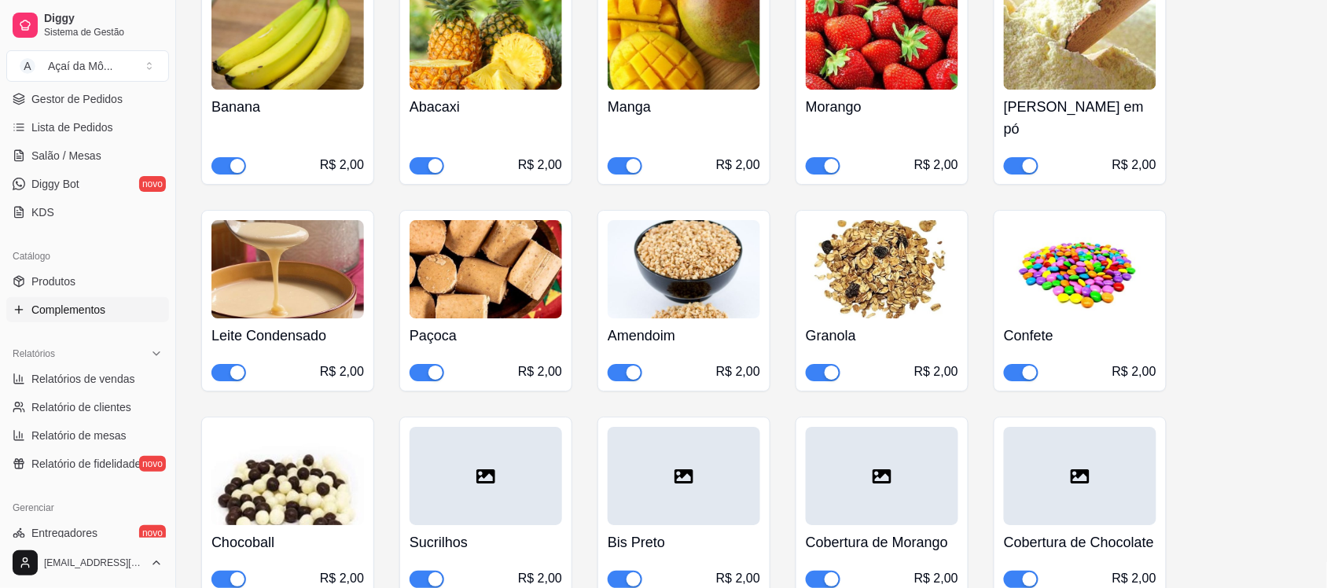
click at [499, 483] on div at bounding box center [486, 476] width 153 height 98
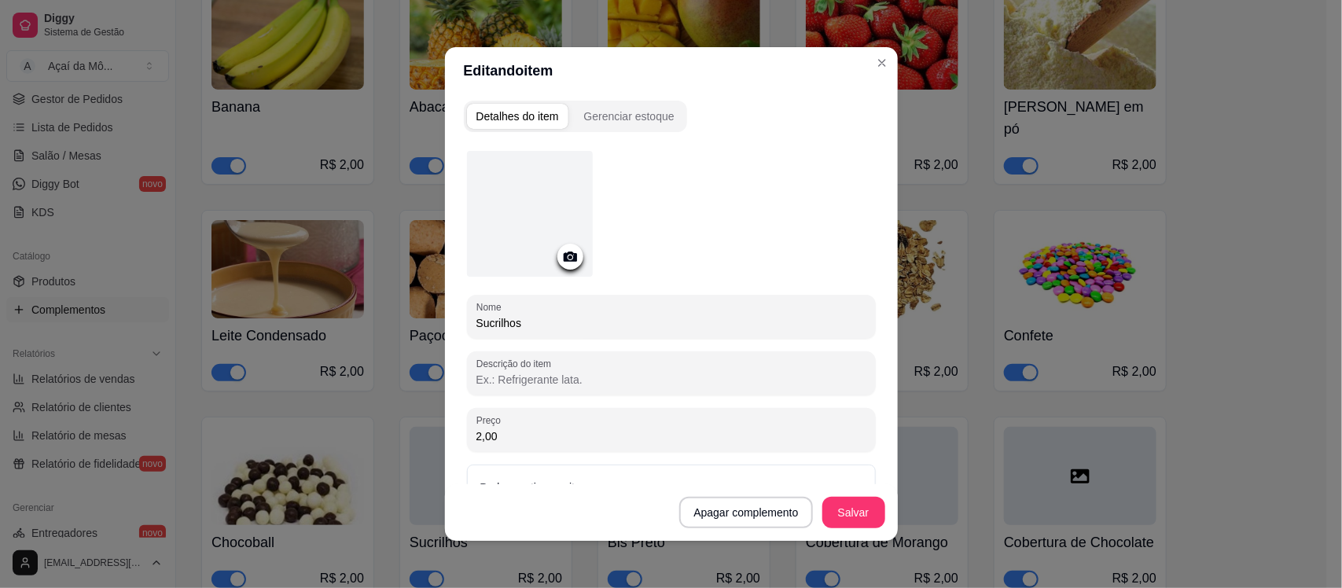
click at [563, 254] on icon at bounding box center [569, 257] width 13 height 10
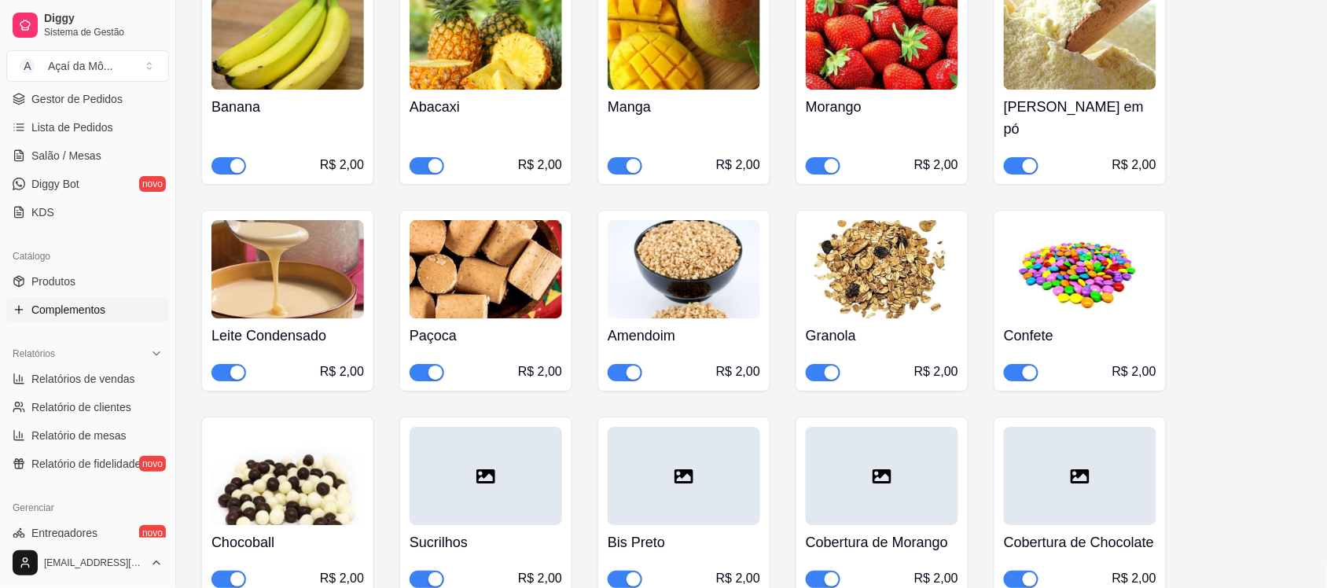
click at [472, 466] on div at bounding box center [486, 476] width 153 height 98
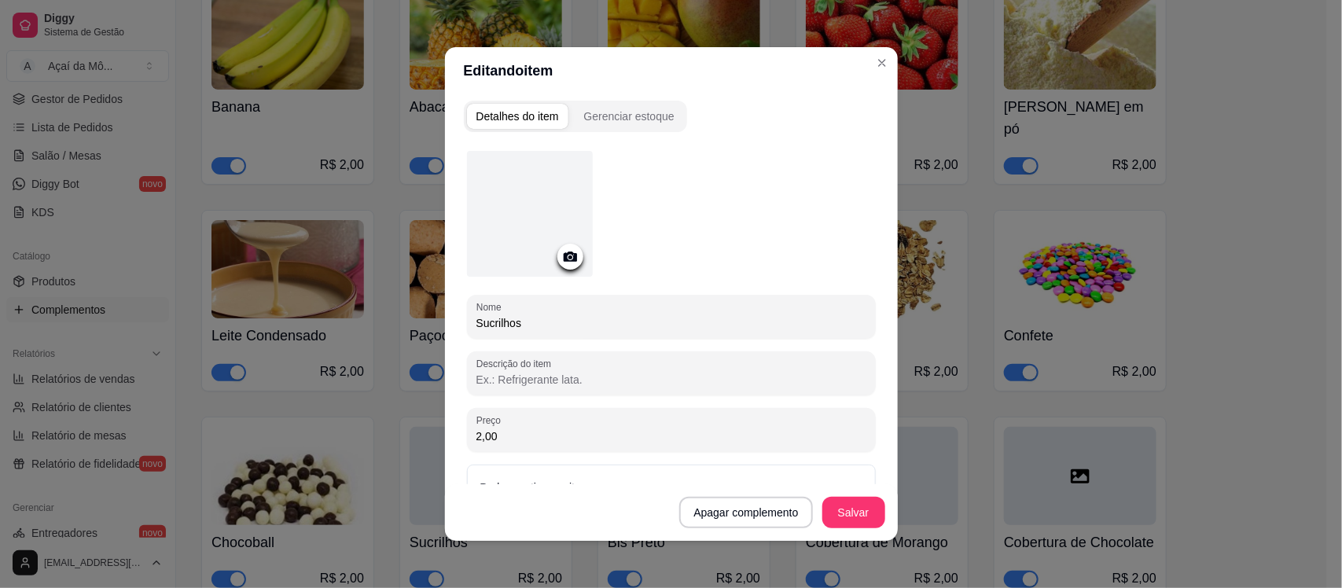
click at [559, 270] on div at bounding box center [530, 214] width 126 height 126
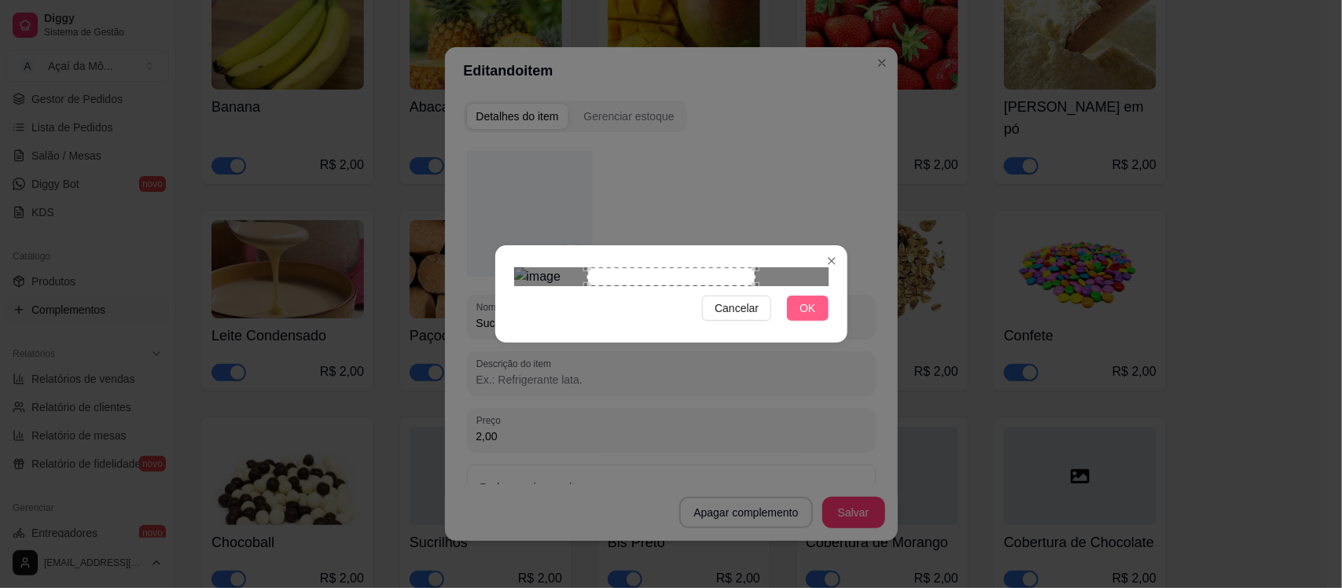
click at [818, 321] on button "OK" at bounding box center [807, 308] width 41 height 25
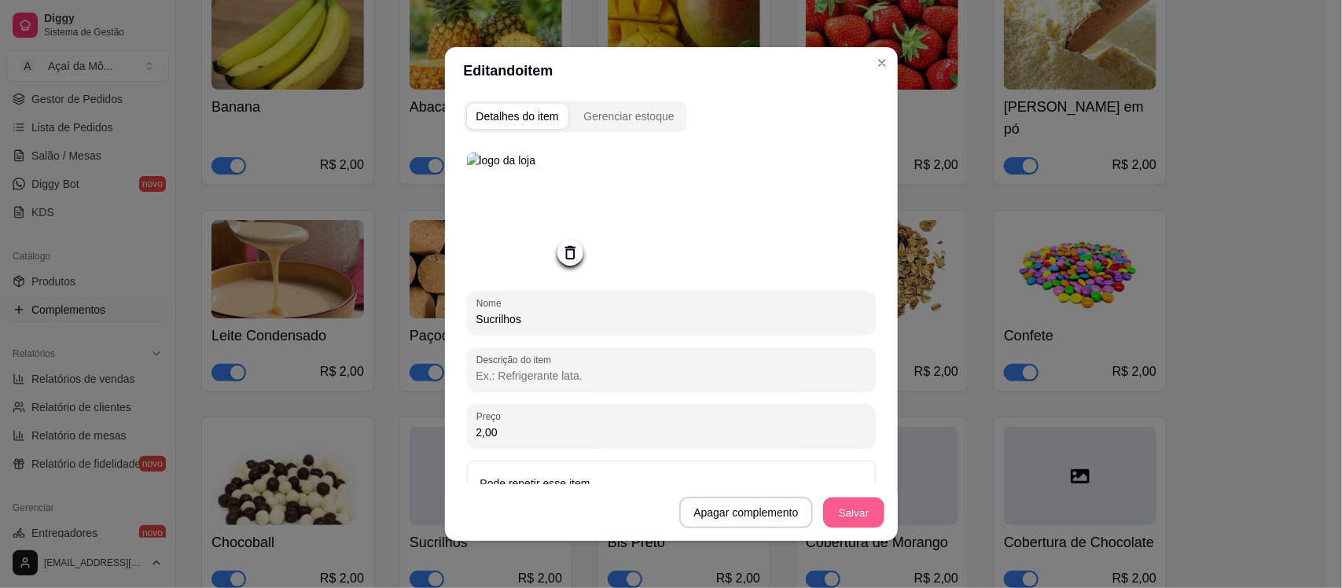
click at [842, 516] on button "Salvar" at bounding box center [853, 513] width 61 height 31
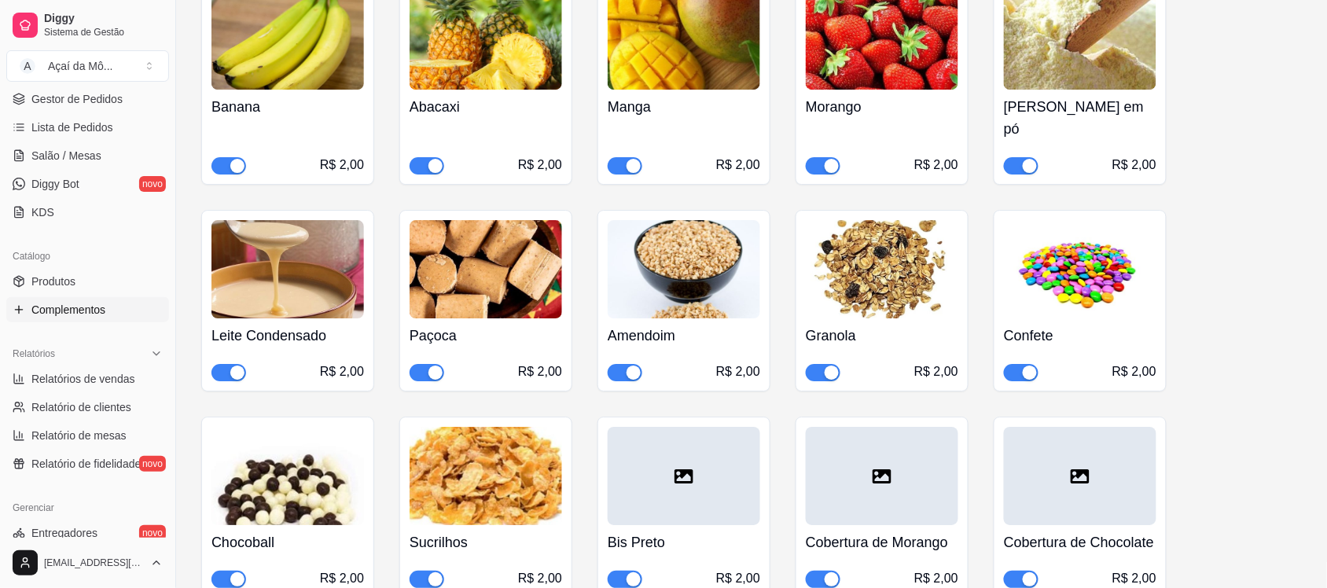
click at [682, 467] on icon at bounding box center [684, 476] width 19 height 19
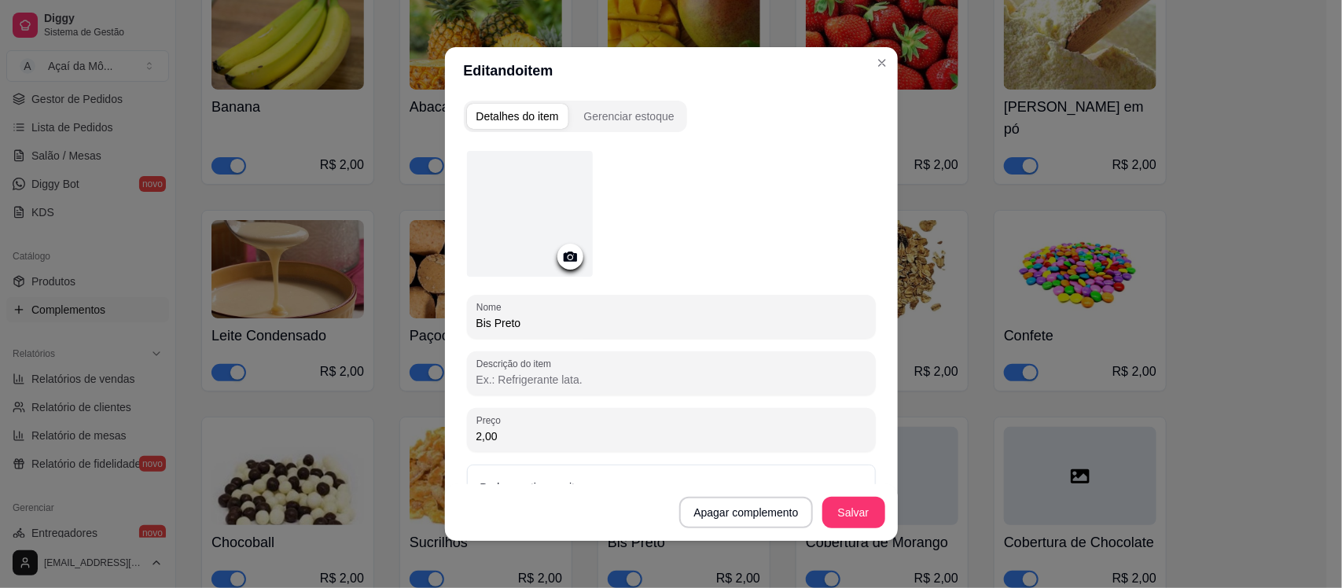
click at [568, 254] on icon at bounding box center [569, 257] width 13 height 10
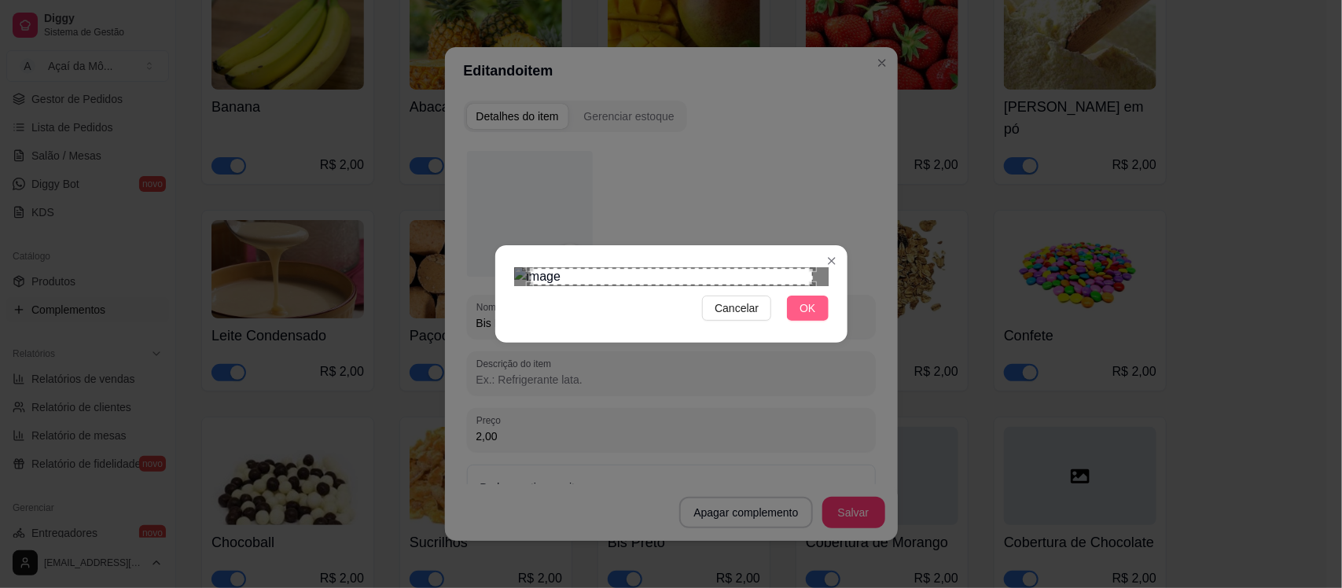
click at [819, 321] on button "OK" at bounding box center [807, 308] width 41 height 25
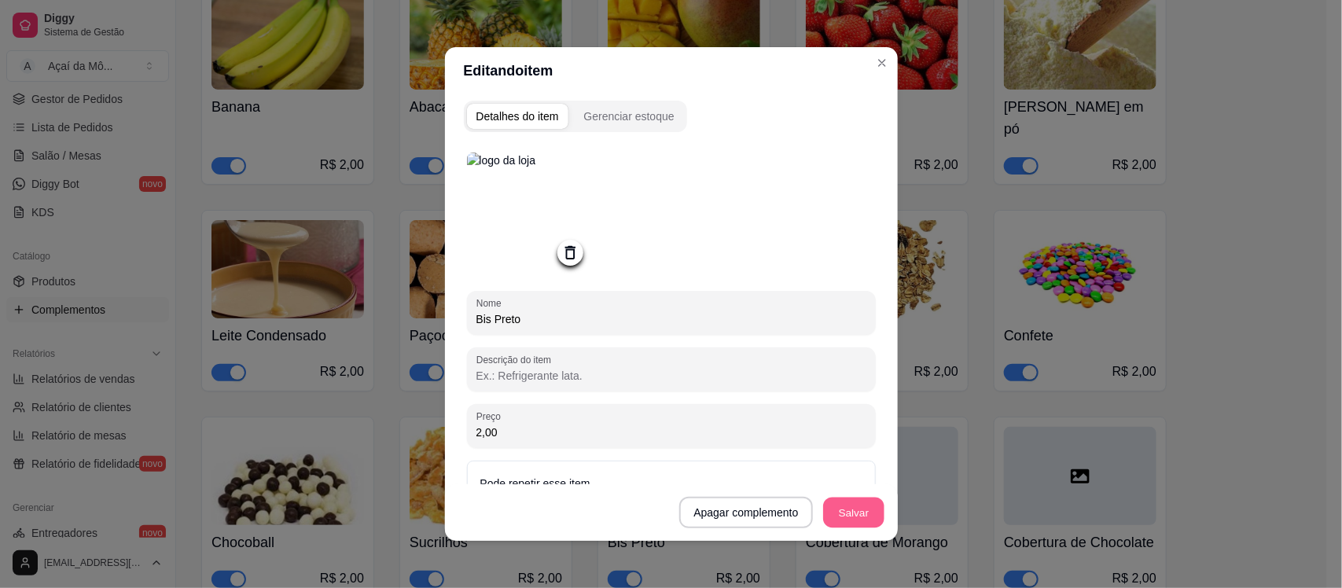
click at [845, 509] on button "Salvar" at bounding box center [853, 513] width 61 height 31
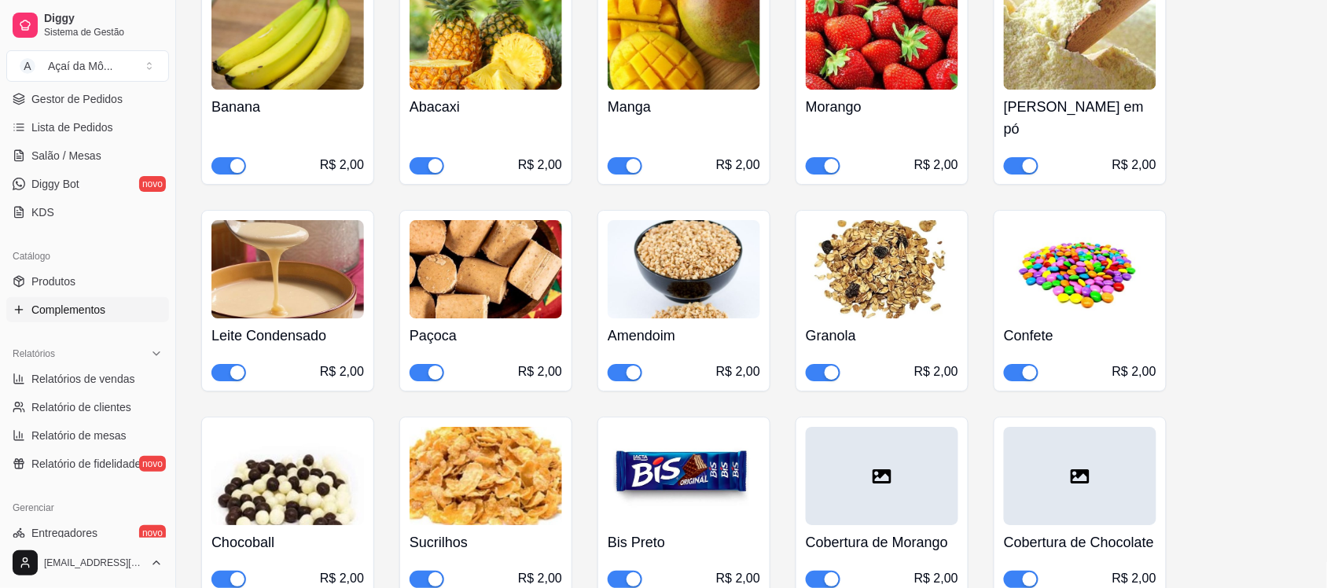
click at [925, 432] on div at bounding box center [882, 476] width 153 height 98
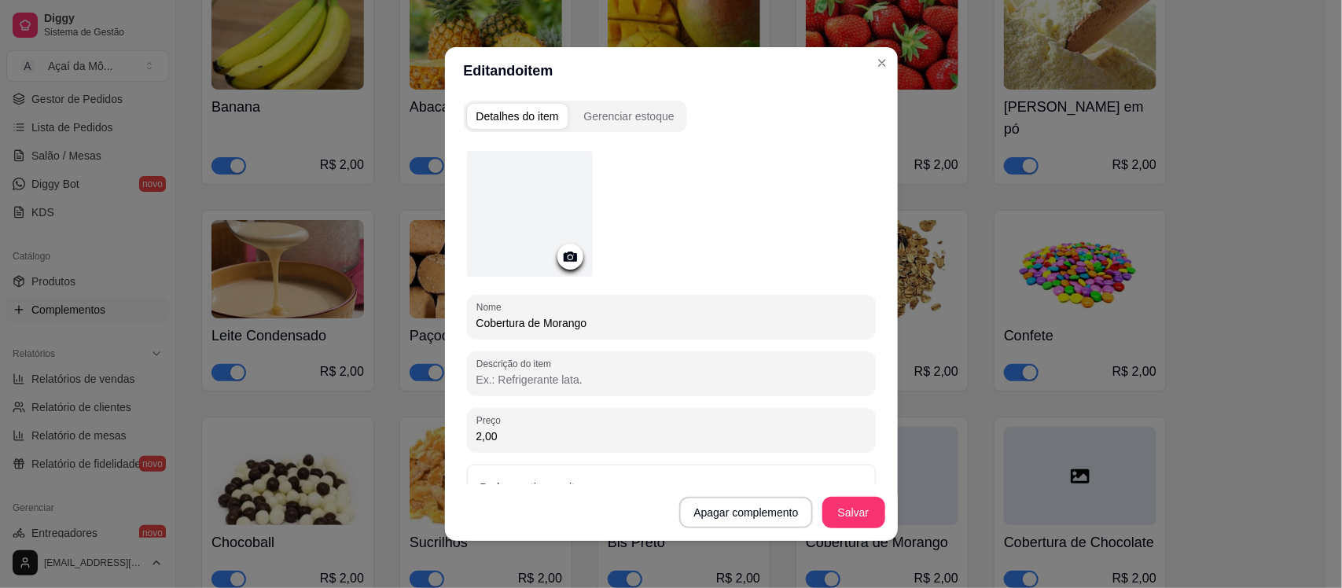
click at [561, 256] on icon at bounding box center [570, 257] width 18 height 18
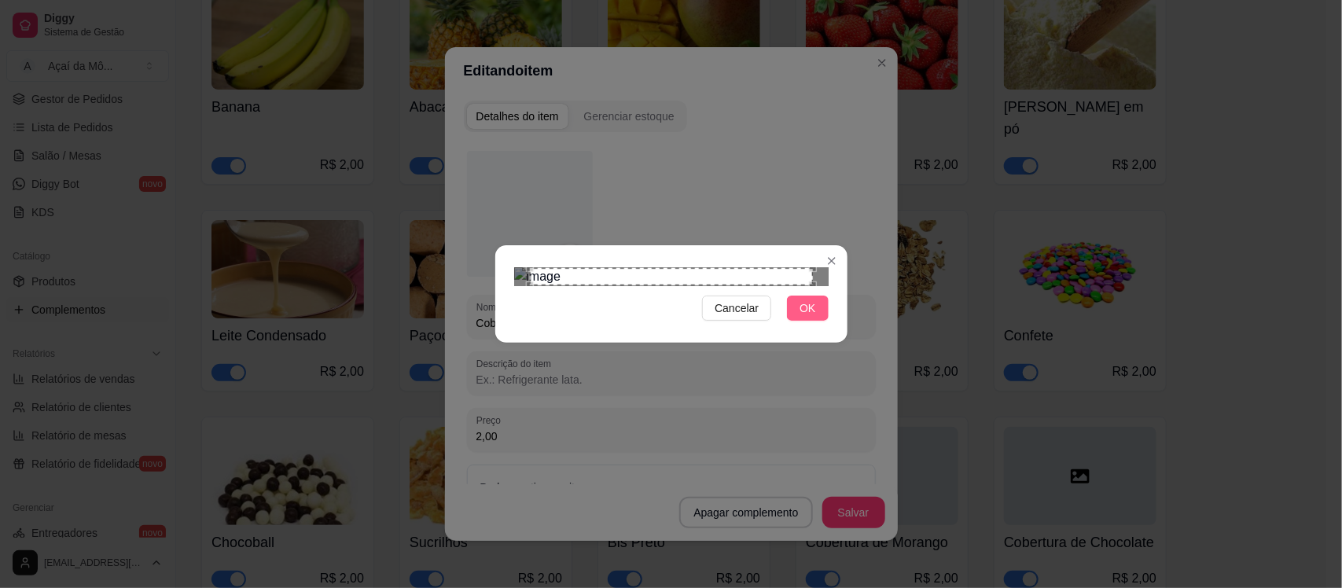
click at [818, 321] on button "OK" at bounding box center [807, 308] width 41 height 25
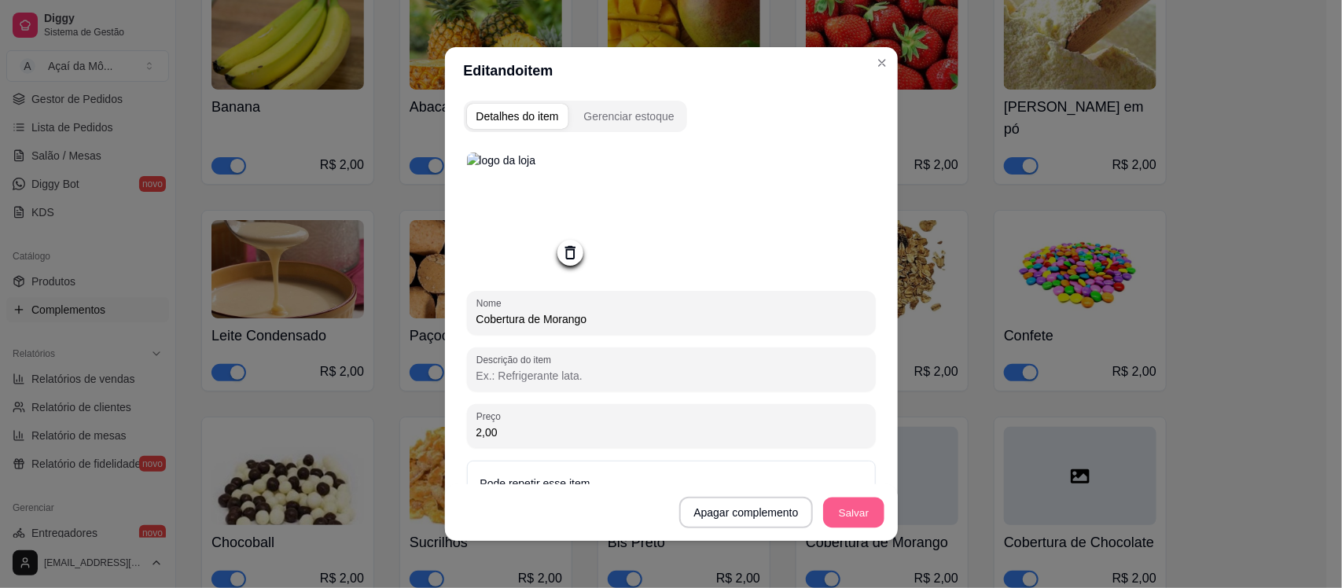
click at [855, 512] on button "Salvar" at bounding box center [853, 513] width 61 height 31
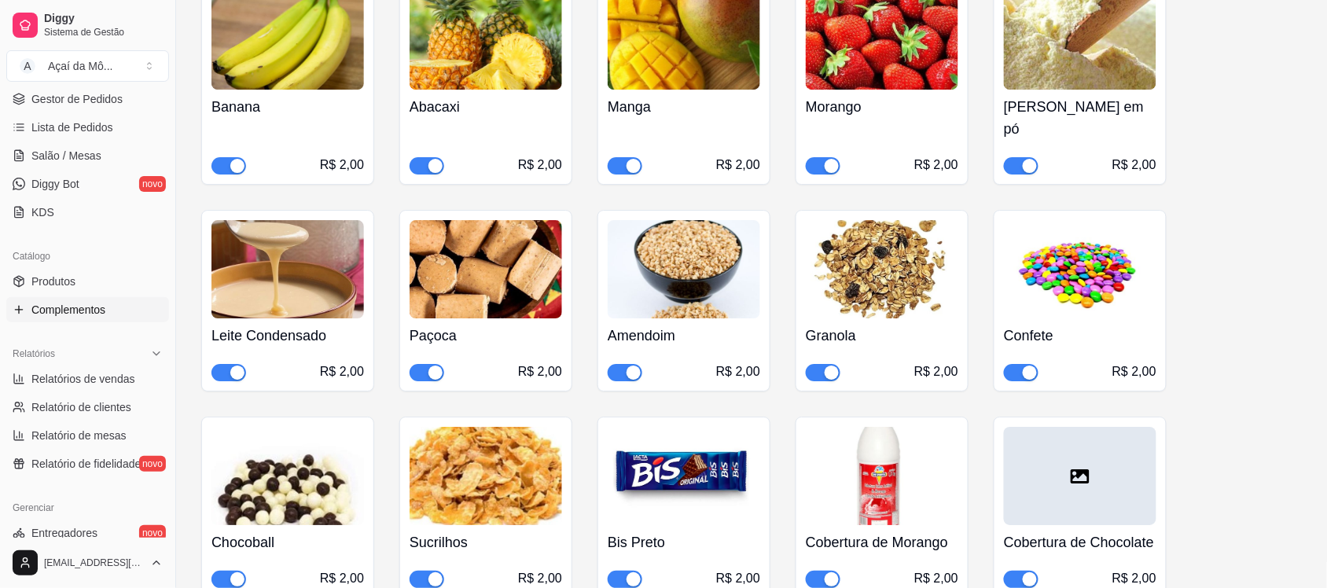
click at [1031, 465] on div at bounding box center [1080, 476] width 153 height 98
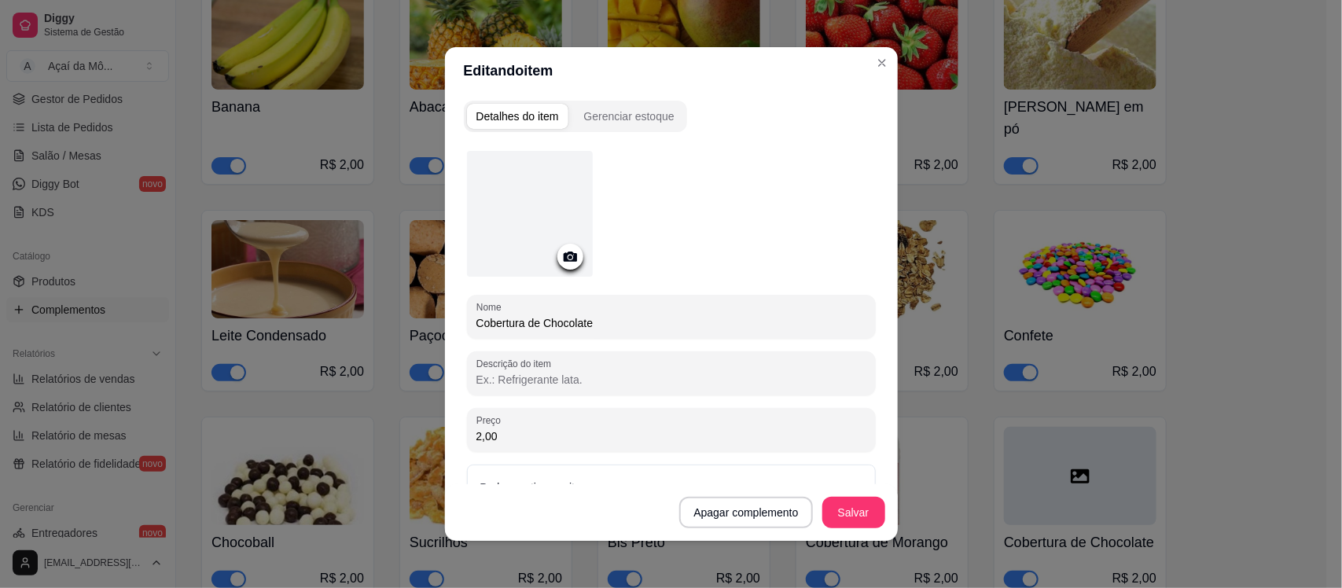
click at [564, 248] on icon at bounding box center [570, 257] width 18 height 18
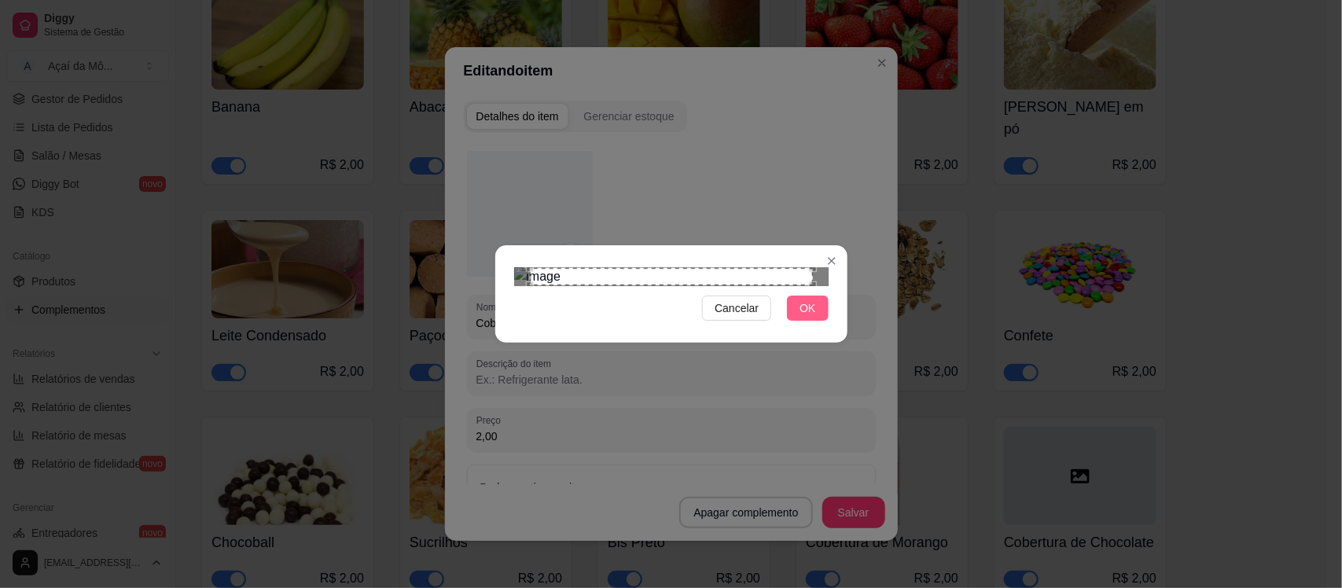
click at [806, 317] on span "OK" at bounding box center [808, 308] width 16 height 17
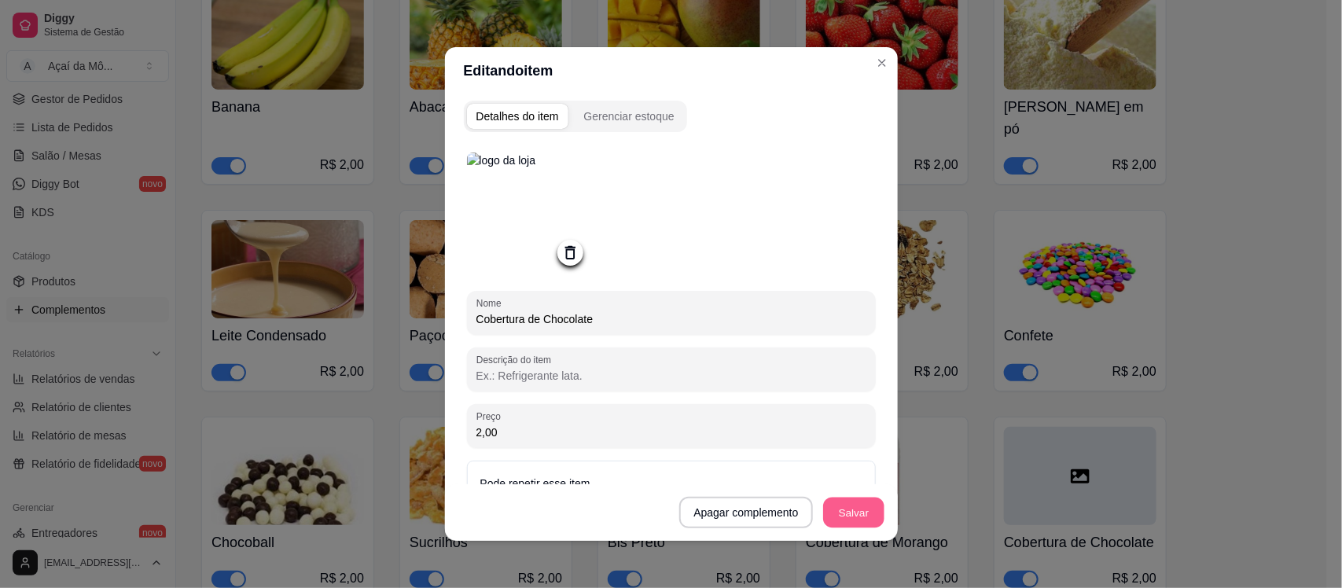
click at [855, 505] on button "Salvar" at bounding box center [853, 513] width 61 height 31
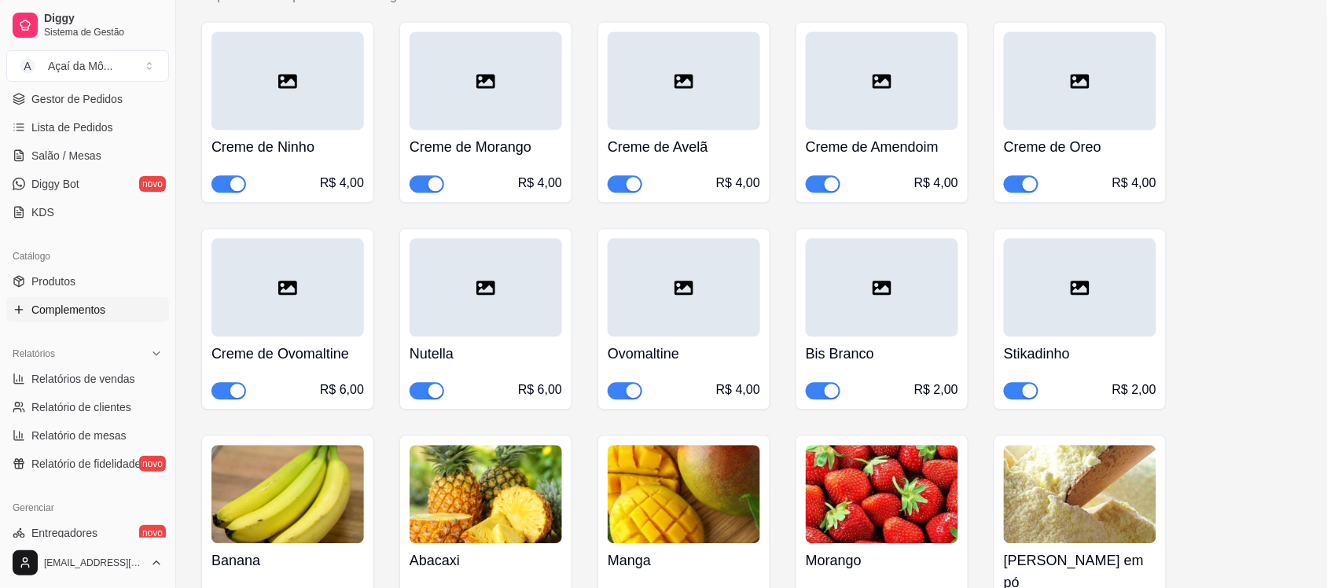
scroll to position [968, 0]
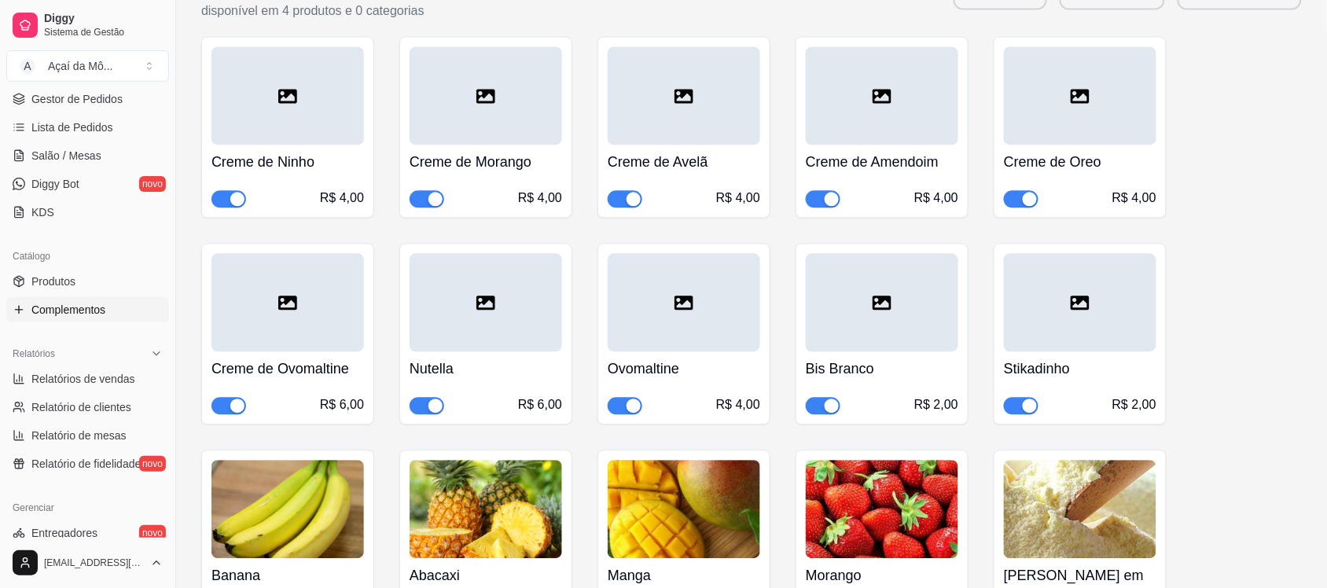
click at [1108, 320] on div at bounding box center [1080, 302] width 153 height 98
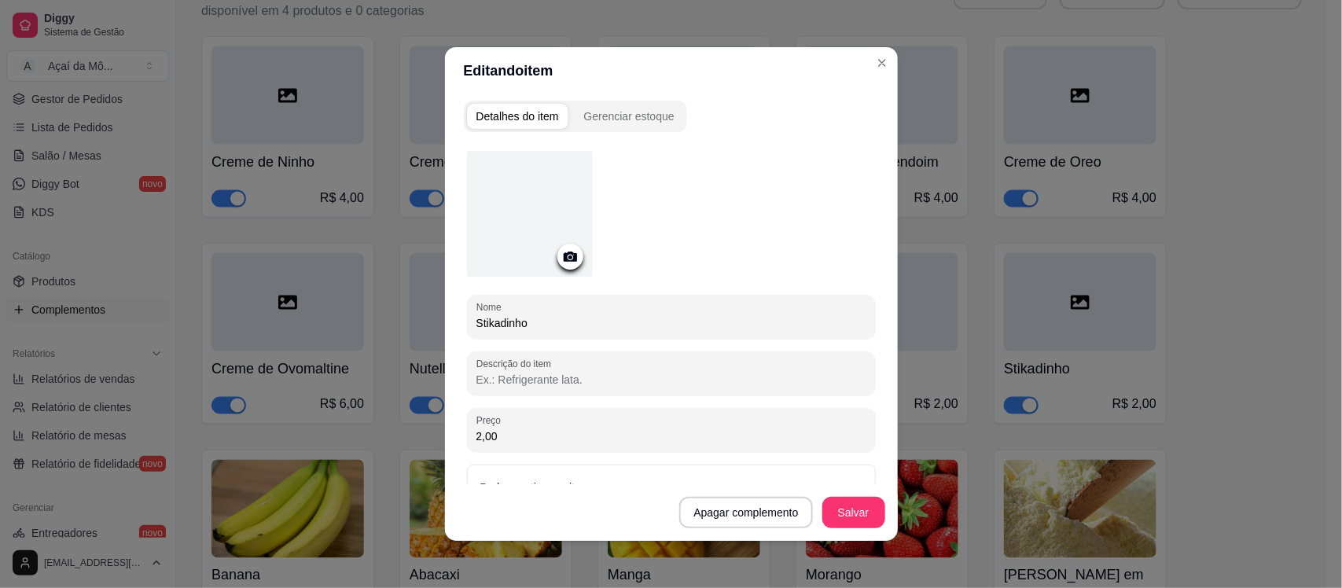
click at [571, 252] on icon at bounding box center [570, 257] width 18 height 18
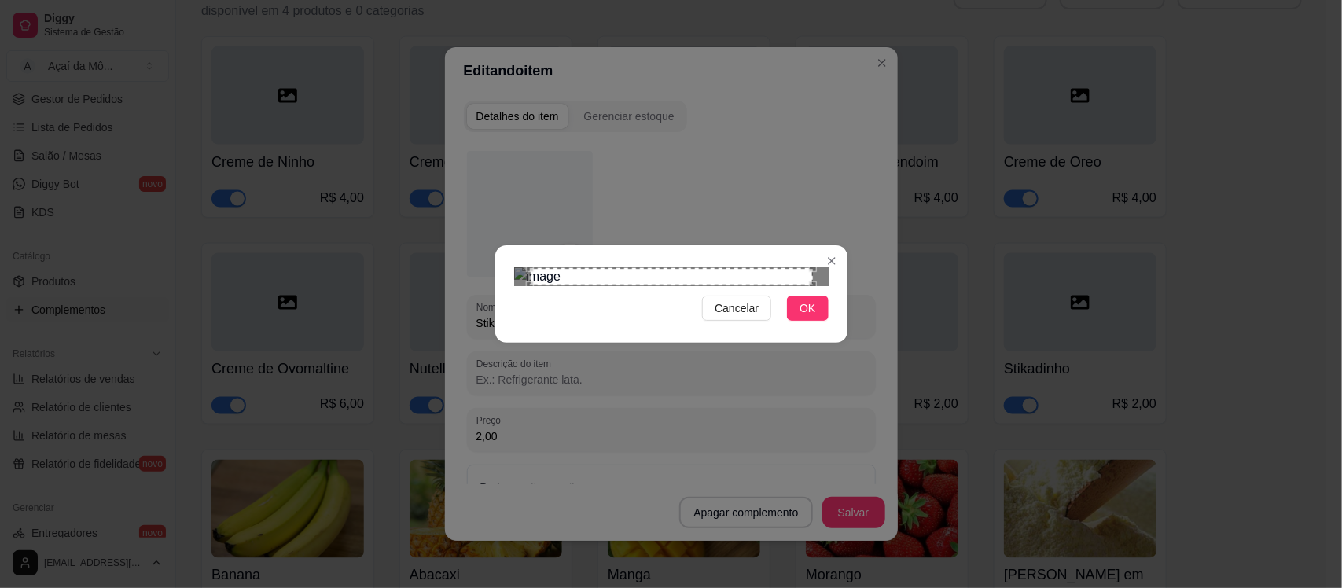
click at [803, 327] on div "Cancelar OK" at bounding box center [671, 294] width 352 height 66
click at [814, 317] on span "OK" at bounding box center [808, 308] width 16 height 17
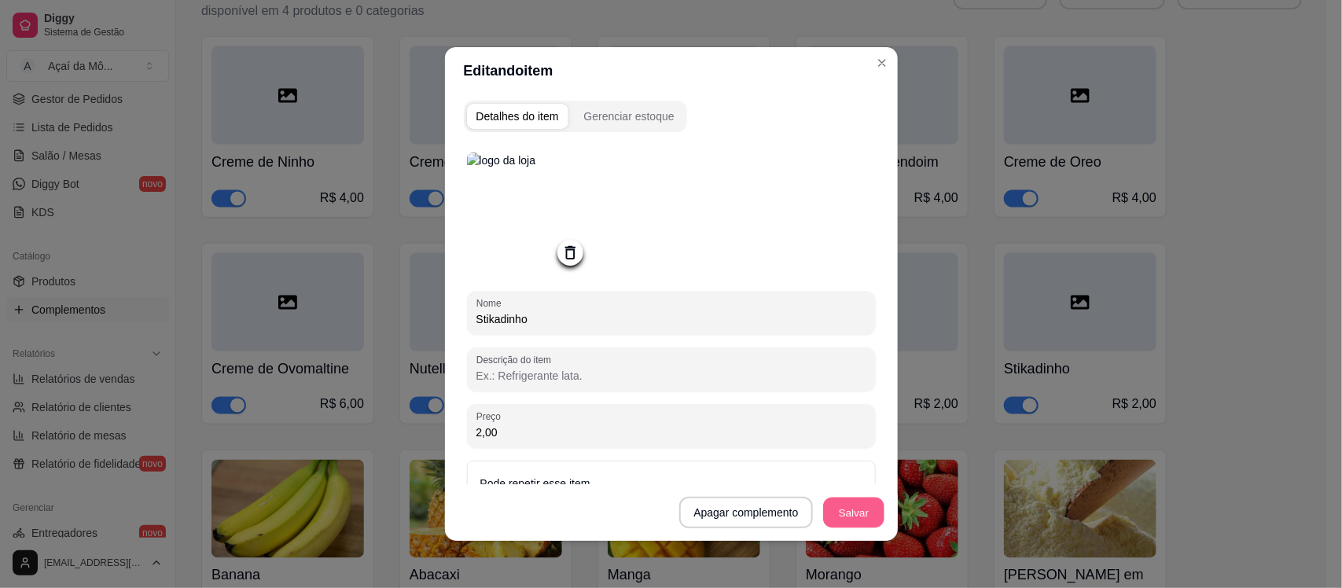
click at [845, 508] on button "Salvar" at bounding box center [853, 513] width 61 height 31
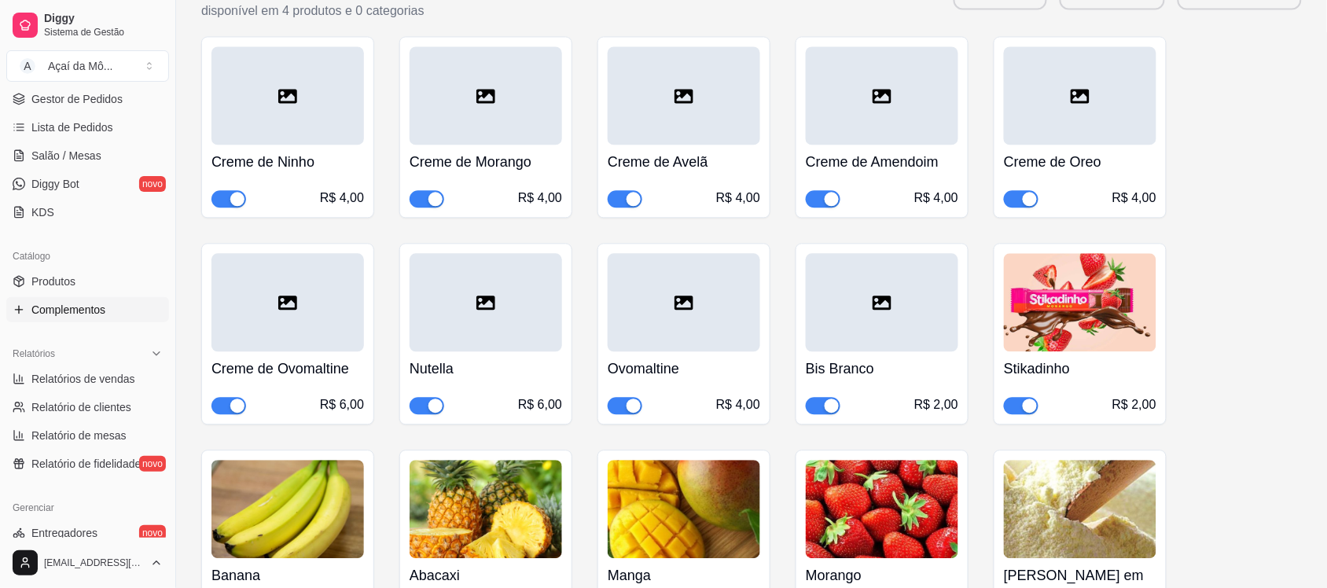
click at [921, 308] on div at bounding box center [882, 302] width 153 height 98
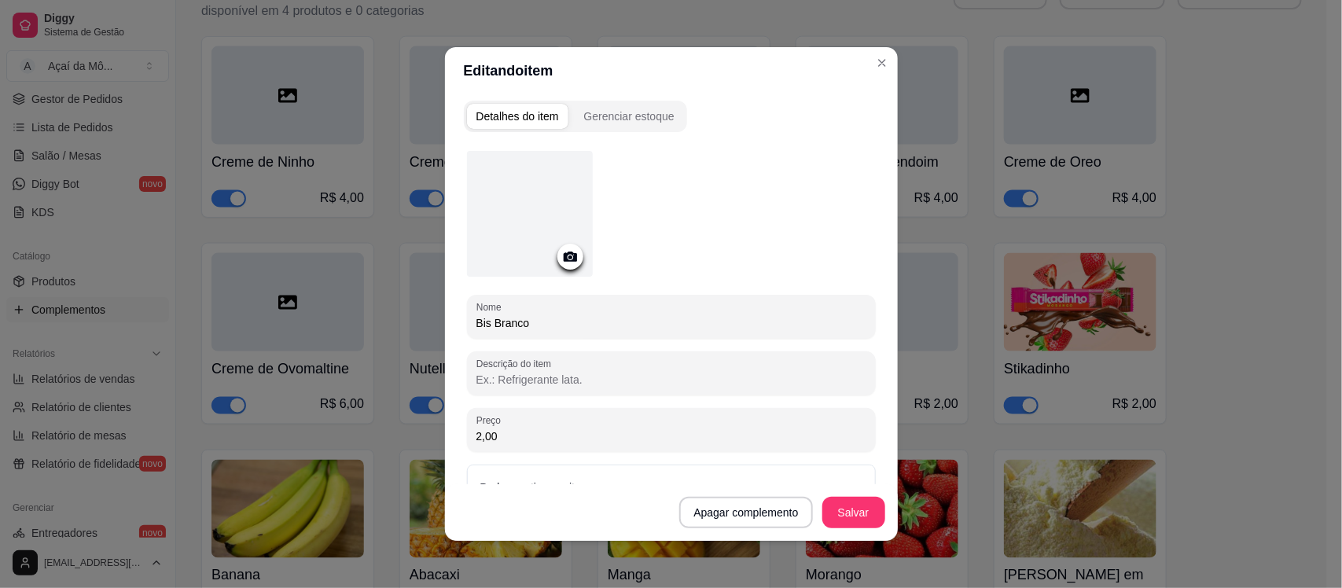
click at [564, 252] on icon at bounding box center [569, 257] width 13 height 10
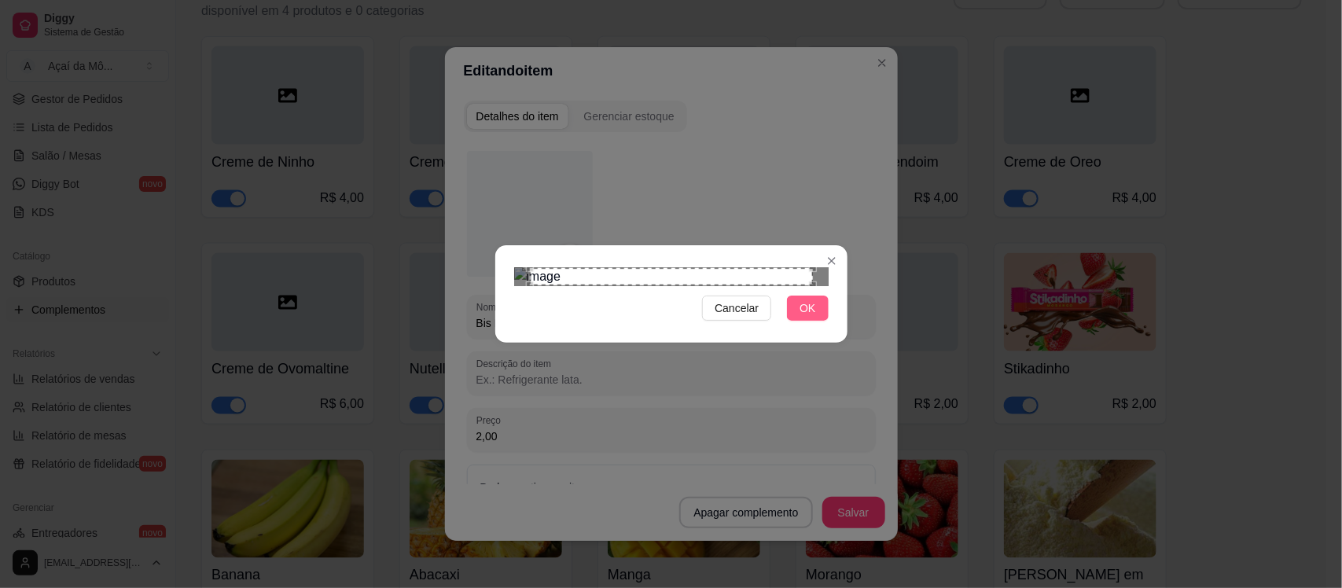
click at [800, 321] on button "OK" at bounding box center [807, 308] width 41 height 25
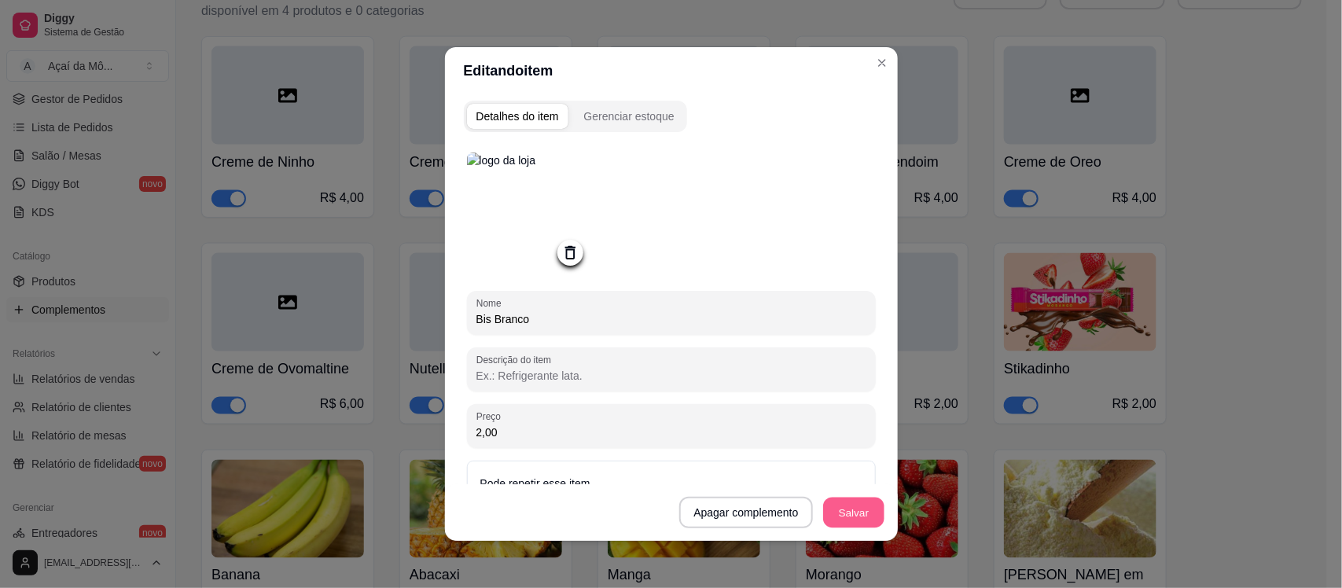
click at [823, 511] on button "Salvar" at bounding box center [853, 513] width 61 height 31
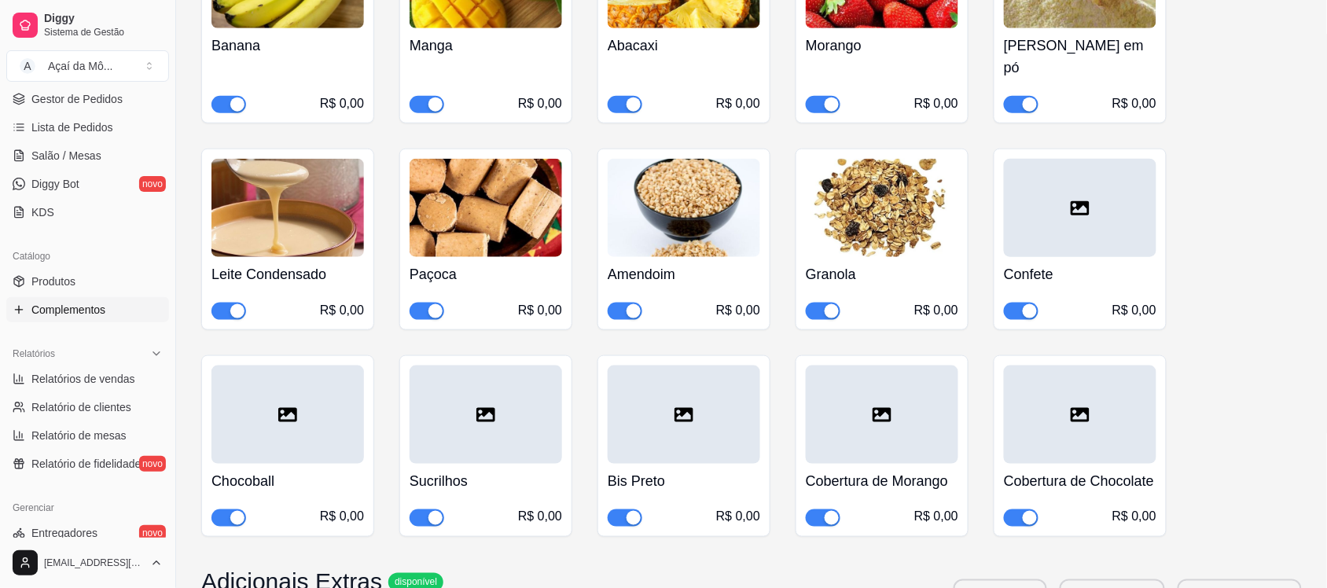
scroll to position [362, 0]
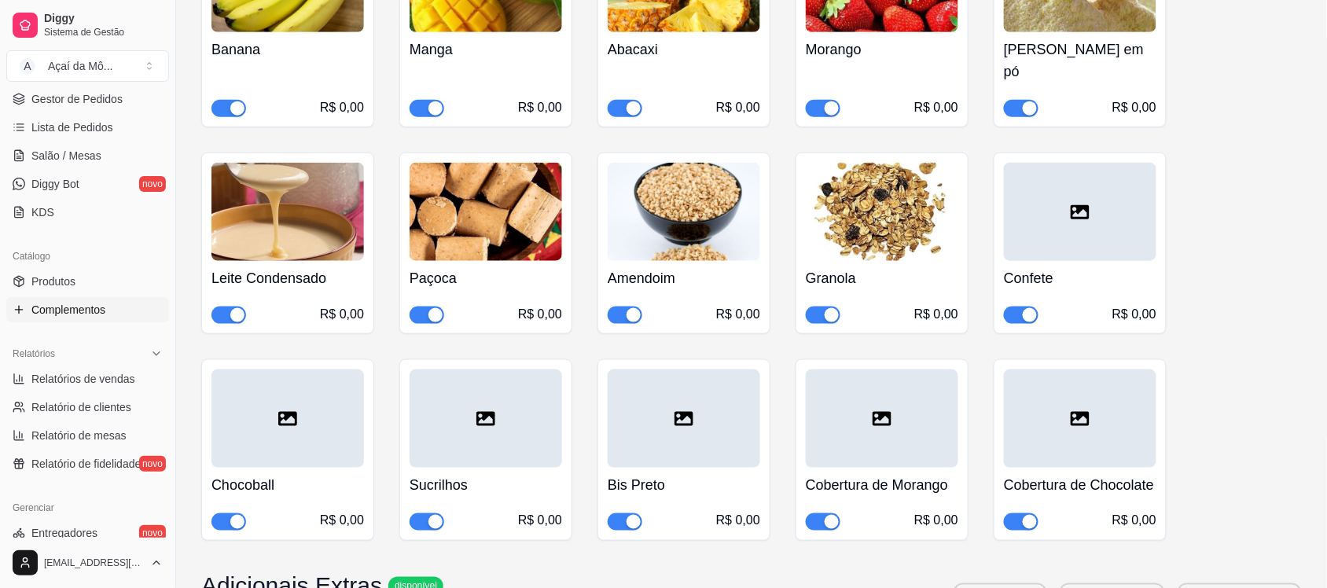
click at [1130, 182] on div at bounding box center [1080, 212] width 153 height 98
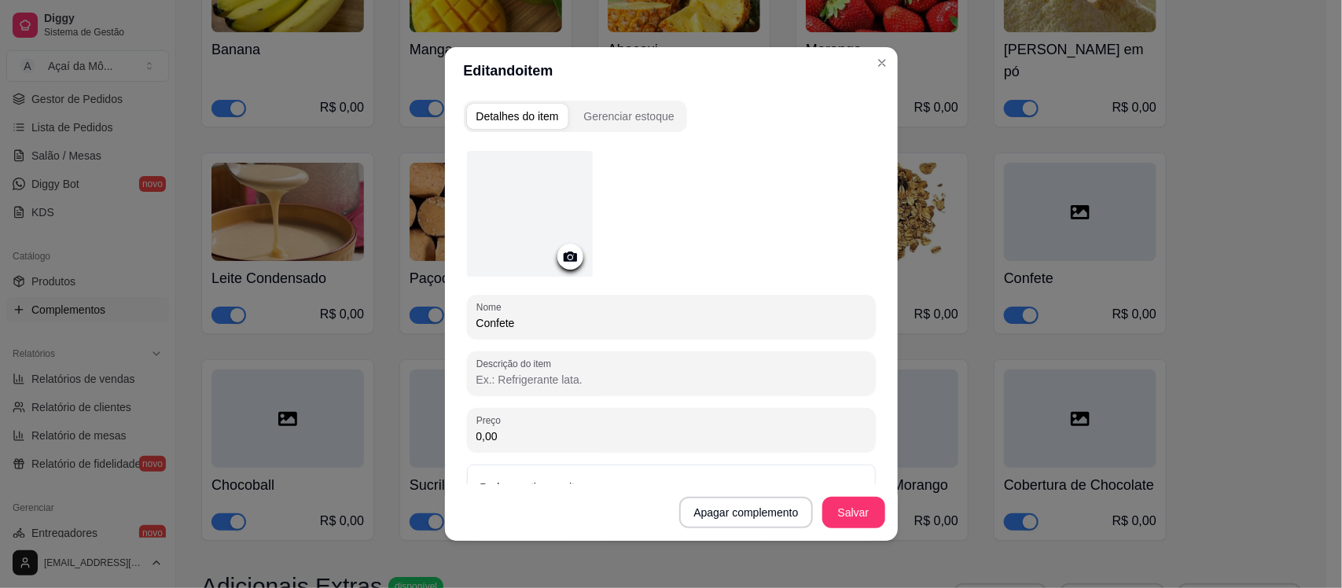
click at [563, 256] on icon at bounding box center [569, 257] width 13 height 10
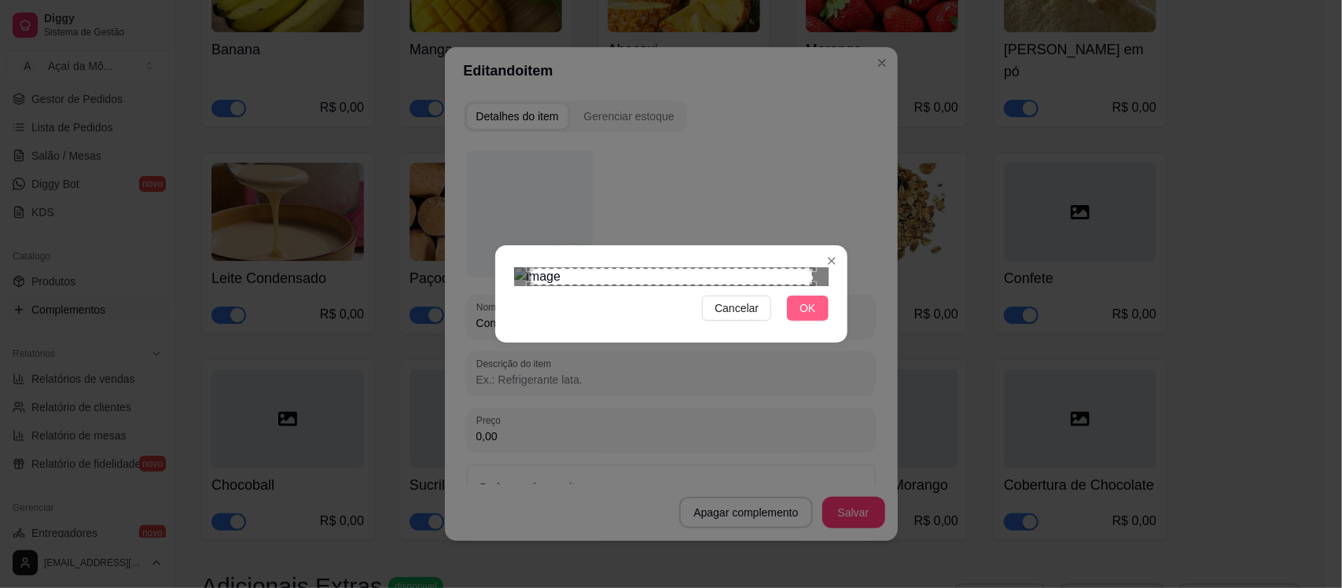
click at [822, 321] on button "OK" at bounding box center [807, 308] width 41 height 25
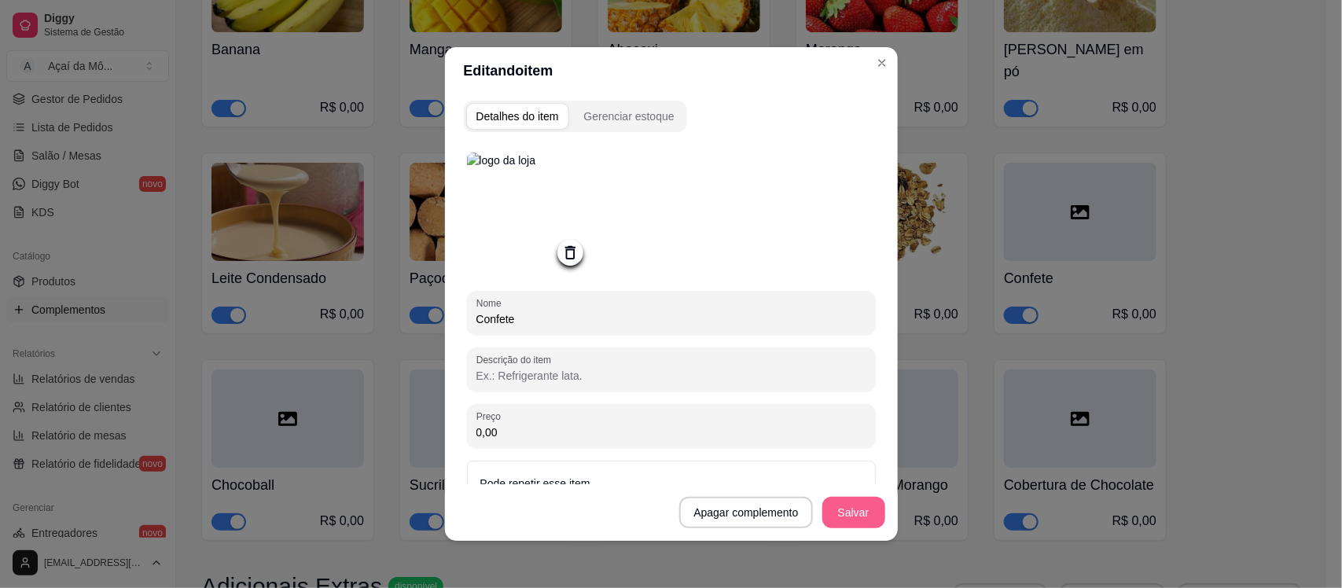
click at [843, 515] on button "Salvar" at bounding box center [853, 512] width 63 height 31
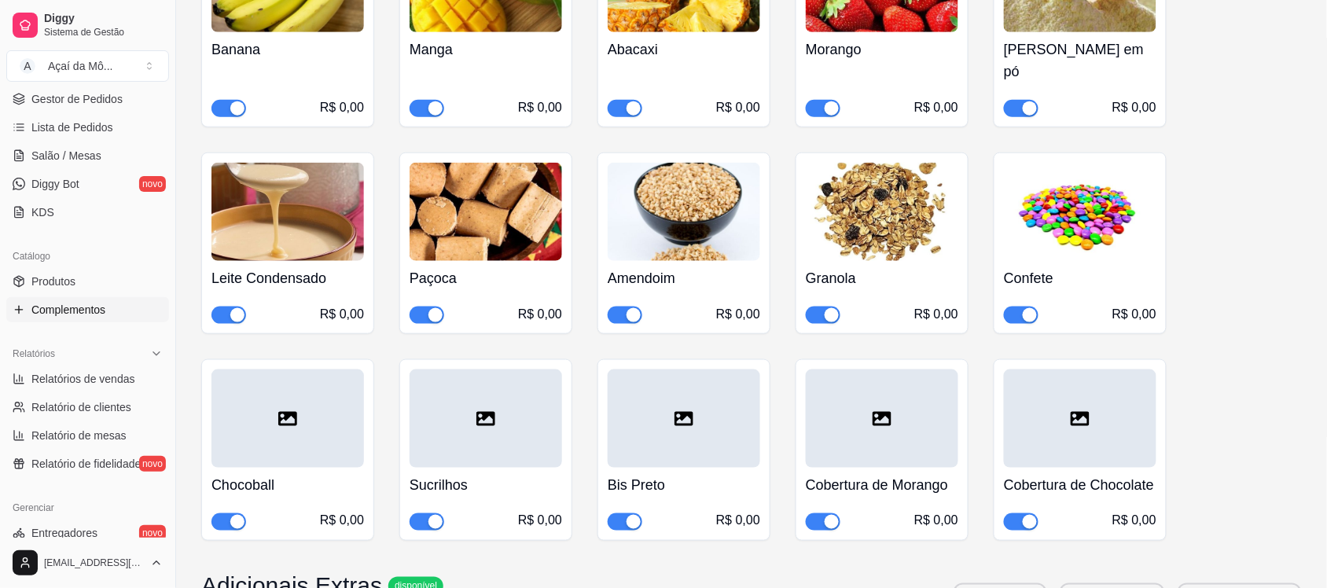
click at [295, 412] on icon at bounding box center [287, 419] width 19 height 14
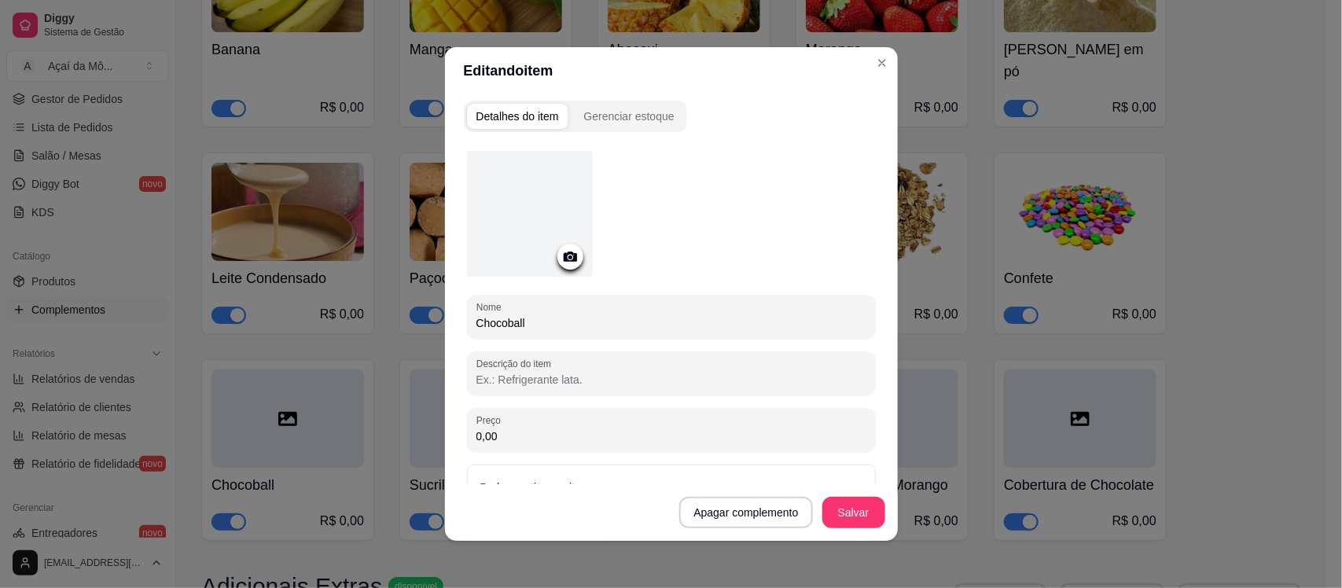
click at [557, 264] on div at bounding box center [570, 257] width 26 height 26
click at [563, 252] on icon at bounding box center [569, 257] width 13 height 10
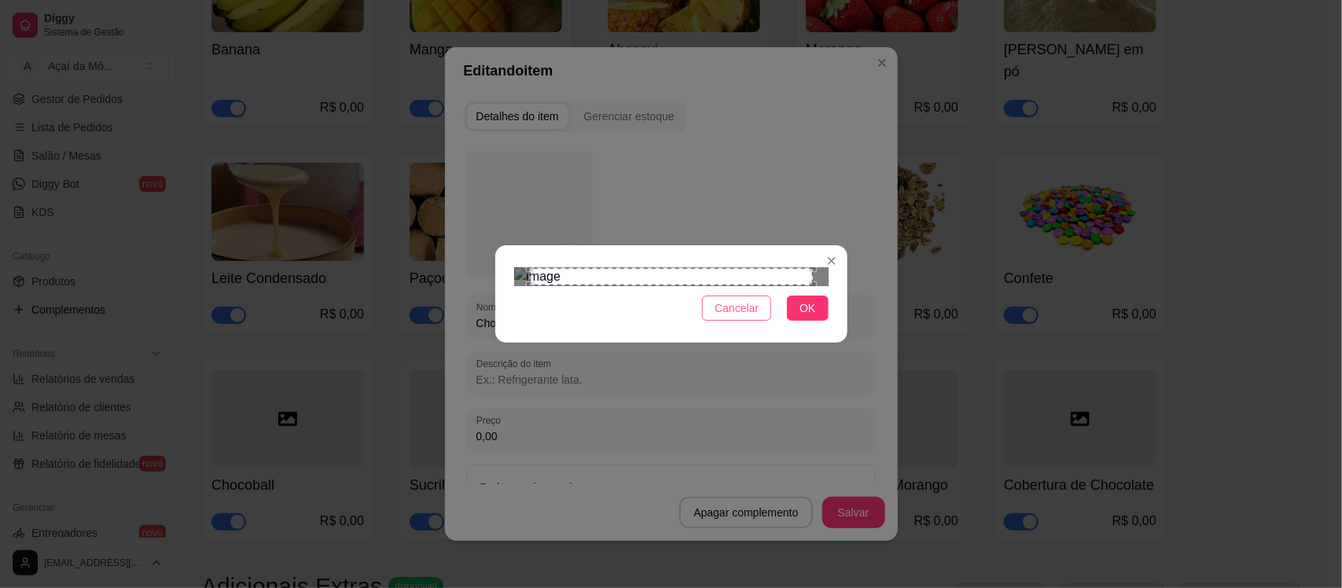
click at [737, 317] on span "Cancelar" at bounding box center [737, 308] width 44 height 17
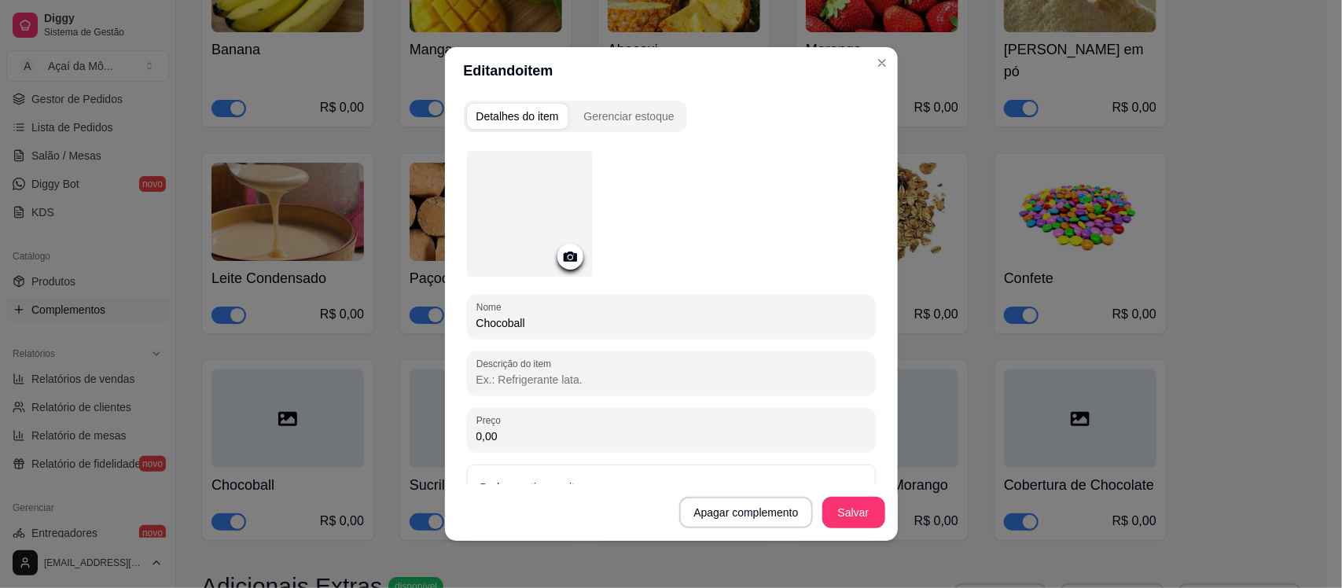
click at [561, 248] on icon at bounding box center [570, 257] width 18 height 18
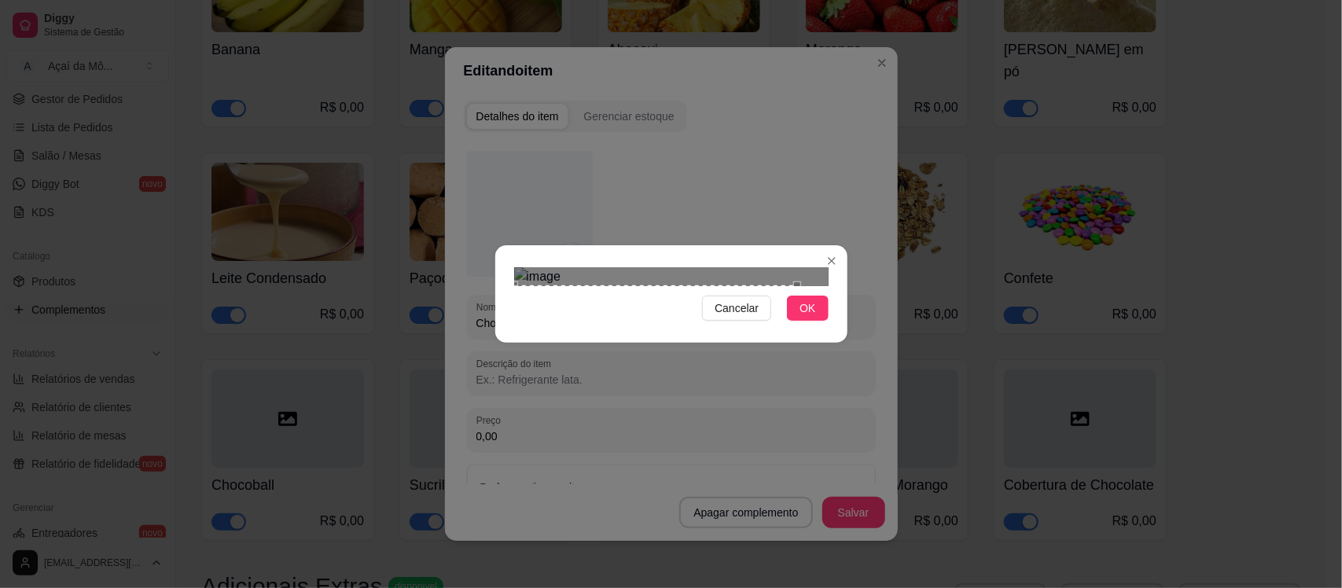
click at [584, 343] on div "Use the arrow keys to move the crop selection area" at bounding box center [655, 365] width 283 height 160
click at [651, 267] on div at bounding box center [671, 276] width 314 height 19
click at [751, 317] on span "Cancelar" at bounding box center [737, 308] width 44 height 17
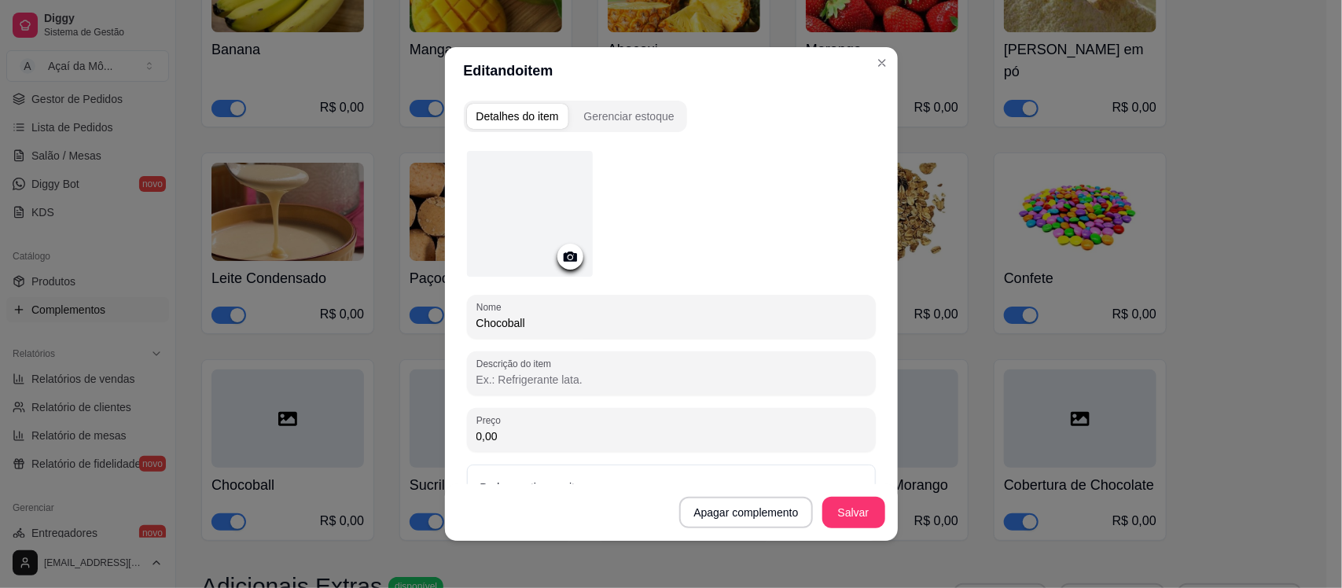
click at [567, 253] on icon at bounding box center [569, 257] width 13 height 10
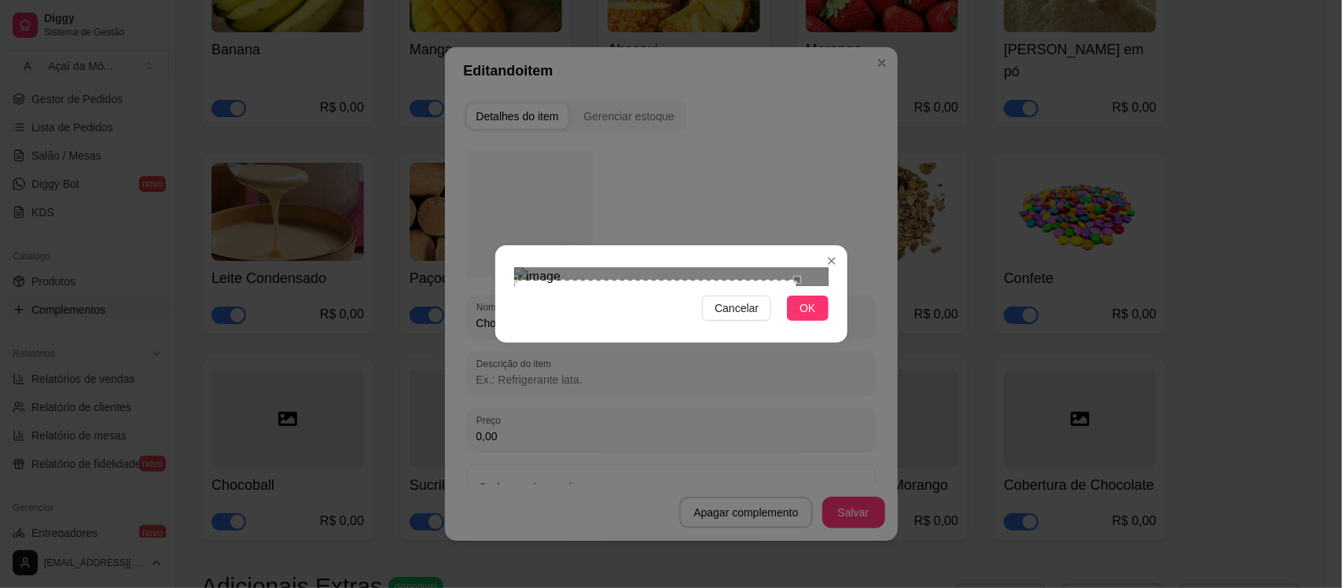
click at [627, 307] on div "Use the arrow keys to move the crop selection area" at bounding box center [655, 360] width 283 height 160
click at [623, 324] on div "Use the arrow keys to move the crop selection area" at bounding box center [655, 365] width 283 height 160
click at [728, 327] on div "Cancelar OK" at bounding box center [671, 294] width 352 height 66
click at [623, 285] on div "Use the arrow keys to move the crop selection area" at bounding box center [594, 365] width 160 height 160
click at [622, 267] on div "Use the arrow keys to move the crop selection area" at bounding box center [594, 347] width 160 height 160
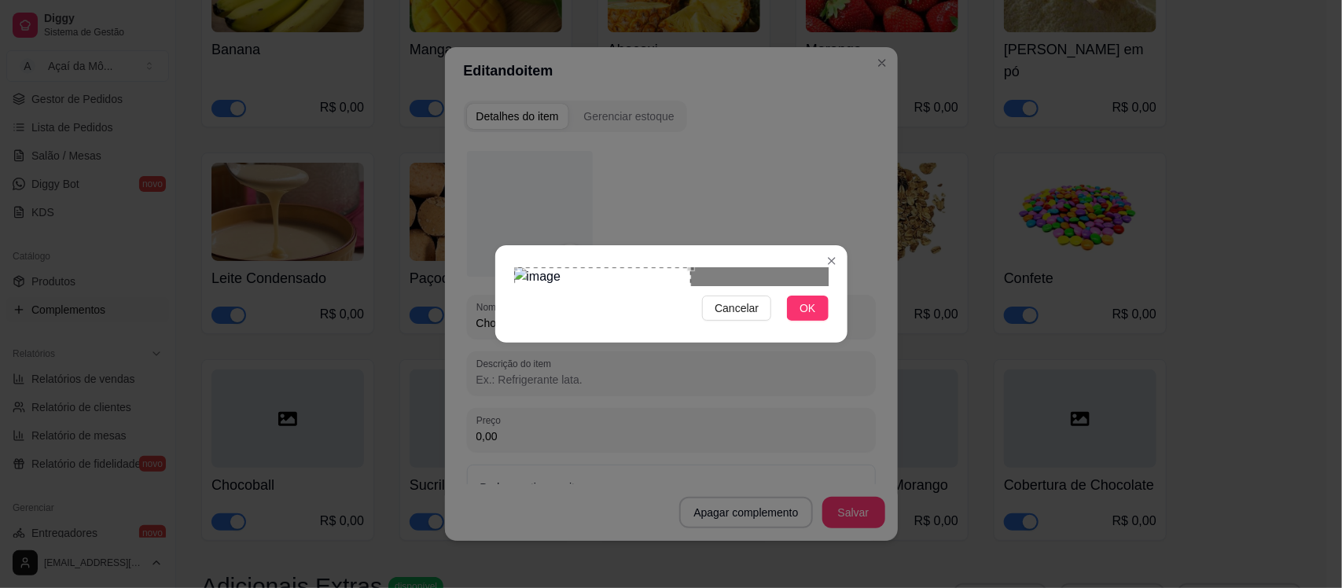
click at [722, 327] on div "Cancelar OK" at bounding box center [671, 294] width 352 height 66
click at [823, 321] on button "OK" at bounding box center [807, 308] width 41 height 25
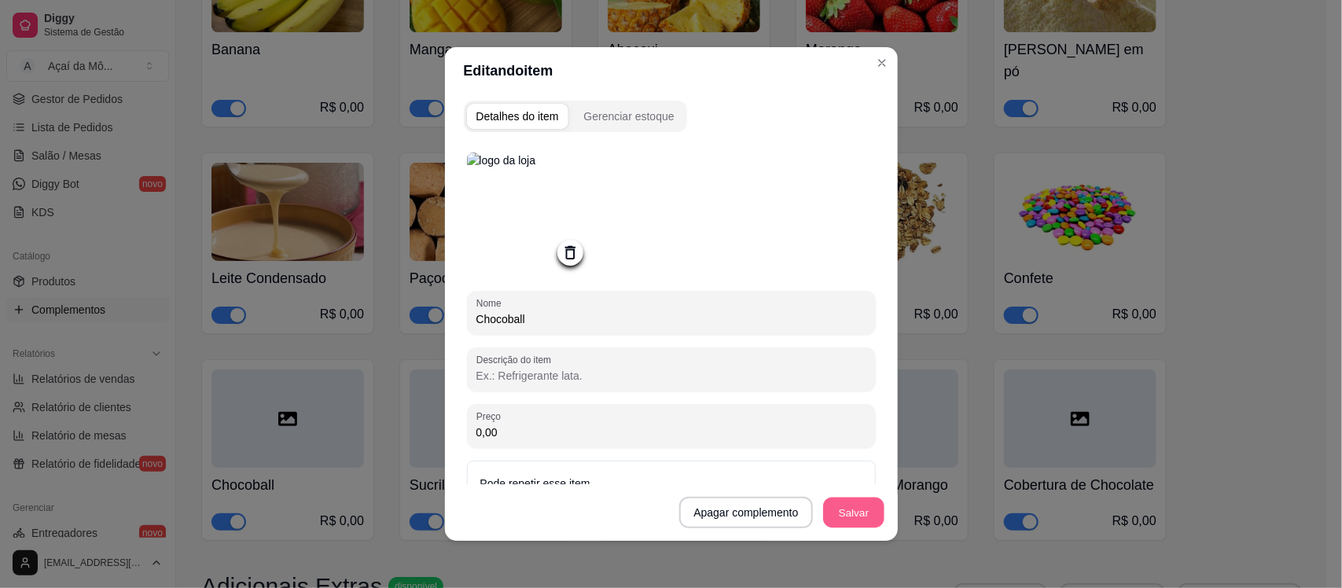
click at [834, 504] on button "Salvar" at bounding box center [853, 513] width 61 height 31
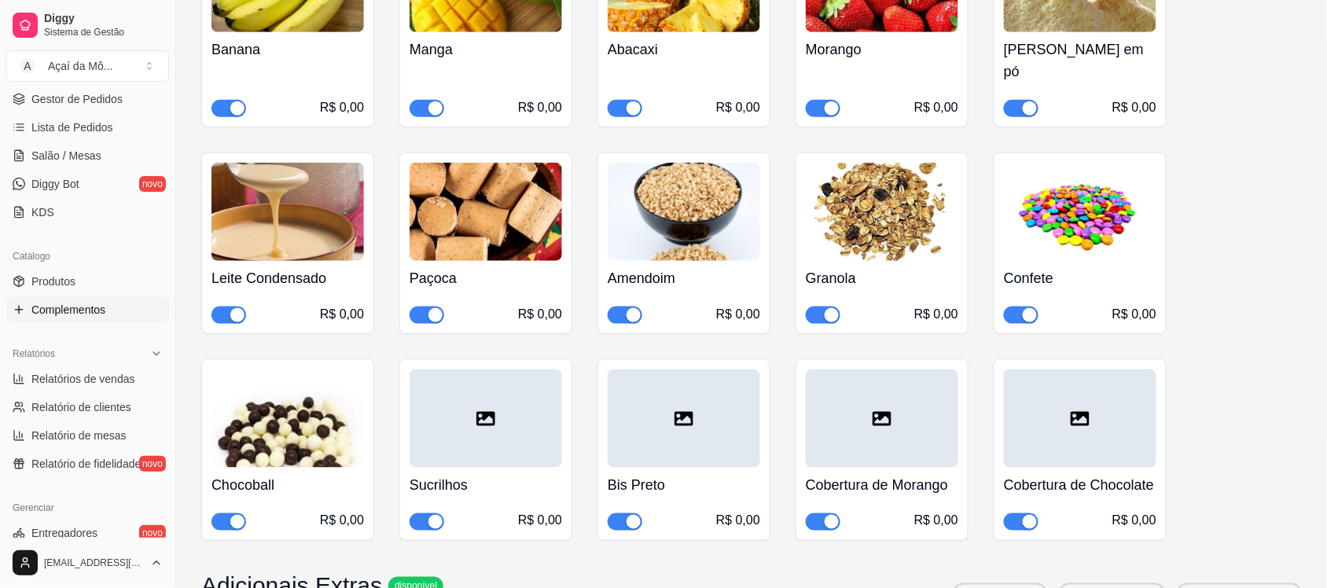
click at [488, 468] on div "Sucrilhos R$ 0,00" at bounding box center [486, 499] width 153 height 63
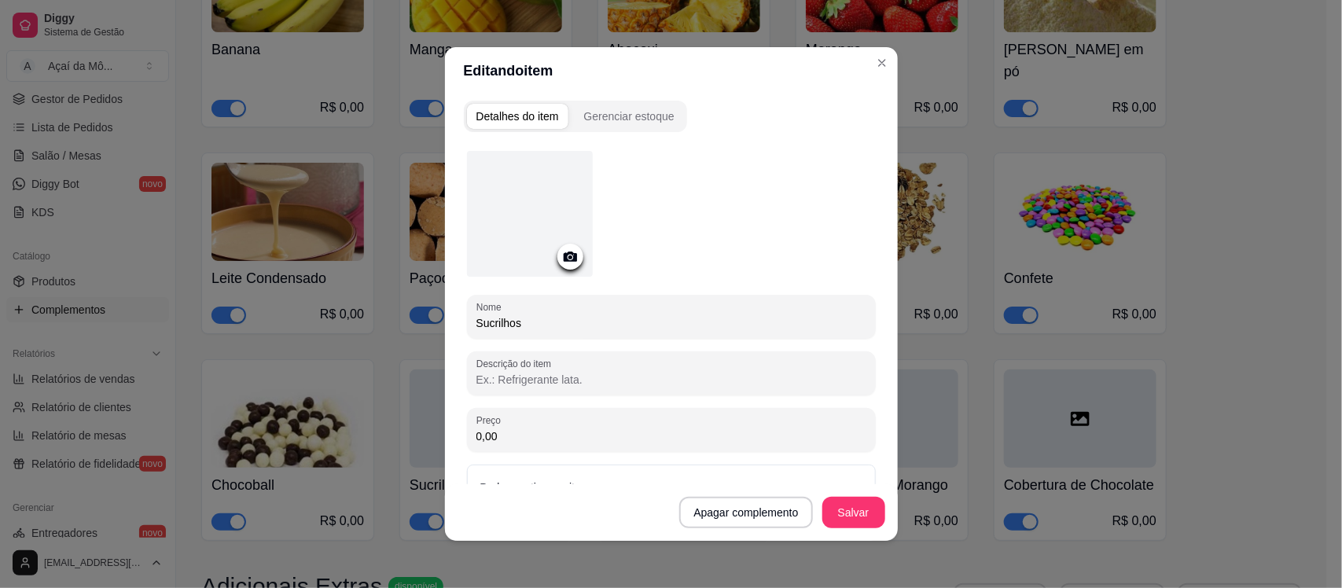
click at [562, 248] on icon at bounding box center [570, 257] width 18 height 18
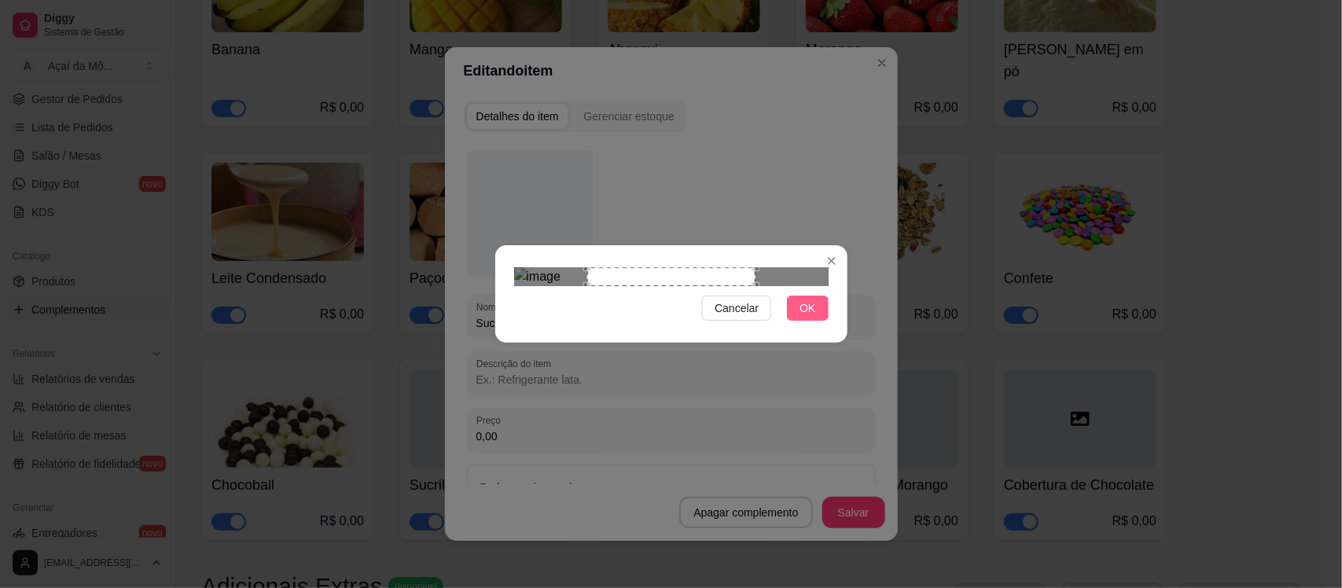
click at [811, 317] on span "OK" at bounding box center [808, 308] width 16 height 17
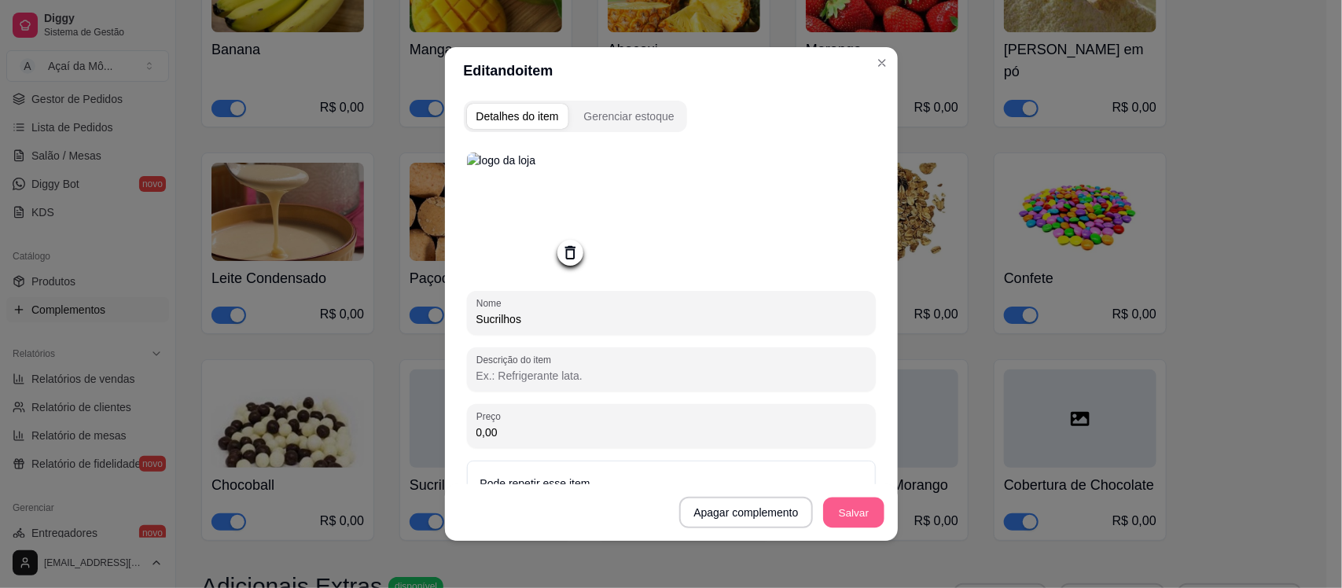
click at [839, 520] on button "Salvar" at bounding box center [853, 513] width 61 height 31
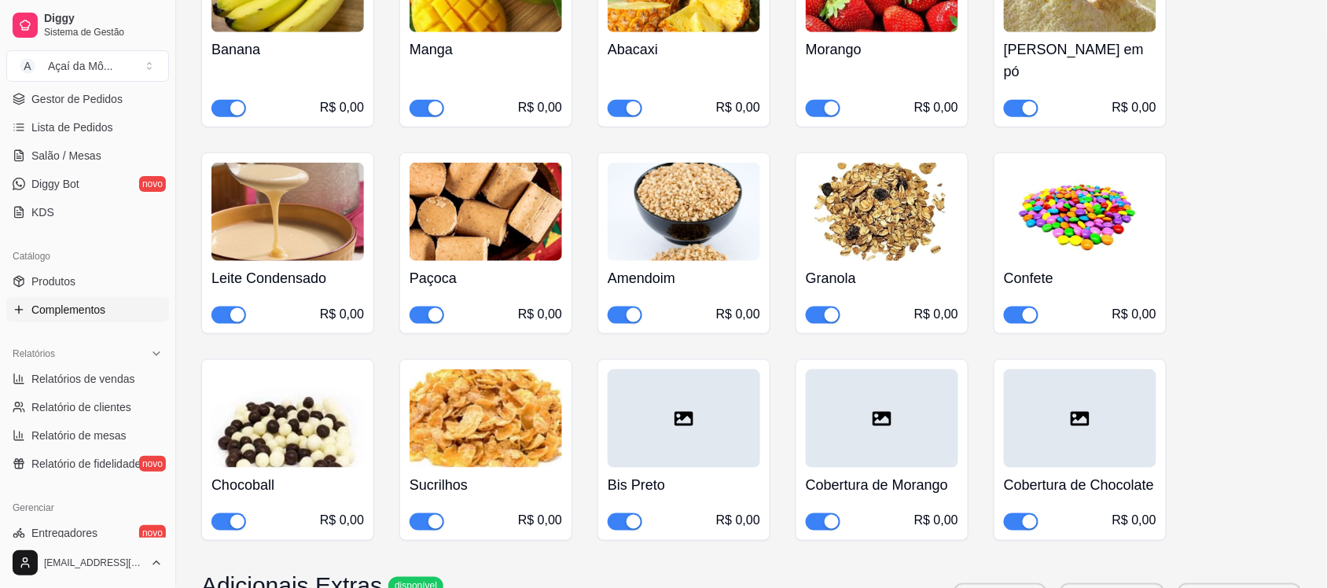
click at [704, 402] on div at bounding box center [684, 418] width 153 height 98
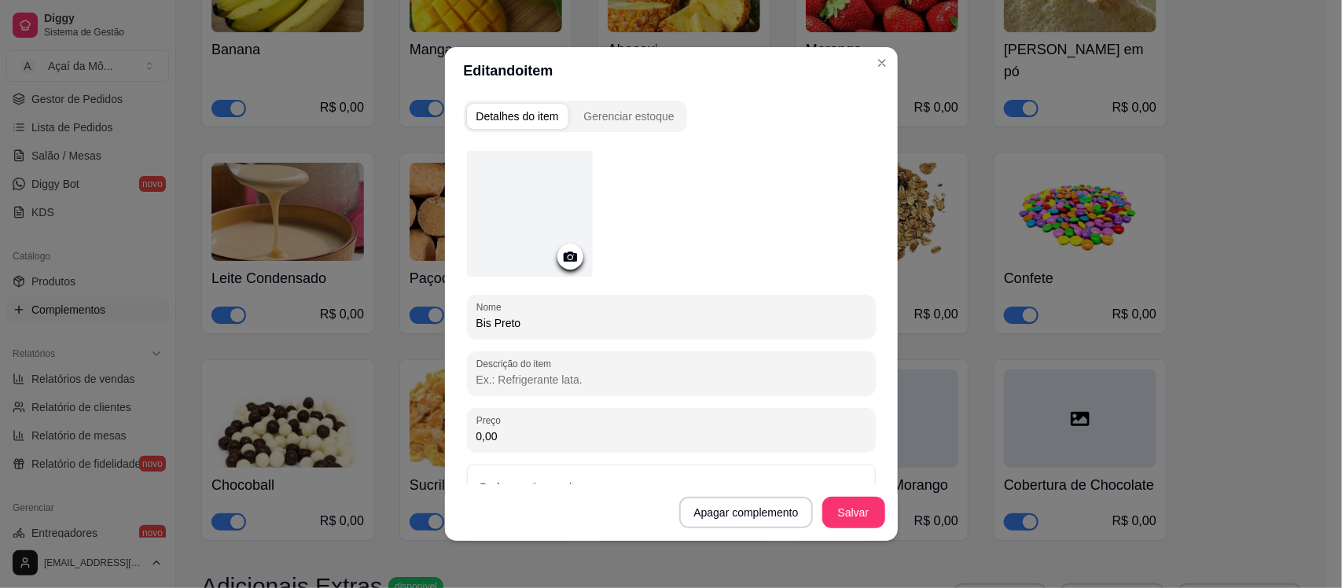
click at [568, 257] on circle at bounding box center [570, 258] width 4 height 4
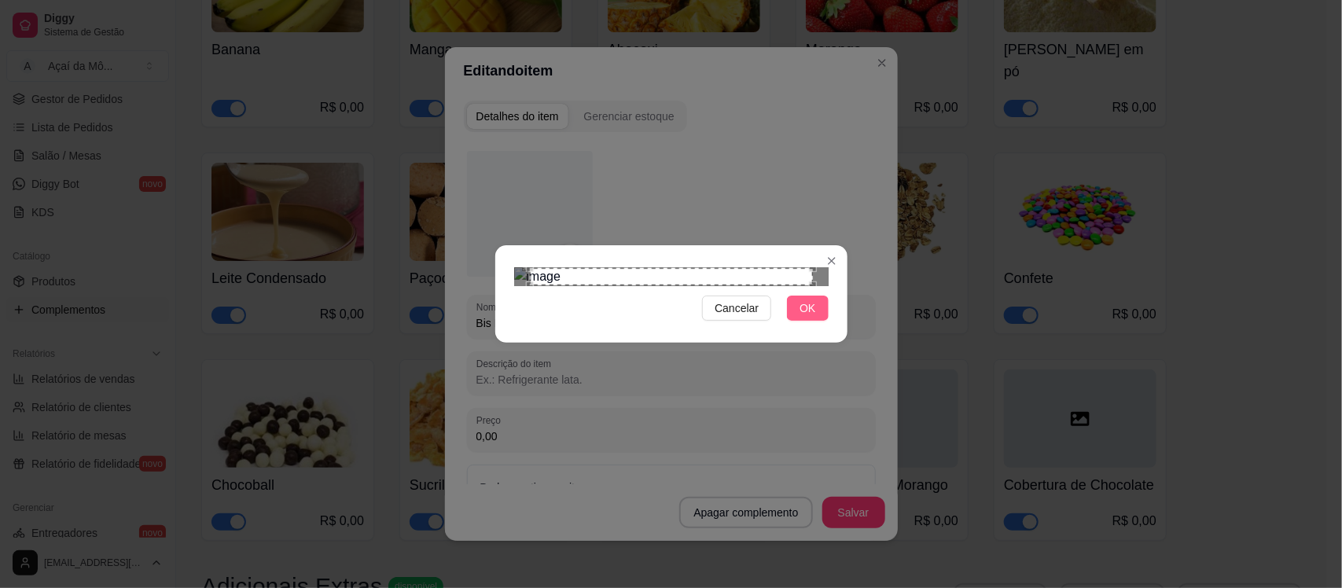
click at [818, 321] on button "OK" at bounding box center [807, 308] width 41 height 25
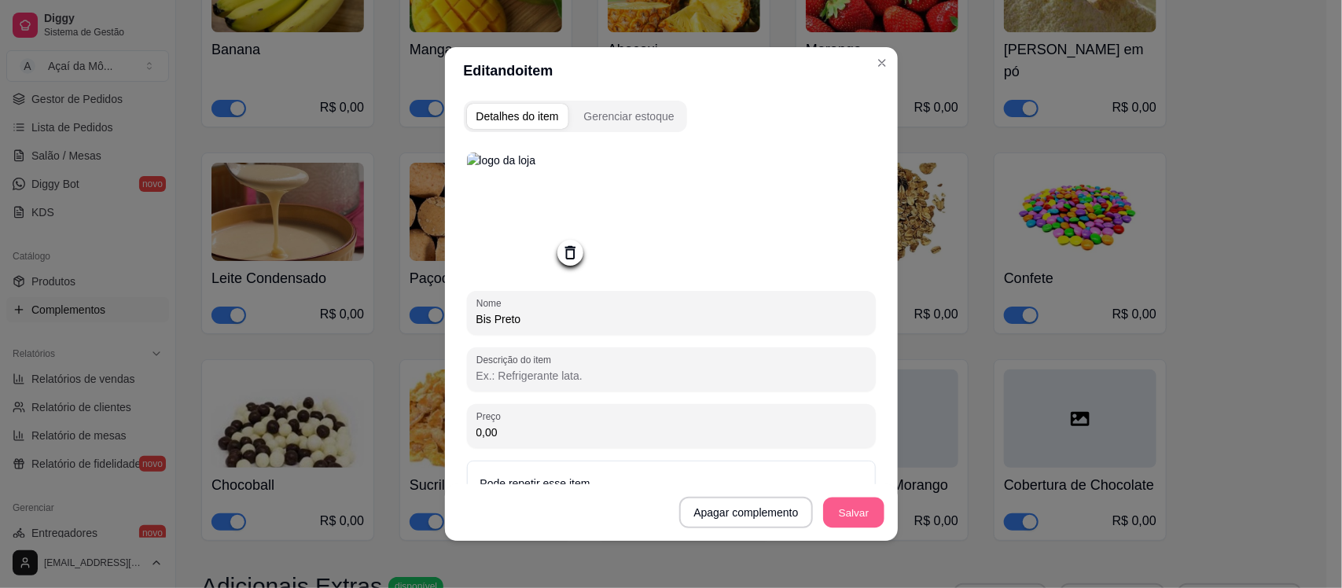
click at [851, 517] on button "Salvar" at bounding box center [853, 513] width 61 height 31
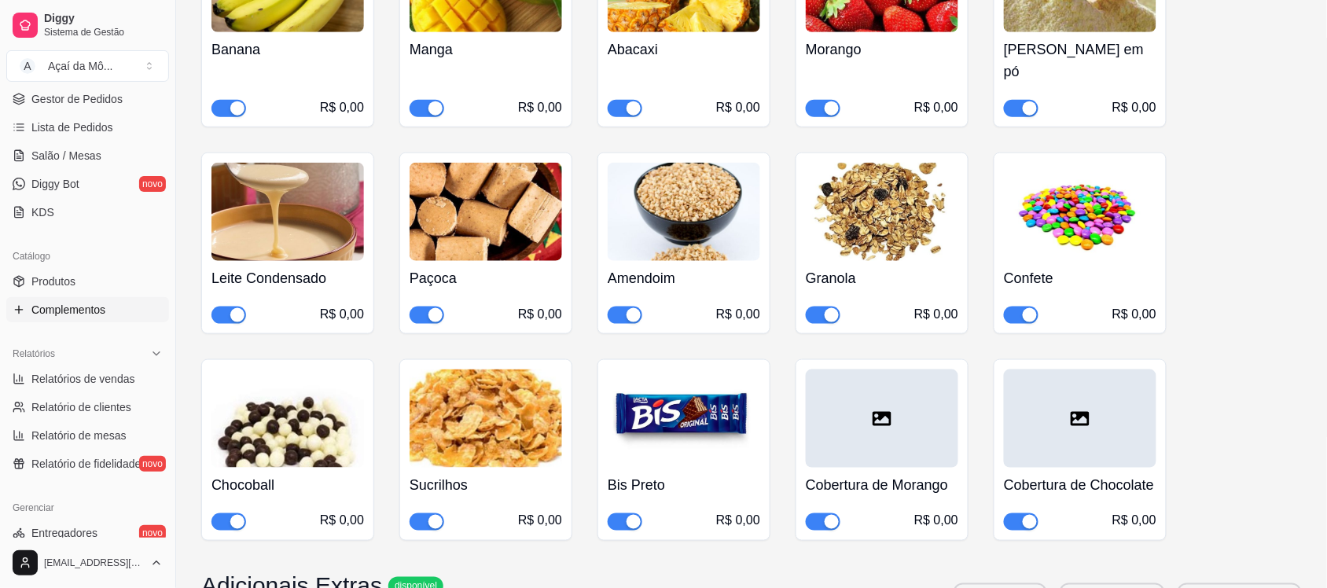
click at [878, 385] on div at bounding box center [882, 418] width 153 height 98
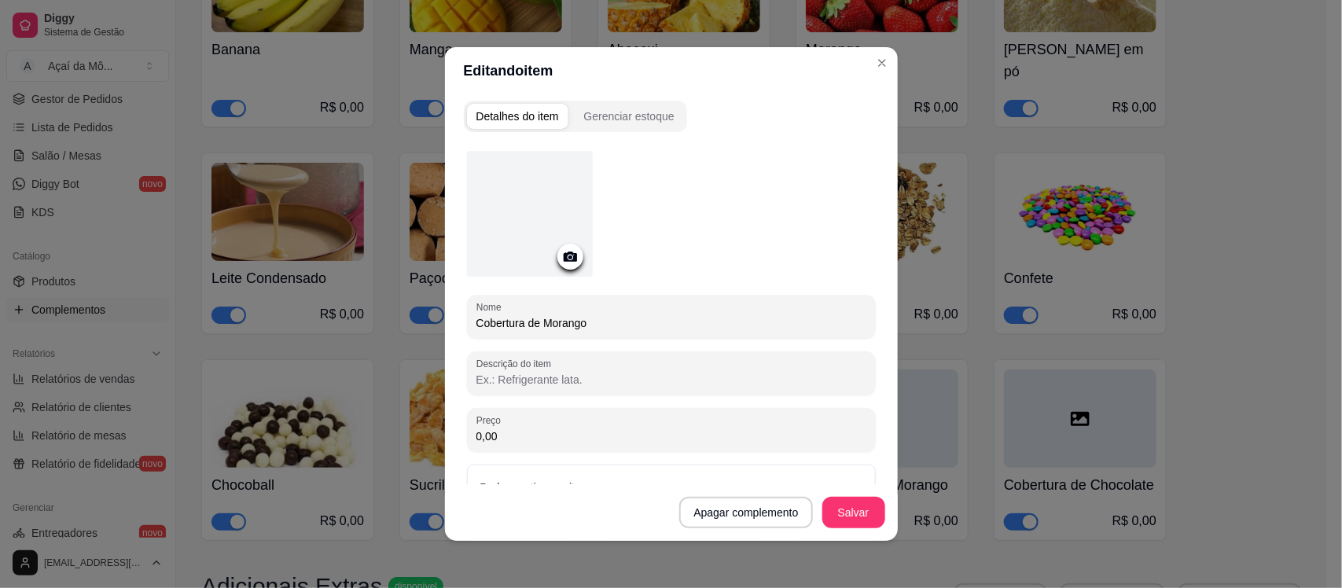
click at [567, 254] on icon at bounding box center [569, 257] width 13 height 10
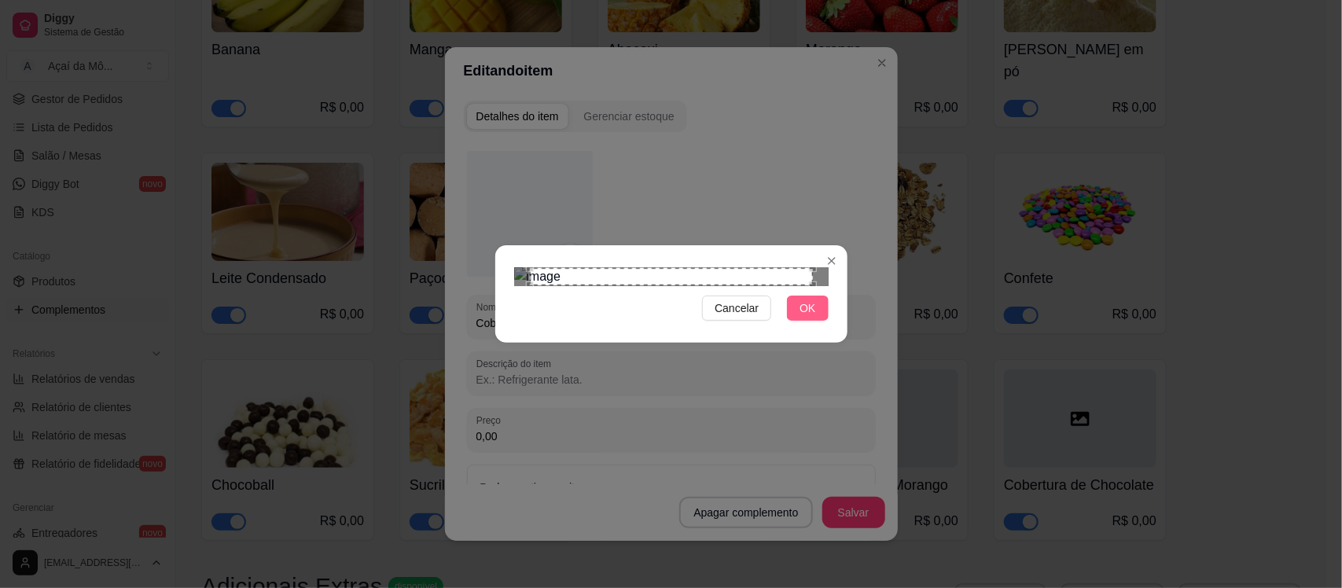
click at [822, 321] on button "OK" at bounding box center [807, 308] width 41 height 25
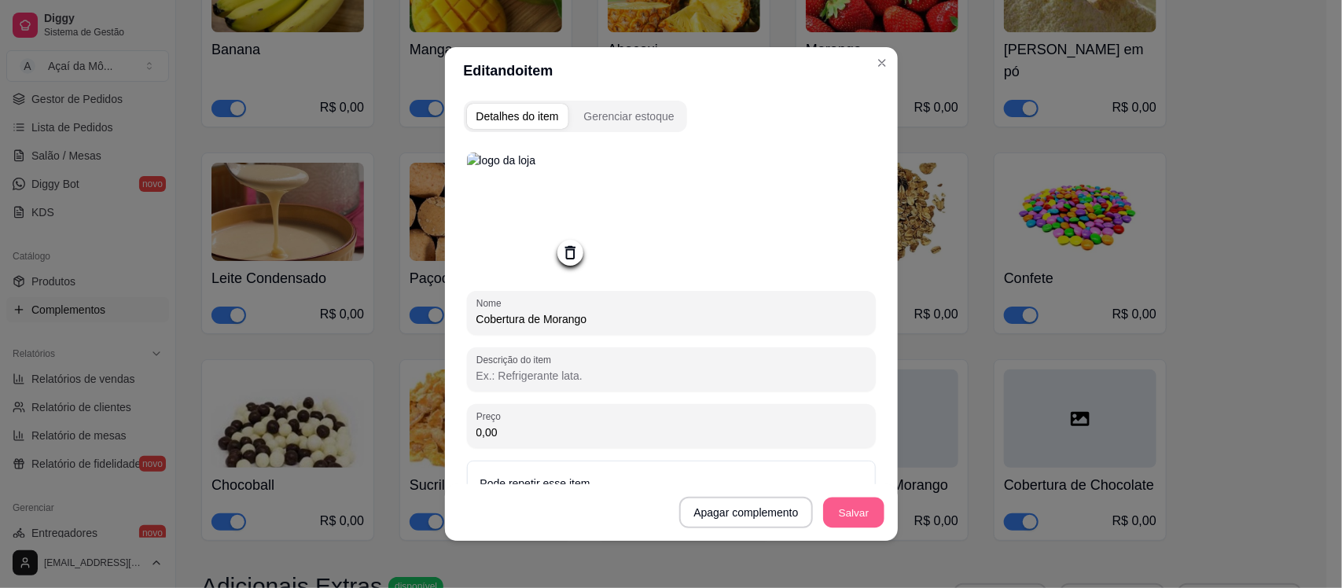
click at [828, 513] on button "Salvar" at bounding box center [853, 513] width 61 height 31
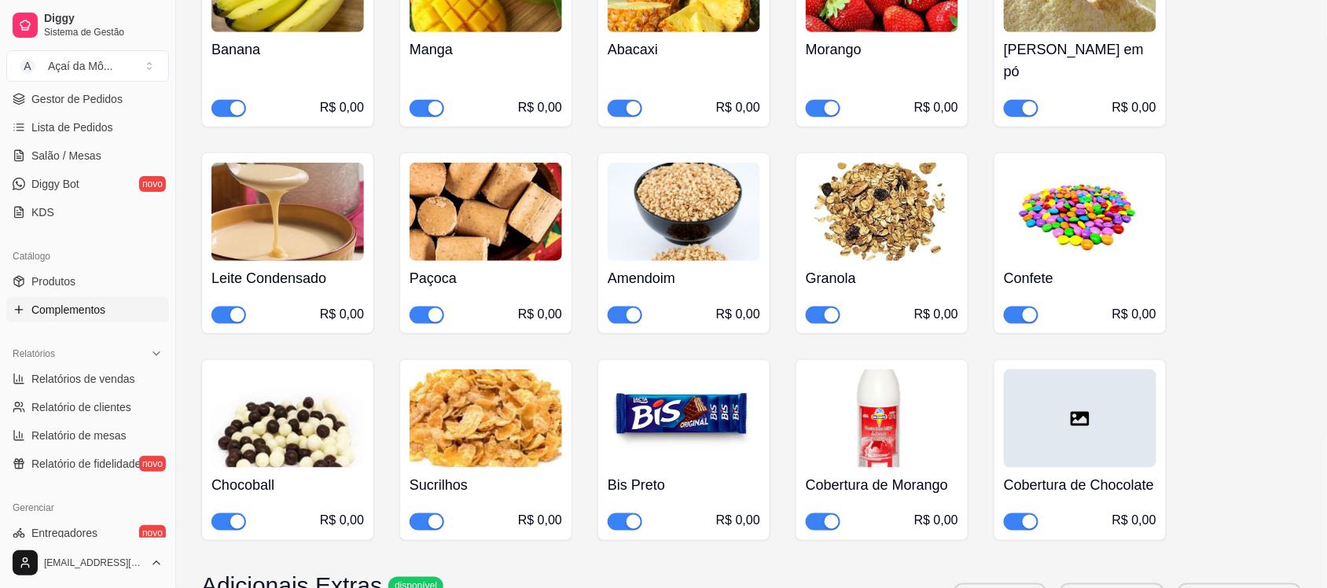
click at [1064, 403] on div at bounding box center [1080, 418] width 153 height 98
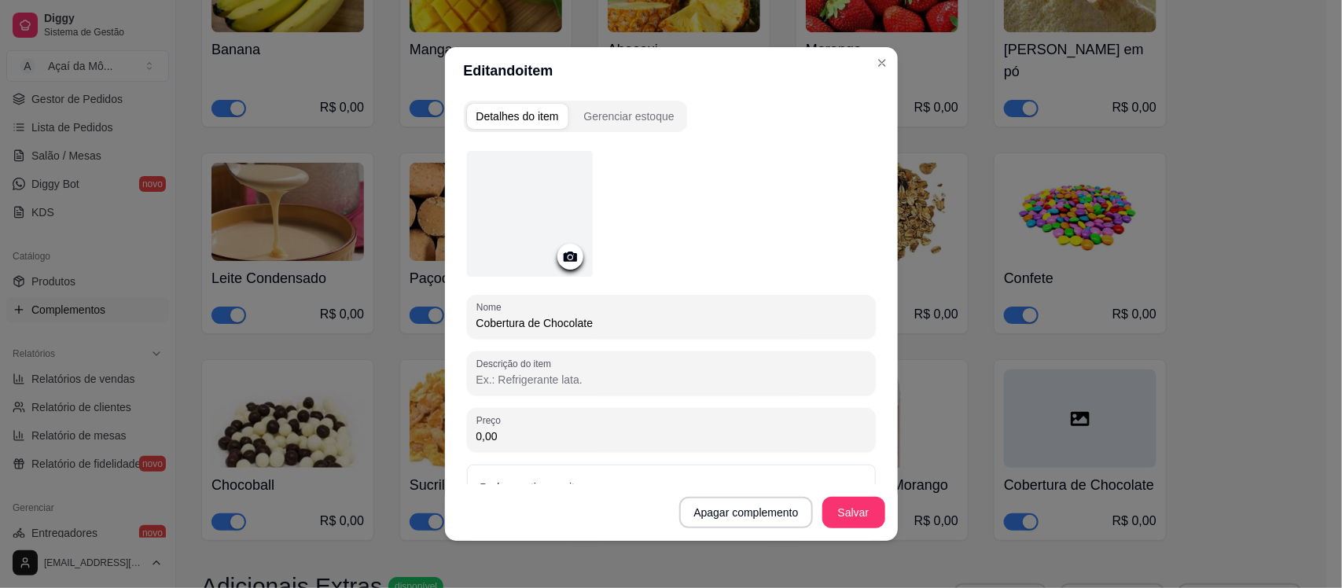
click at [572, 252] on div at bounding box center [570, 257] width 26 height 26
click at [567, 250] on icon at bounding box center [570, 257] width 18 height 18
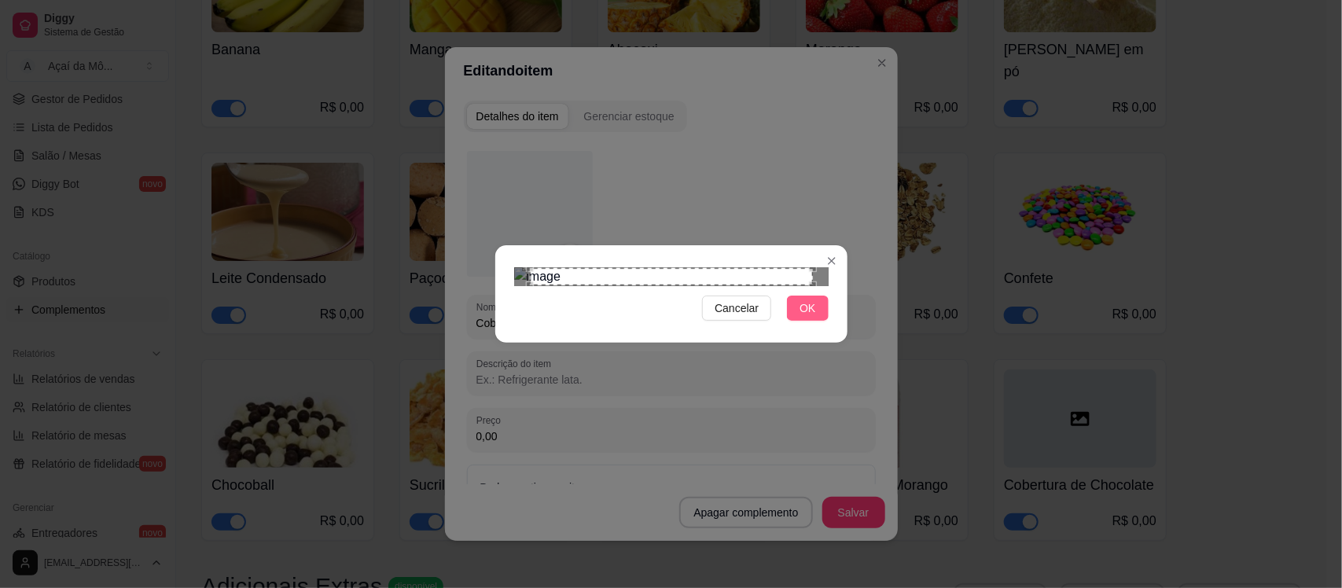
click at [803, 317] on span "OK" at bounding box center [808, 308] width 16 height 17
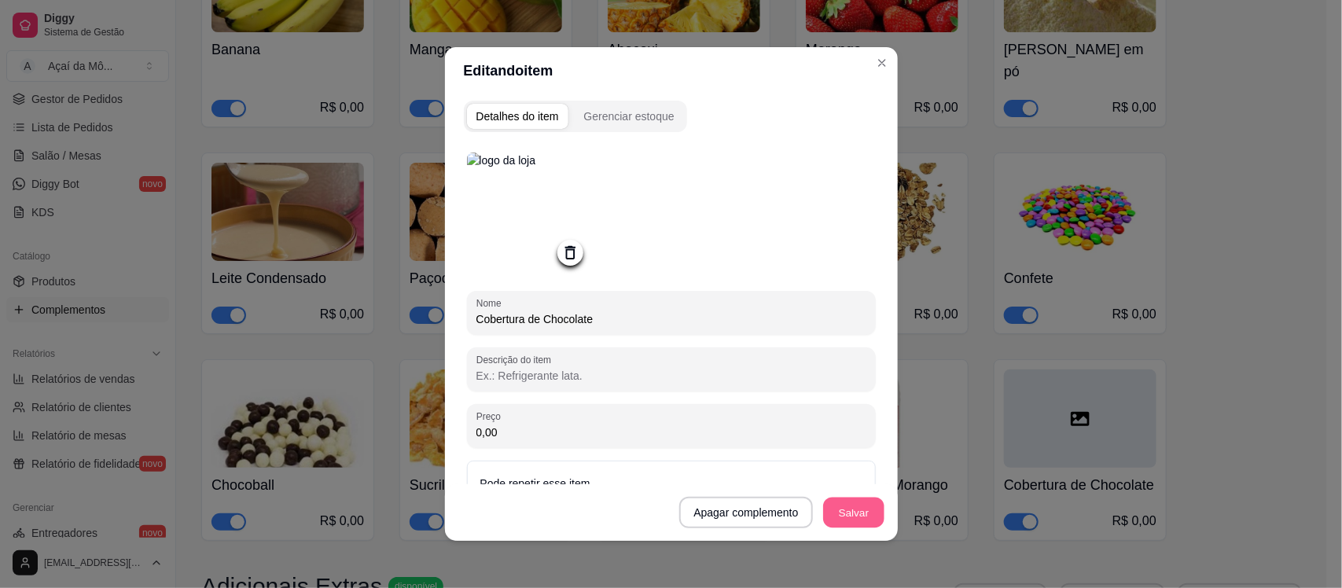
click at [863, 521] on button "Salvar" at bounding box center [853, 513] width 61 height 31
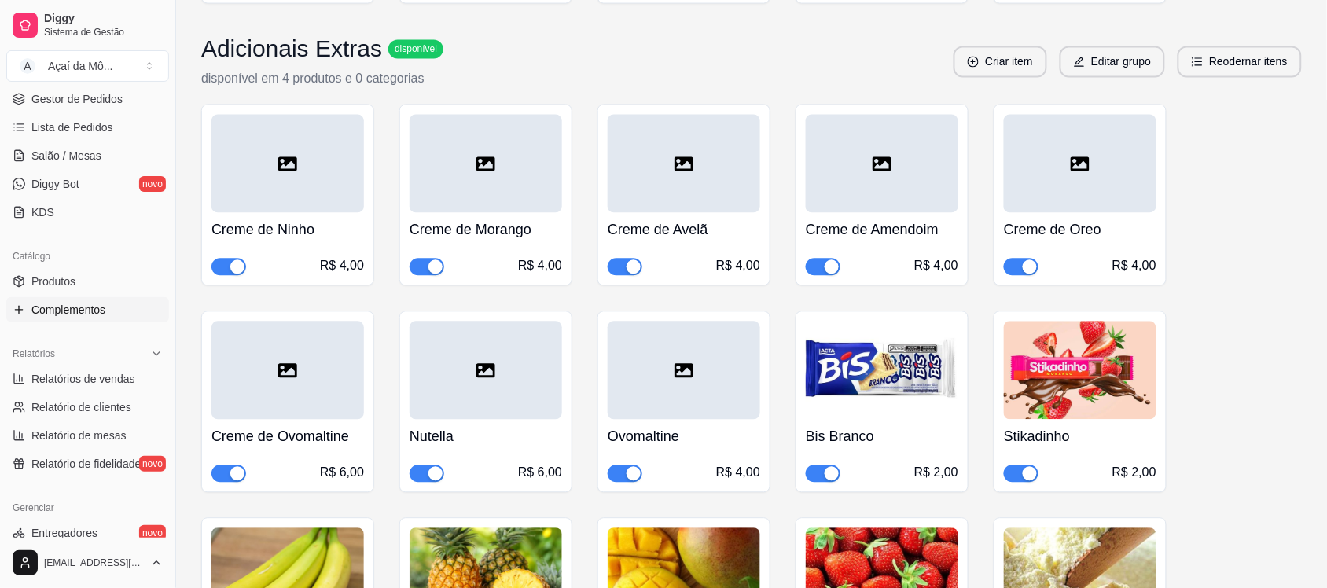
scroll to position [904, 0]
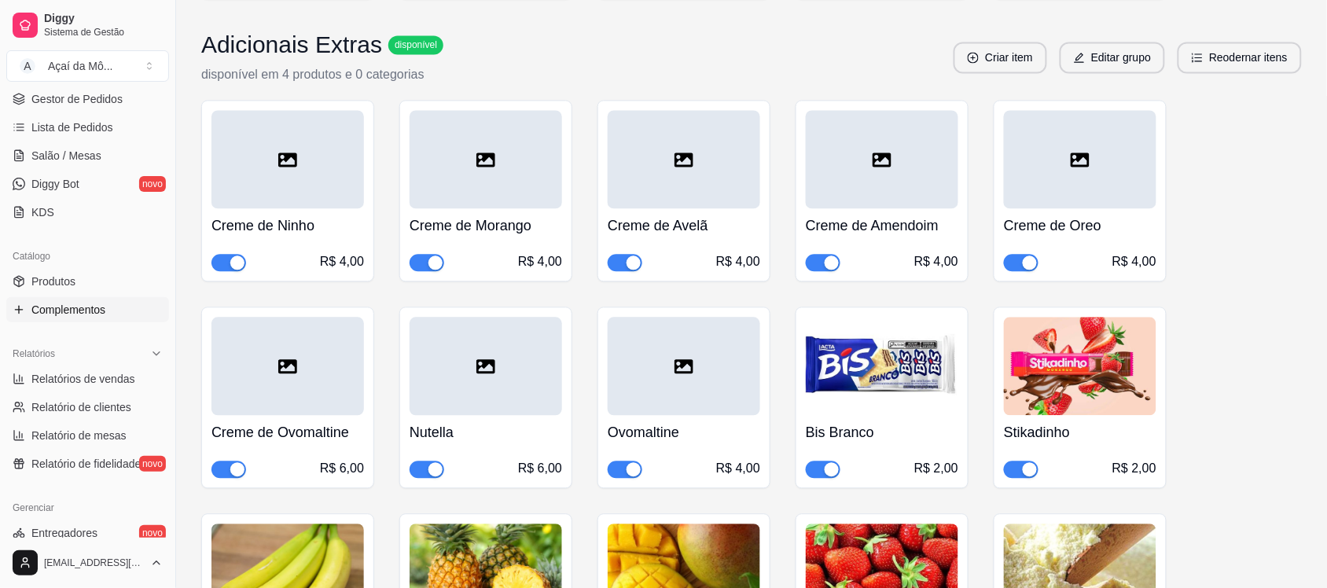
click at [737, 403] on div at bounding box center [684, 366] width 153 height 98
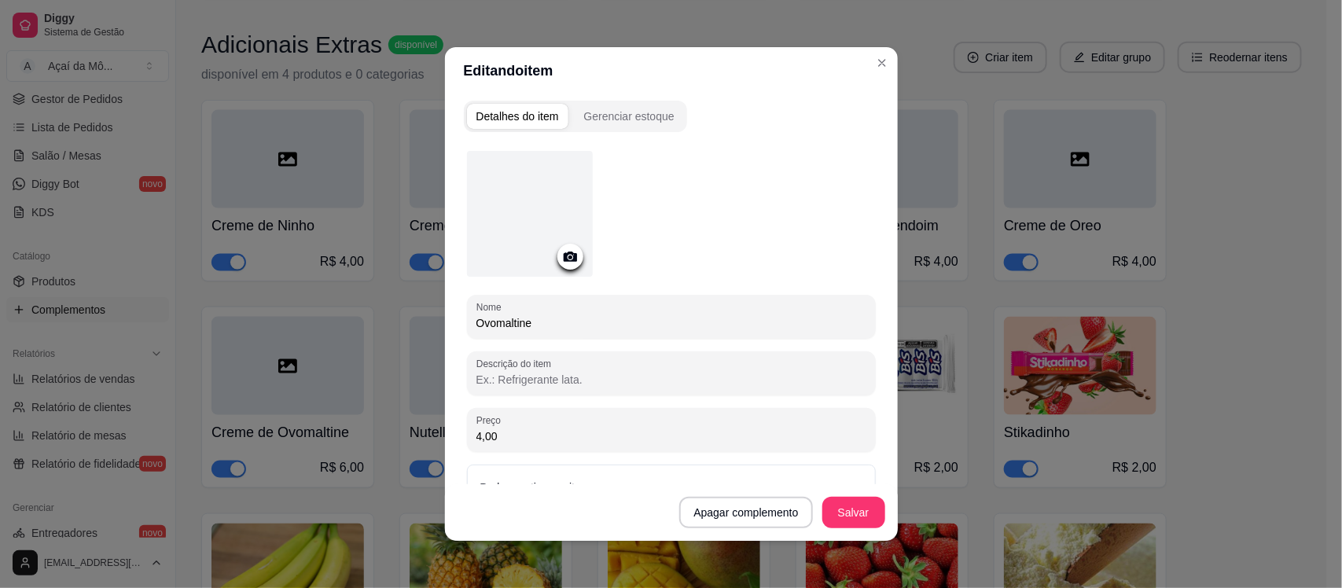
click at [561, 254] on icon at bounding box center [570, 257] width 18 height 18
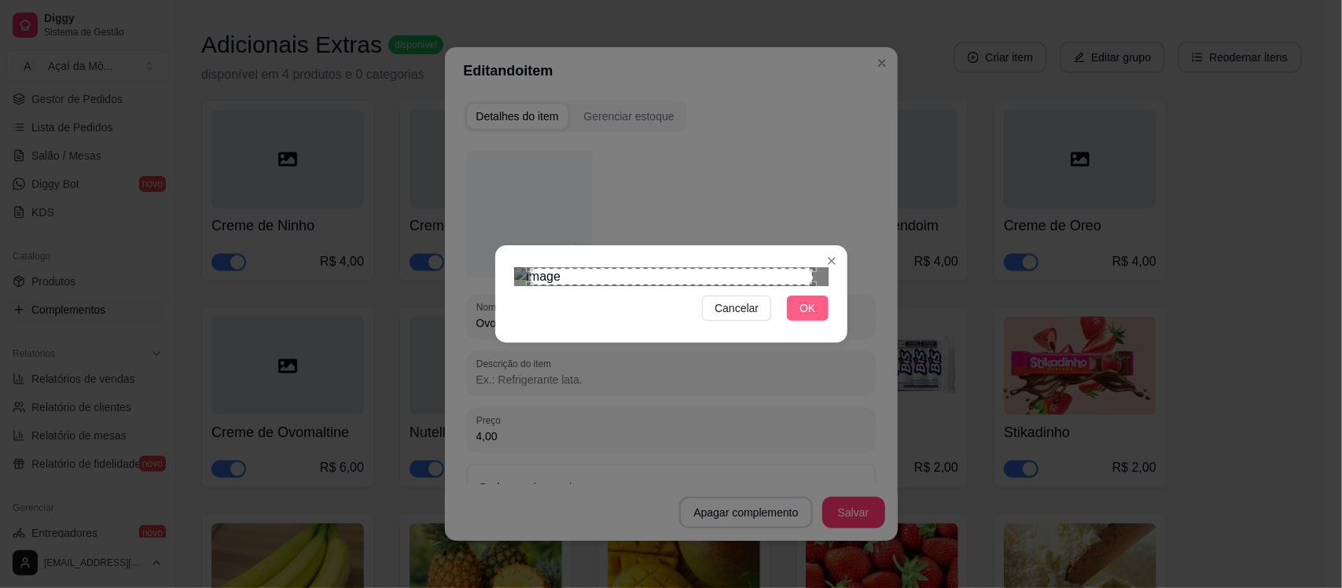
click at [816, 321] on button "OK" at bounding box center [807, 308] width 41 height 25
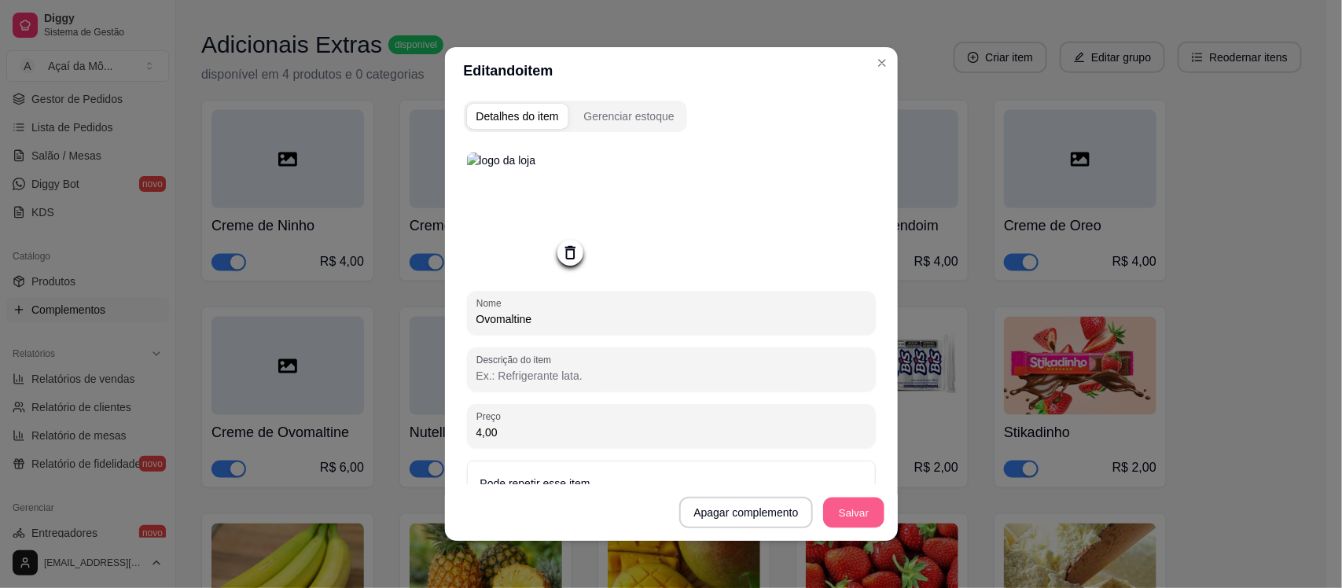
click at [862, 509] on button "Salvar" at bounding box center [853, 513] width 61 height 31
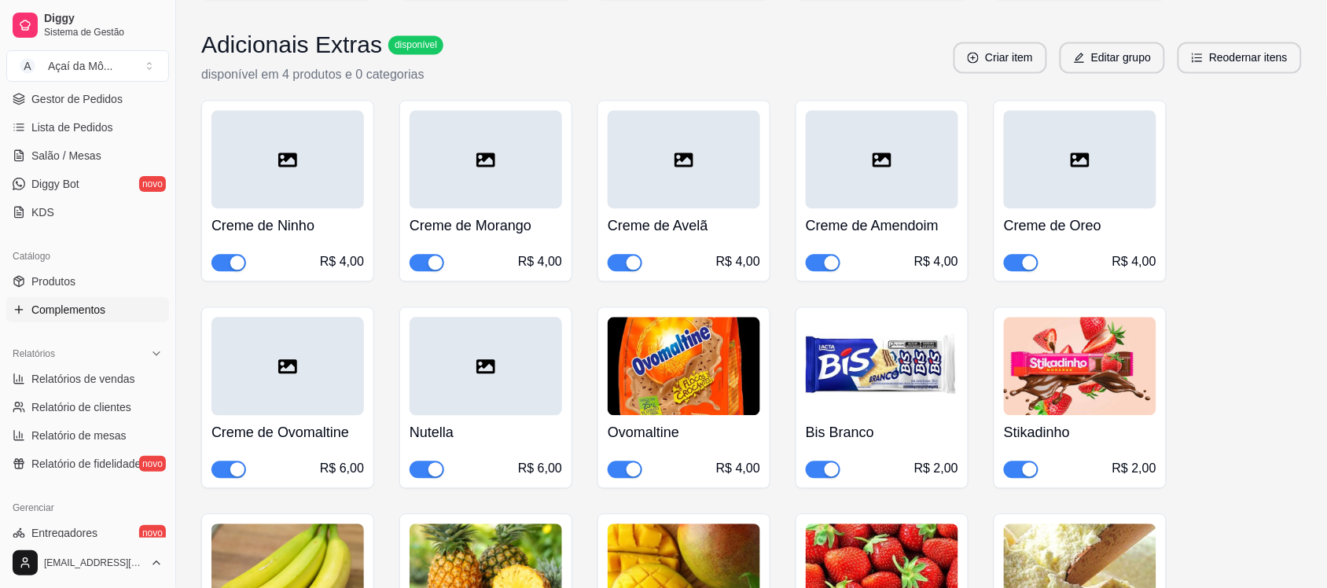
click at [417, 154] on div at bounding box center [486, 159] width 153 height 98
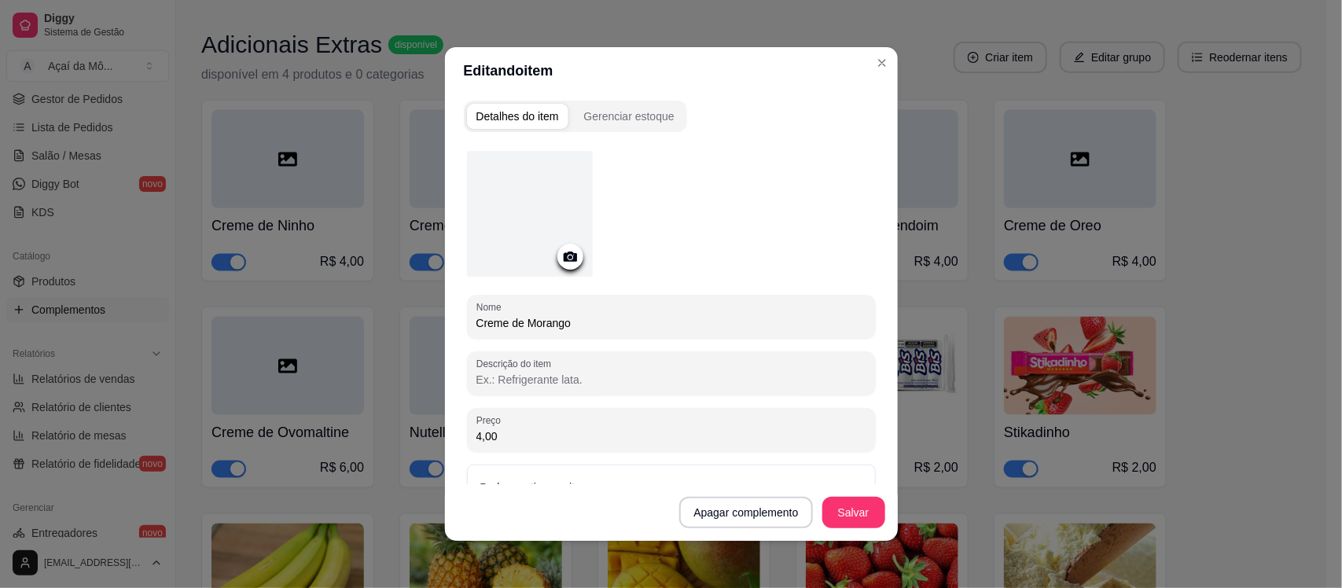
click at [564, 248] on icon at bounding box center [570, 257] width 18 height 18
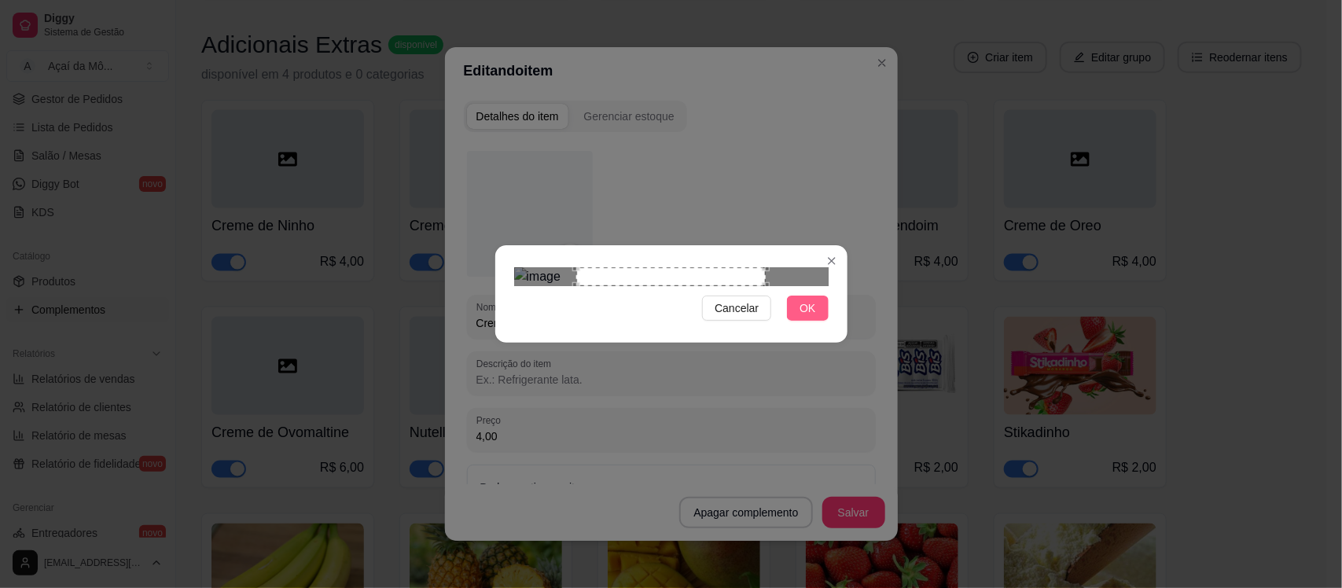
click at [807, 317] on span "OK" at bounding box center [808, 308] width 16 height 17
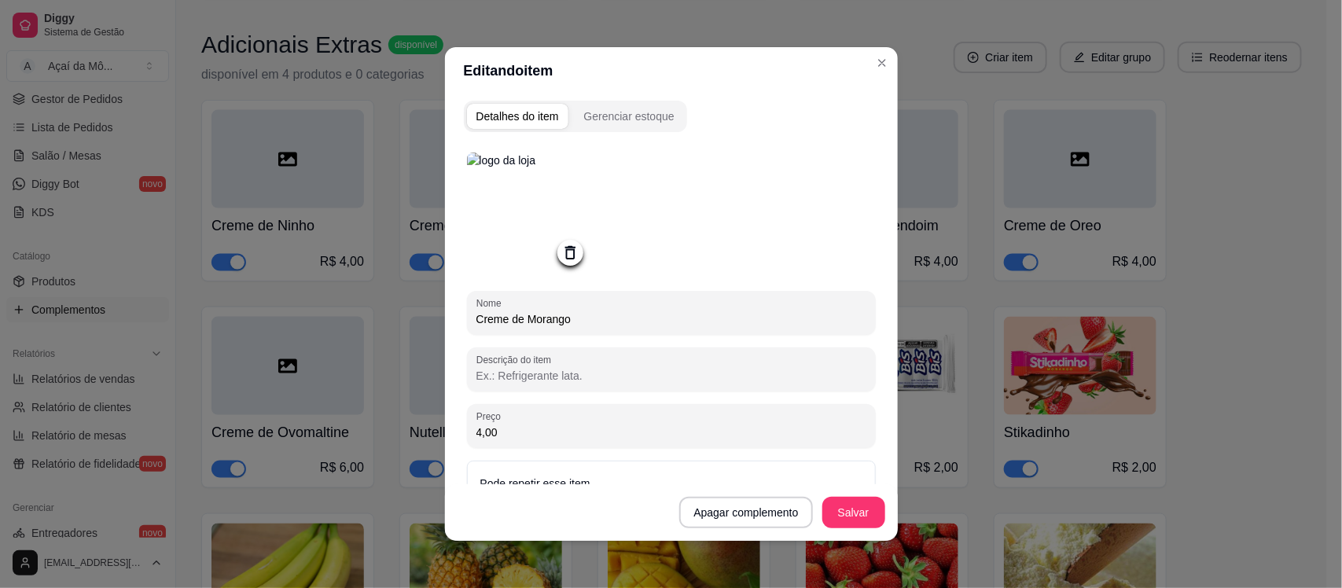
click at [561, 258] on icon at bounding box center [570, 253] width 18 height 18
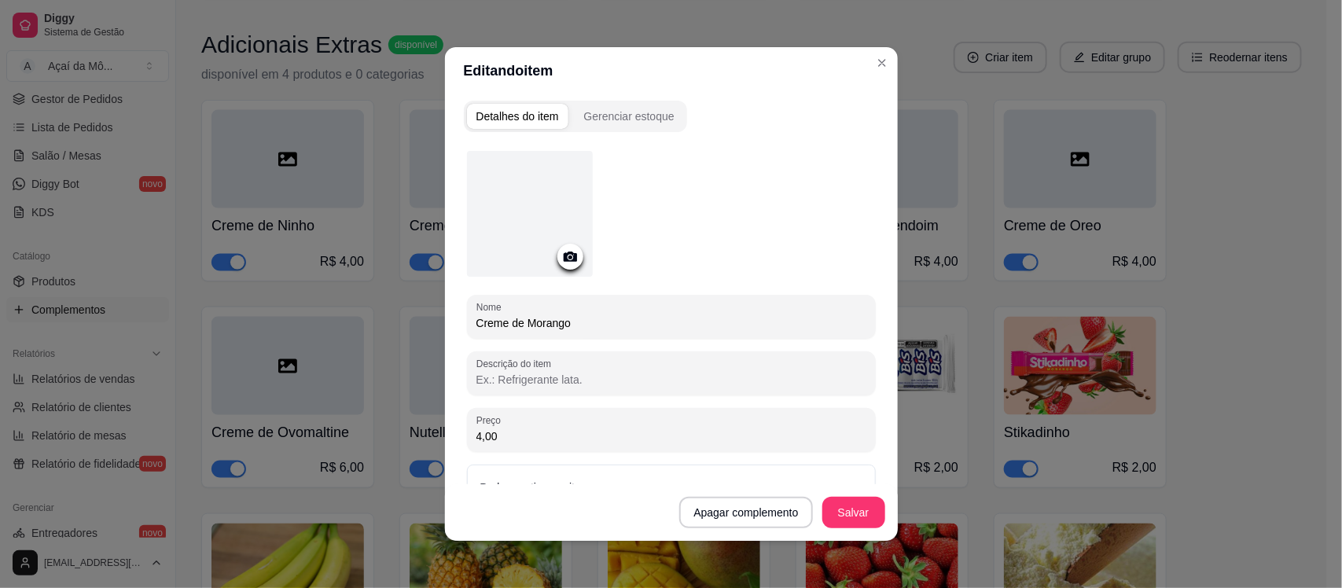
click at [563, 258] on icon at bounding box center [569, 257] width 13 height 10
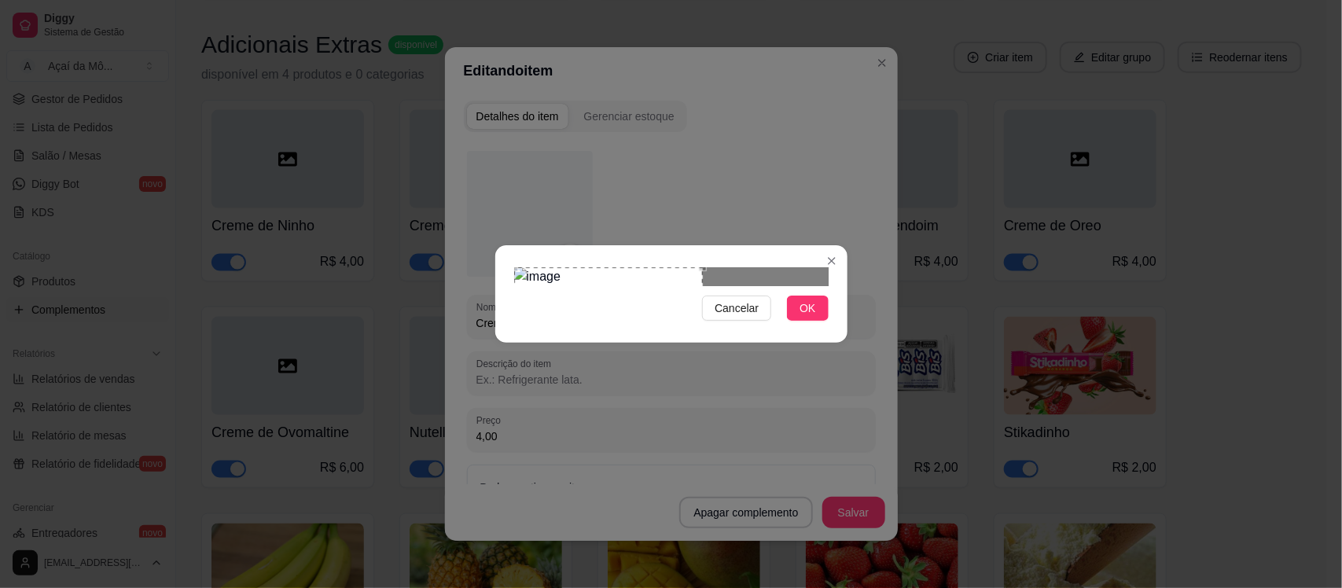
click at [591, 267] on div "Use the arrow keys to move the crop selection area" at bounding box center [608, 335] width 189 height 137
click at [803, 317] on span "OK" at bounding box center [808, 308] width 16 height 17
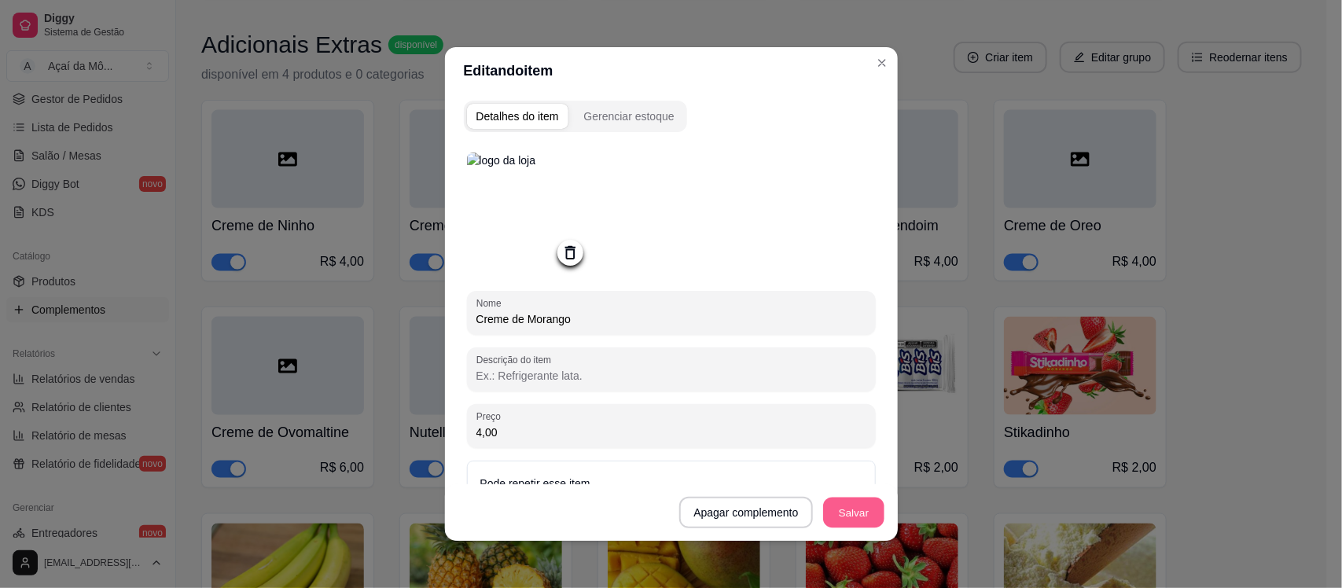
click at [849, 504] on button "Salvar" at bounding box center [853, 513] width 61 height 31
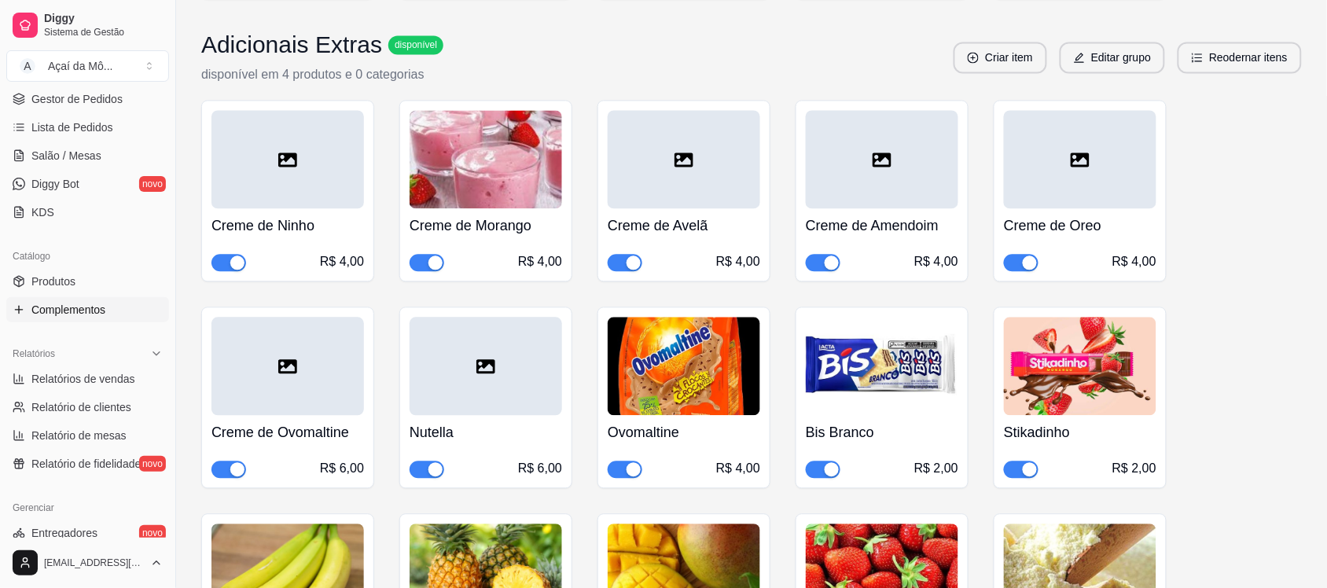
click at [671, 216] on h4 "Creme de Avelã" at bounding box center [684, 226] width 153 height 22
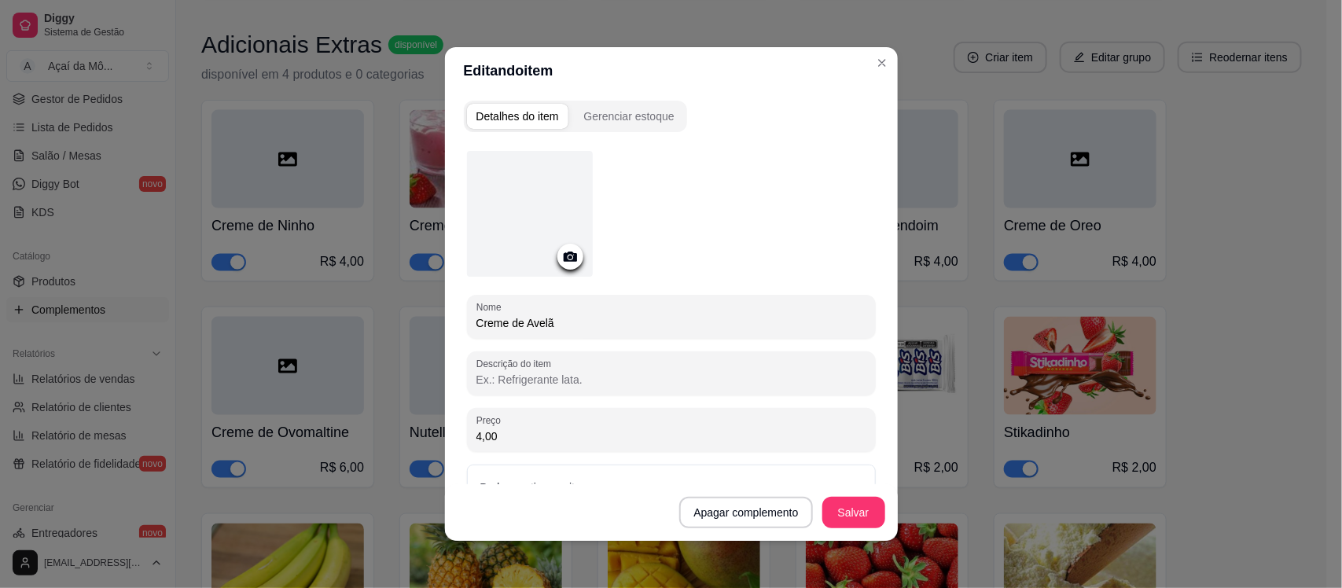
click at [563, 257] on icon at bounding box center [569, 257] width 13 height 10
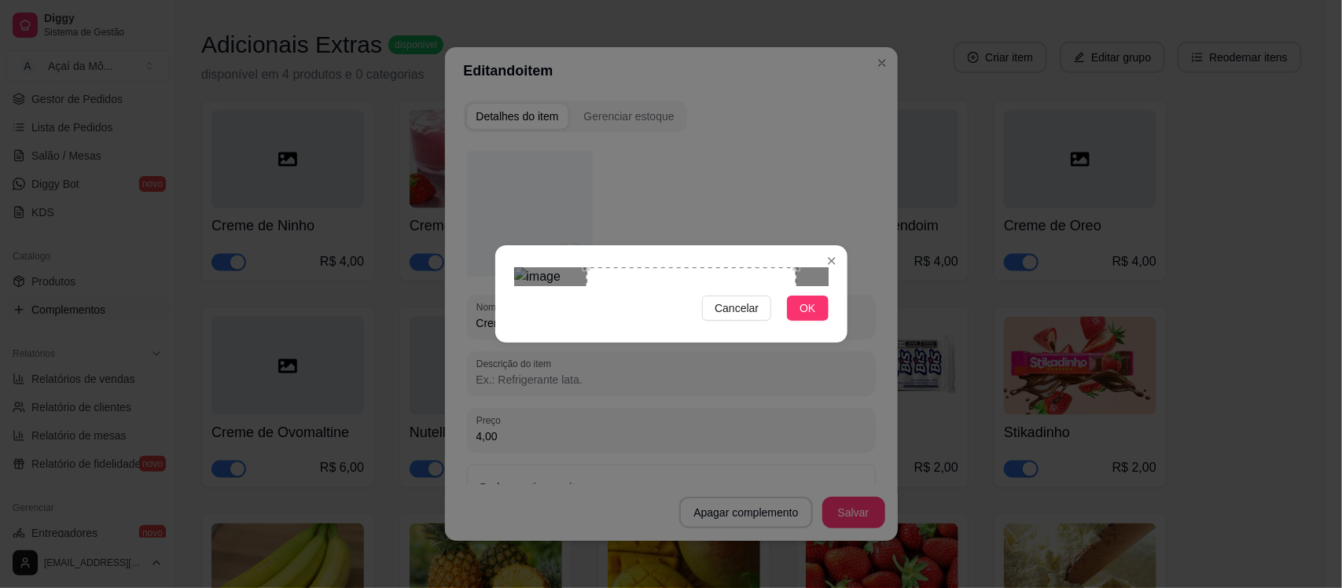
click at [755, 344] on div "Use the arrow keys to move the crop selection area" at bounding box center [691, 372] width 210 height 210
click at [807, 321] on button "OK" at bounding box center [807, 308] width 41 height 25
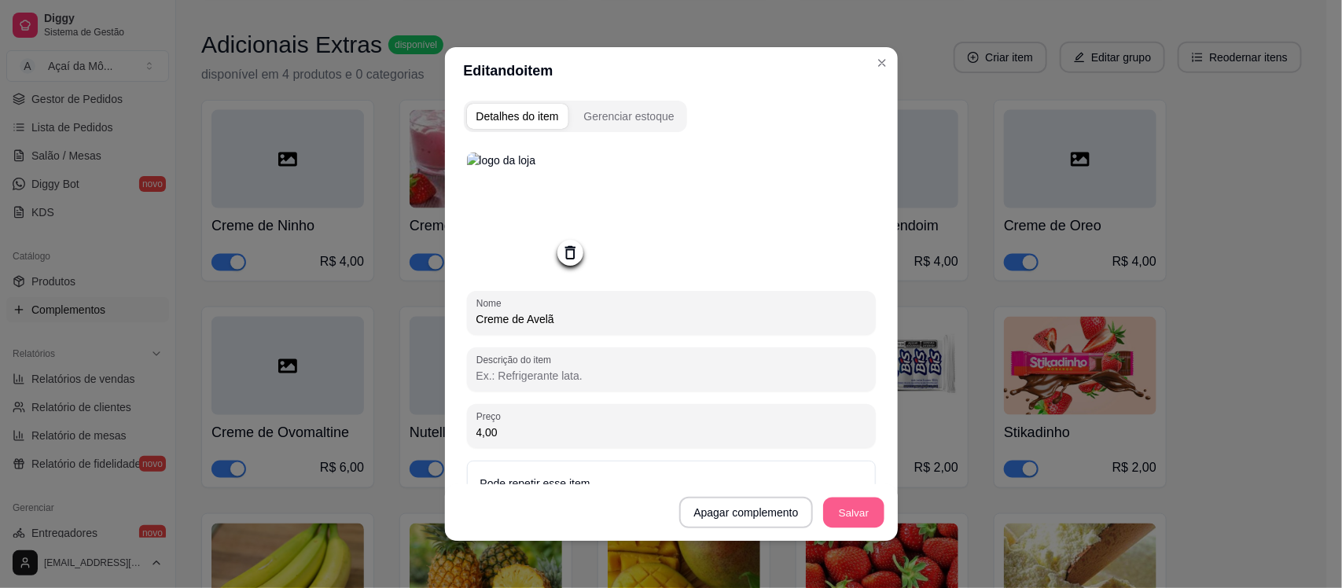
click at [861, 517] on button "Salvar" at bounding box center [853, 513] width 61 height 31
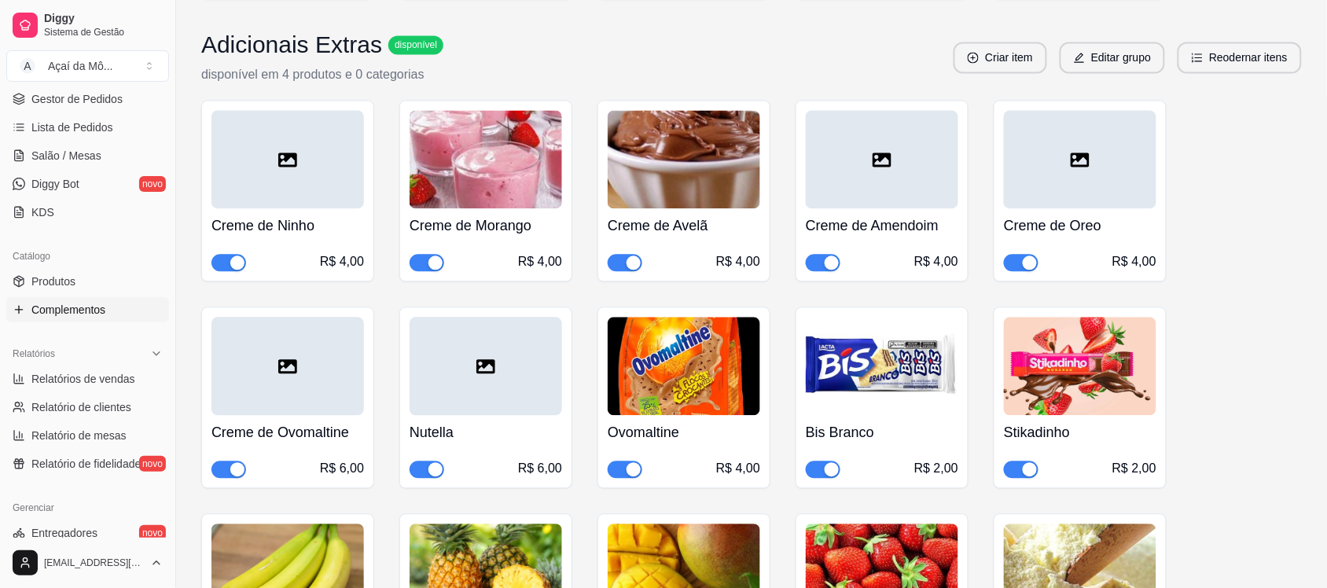
click at [865, 181] on div at bounding box center [882, 159] width 153 height 98
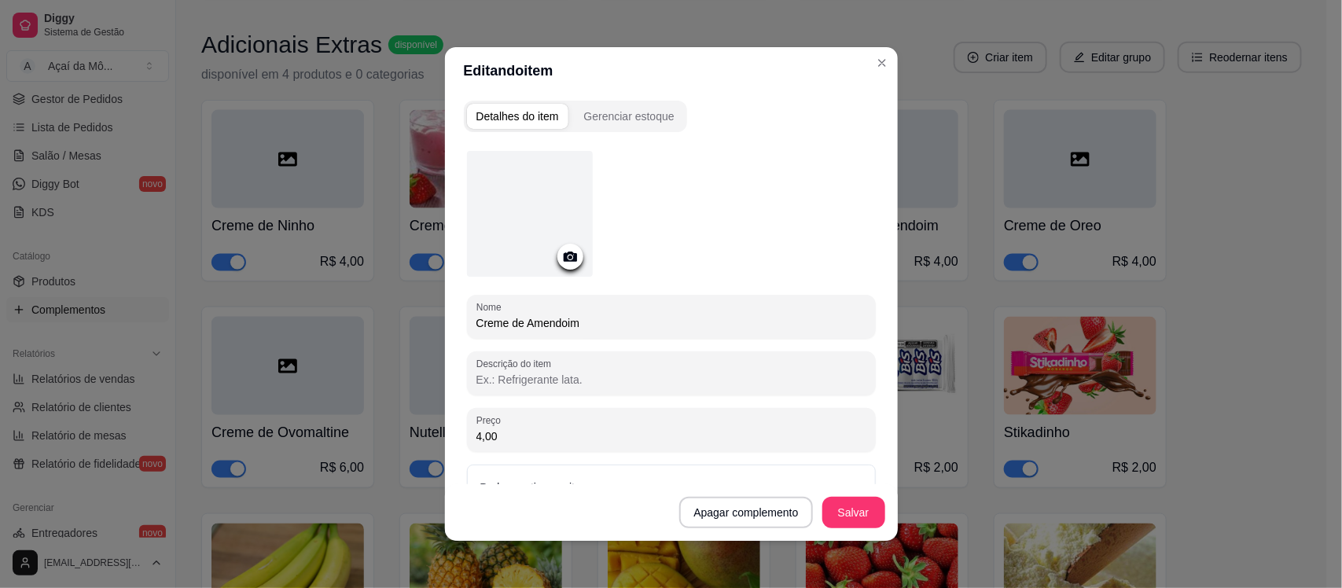
click at [566, 248] on icon at bounding box center [570, 257] width 18 height 18
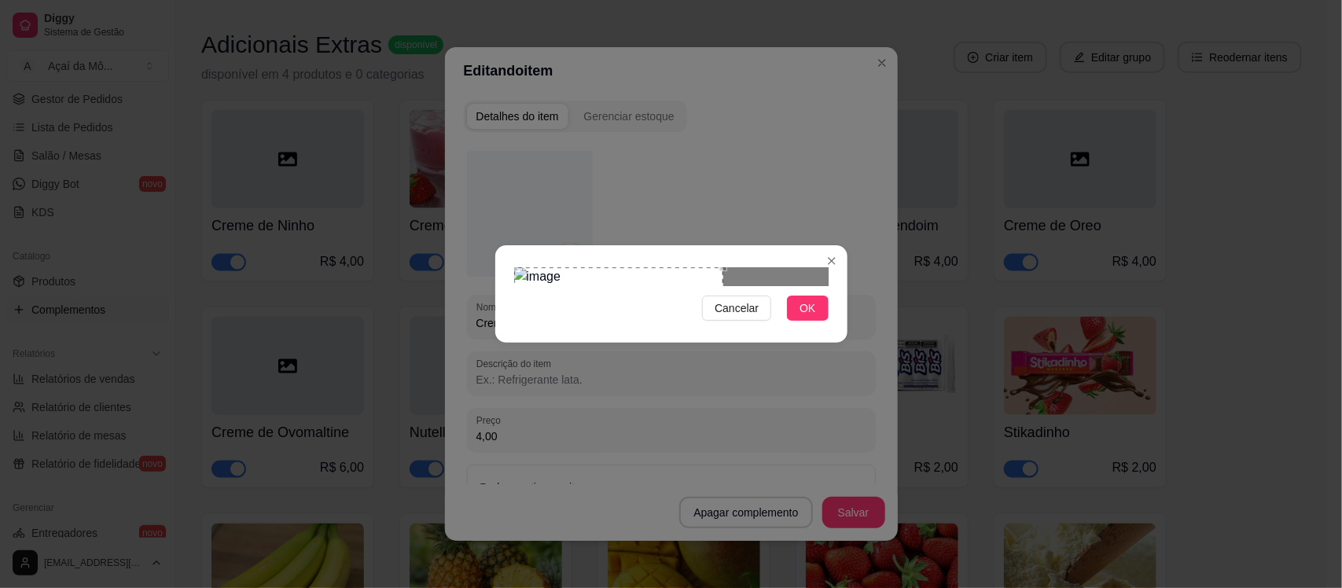
click at [626, 270] on div "Use the arrow keys to move the crop selection area" at bounding box center [618, 339] width 209 height 144
click at [794, 321] on button "OK" at bounding box center [807, 308] width 41 height 25
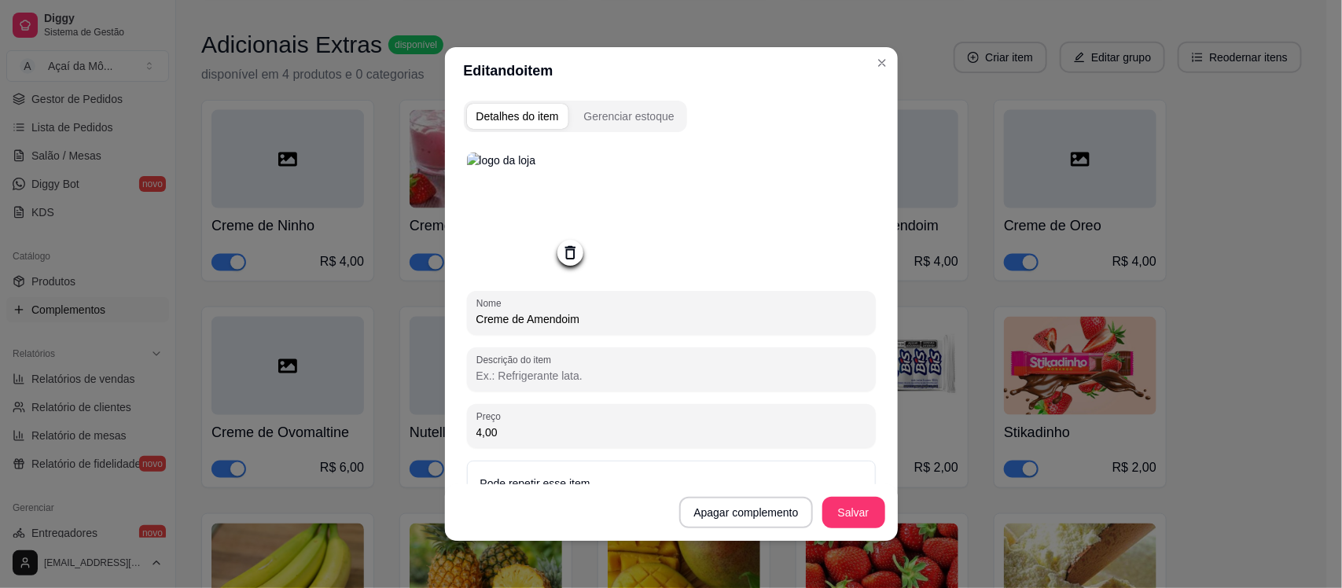
click at [564, 259] on icon at bounding box center [569, 252] width 10 height 13
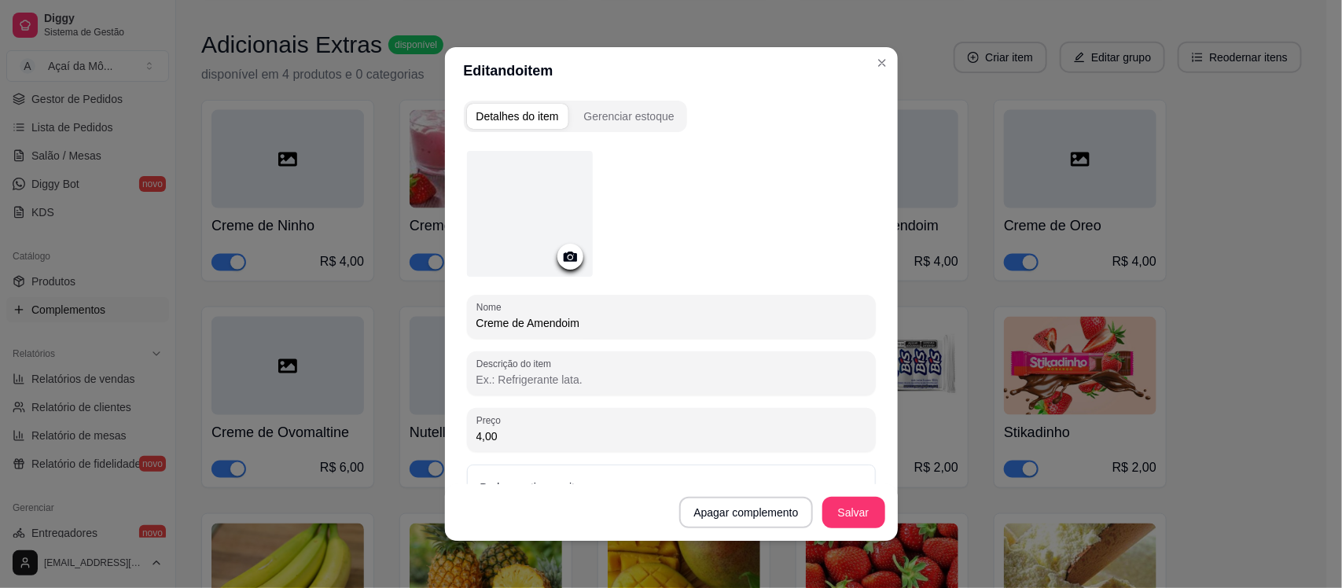
click at [564, 256] on icon at bounding box center [570, 257] width 18 height 18
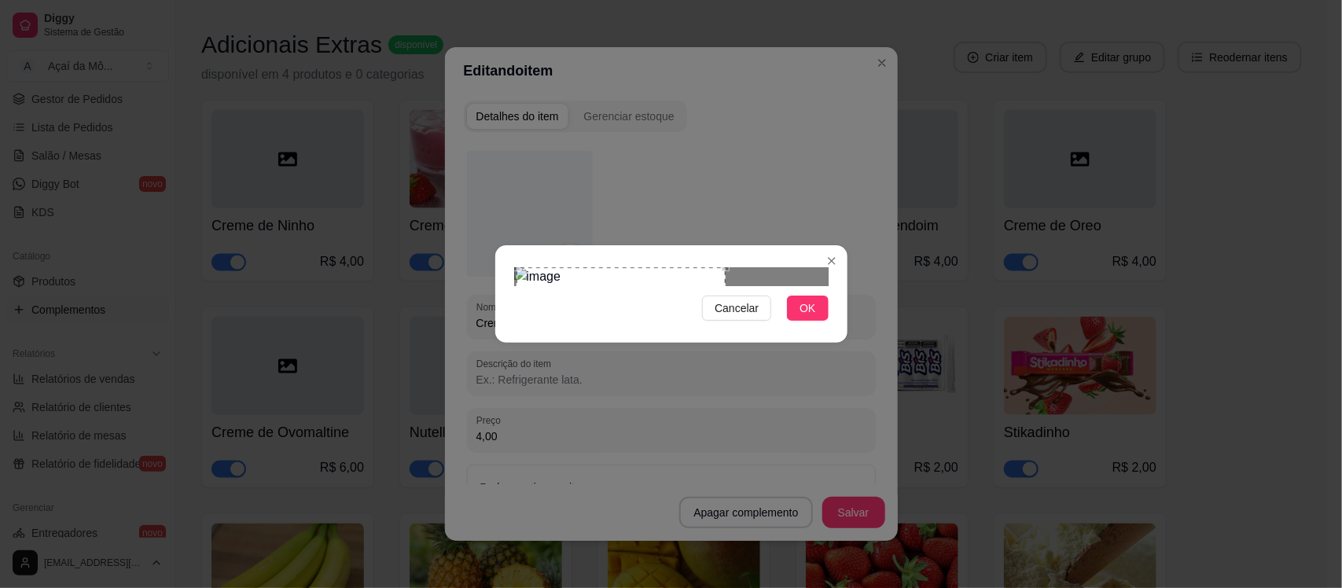
click at [641, 315] on div "Use the arrow keys to move the crop selection area" at bounding box center [621, 339] width 209 height 144
click at [816, 321] on button "OK" at bounding box center [807, 308] width 41 height 25
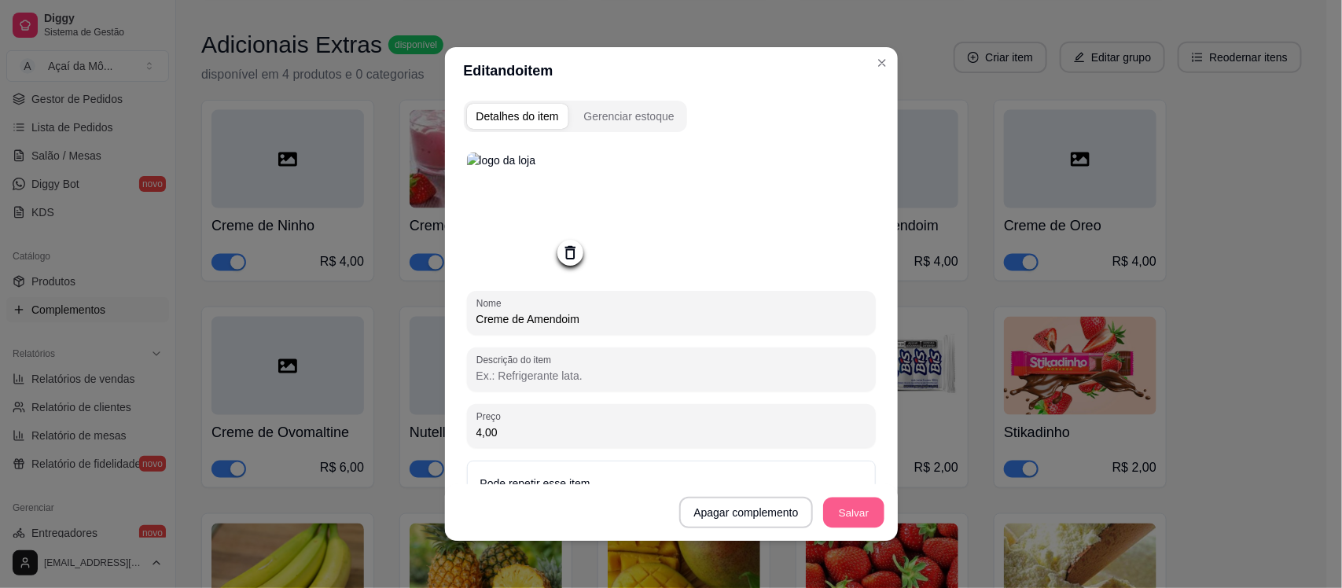
click at [837, 509] on button "Salvar" at bounding box center [853, 513] width 61 height 31
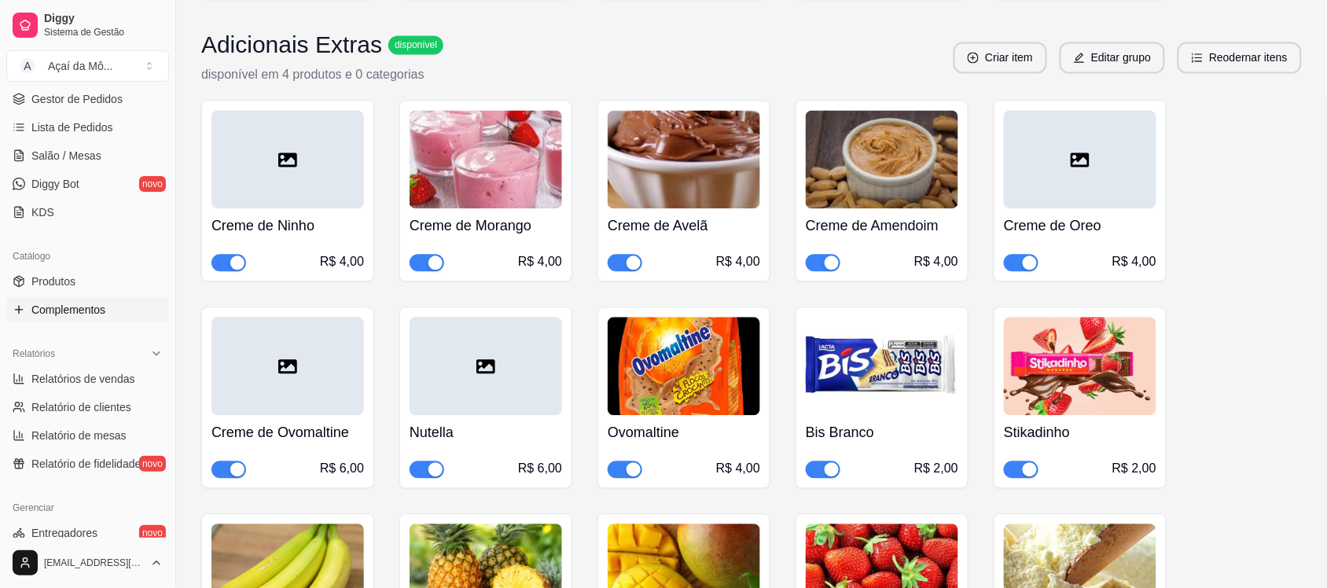
click at [532, 364] on div at bounding box center [486, 366] width 153 height 98
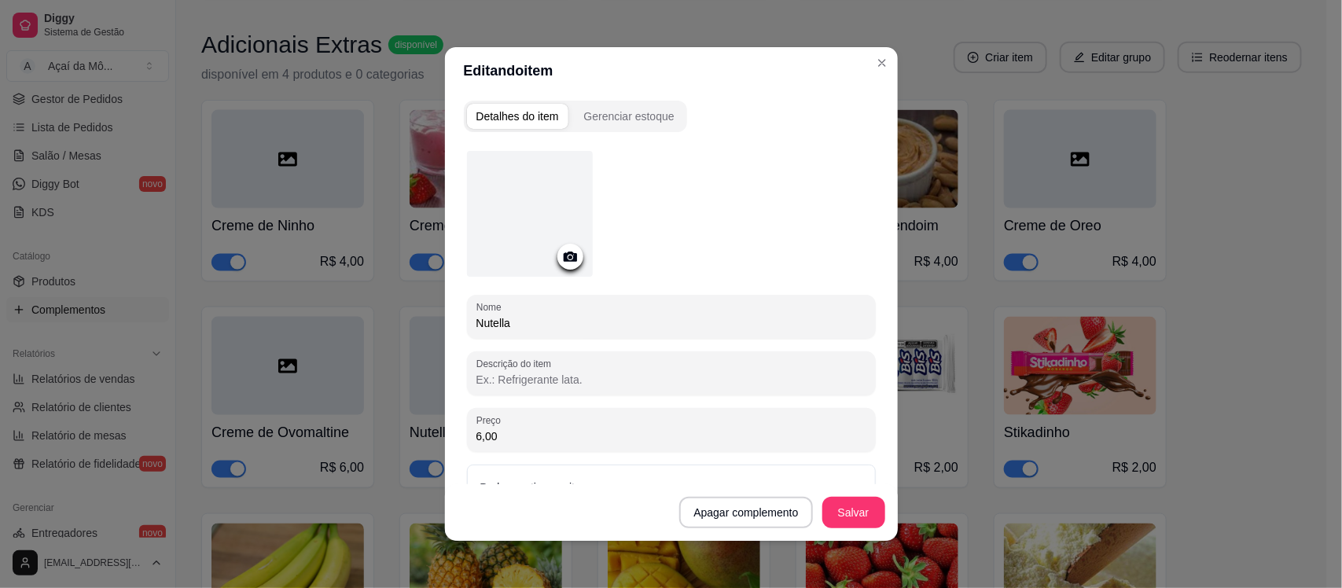
click at [562, 258] on icon at bounding box center [570, 257] width 18 height 18
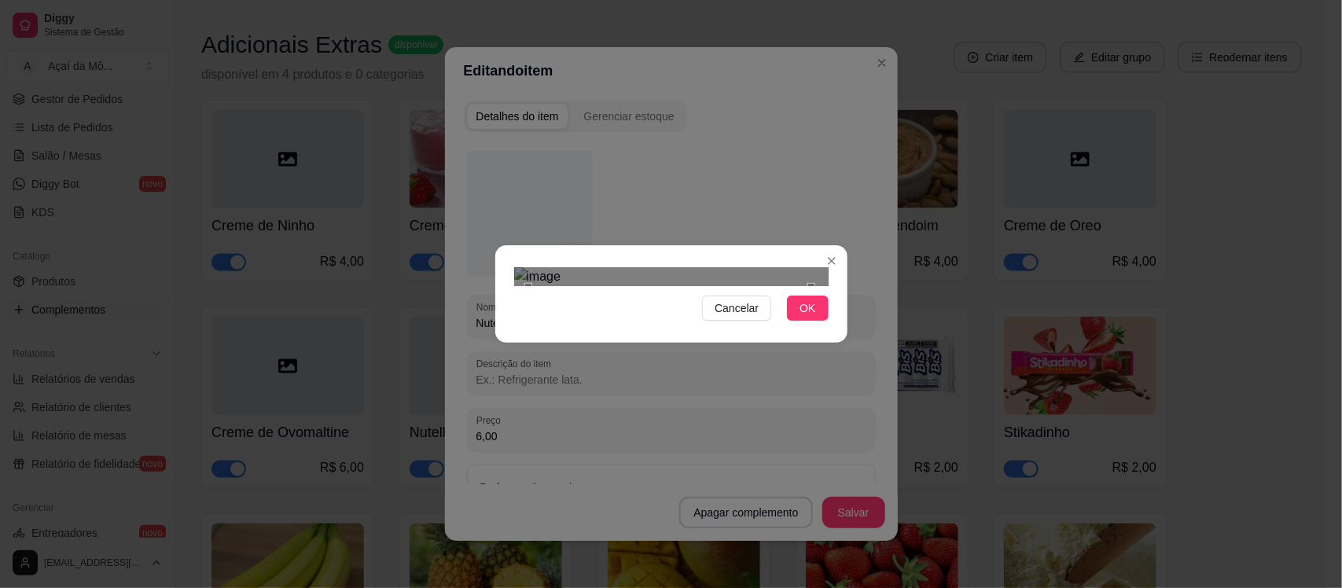
click at [741, 421] on div "Use the arrow keys to move the crop selection area" at bounding box center [669, 428] width 283 height 283
click at [808, 317] on span "OK" at bounding box center [808, 308] width 16 height 17
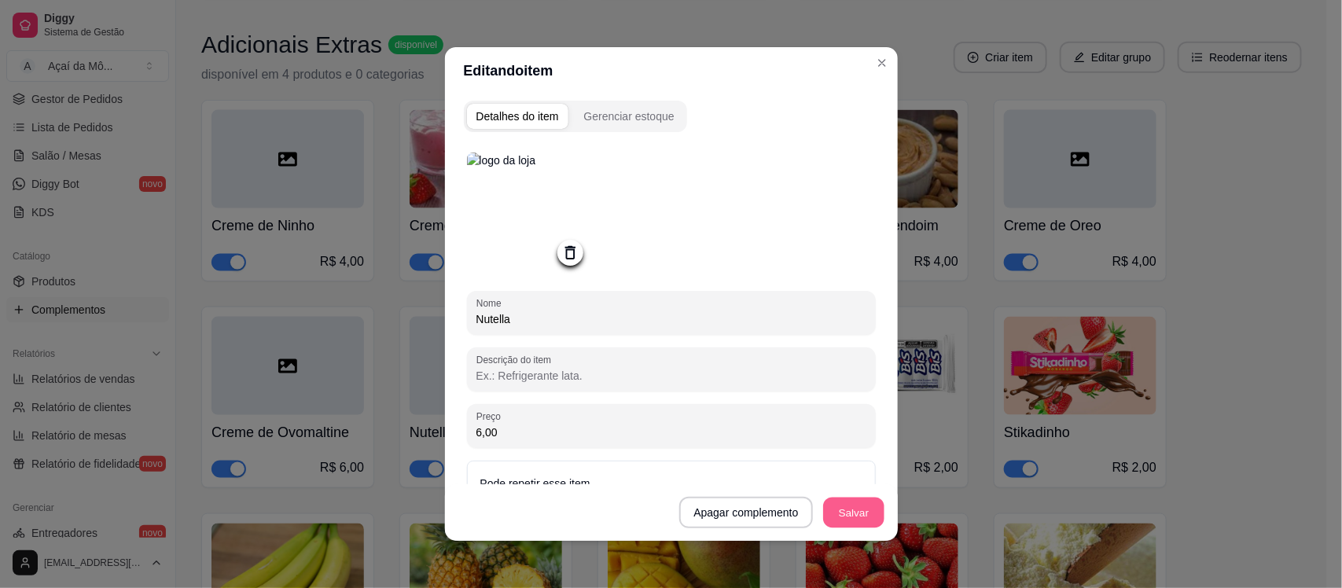
click at [855, 520] on button "Salvar" at bounding box center [853, 513] width 61 height 31
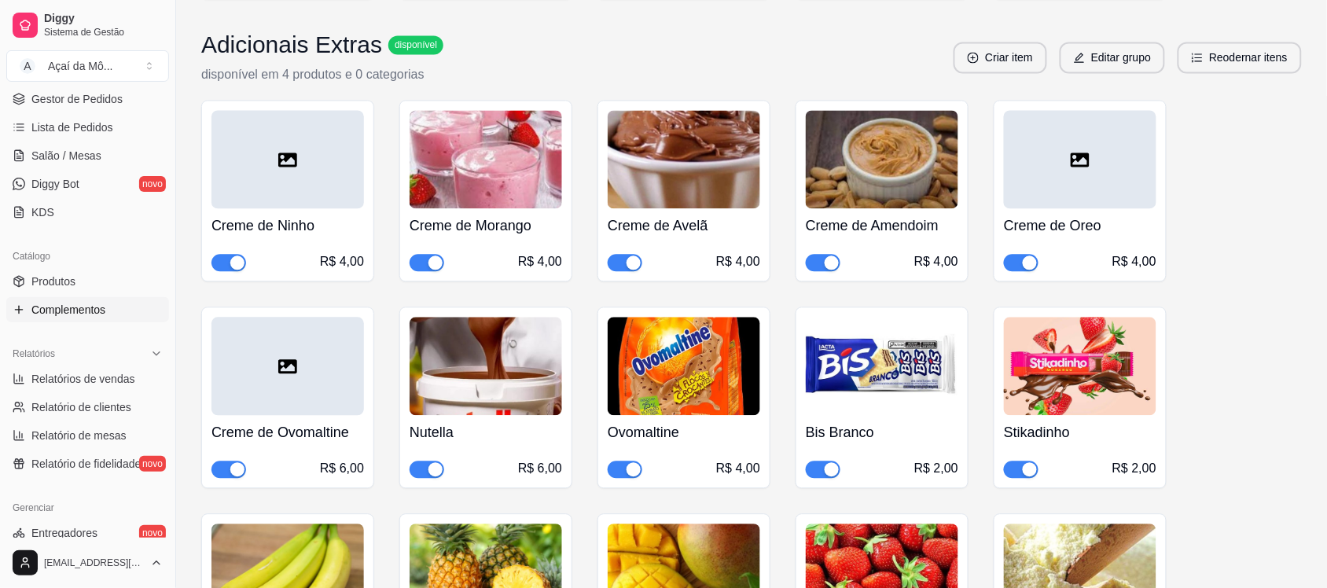
click at [328, 359] on div at bounding box center [287, 366] width 153 height 98
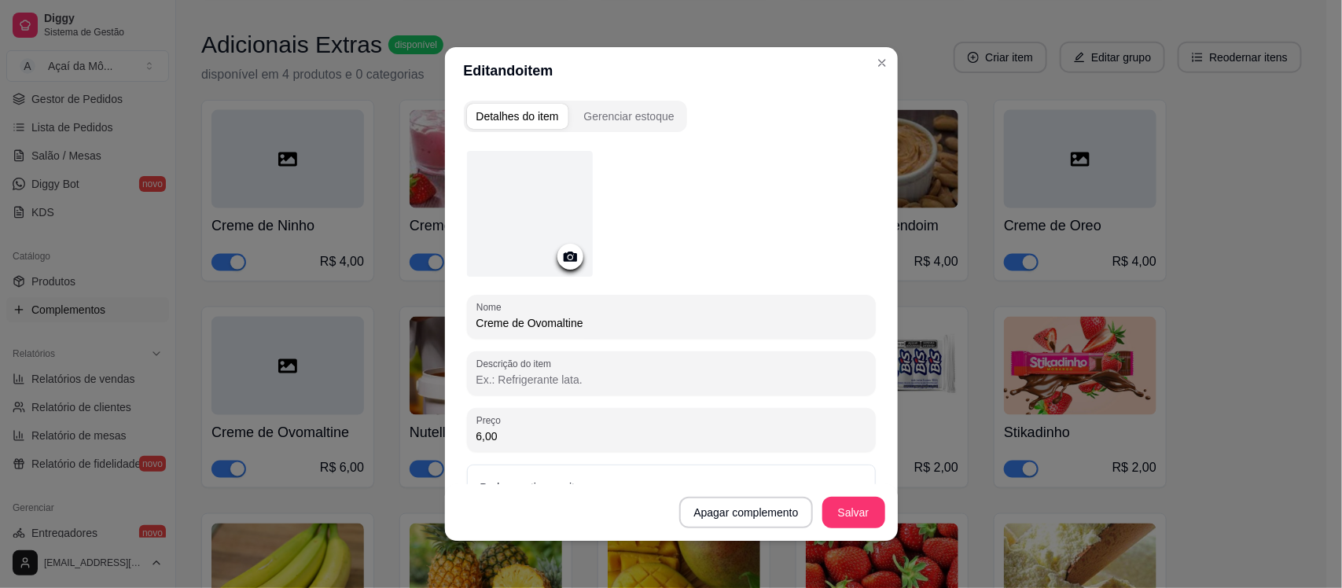
click at [564, 258] on icon at bounding box center [570, 257] width 18 height 18
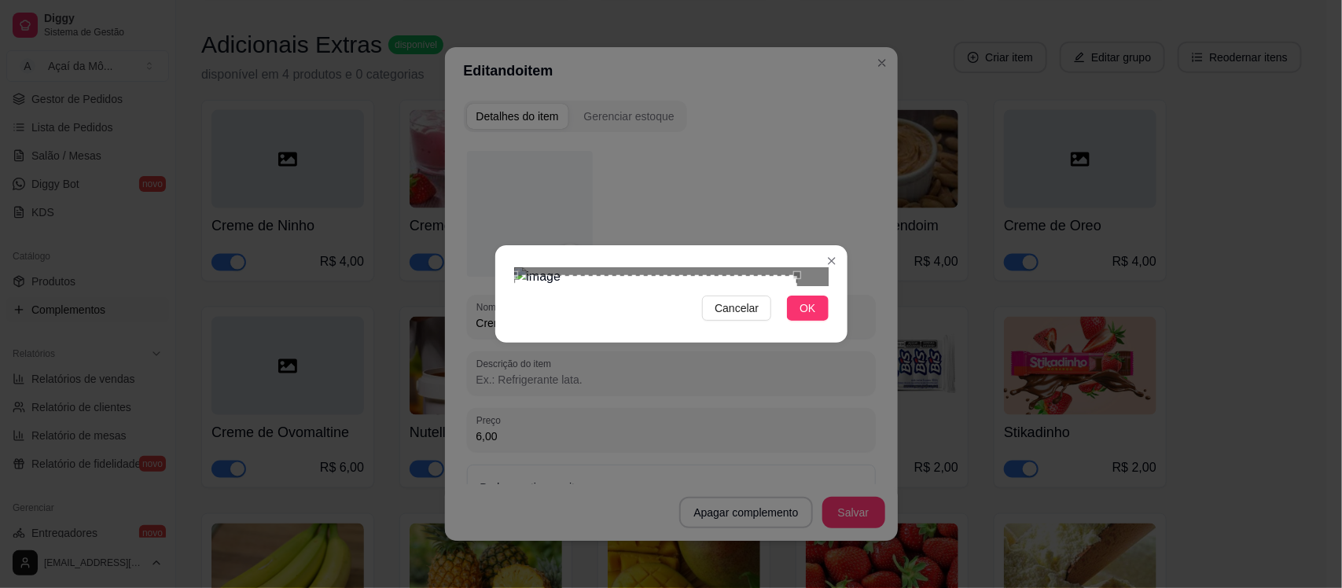
click at [626, 326] on div "Use the arrow keys to move the crop selection area" at bounding box center [655, 355] width 283 height 160
click at [802, 267] on div at bounding box center [671, 276] width 314 height 19
click at [729, 327] on div "Cancelar OK" at bounding box center [671, 294] width 352 height 66
click at [567, 274] on div "Use the arrow keys to move the crop selection area" at bounding box center [602, 356] width 176 height 176
click at [633, 267] on div at bounding box center [671, 276] width 314 height 19
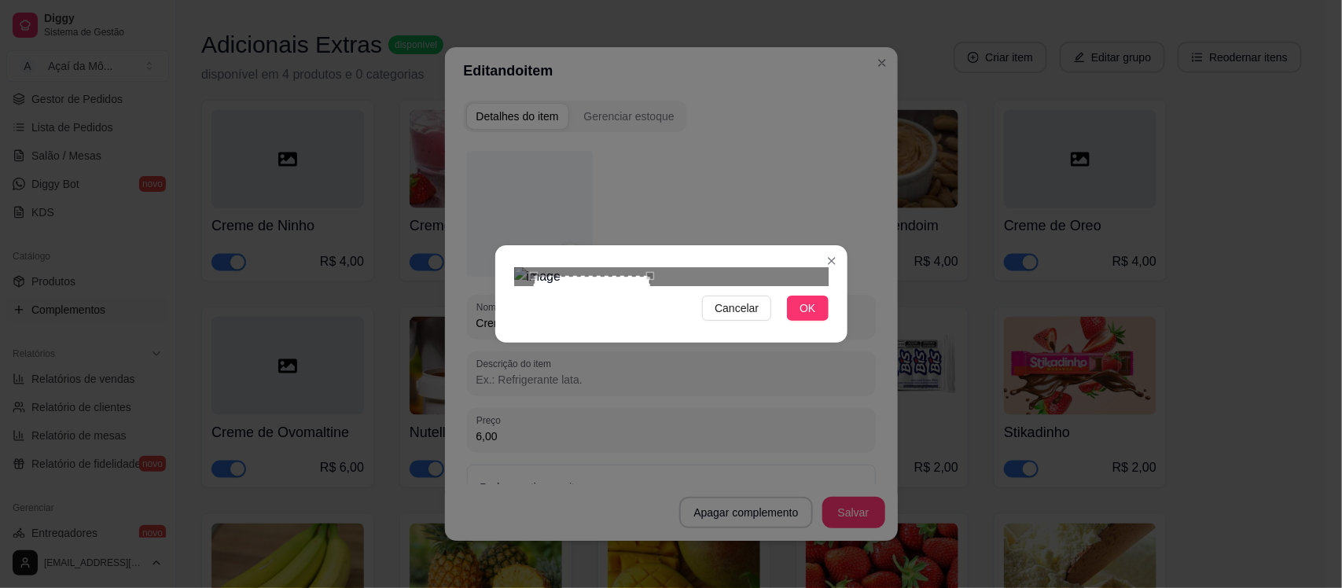
click at [617, 276] on div "Use the arrow keys to move the crop selection area" at bounding box center [592, 334] width 117 height 117
click at [509, 327] on div "Cancelar OK" at bounding box center [671, 294] width 352 height 66
click at [609, 267] on div "Use the arrow keys to move the crop selection area" at bounding box center [592, 335] width 137 height 137
click at [689, 432] on div "Use the arrow keys to move the south east drag handle to change the crop select…" at bounding box center [689, 432] width 0 height 0
click at [684, 426] on div "Use the arrow keys to move the south east drag handle to change the crop select…" at bounding box center [684, 426] width 0 height 0
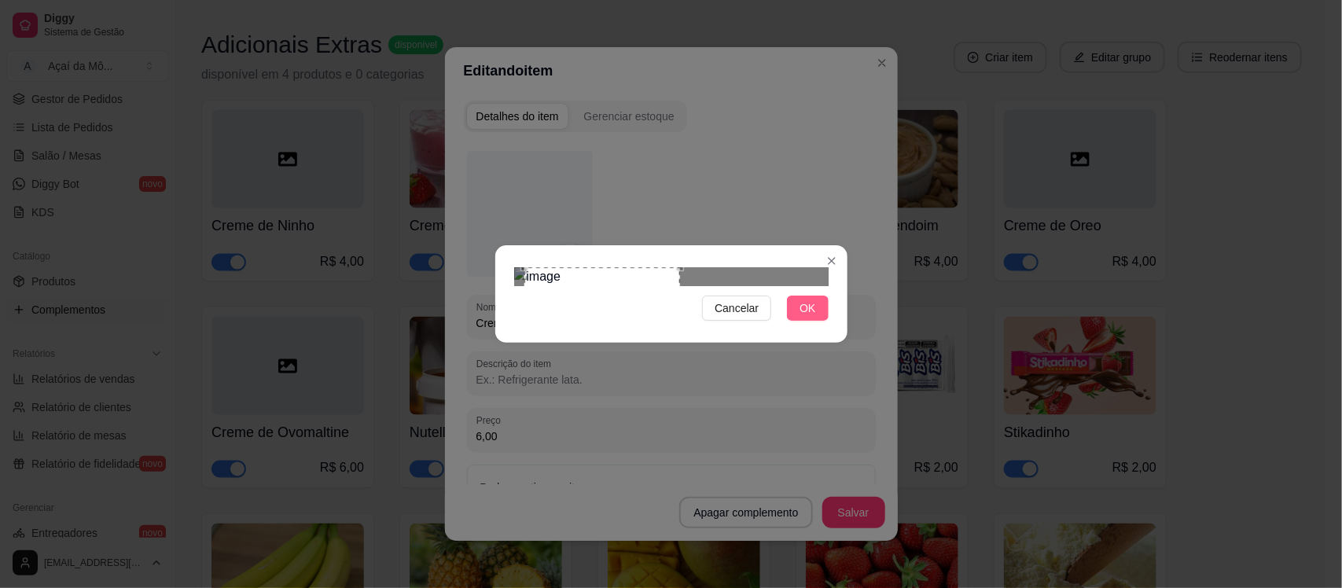
click at [811, 317] on span "OK" at bounding box center [808, 308] width 16 height 17
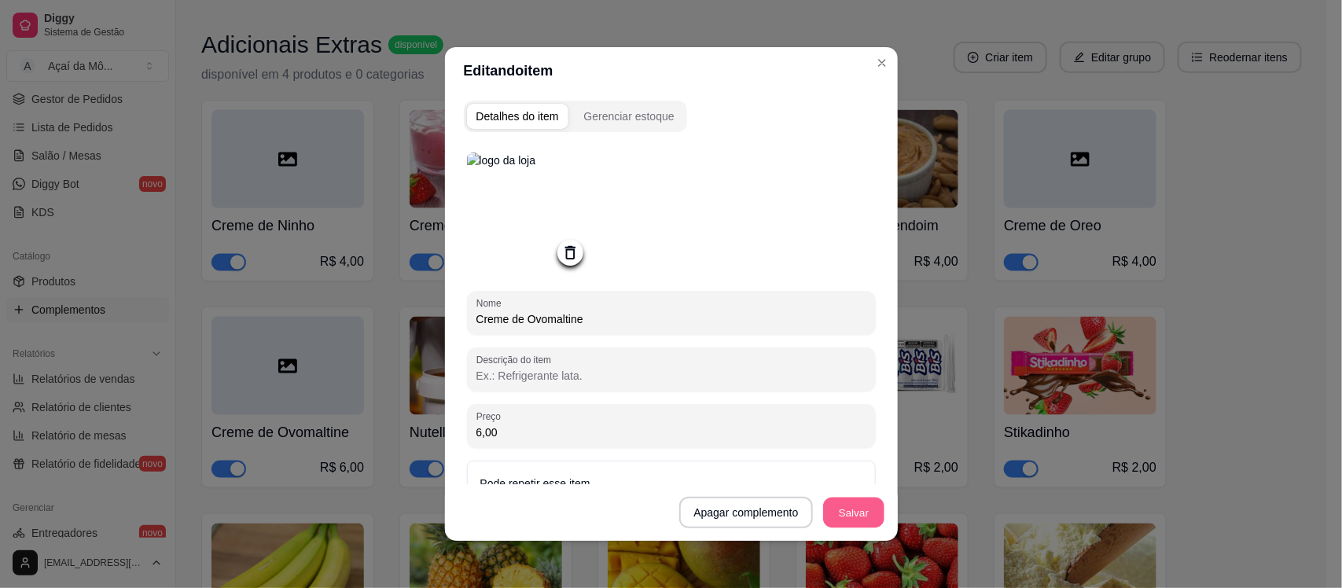
click at [837, 505] on button "Salvar" at bounding box center [853, 513] width 61 height 31
